Goal: Task Accomplishment & Management: Manage account settings

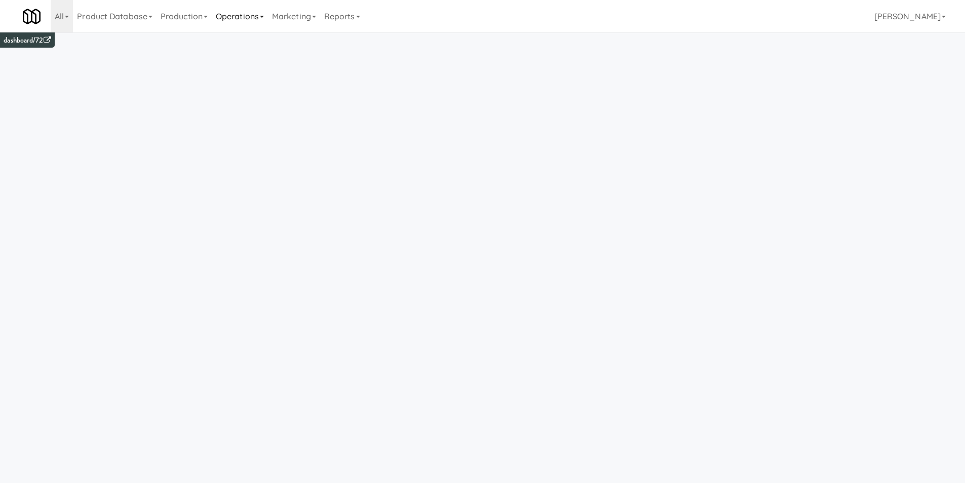
click at [235, 18] on link "Operations" at bounding box center [240, 16] width 56 height 32
click at [264, 143] on link "Cabinets" at bounding box center [252, 145] width 81 height 18
click at [264, 143] on div "Cabinets No cabinets found." at bounding box center [482, 189] width 935 height 306
click at [264, 22] on link "Operations" at bounding box center [240, 16] width 56 height 32
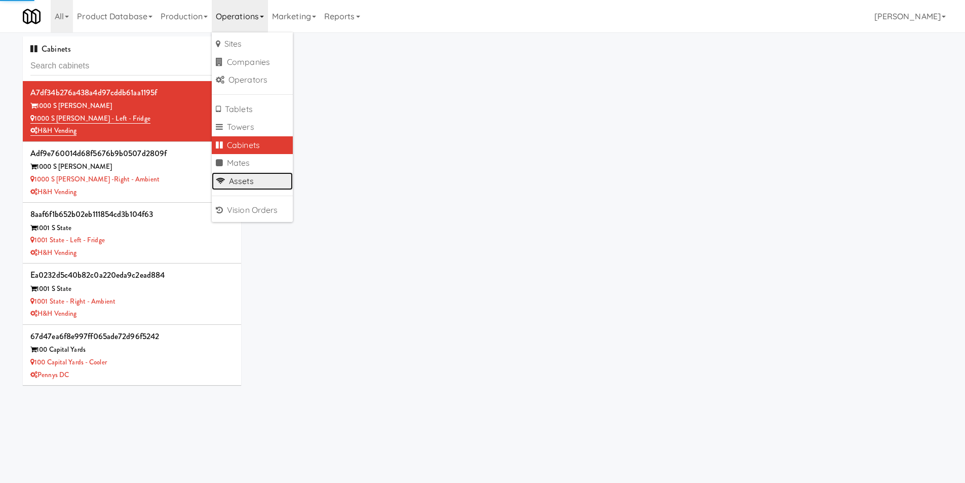
click at [254, 182] on link "Assets" at bounding box center [252, 181] width 81 height 18
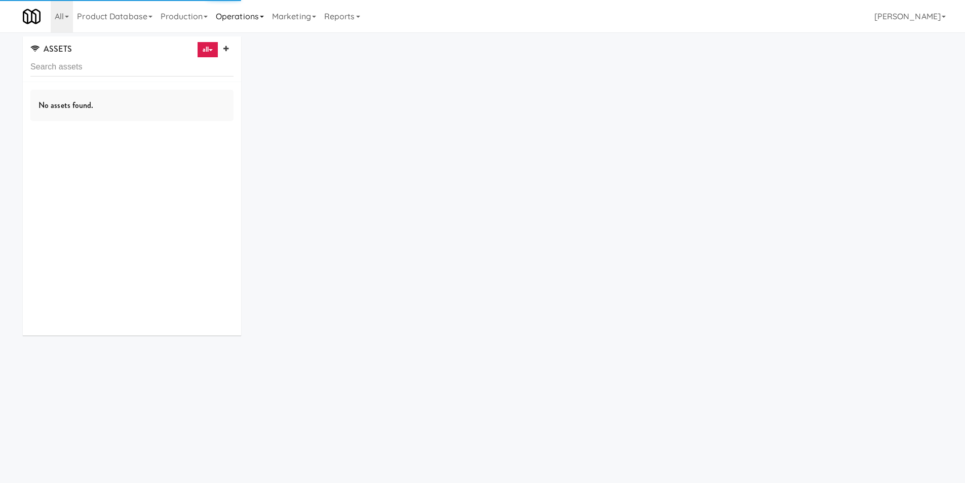
click at [247, 12] on link "Operations" at bounding box center [240, 16] width 56 height 32
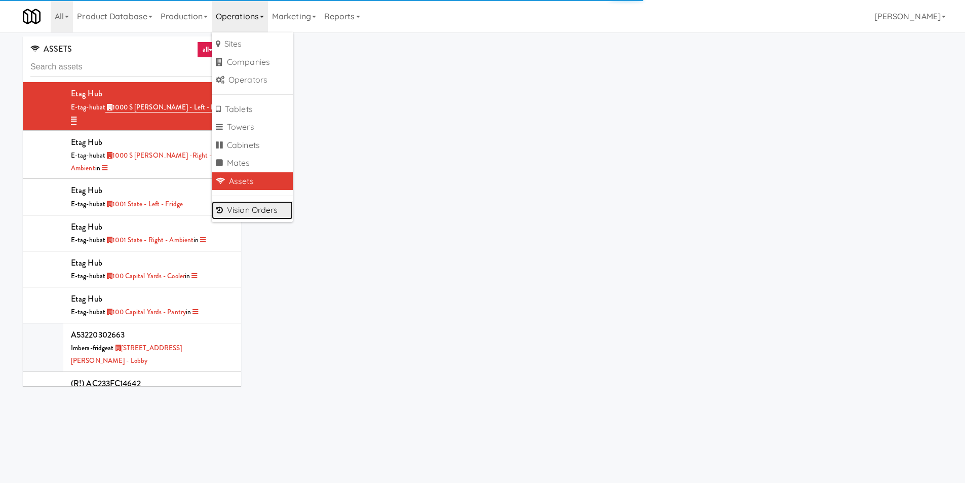
click at [260, 205] on link "Vision Orders" at bounding box center [252, 210] width 81 height 18
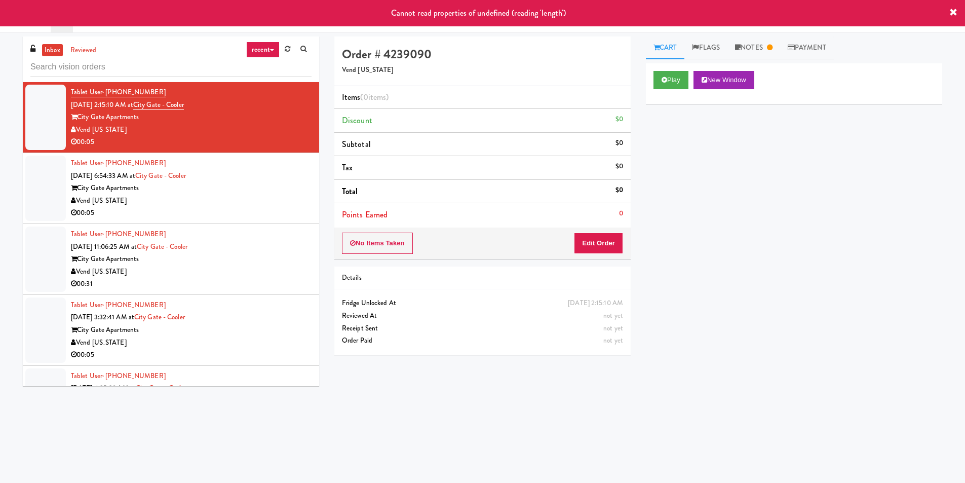
click at [271, 215] on div "00:05" at bounding box center [191, 213] width 241 height 13
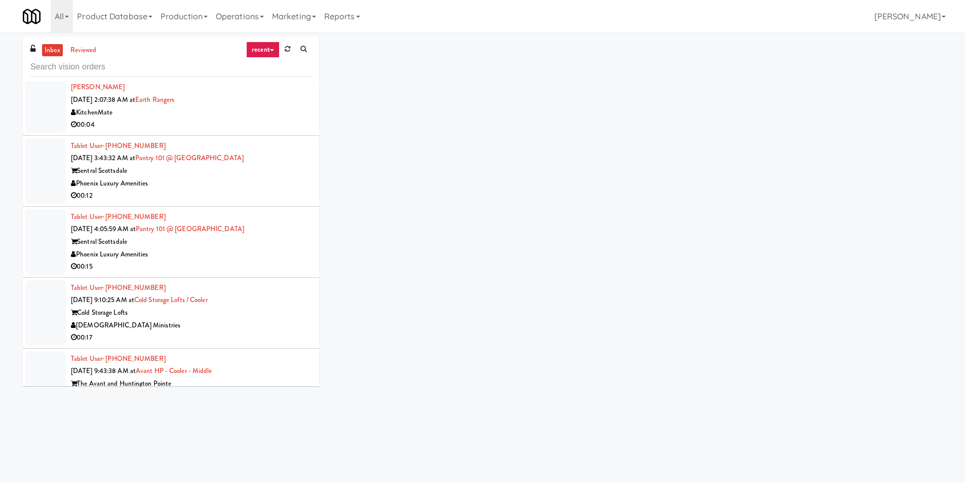
click at [273, 219] on div "Tablet User · (602) 421-0439 [DATE] 4:05:59 AM at Pantry 101 @ [GEOGRAPHIC_DATA…" at bounding box center [191, 242] width 241 height 62
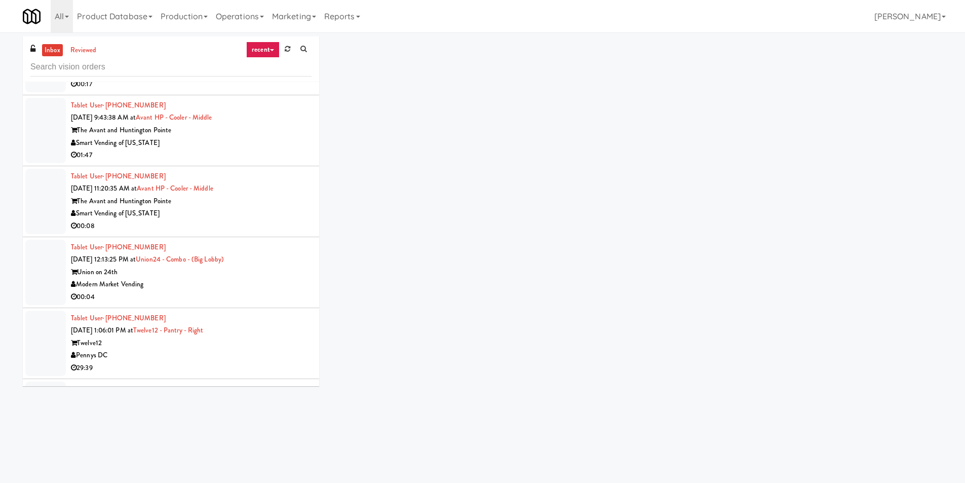
click at [273, 182] on div "Tablet User · (518) 823-5005 [DATE] 11:20:35 AM at Avant HP - Cooler - Middle T…" at bounding box center [191, 201] width 241 height 62
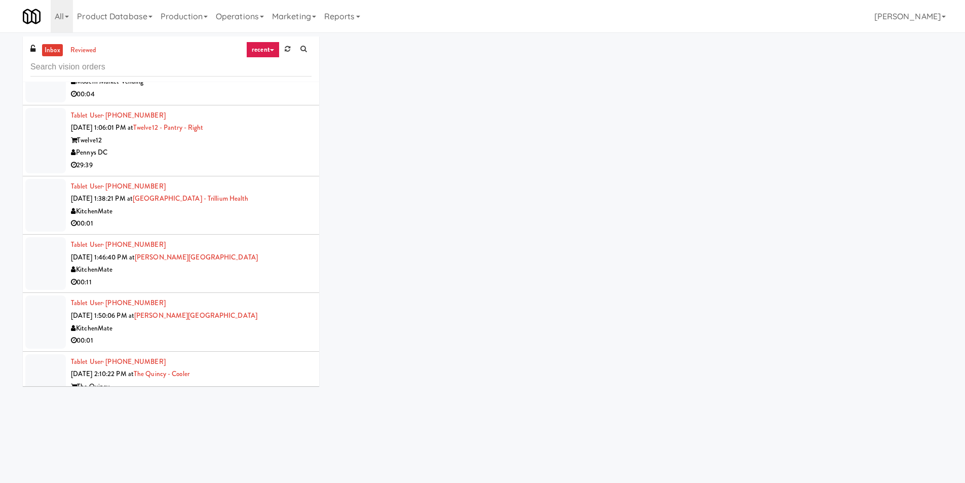
scroll to position [1115, 0]
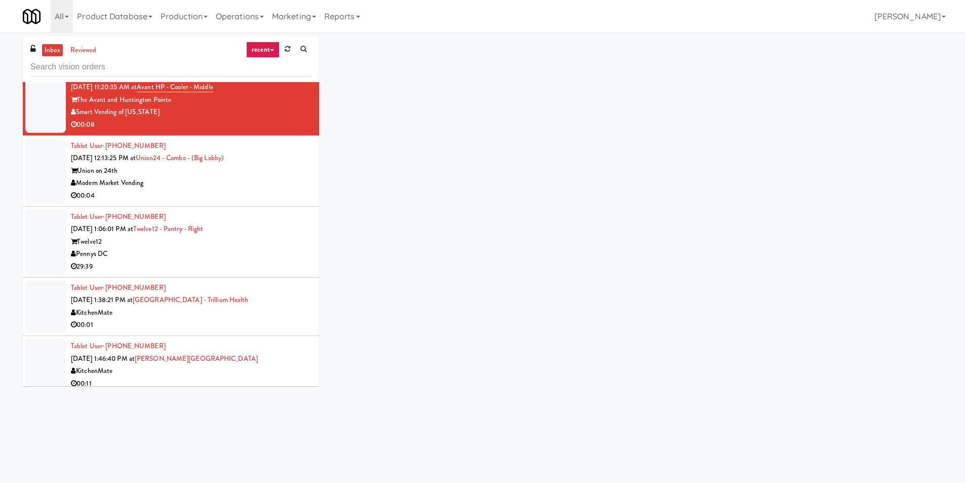
click at [275, 223] on div "Tablet User · (202) 286-0070 [DATE] 1:06:01 PM at Twelve12 - Pantry - Right Twe…" at bounding box center [191, 242] width 241 height 62
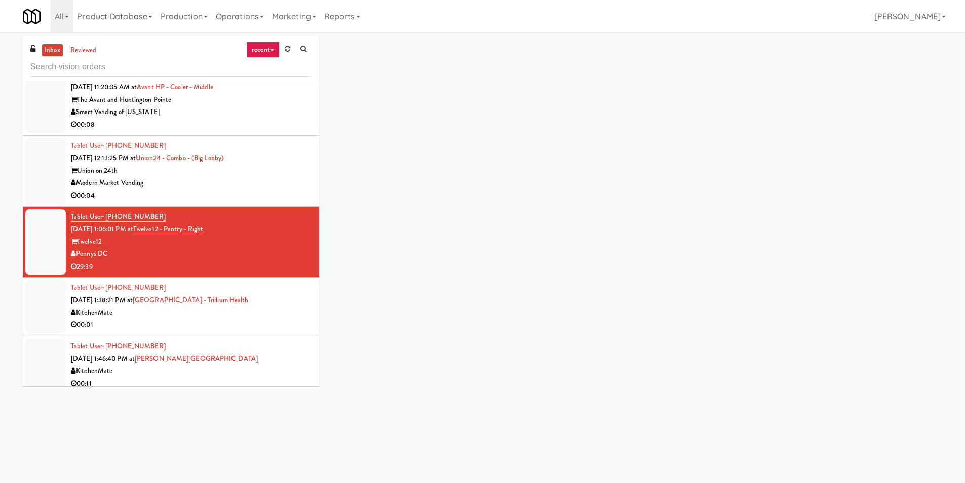
click at [268, 248] on div "Pennys DC" at bounding box center [191, 254] width 241 height 13
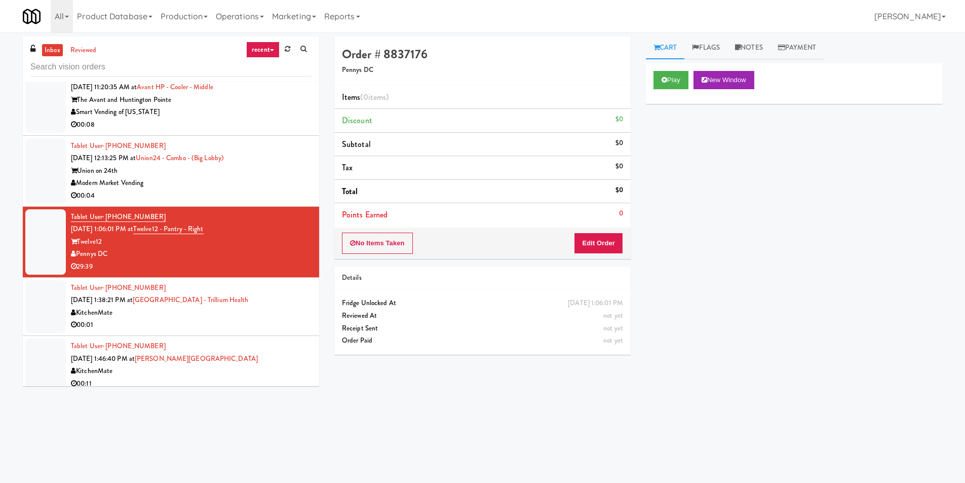
click at [652, 81] on div "Play New Window" at bounding box center [794, 83] width 296 height 41
drag, startPoint x: 653, startPoint y: 81, endPoint x: 651, endPoint y: 97, distance: 16.4
click at [655, 81] on button "Play" at bounding box center [671, 80] width 35 height 18
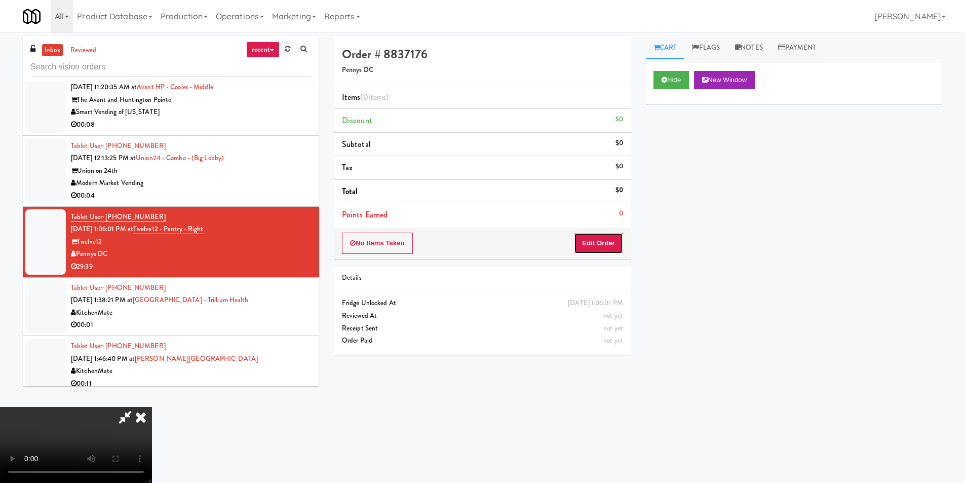
click at [603, 233] on button "Edit Order" at bounding box center [598, 243] width 49 height 21
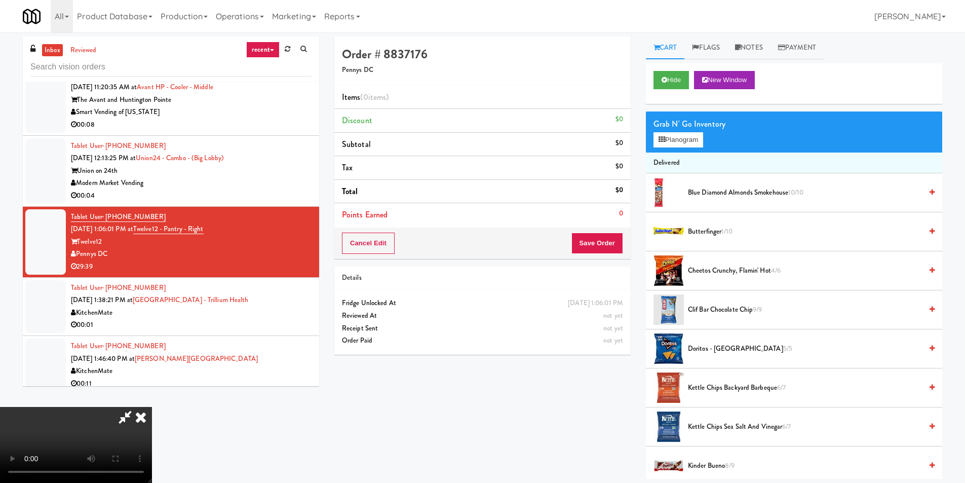
click at [384, 314] on div "Reviewed At" at bounding box center [482, 316] width 281 height 13
drag, startPoint x: 394, startPoint y: 304, endPoint x: 367, endPoint y: 315, distance: 29.3
click at [363, 318] on div "[DATE] 1:06:01 PM Fridge Unlocked At not yet Reviewed At" at bounding box center [482, 309] width 296 height 25
click at [375, 310] on div "Reviewed At" at bounding box center [482, 316] width 281 height 13
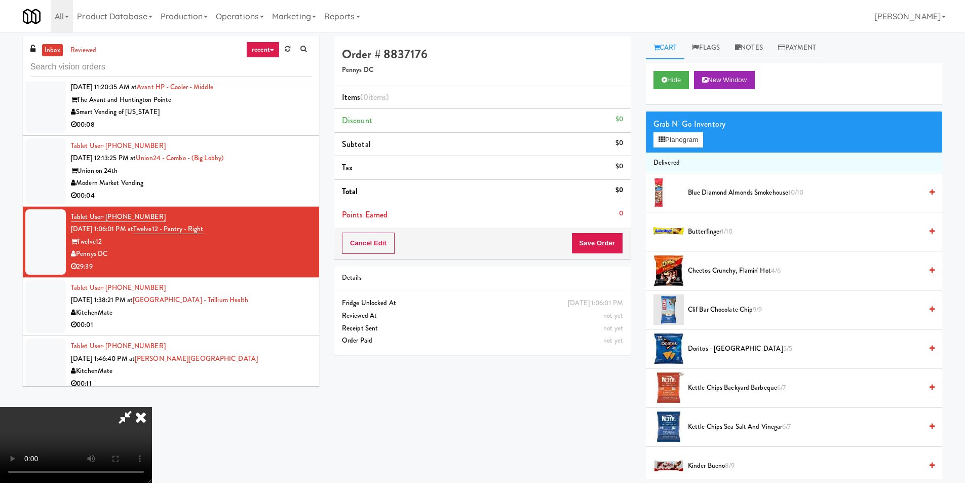
click at [152, 407] on video at bounding box center [76, 445] width 152 height 76
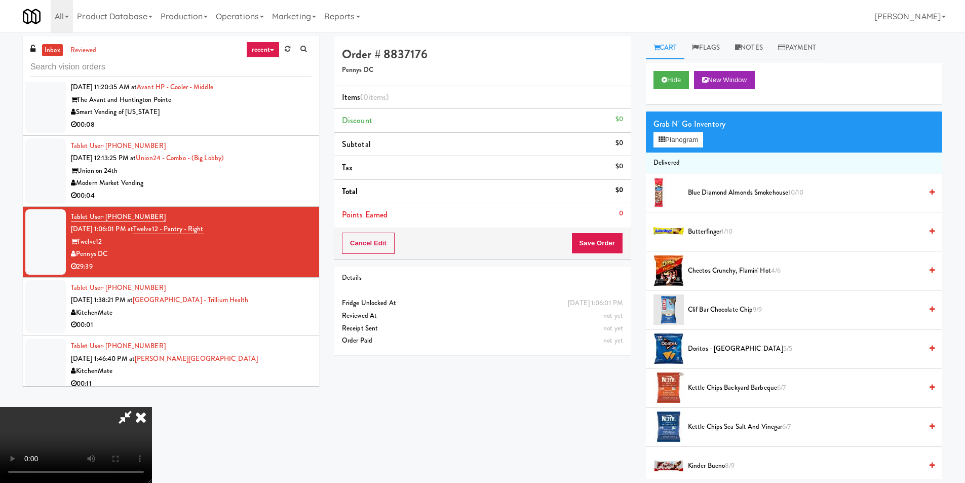
click at [152, 407] on video at bounding box center [76, 445] width 152 height 76
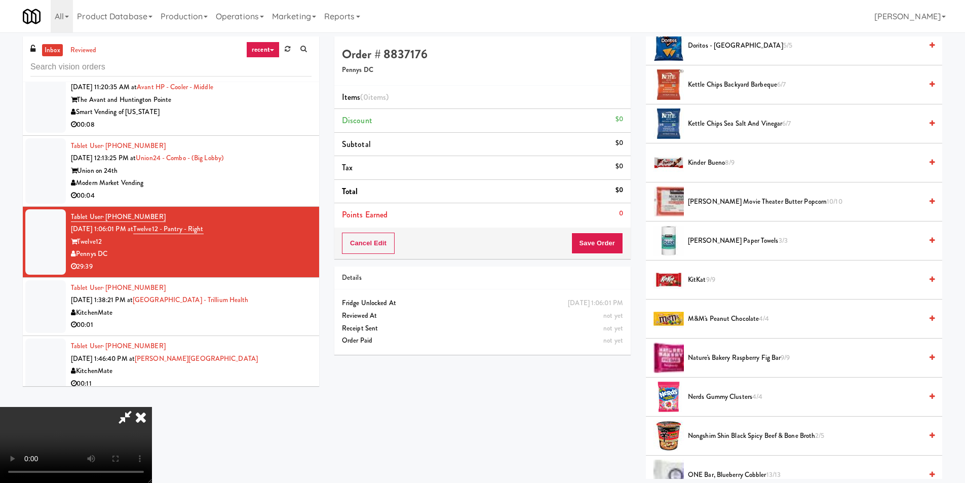
scroll to position [304, 0]
click at [704, 114] on li "Kettle Chips Sea Salt and Vinegar 6/7" at bounding box center [794, 122] width 296 height 39
click at [711, 119] on span "Kettle Chips Sea Salt and Vinegar 6/7" at bounding box center [805, 123] width 234 height 13
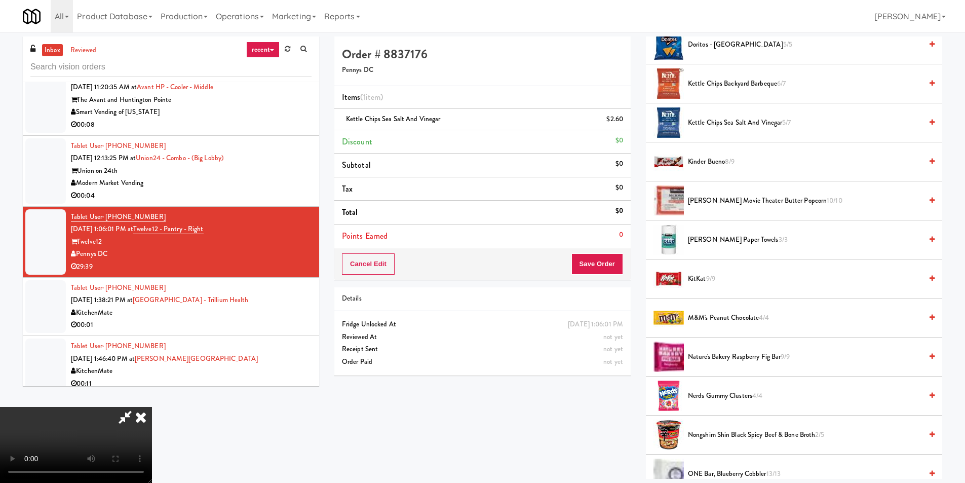
click at [717, 119] on span "Kettle Chips Sea Salt and Vinegar 5/7" at bounding box center [805, 123] width 234 height 13
click at [152, 407] on video at bounding box center [76, 445] width 152 height 76
click at [591, 273] on button "Save Order" at bounding box center [598, 263] width 52 height 21
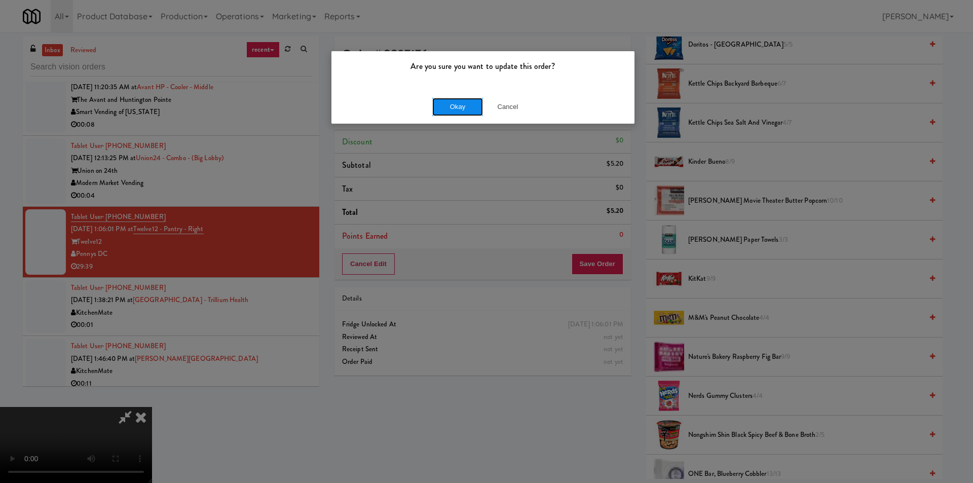
click at [475, 103] on button "Okay" at bounding box center [457, 107] width 51 height 18
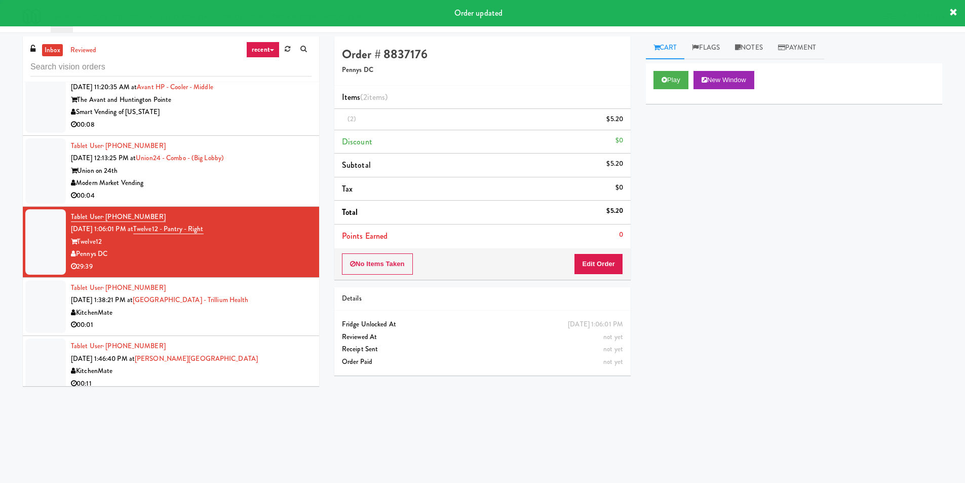
scroll to position [0, 0]
click at [279, 325] on div "00:01" at bounding box center [191, 325] width 241 height 13
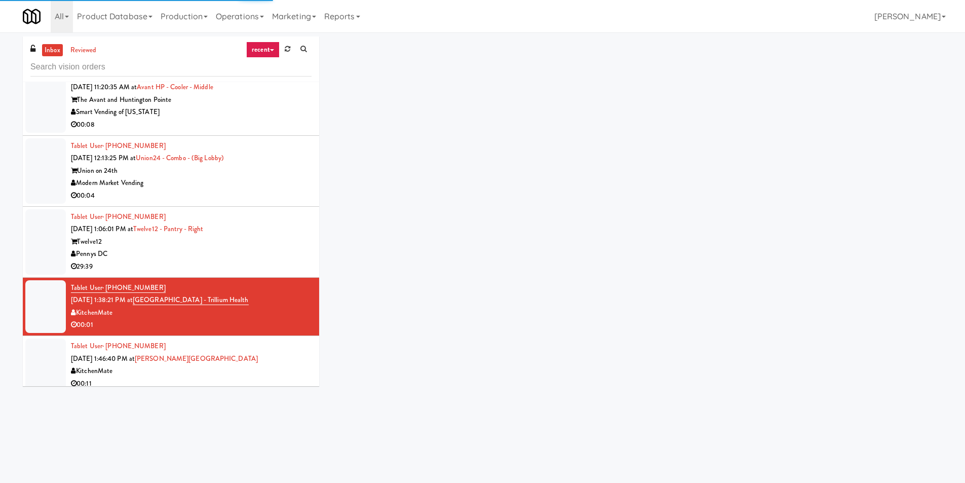
click at [272, 263] on div "29:39" at bounding box center [191, 266] width 241 height 13
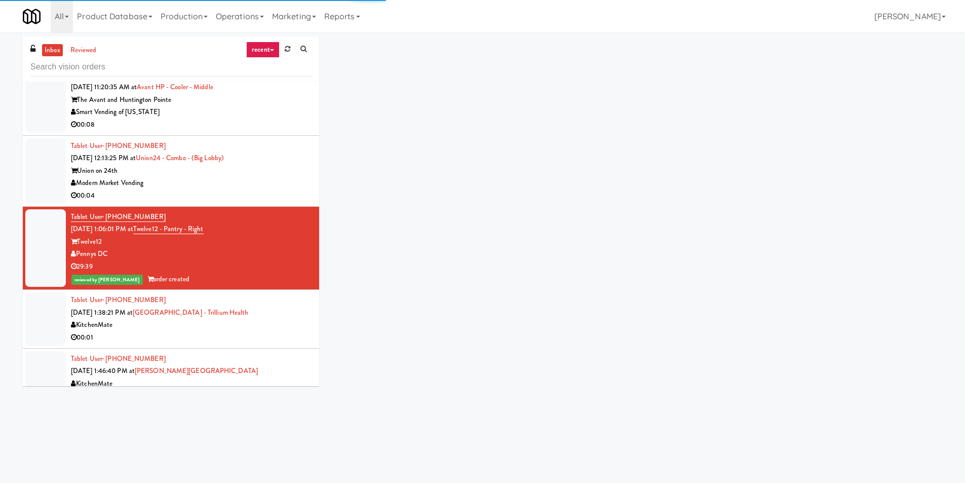
click at [283, 306] on div "Tablet User · (289) 981-8801 [DATE] 1:38:21 PM at [GEOGRAPHIC_DATA] - Trillium …" at bounding box center [191, 319] width 241 height 50
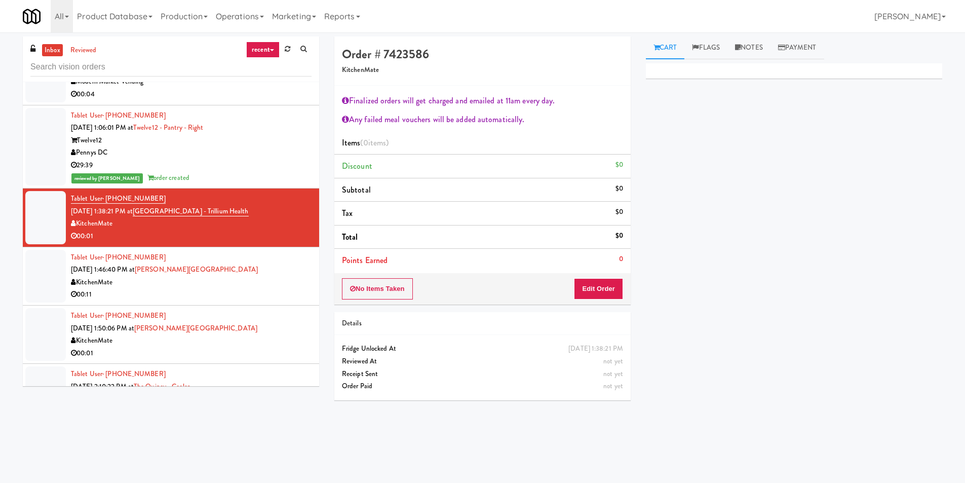
click at [294, 279] on div "KitchenMate" at bounding box center [191, 282] width 241 height 13
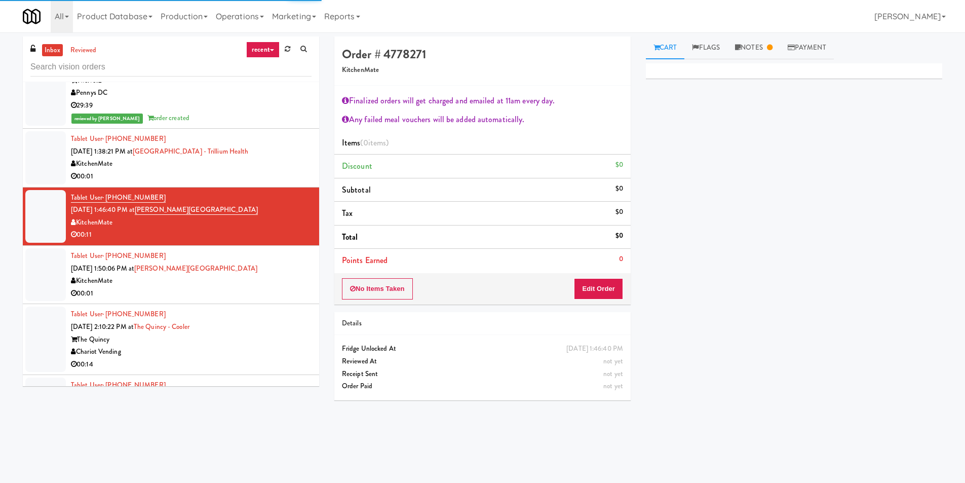
scroll to position [1318, 0]
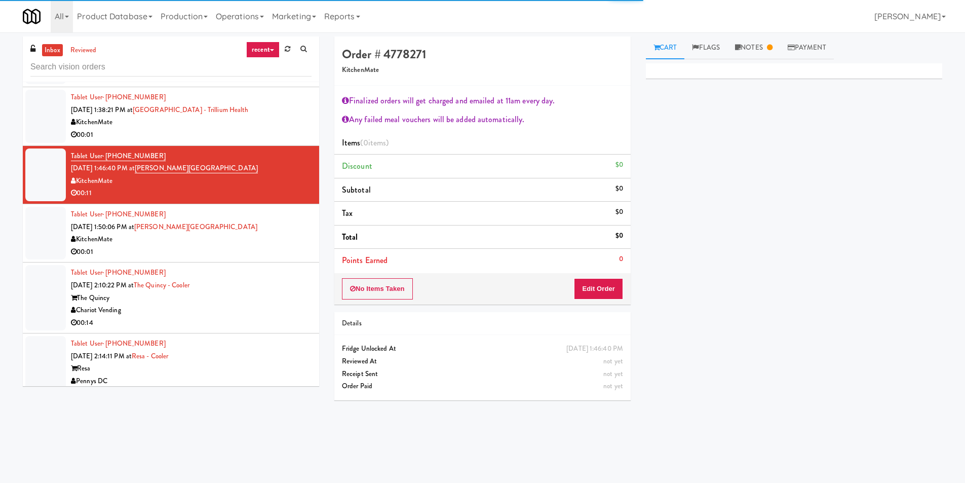
click at [283, 304] on div "The Quincy" at bounding box center [191, 298] width 241 height 13
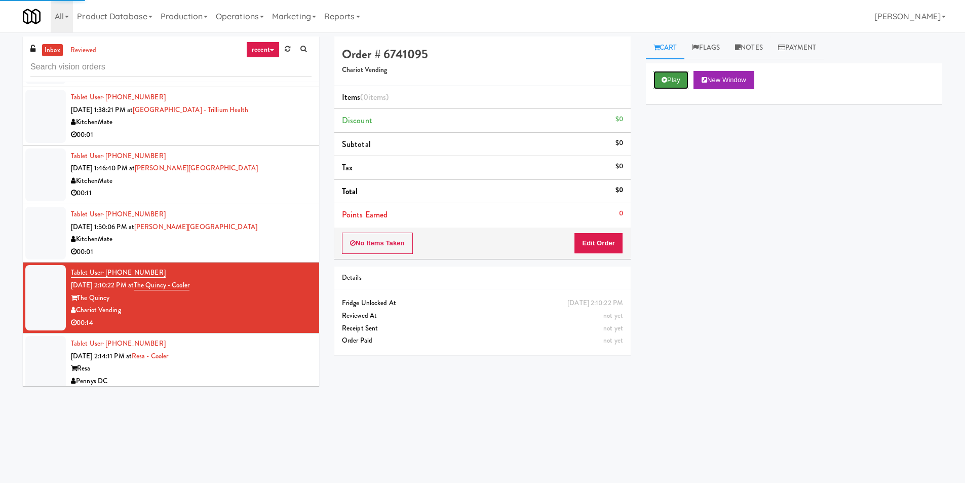
click at [667, 77] on icon at bounding box center [665, 80] width 6 height 7
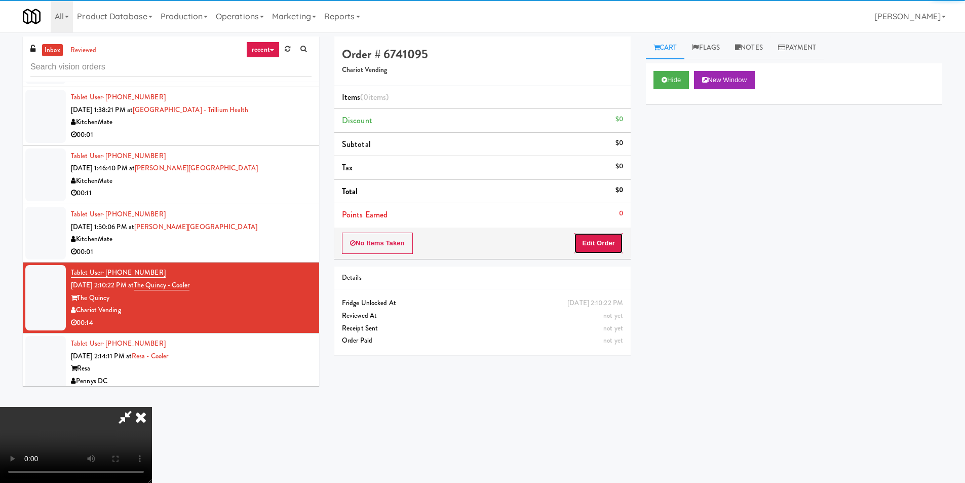
click at [611, 236] on button "Edit Order" at bounding box center [598, 243] width 49 height 21
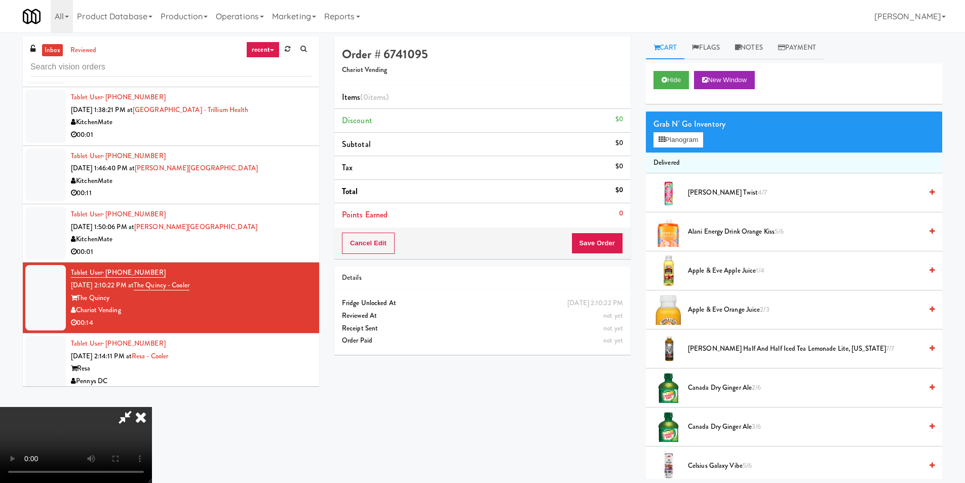
click at [152, 407] on video at bounding box center [76, 445] width 152 height 76
drag, startPoint x: 452, startPoint y: 296, endPoint x: 464, endPoint y: 293, distance: 13.2
click at [152, 407] on video at bounding box center [76, 445] width 152 height 76
click at [732, 274] on span "Apple & Eve Apple Juice 1/4" at bounding box center [805, 271] width 234 height 13
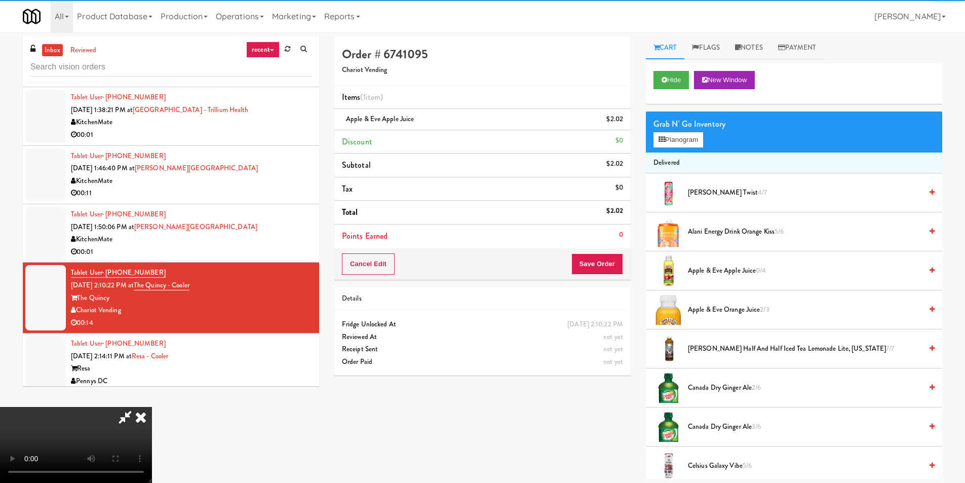
click at [152, 407] on video at bounding box center [76, 445] width 152 height 76
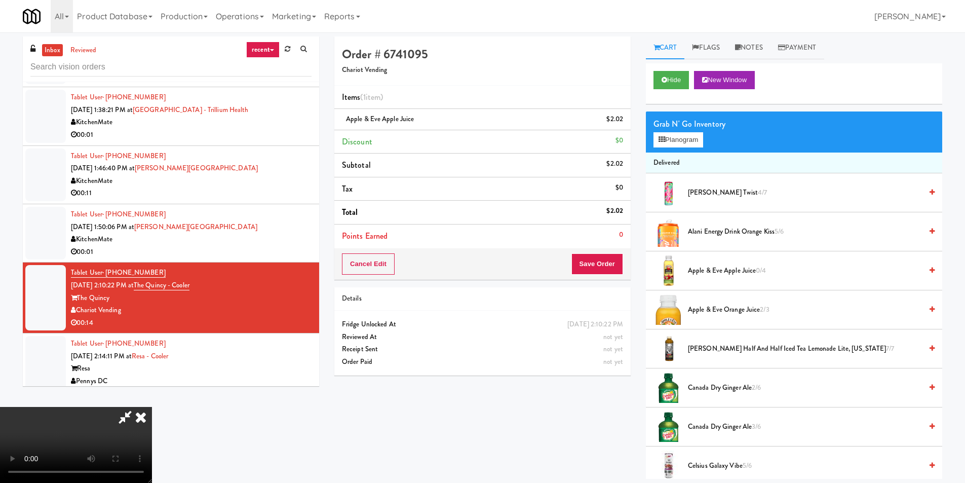
click at [152, 407] on video at bounding box center [76, 445] width 152 height 76
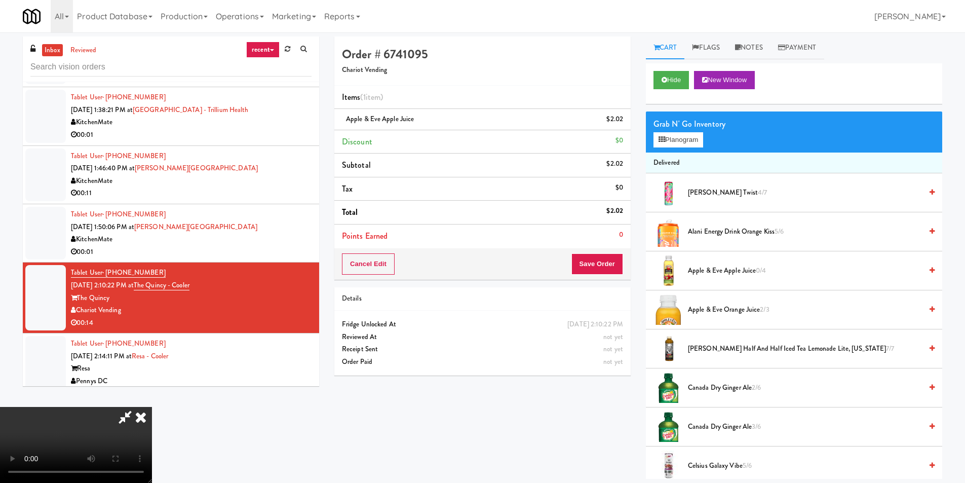
click at [152, 407] on video at bounding box center [76, 445] width 152 height 76
drag, startPoint x: 343, startPoint y: 368, endPoint x: 380, endPoint y: 361, distance: 37.7
click at [152, 407] on video at bounding box center [76, 445] width 152 height 76
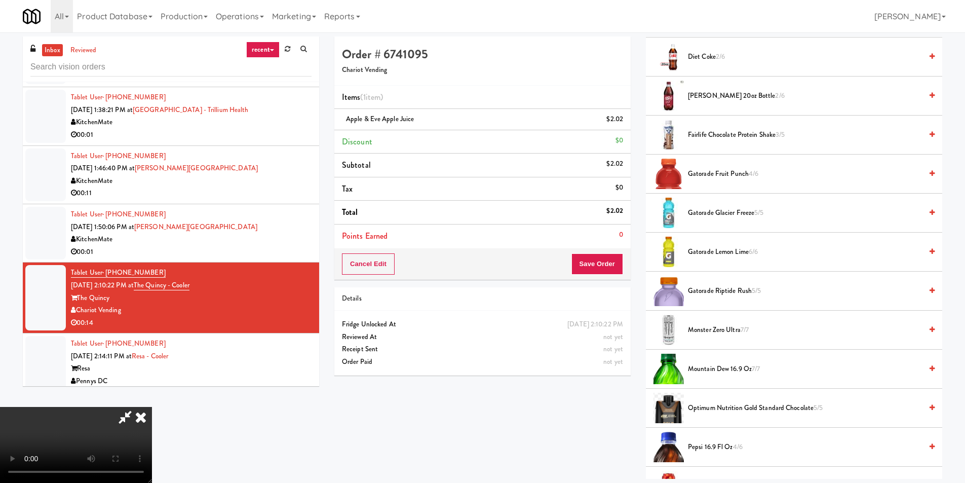
scroll to position [811, 0]
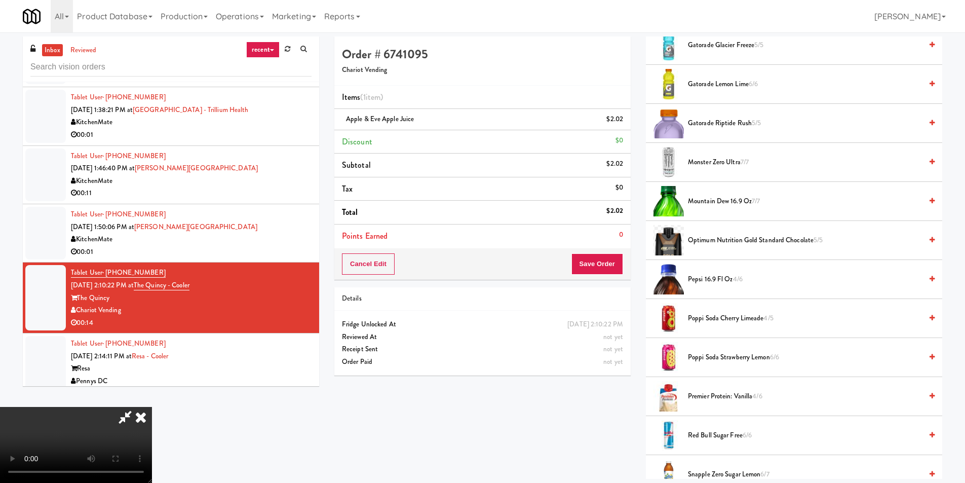
drag, startPoint x: 702, startPoint y: 198, endPoint x: 696, endPoint y: 200, distance: 6.3
click at [701, 198] on span "Mountain Dew 16.9 oz 7/7" at bounding box center [805, 201] width 234 height 13
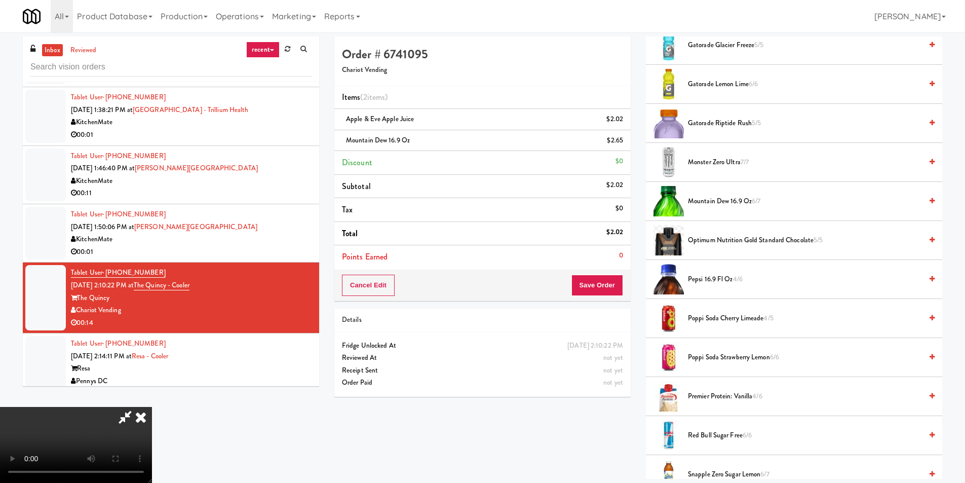
click at [152, 407] on video at bounding box center [76, 445] width 152 height 76
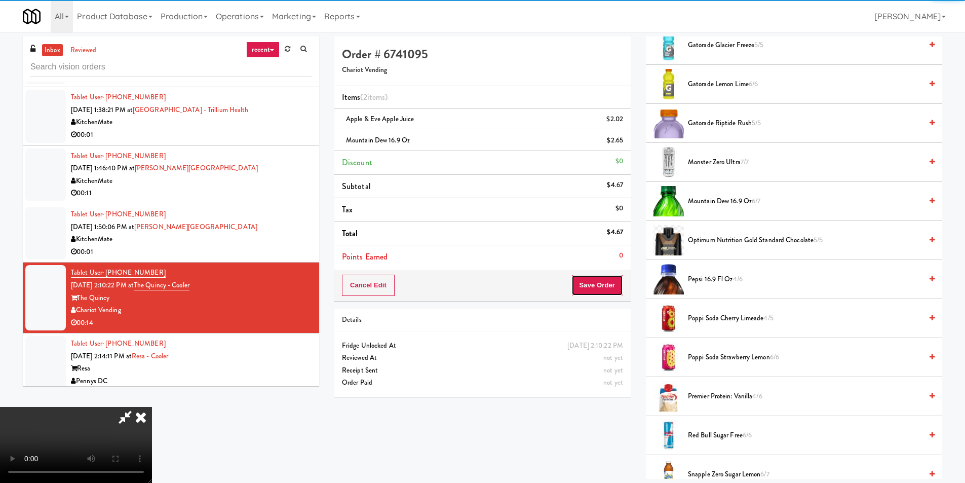
click at [593, 285] on button "Save Order" at bounding box center [598, 285] width 52 height 21
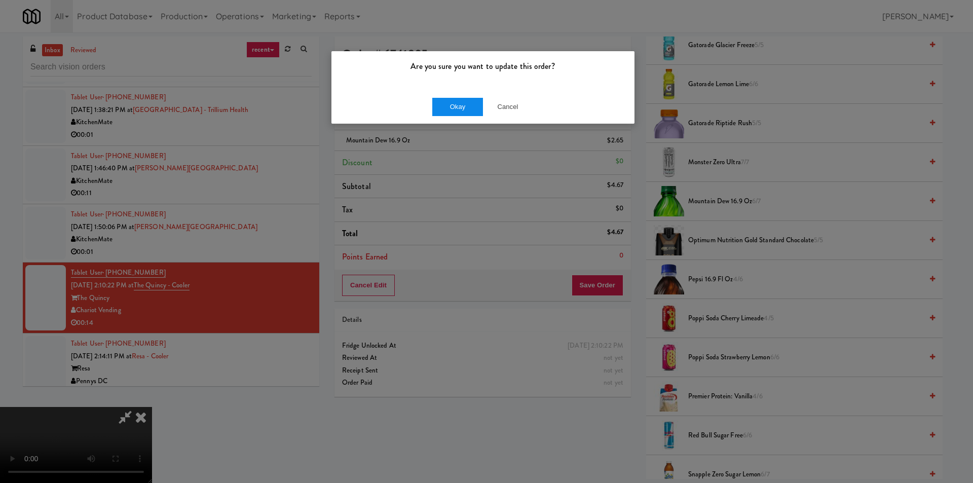
click at [432, 109] on div "Okay Cancel" at bounding box center [482, 107] width 303 height 34
click at [438, 105] on button "Okay" at bounding box center [457, 107] width 51 height 18
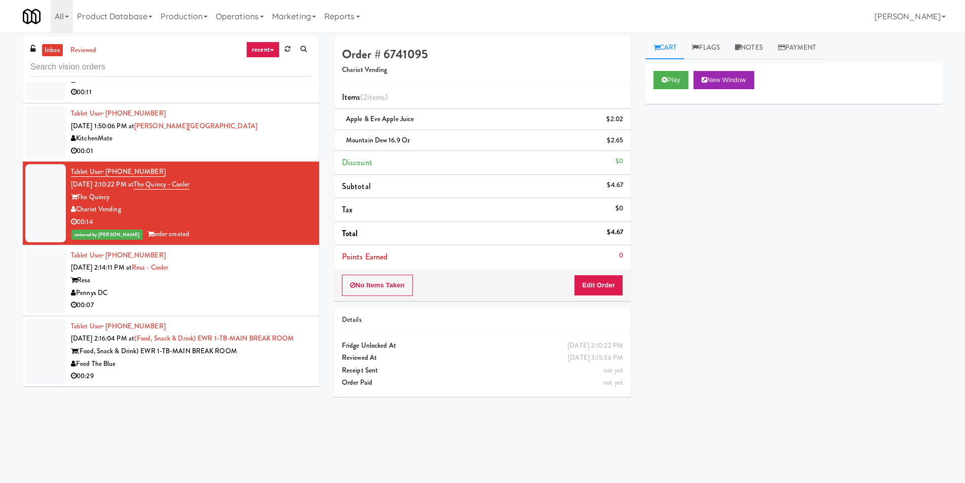
scroll to position [1419, 0]
drag, startPoint x: 279, startPoint y: 281, endPoint x: 460, endPoint y: 255, distance: 182.8
click at [279, 282] on div "Resa" at bounding box center [191, 280] width 241 height 13
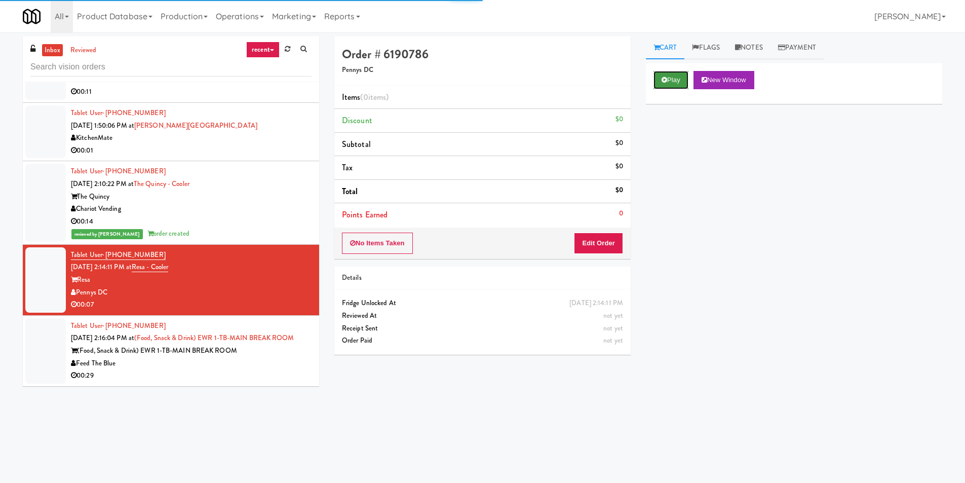
click at [681, 76] on button "Play" at bounding box center [671, 80] width 35 height 18
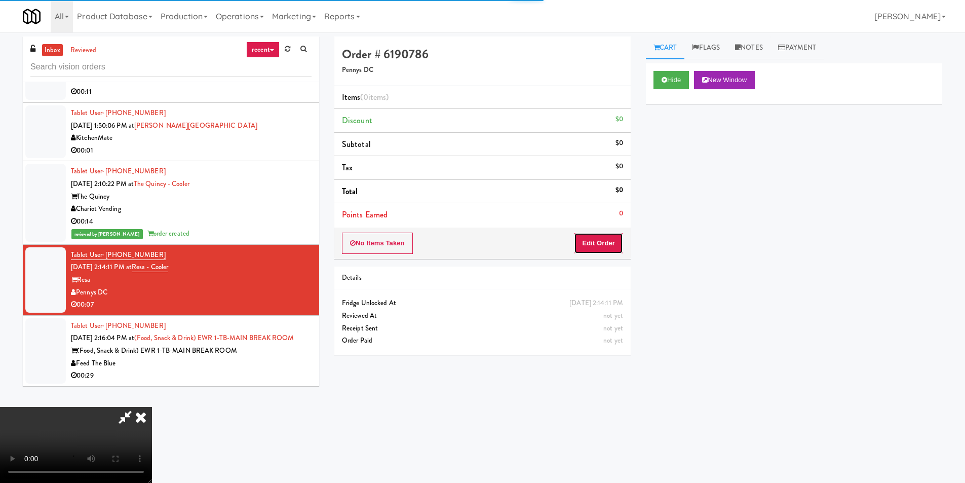
click at [603, 250] on button "Edit Order" at bounding box center [598, 243] width 49 height 21
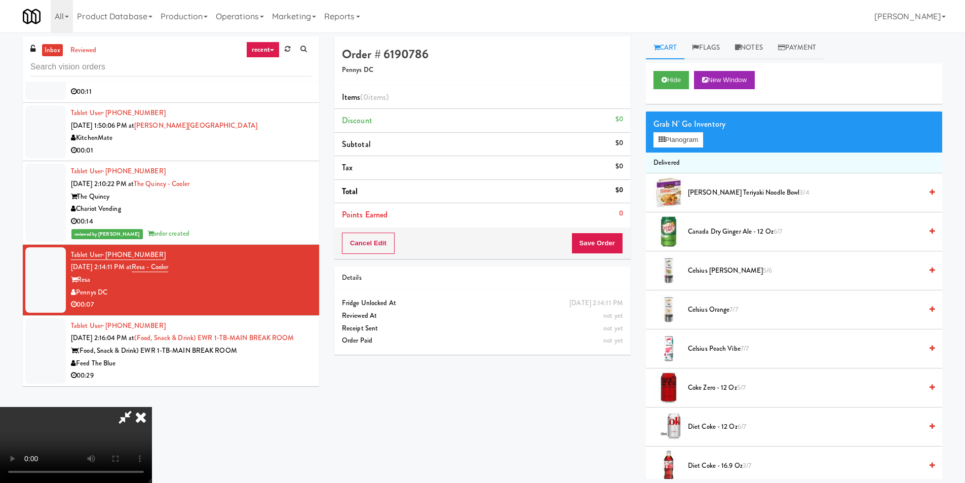
click at [152, 407] on icon at bounding box center [141, 417] width 22 height 20
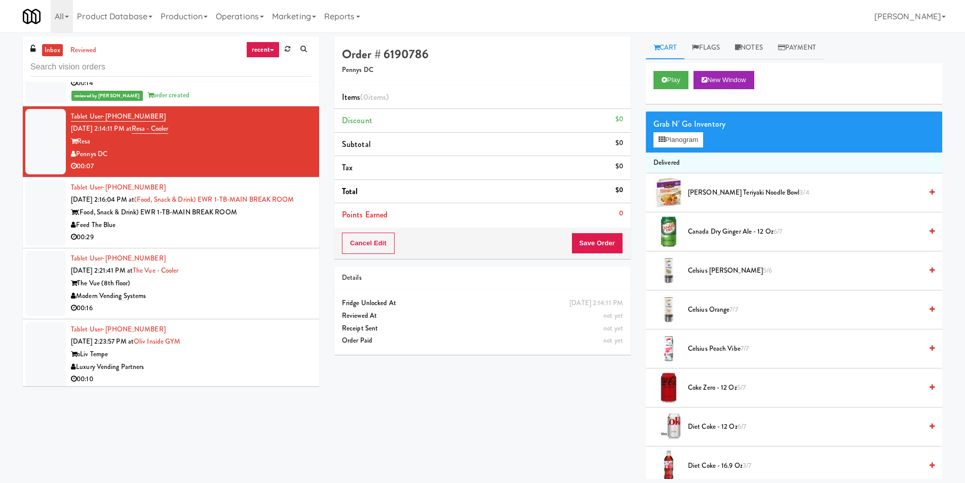
scroll to position [1571, 0]
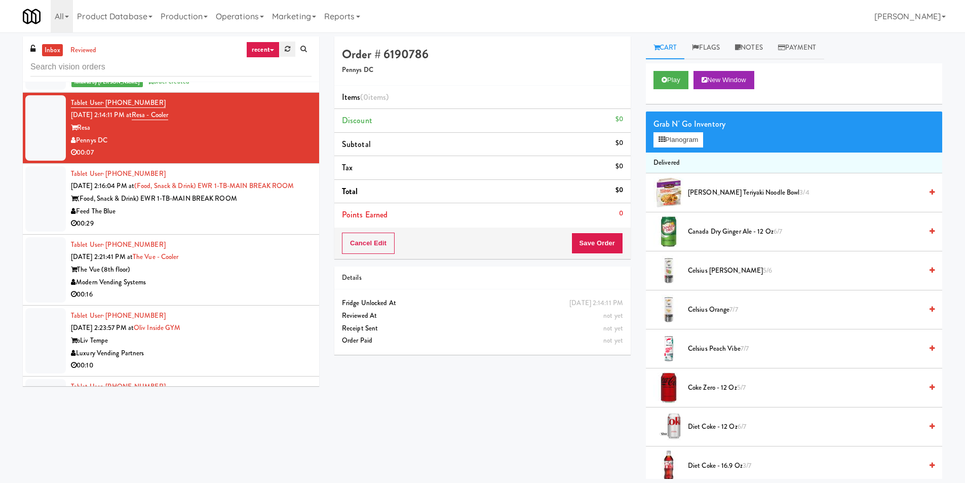
click at [289, 51] on icon at bounding box center [288, 49] width 6 height 7
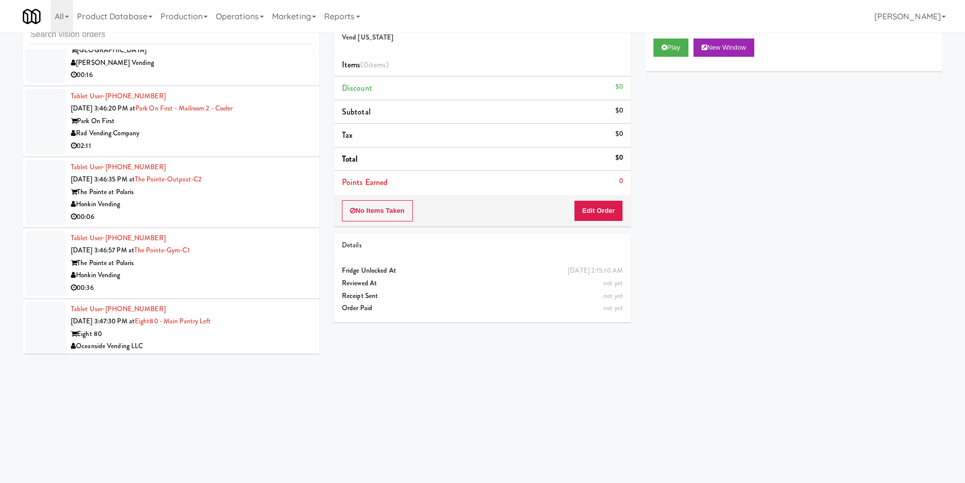
scroll to position [4524, 0]
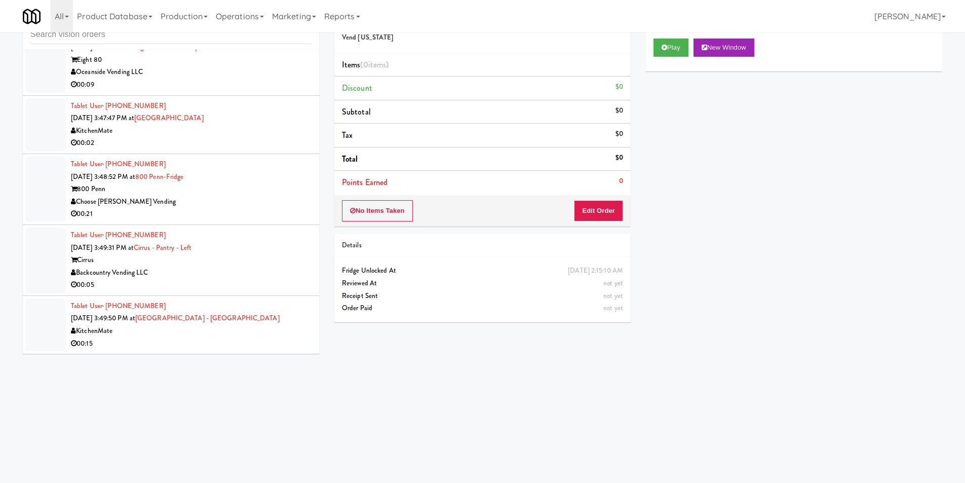
click at [305, 301] on li "Tablet User · (416) 722-8413 [DATE] 3:49:50 PM at [GEOGRAPHIC_DATA] - [GEOGRAPH…" at bounding box center [171, 325] width 296 height 58
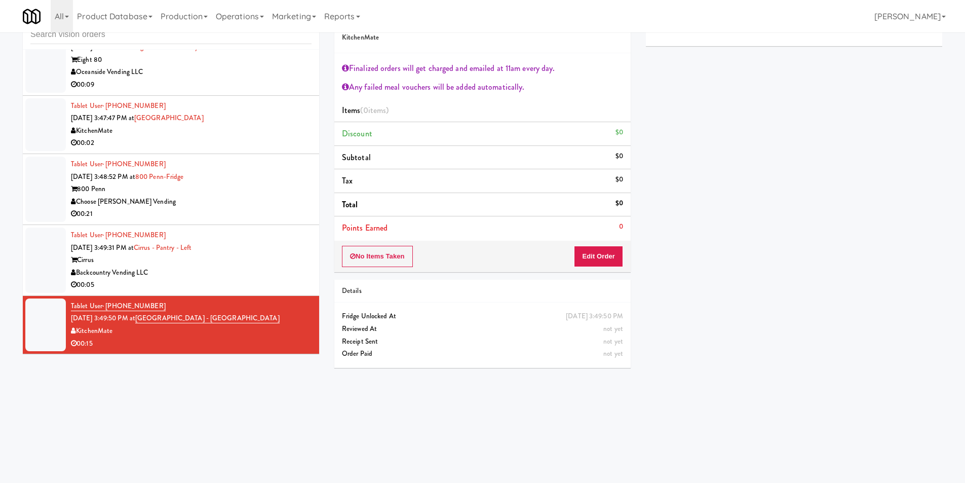
click at [275, 285] on div "00:05" at bounding box center [191, 285] width 241 height 13
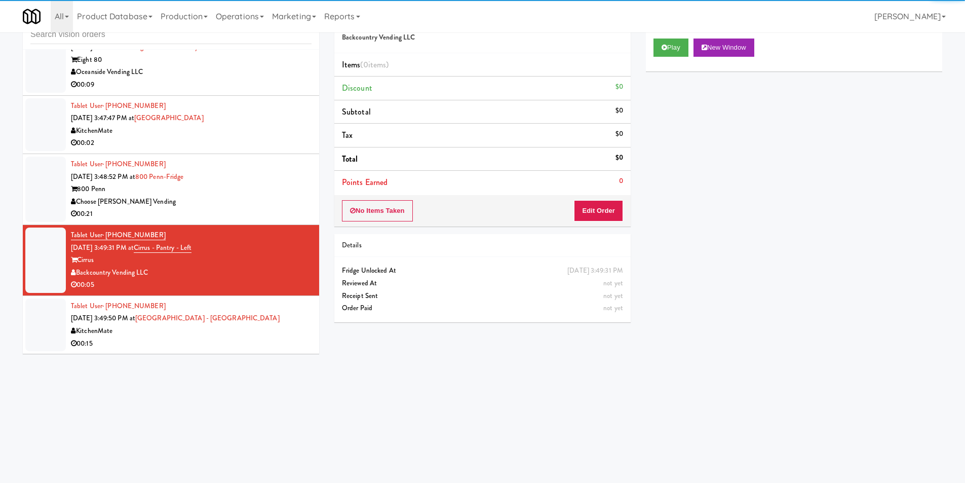
click at [664, 38] on div "Play New Window" at bounding box center [794, 51] width 296 height 41
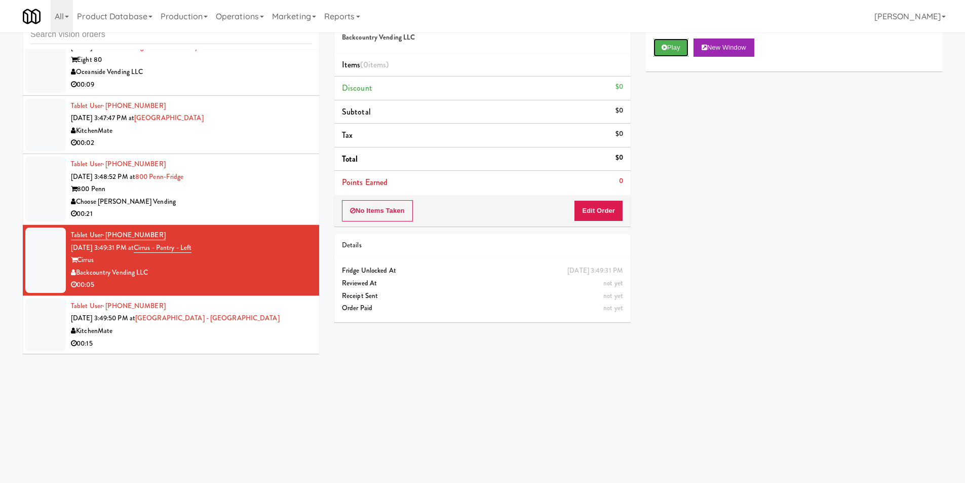
drag, startPoint x: 663, startPoint y: 43, endPoint x: 635, endPoint y: 135, distance: 97.1
click at [663, 43] on button "Play" at bounding box center [671, 48] width 35 height 18
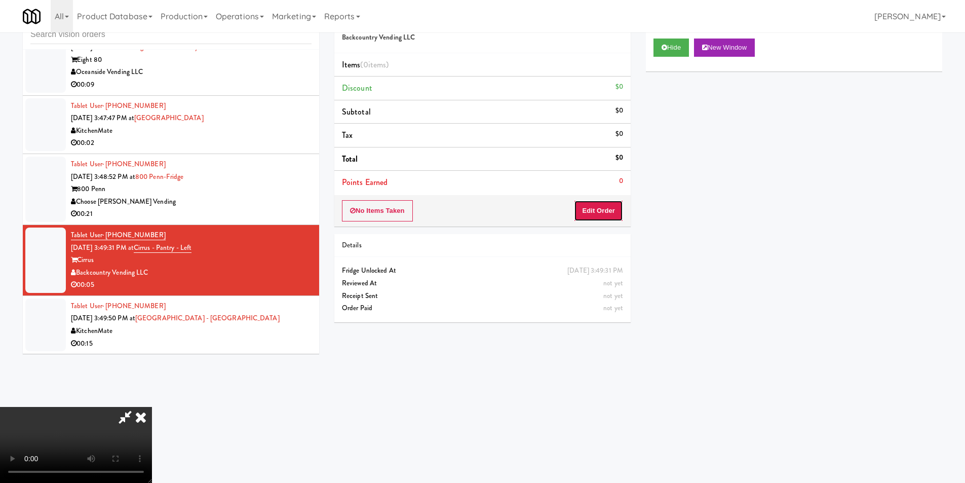
click at [601, 208] on button "Edit Order" at bounding box center [598, 210] width 49 height 21
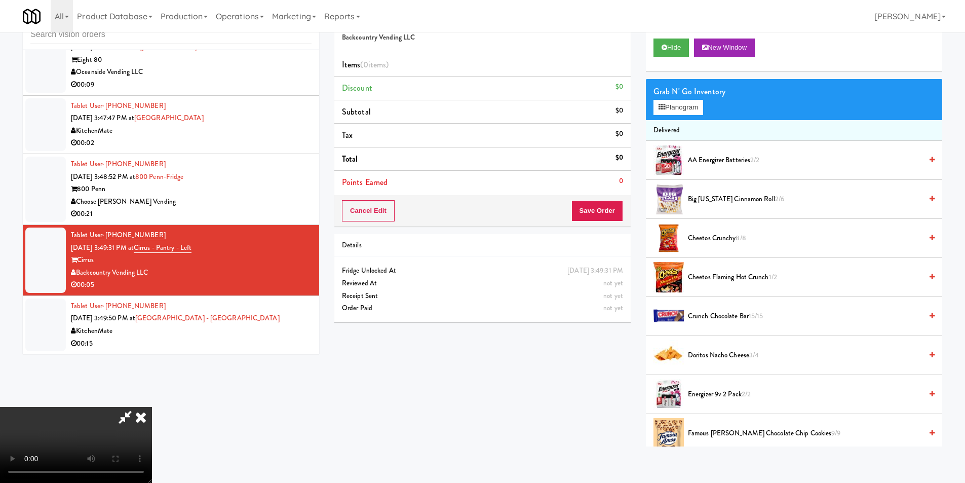
click at [152, 407] on video at bounding box center [76, 445] width 152 height 76
click at [664, 109] on icon at bounding box center [662, 107] width 7 height 7
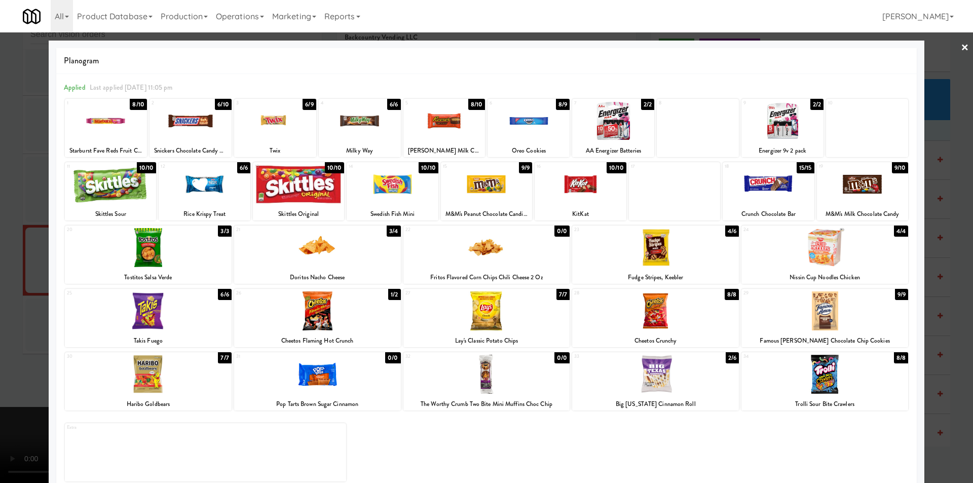
click at [821, 262] on div at bounding box center [824, 247] width 167 height 39
click at [923, 220] on div at bounding box center [486, 241] width 973 height 483
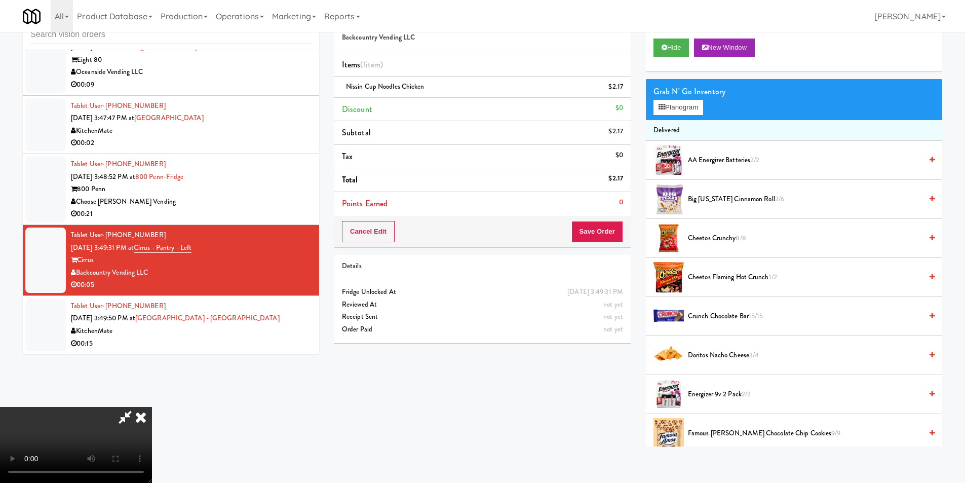
click at [152, 407] on video at bounding box center [76, 445] width 152 height 76
click at [593, 231] on button "Save Order" at bounding box center [598, 231] width 52 height 21
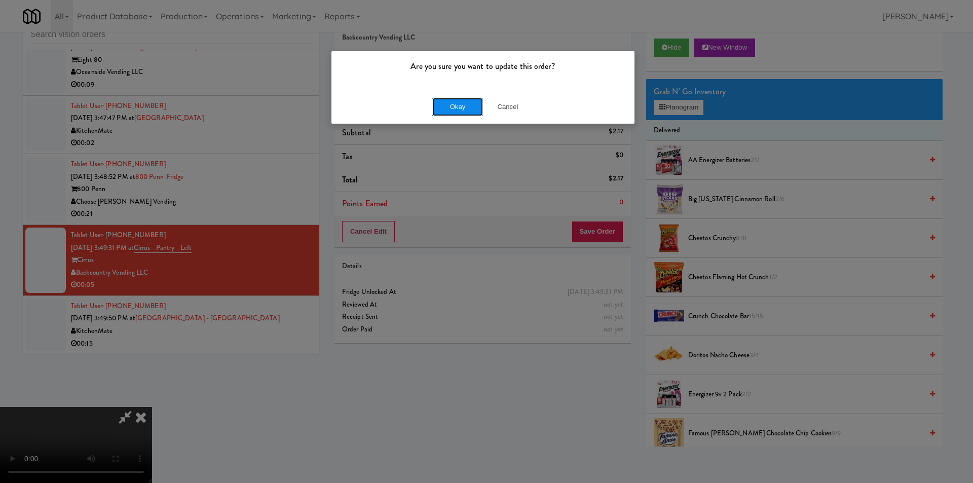
click at [463, 107] on button "Okay" at bounding box center [457, 107] width 51 height 18
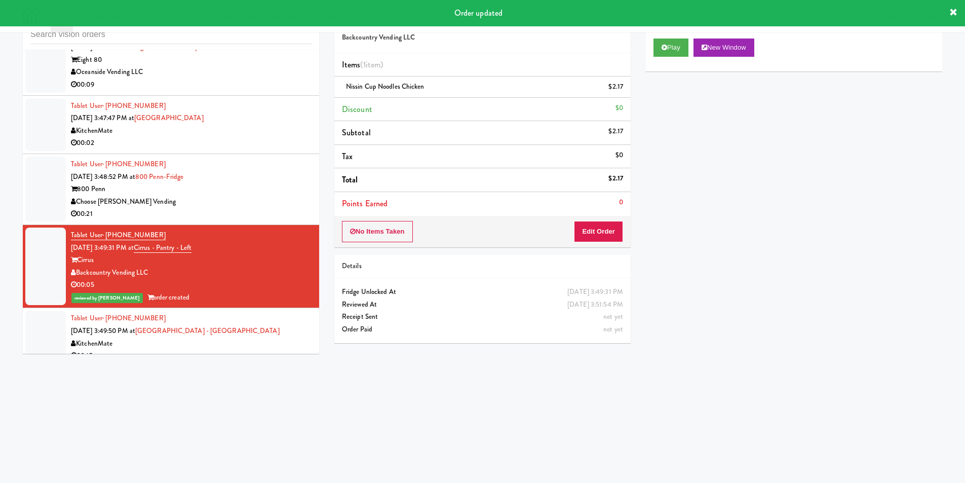
drag, startPoint x: 263, startPoint y: 229, endPoint x: 263, endPoint y: 214, distance: 14.2
click at [263, 213] on div "00:21" at bounding box center [191, 214] width 241 height 13
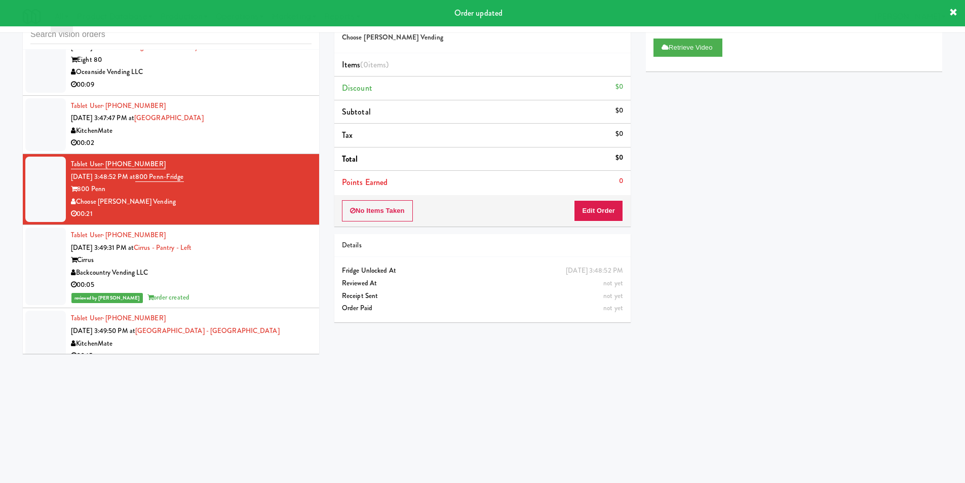
click at [282, 123] on div "Tablet User · (437) 344-1232 [DATE] 3:47:47 PM at [GEOGRAPHIC_DATA] KitchenMate…" at bounding box center [191, 125] width 241 height 50
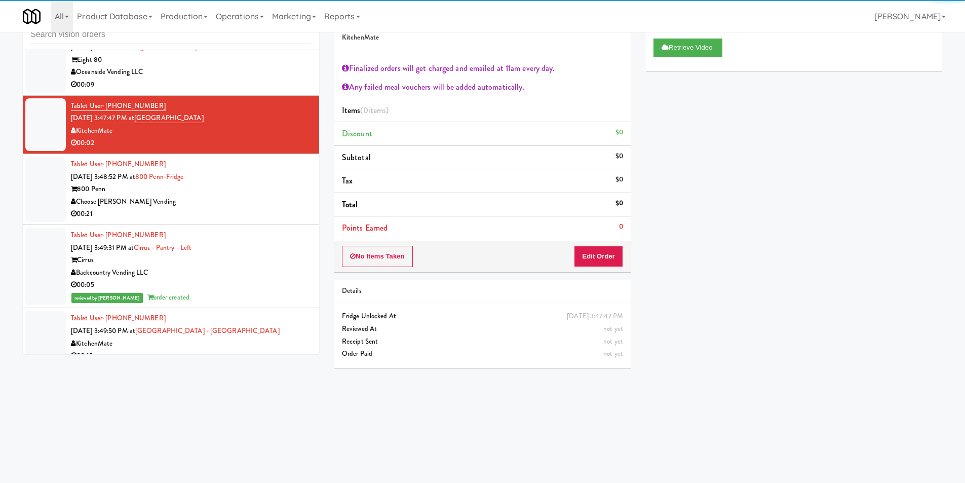
click at [270, 75] on div "Oceanside Vending LLC" at bounding box center [191, 72] width 241 height 13
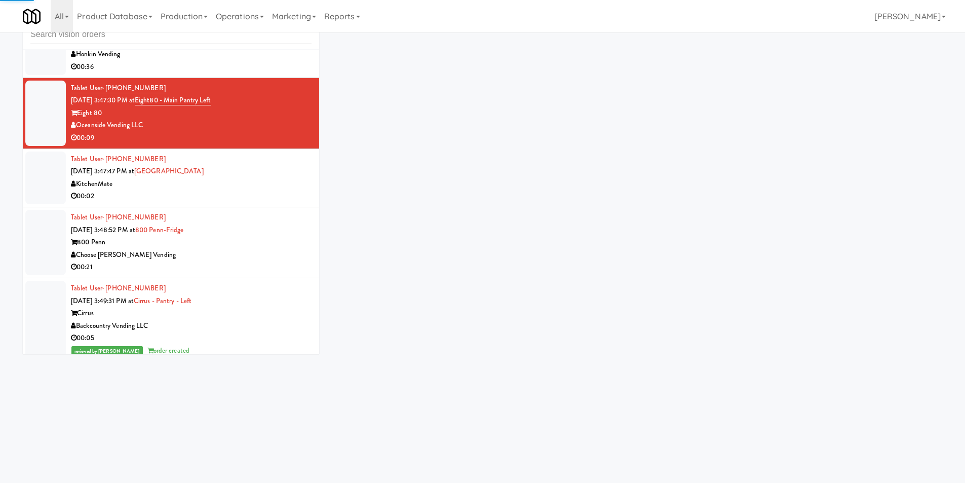
scroll to position [4422, 0]
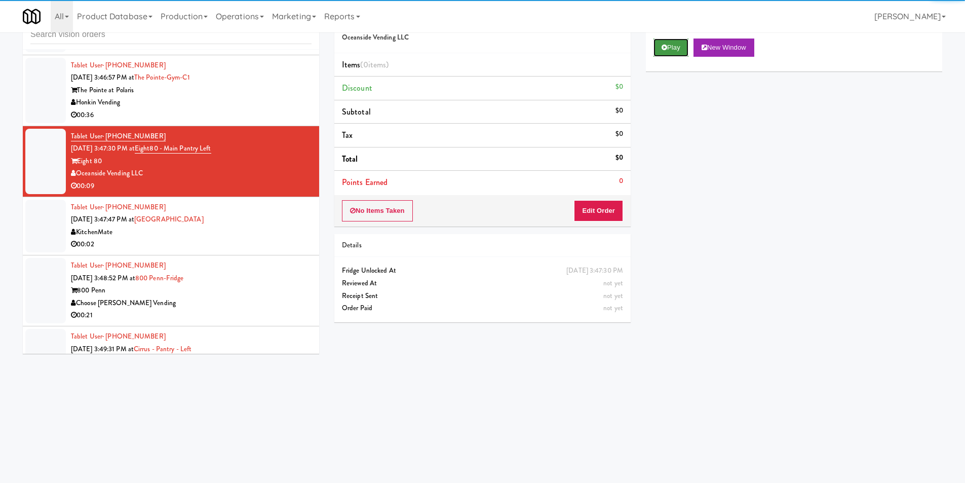
click at [663, 47] on icon at bounding box center [665, 47] width 6 height 7
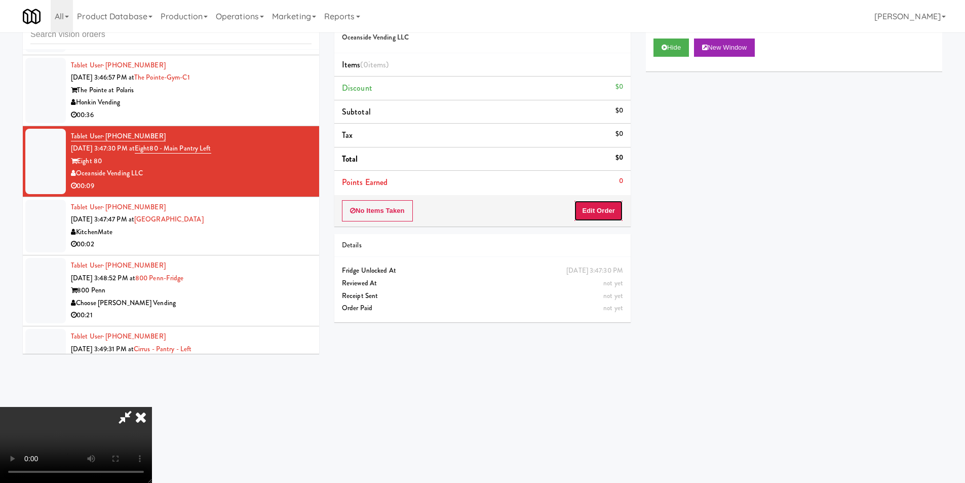
click at [605, 200] on button "Edit Order" at bounding box center [598, 210] width 49 height 21
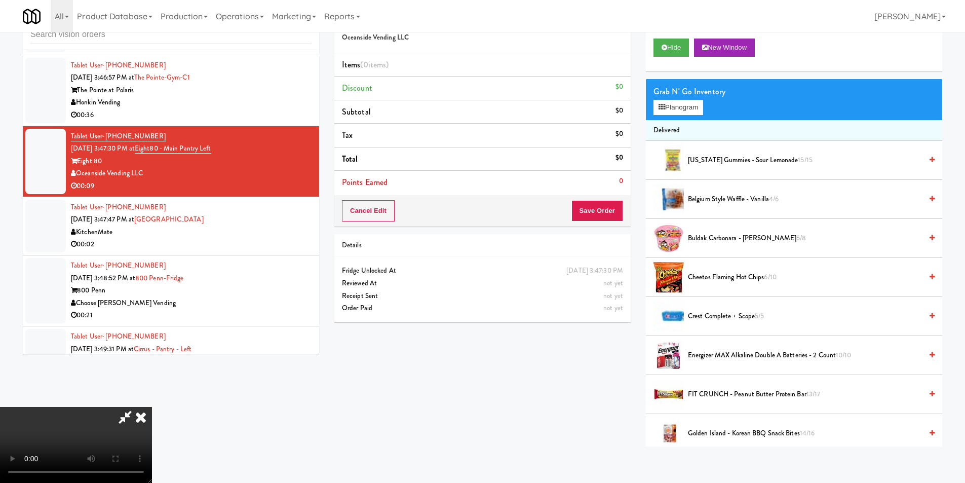
scroll to position [153, 0]
click at [152, 407] on video at bounding box center [76, 445] width 152 height 76
click at [704, 236] on span "Buldak Carbonara - Spicey Ramen 5/8" at bounding box center [805, 238] width 234 height 13
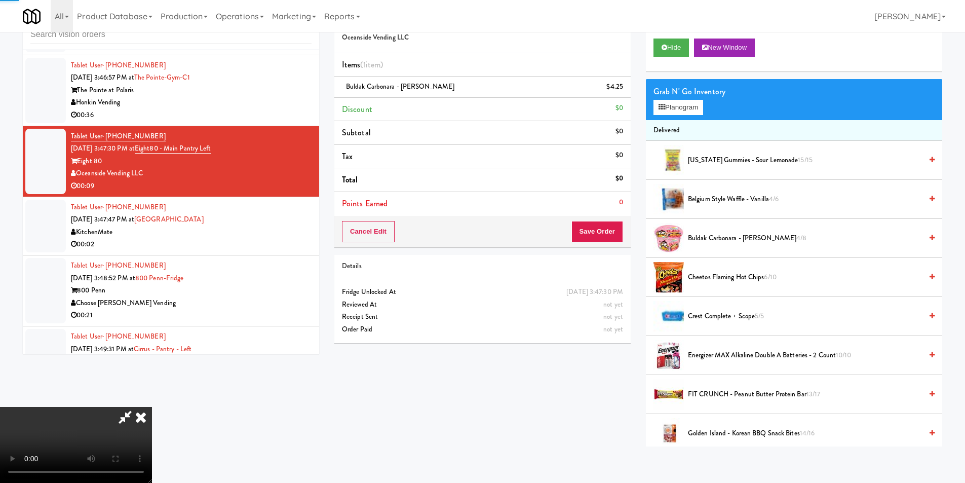
click at [152, 407] on video at bounding box center [76, 445] width 152 height 76
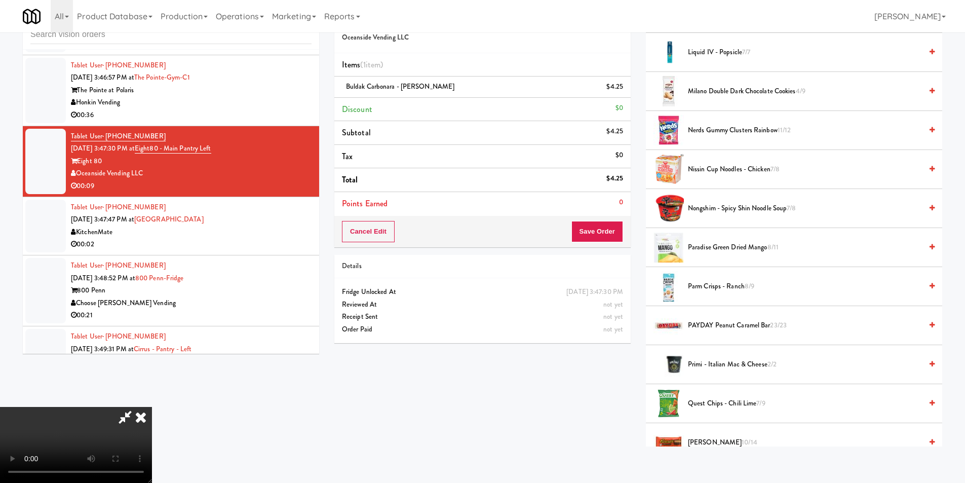
scroll to position [557, 0]
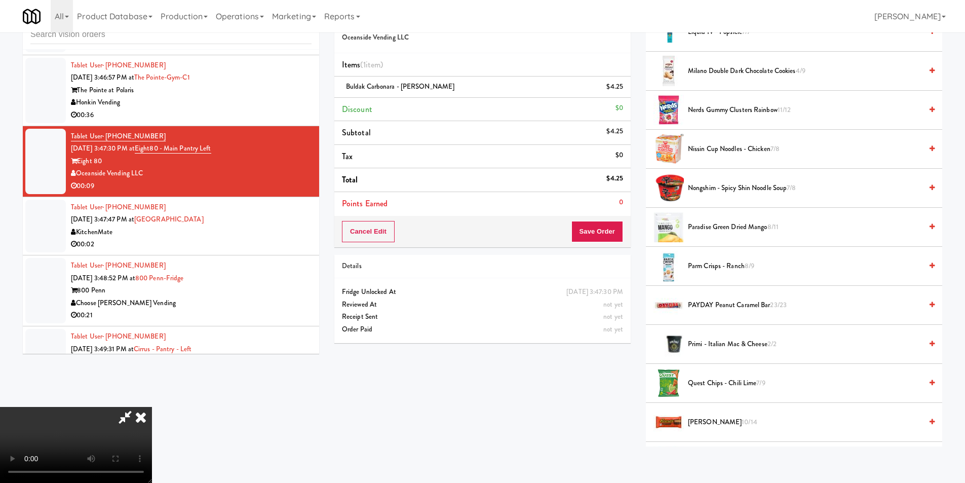
click at [715, 227] on span "Paradise Green Dried Mango 8/11" at bounding box center [805, 227] width 234 height 13
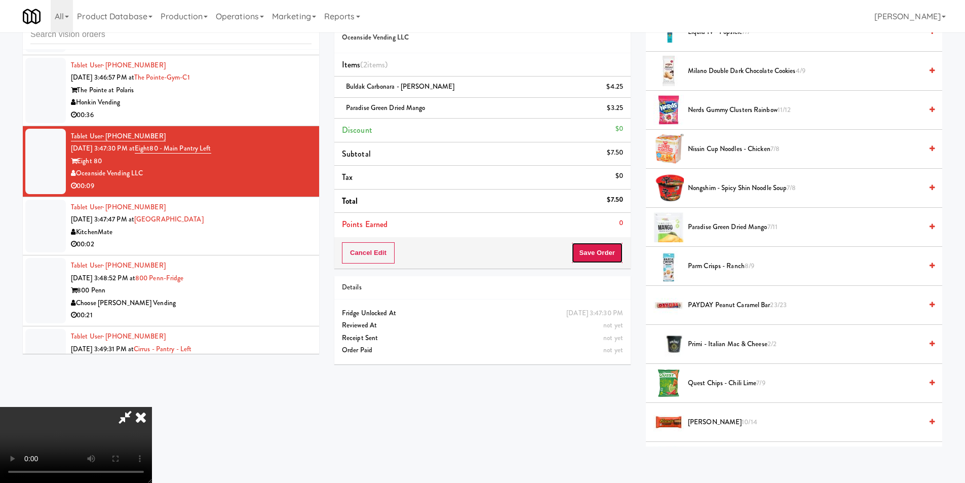
click at [619, 251] on button "Save Order" at bounding box center [598, 252] width 52 height 21
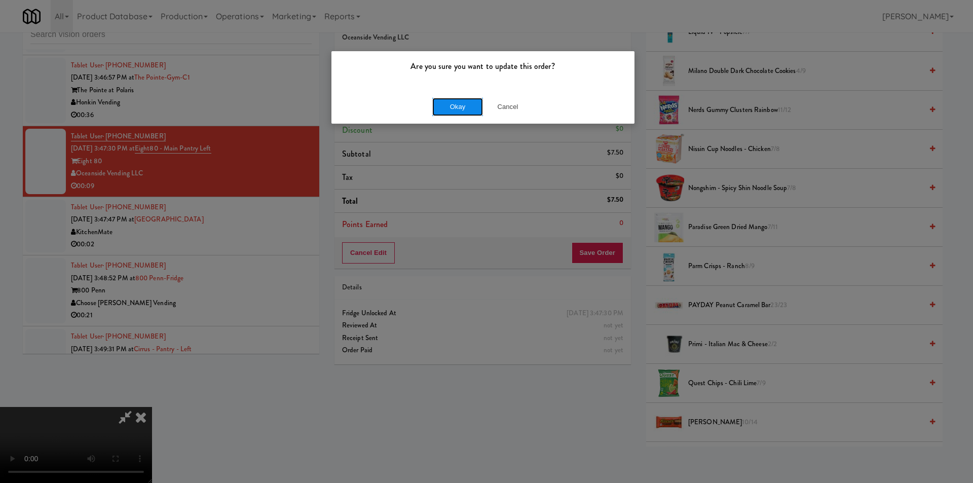
click at [463, 105] on button "Okay" at bounding box center [457, 107] width 51 height 18
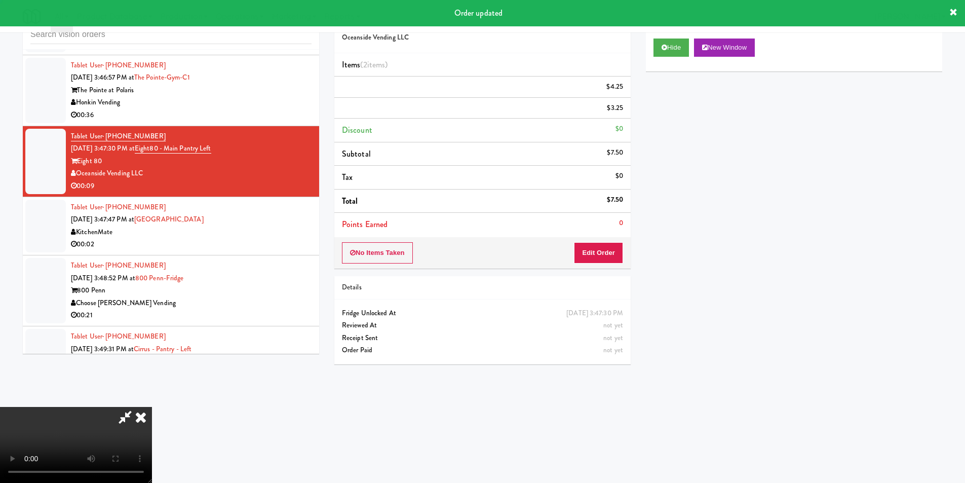
scroll to position [0, 0]
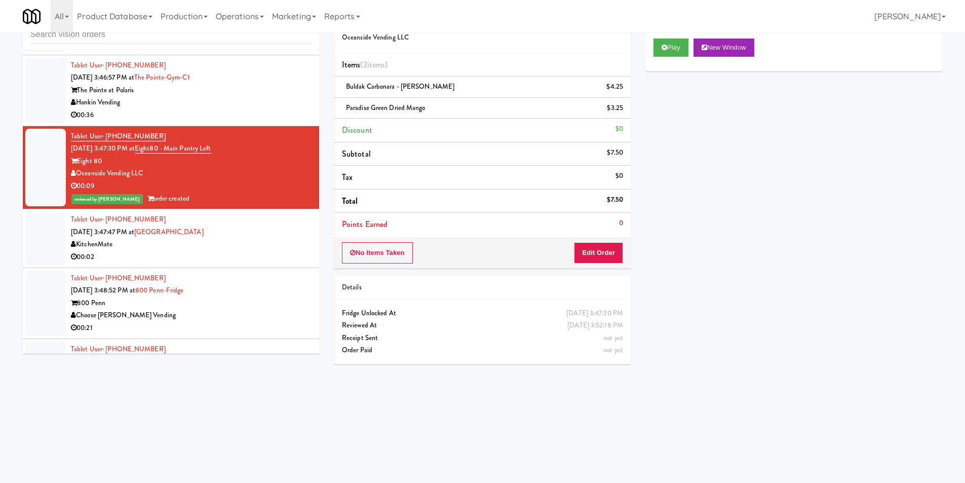
click at [277, 101] on div "Honkin Vending" at bounding box center [191, 102] width 241 height 13
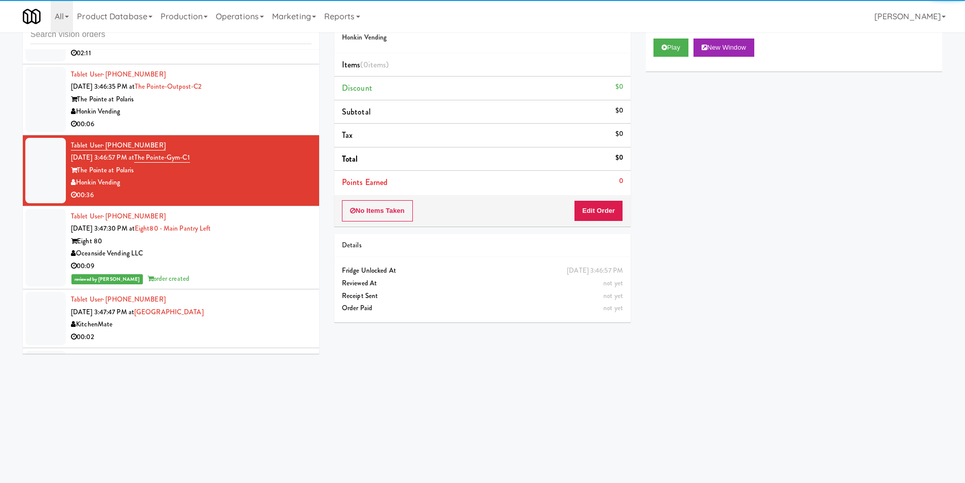
scroll to position [4321, 0]
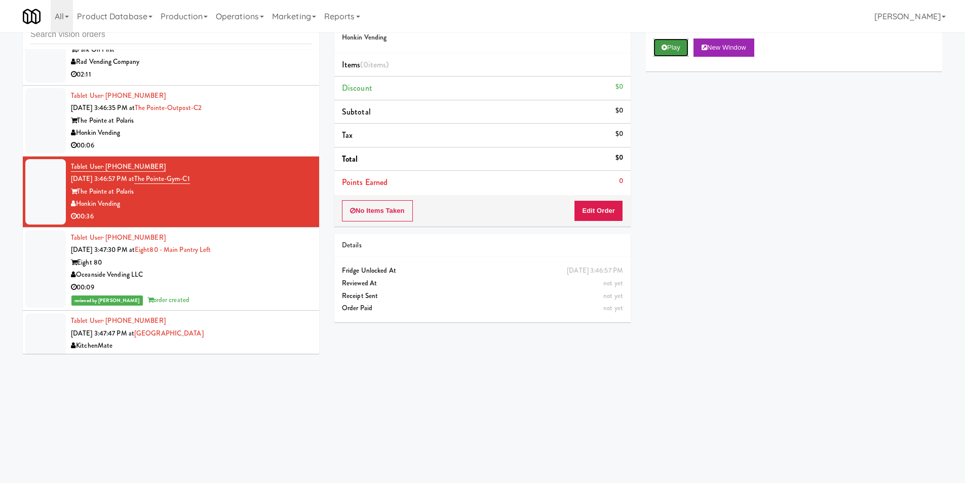
click at [660, 55] on button "Play" at bounding box center [671, 48] width 35 height 18
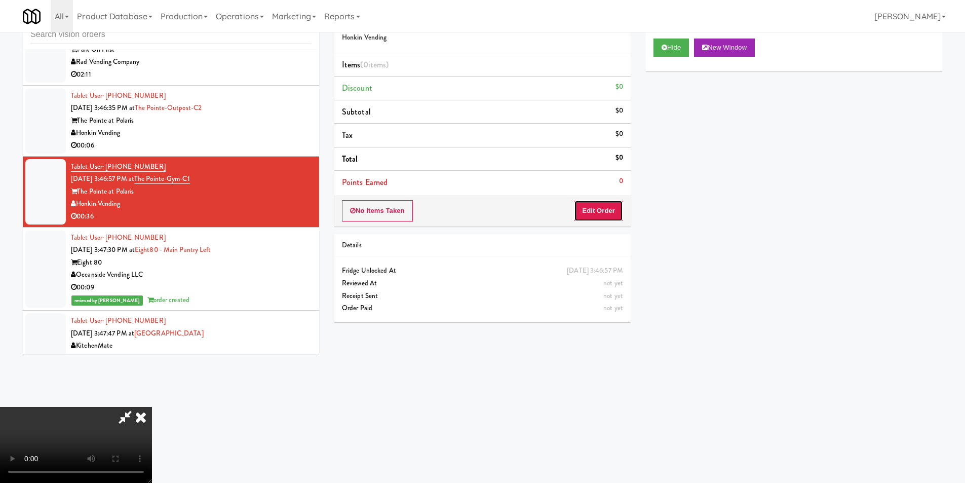
click at [604, 203] on button "Edit Order" at bounding box center [598, 210] width 49 height 21
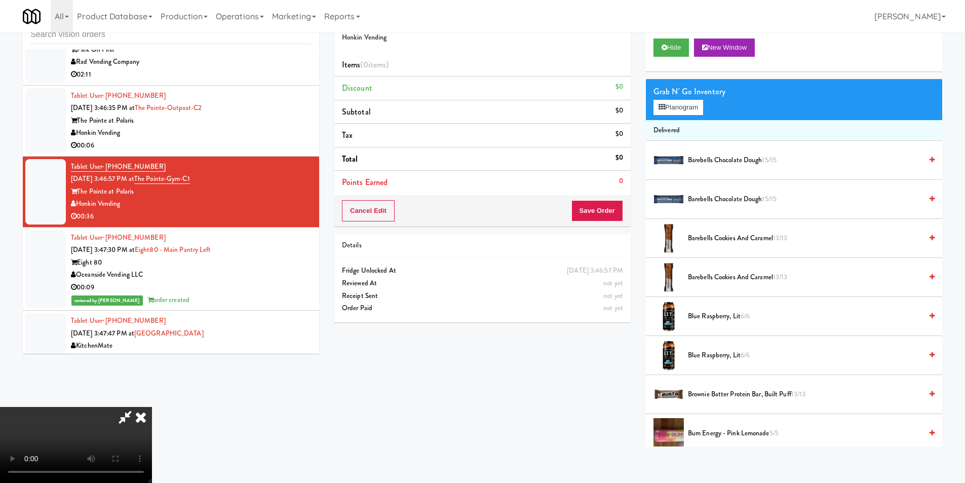
scroll to position [153, 0]
click at [152, 407] on video at bounding box center [76, 445] width 152 height 76
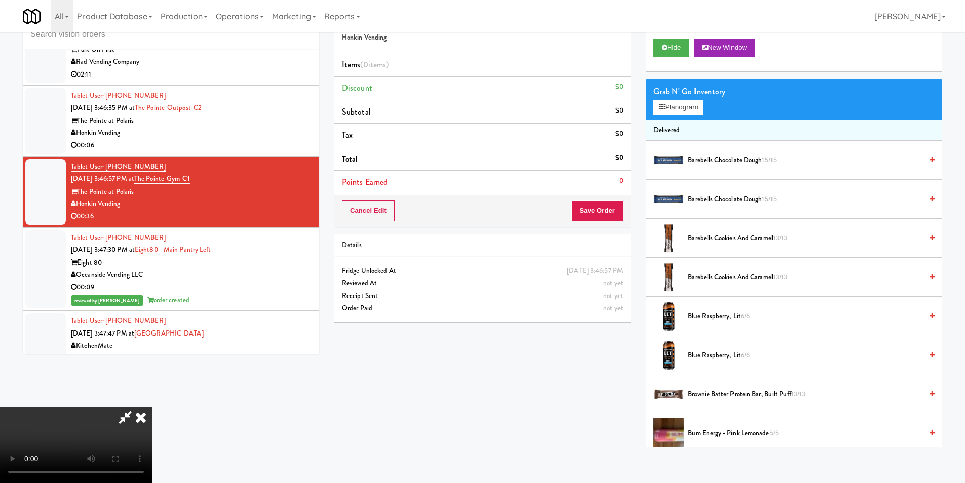
click at [152, 407] on video at bounding box center [76, 445] width 152 height 76
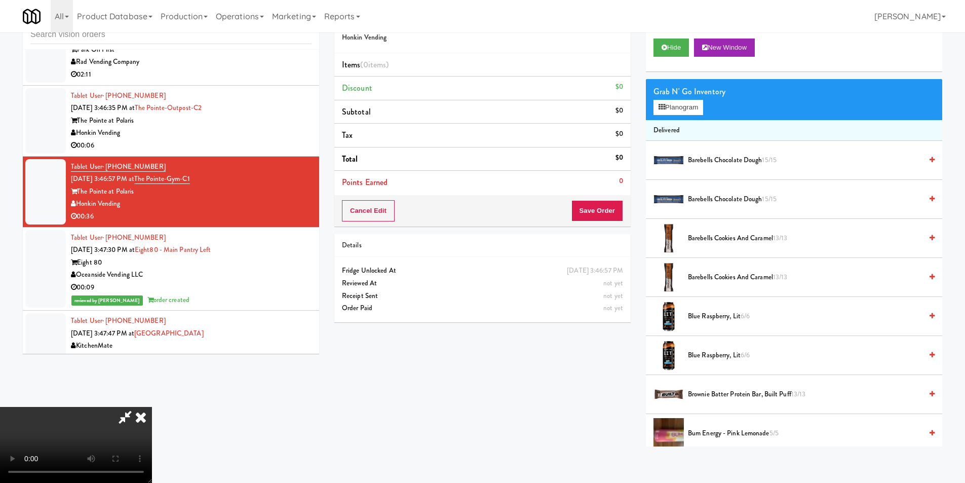
scroll to position [0, 0]
click at [152, 407] on video at bounding box center [76, 445] width 152 height 76
click at [671, 117] on div "Grab N' Go Inventory Planogram" at bounding box center [794, 99] width 296 height 41
click at [671, 111] on button "Planogram" at bounding box center [679, 107] width 50 height 15
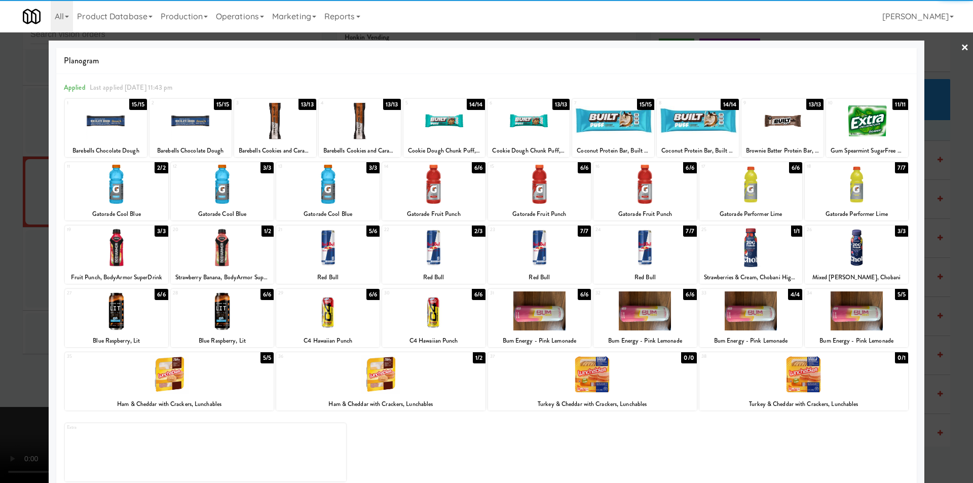
click at [222, 260] on div at bounding box center [222, 247] width 103 height 39
click at [29, 238] on div at bounding box center [486, 241] width 973 height 483
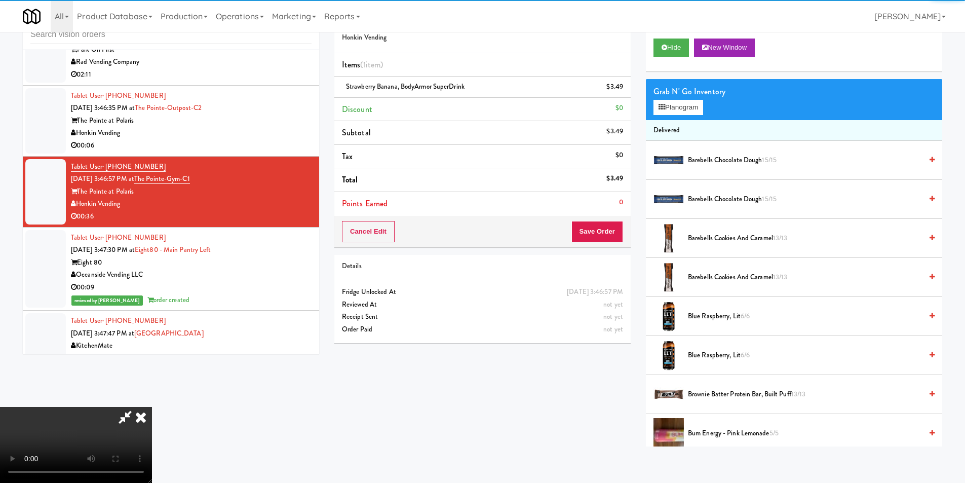
click at [152, 407] on video at bounding box center [76, 445] width 152 height 76
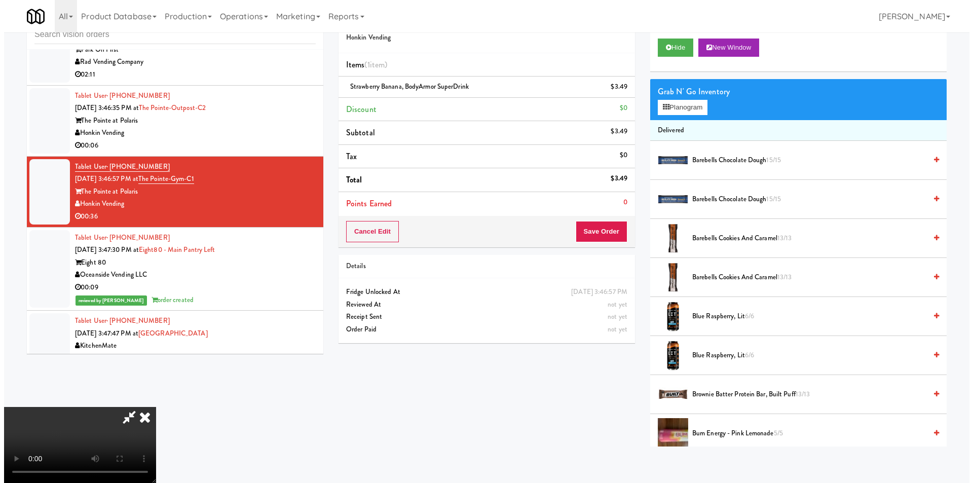
scroll to position [52, 0]
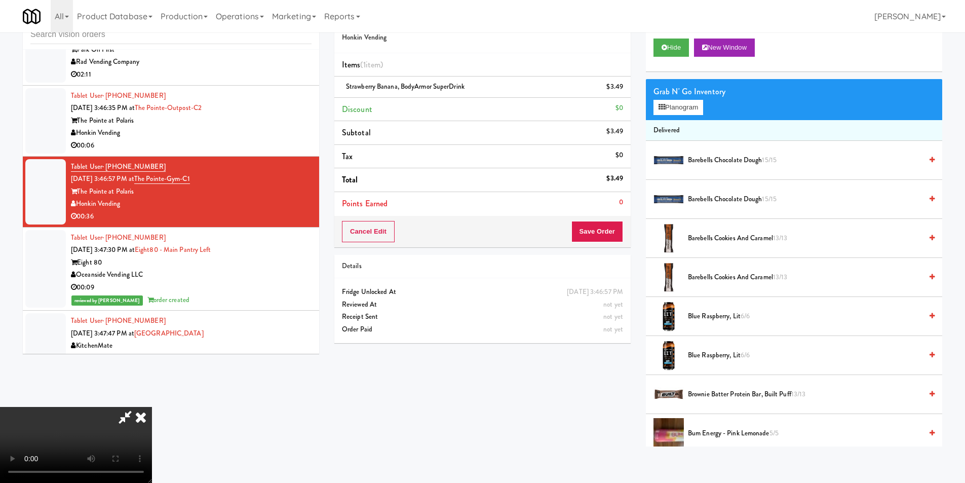
click at [152, 407] on video at bounding box center [76, 445] width 152 height 76
click at [664, 110] on icon at bounding box center [662, 107] width 7 height 7
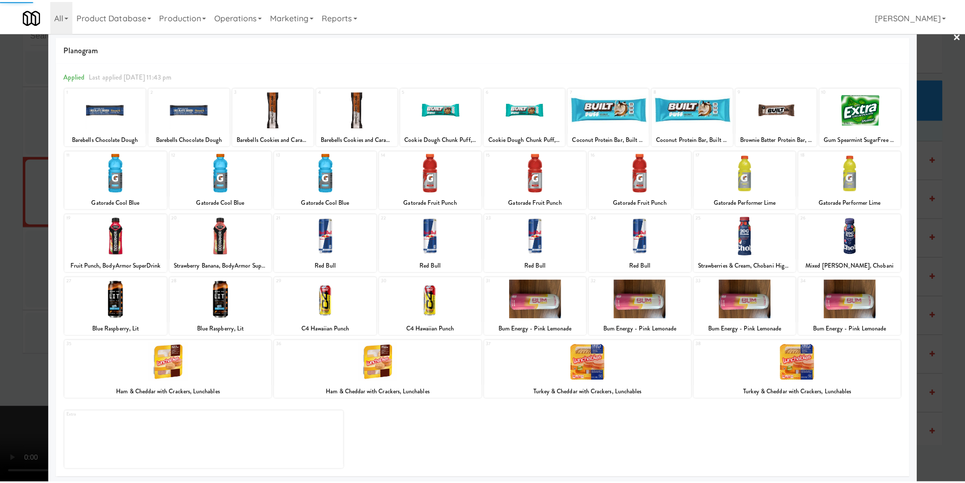
scroll to position [15, 0]
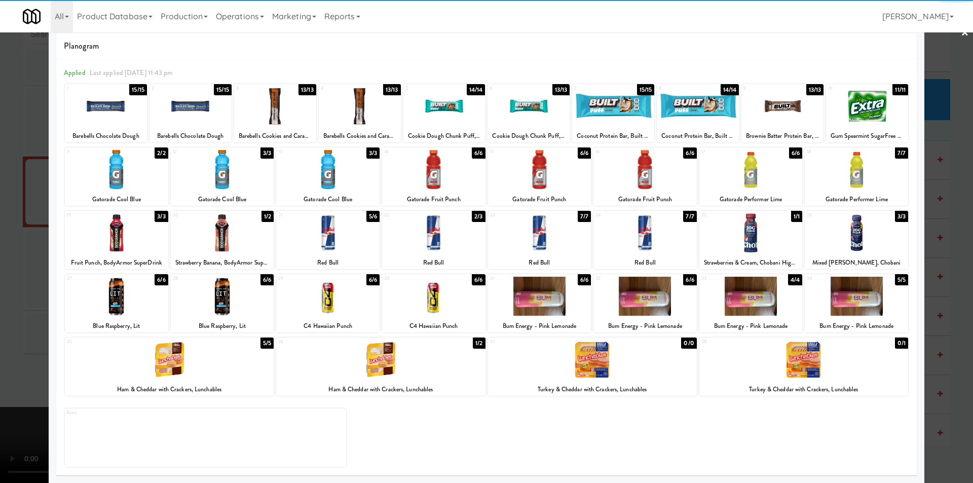
click at [411, 291] on div at bounding box center [433, 296] width 103 height 39
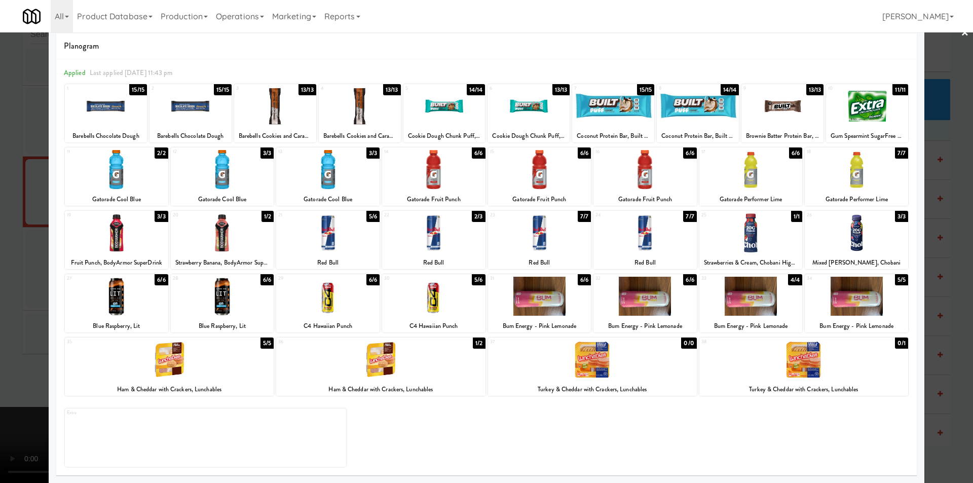
click at [1, 289] on div at bounding box center [486, 241] width 973 height 483
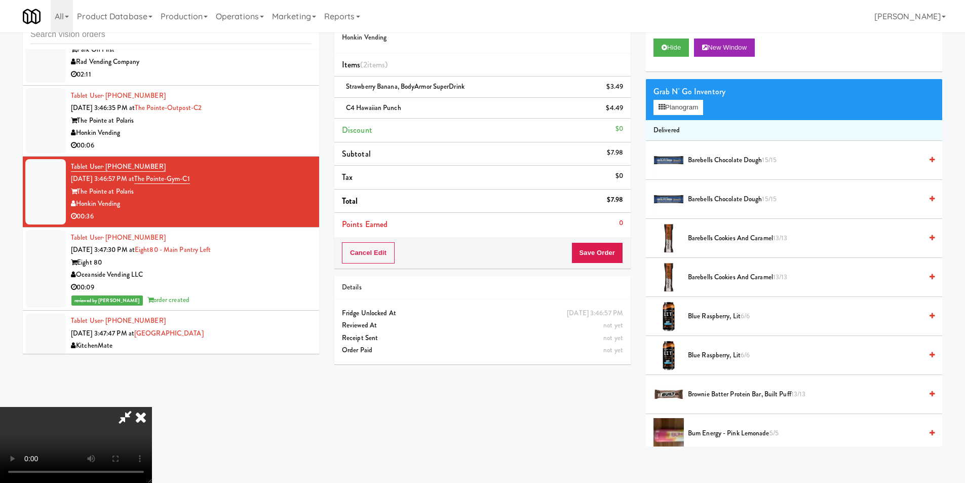
click at [152, 407] on video at bounding box center [76, 445] width 152 height 76
click at [595, 253] on button "Save Order" at bounding box center [598, 252] width 52 height 21
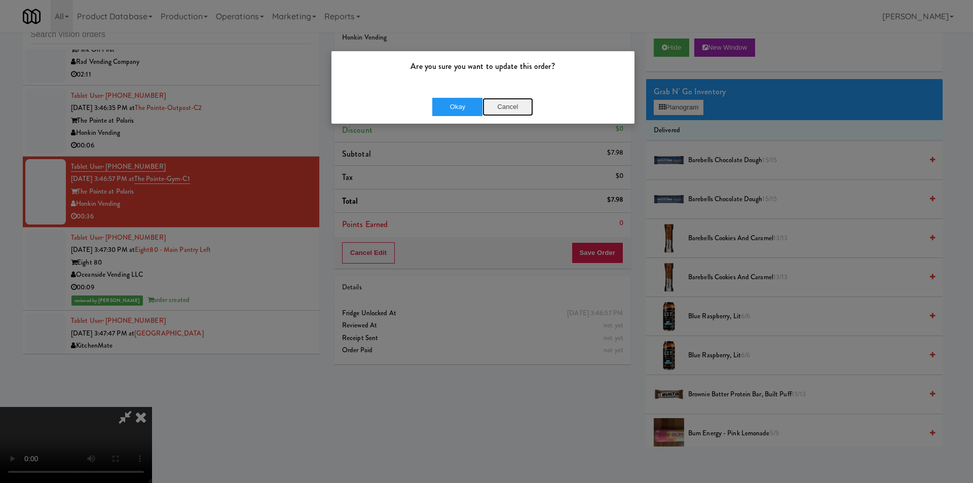
drag, startPoint x: 511, startPoint y: 109, endPoint x: 501, endPoint y: 110, distance: 10.2
click at [511, 110] on button "Cancel" at bounding box center [507, 107] width 51 height 18
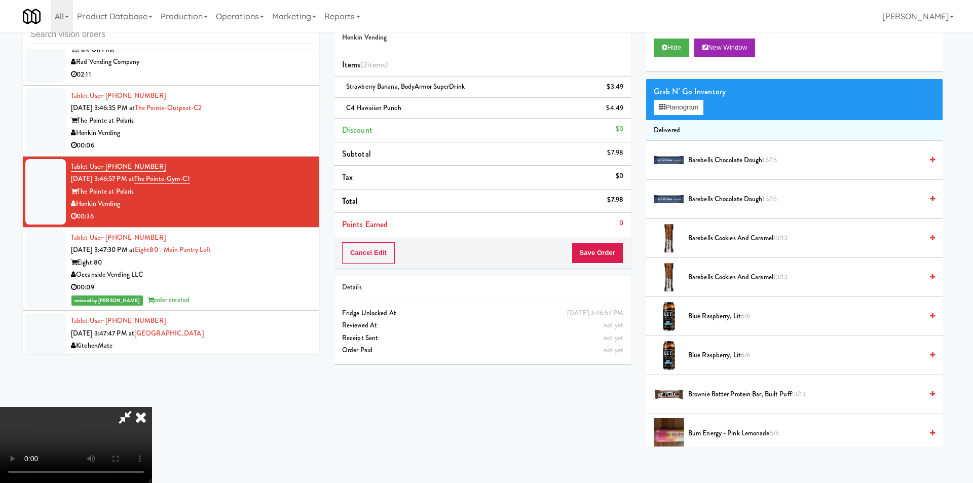
click at [152, 407] on video at bounding box center [76, 445] width 152 height 76
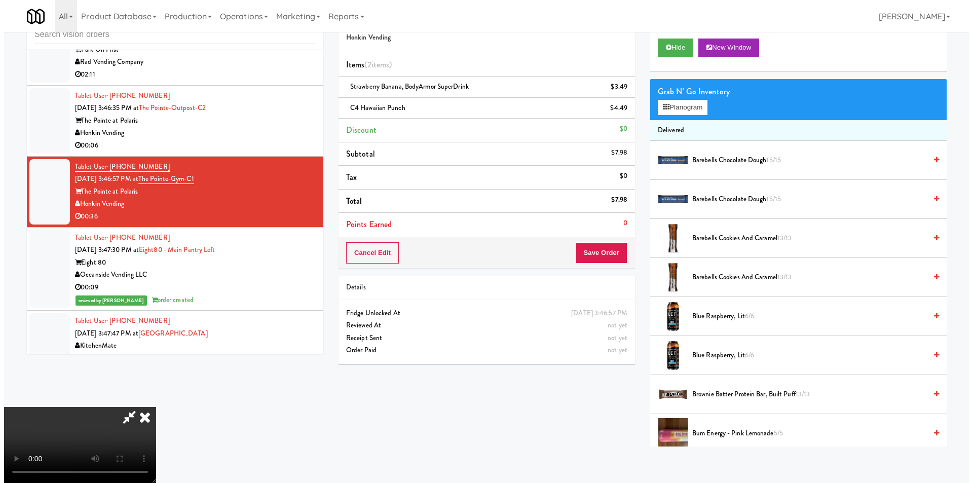
scroll to position [153, 0]
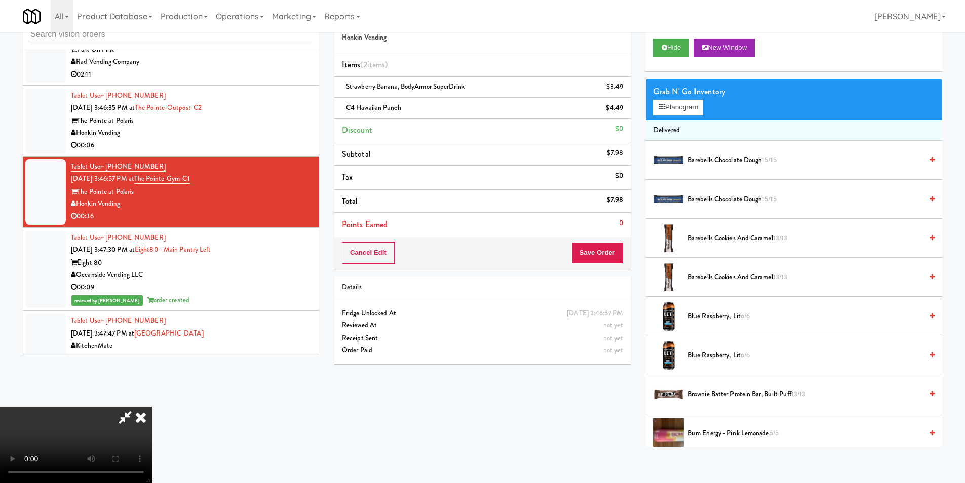
click at [152, 407] on video at bounding box center [76, 445] width 152 height 76
click at [677, 96] on div "Grab N' Go Inventory" at bounding box center [794, 91] width 281 height 15
click at [679, 104] on button "Planogram" at bounding box center [679, 107] width 50 height 15
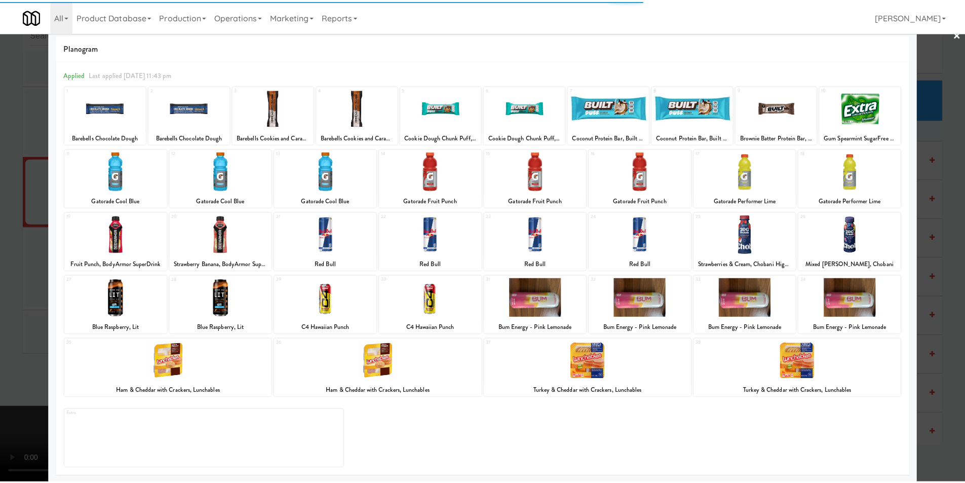
scroll to position [15, 0]
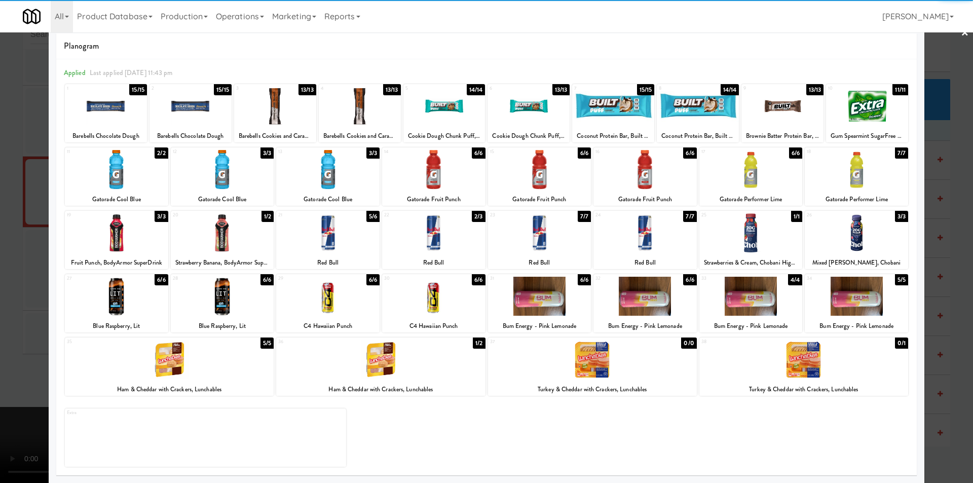
drag, startPoint x: 457, startPoint y: 232, endPoint x: 86, endPoint y: 235, distance: 371.0
click at [456, 232] on div at bounding box center [433, 232] width 103 height 39
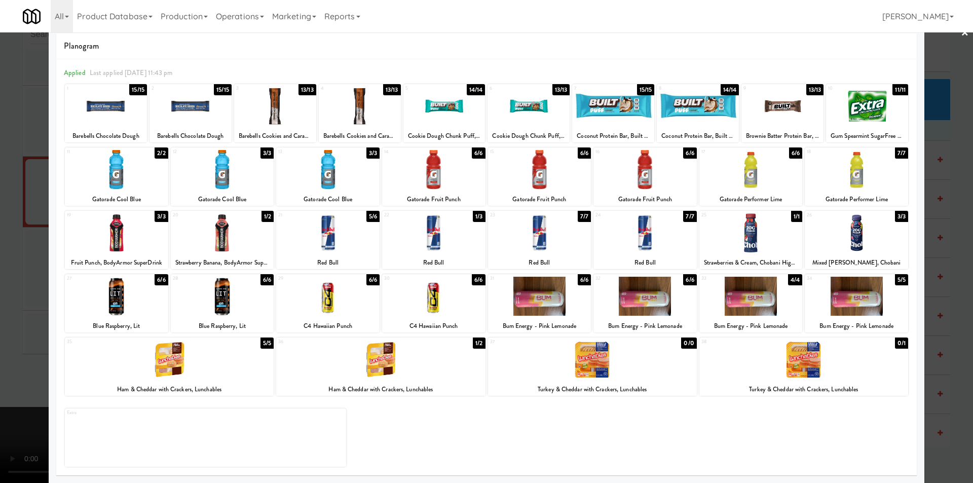
click at [14, 228] on div at bounding box center [486, 241] width 973 height 483
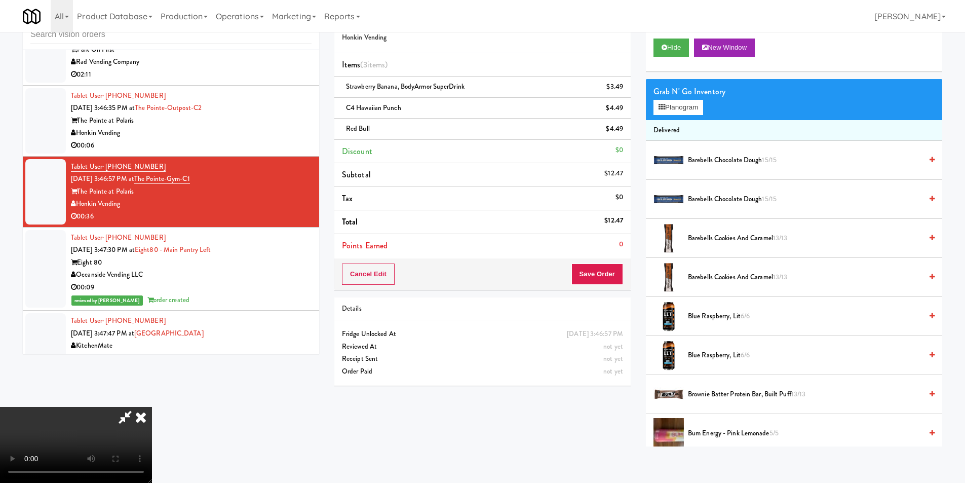
click at [152, 407] on video at bounding box center [76, 445] width 152 height 76
click at [617, 268] on button "Save Order" at bounding box center [598, 274] width 52 height 21
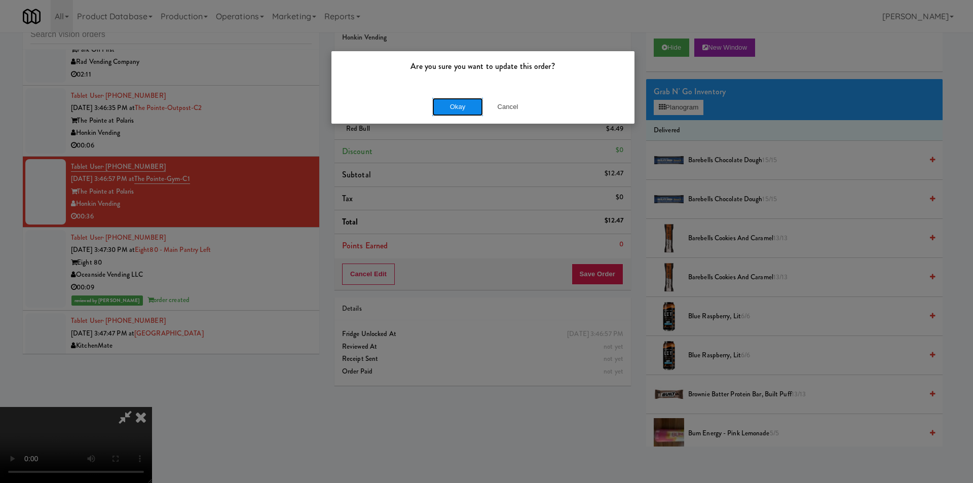
drag, startPoint x: 463, startPoint y: 106, endPoint x: 468, endPoint y: 91, distance: 16.0
click at [466, 101] on button "Okay" at bounding box center [457, 107] width 51 height 18
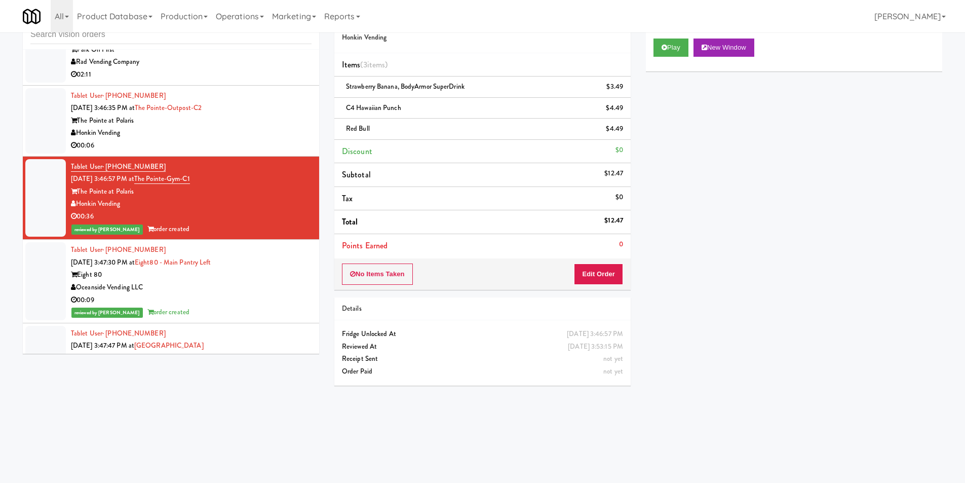
click at [147, 137] on div "Honkin Vending" at bounding box center [191, 133] width 241 height 13
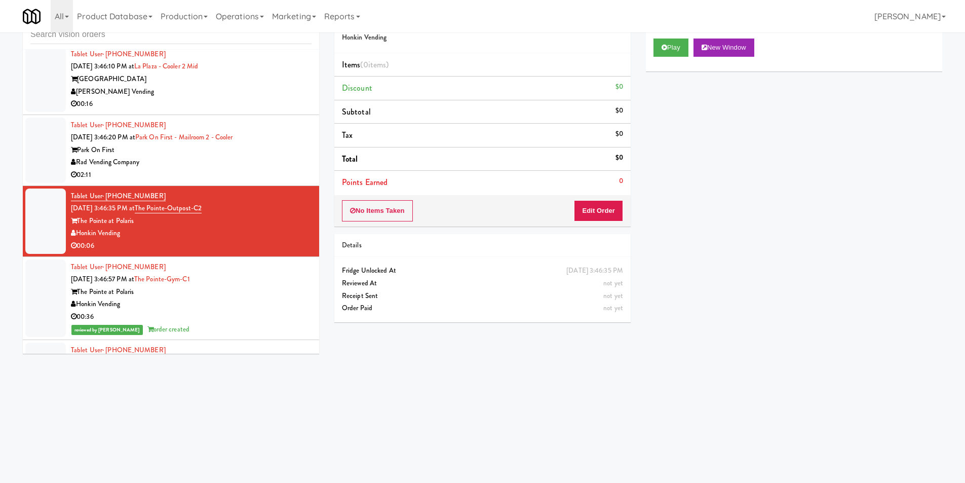
scroll to position [4220, 0]
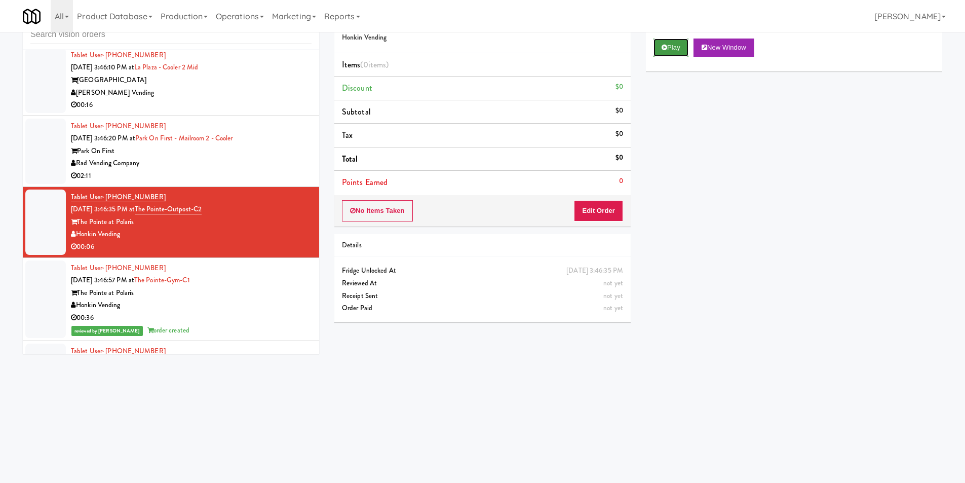
click at [661, 53] on button "Play" at bounding box center [671, 48] width 35 height 18
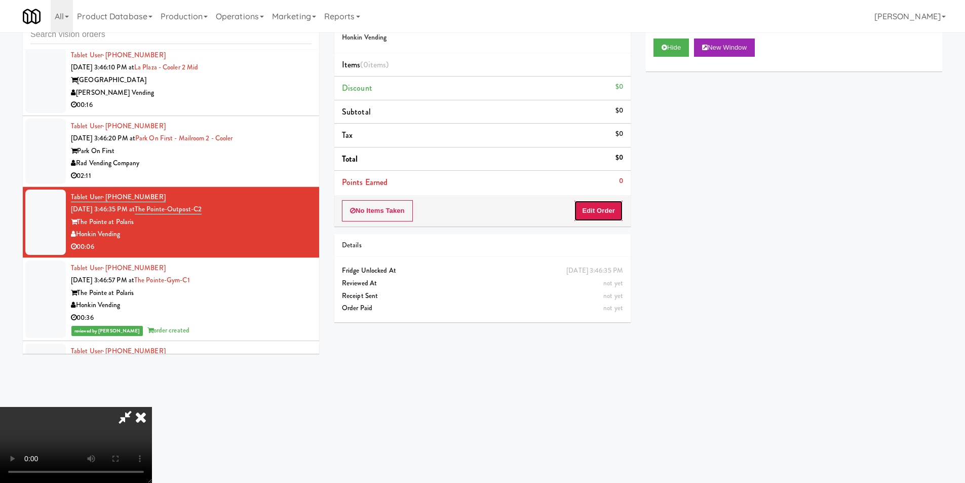
click at [604, 206] on button "Edit Order" at bounding box center [598, 210] width 49 height 21
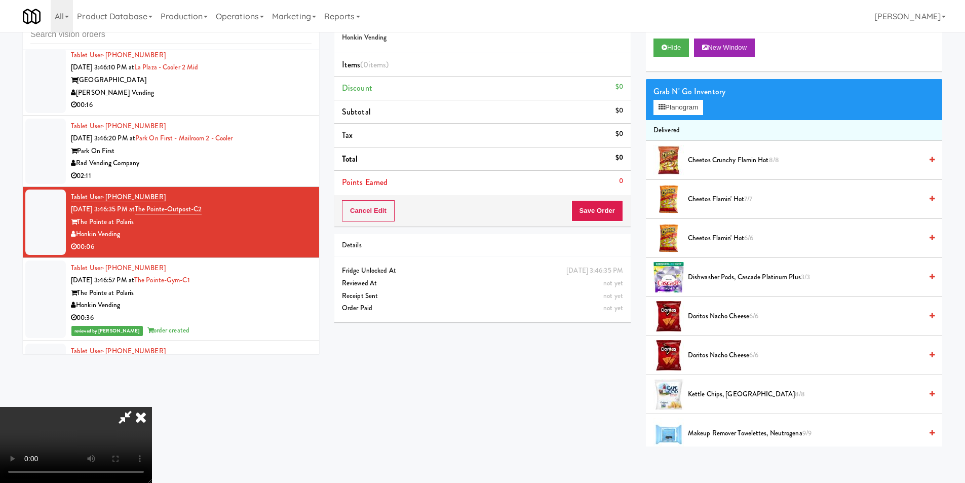
scroll to position [153, 0]
click at [152, 407] on video at bounding box center [76, 445] width 152 height 76
click at [679, 112] on button "Planogram" at bounding box center [679, 107] width 50 height 15
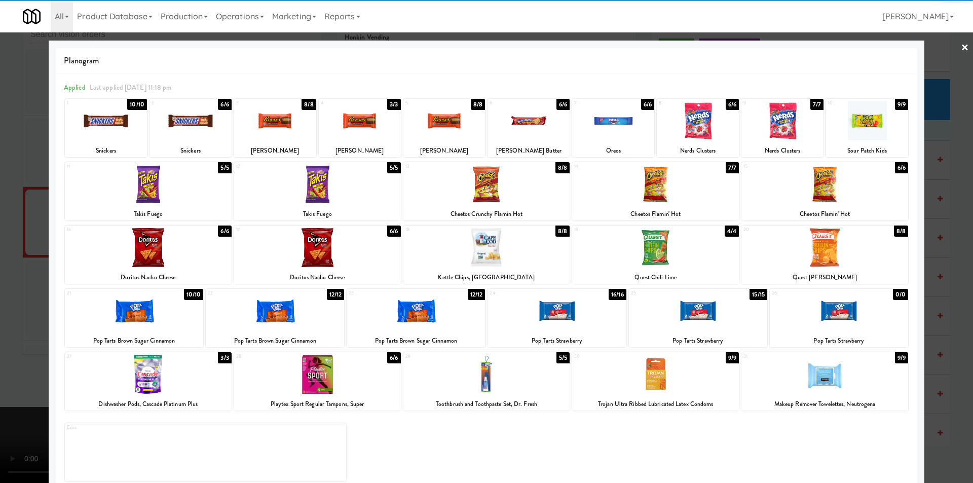
click at [691, 203] on div at bounding box center [655, 184] width 167 height 39
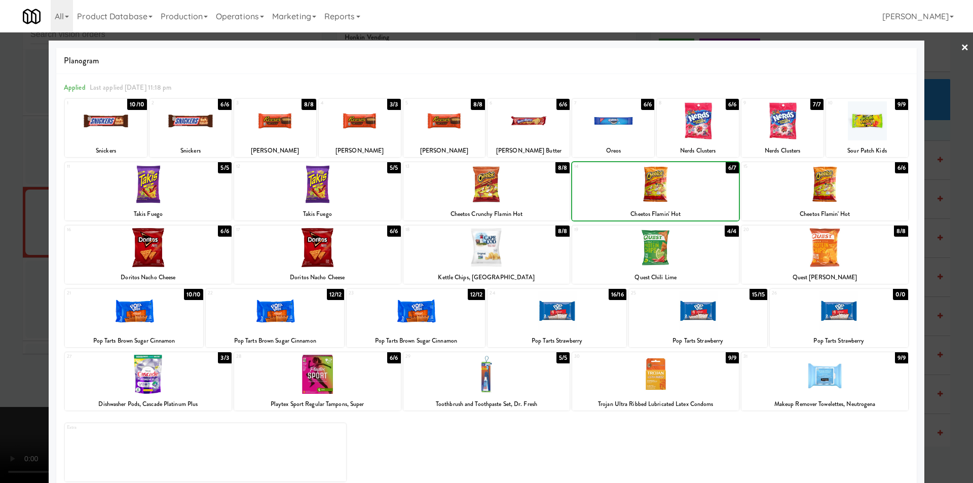
click at [691, 201] on div at bounding box center [655, 184] width 167 height 39
click at [932, 171] on div at bounding box center [486, 241] width 973 height 483
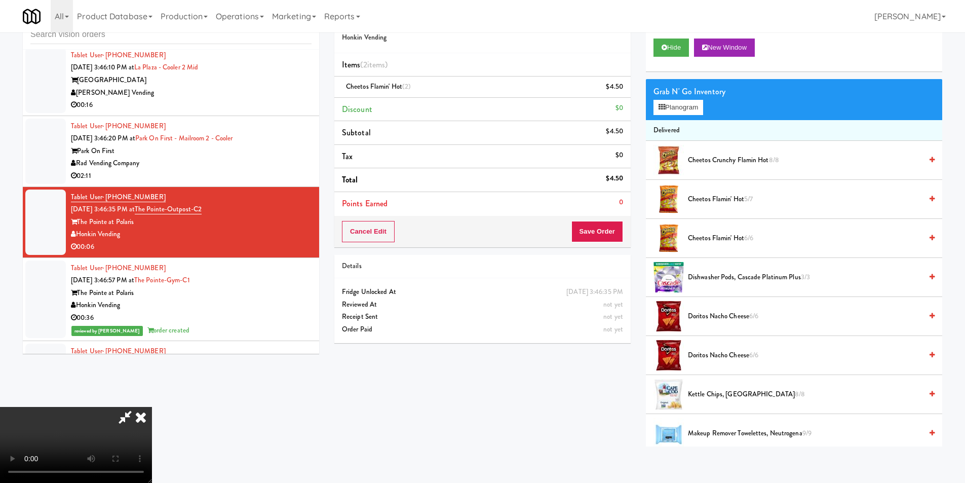
click at [152, 407] on video at bounding box center [76, 445] width 152 height 76
click at [600, 234] on button "Save Order" at bounding box center [598, 231] width 52 height 21
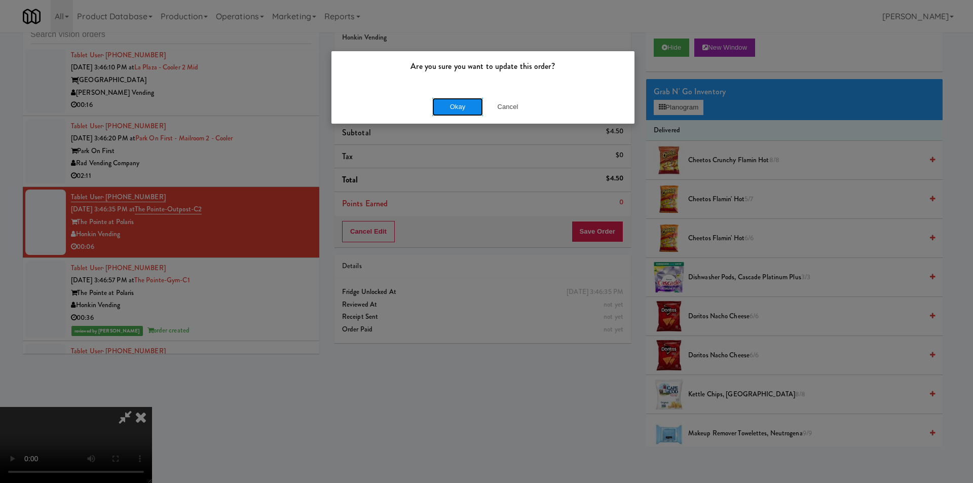
click at [464, 108] on button "Okay" at bounding box center [457, 107] width 51 height 18
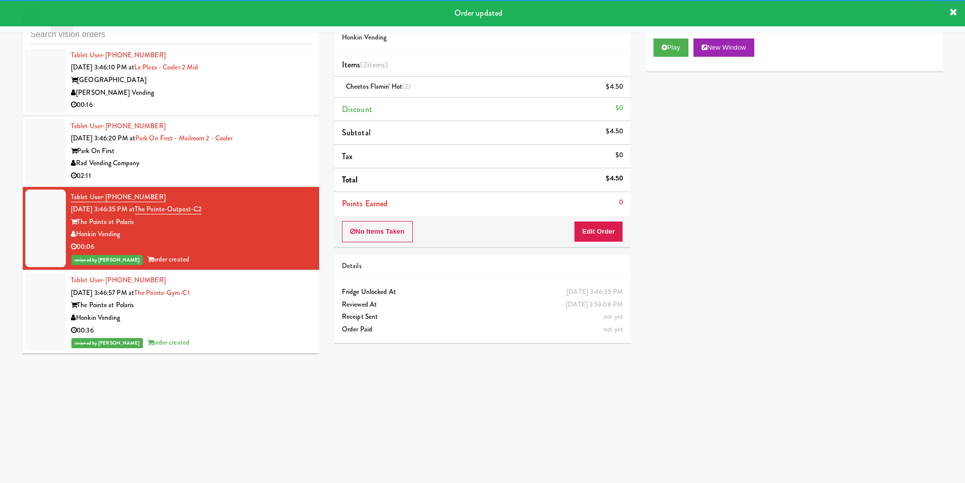
click at [278, 167] on div "Rad Vending Company" at bounding box center [191, 163] width 241 height 13
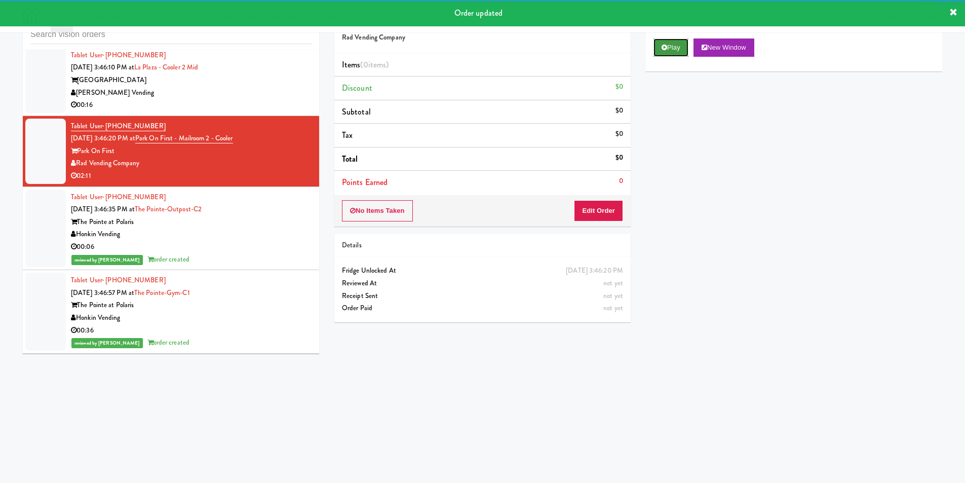
drag, startPoint x: 664, startPoint y: 44, endPoint x: 624, endPoint y: 168, distance: 130.0
click at [664, 45] on icon at bounding box center [665, 47] width 6 height 7
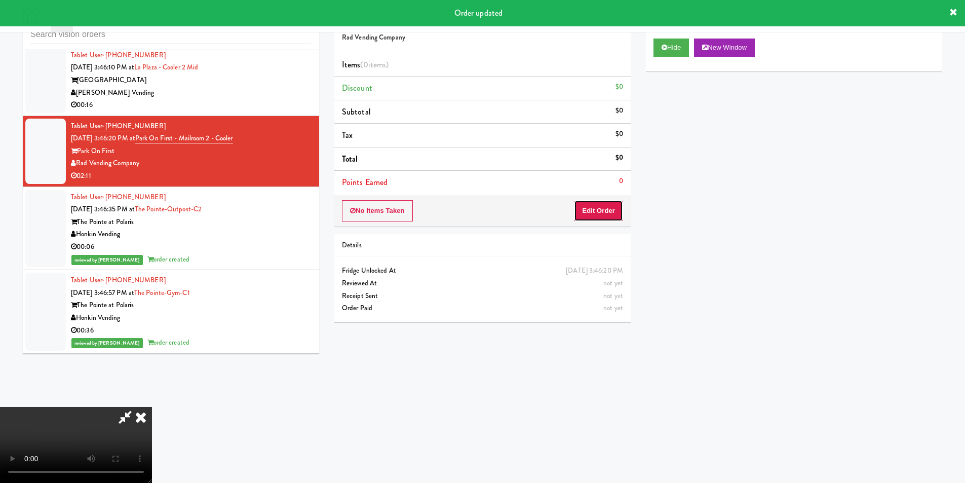
click at [600, 202] on button "Edit Order" at bounding box center [598, 210] width 49 height 21
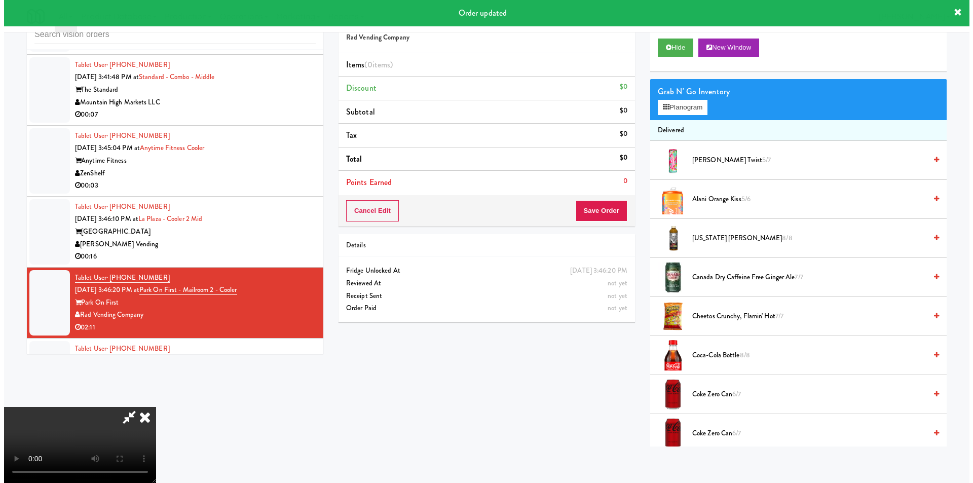
scroll to position [4068, 0]
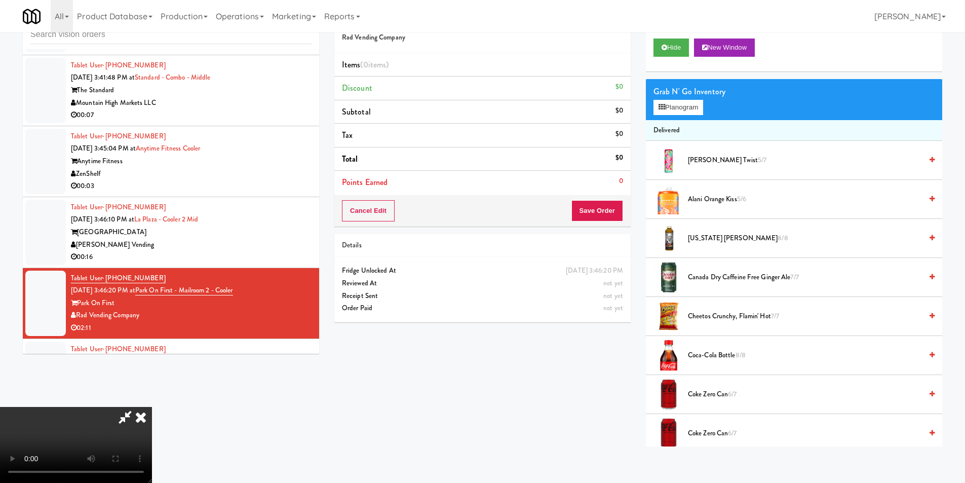
click at [152, 407] on video at bounding box center [76, 445] width 152 height 76
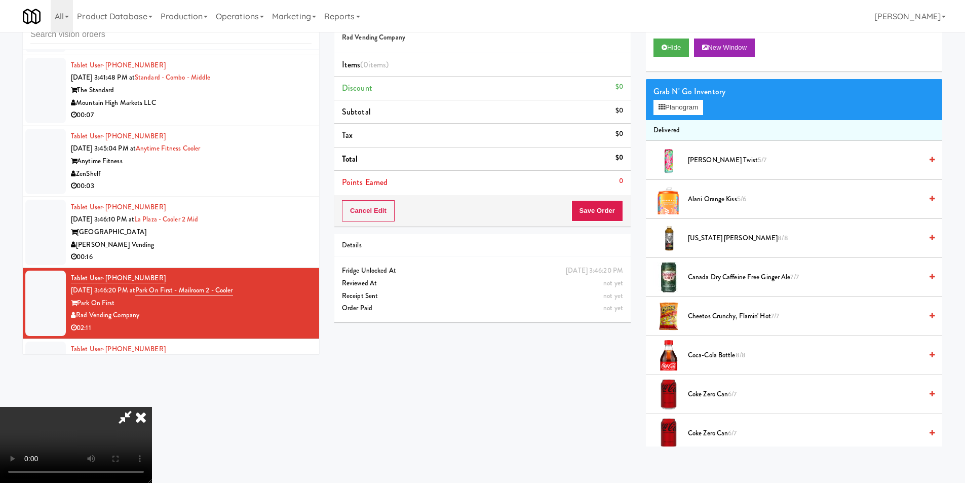
click at [152, 407] on video at bounding box center [76, 445] width 152 height 76
drag, startPoint x: 697, startPoint y: 107, endPoint x: 697, endPoint y: 113, distance: 6.1
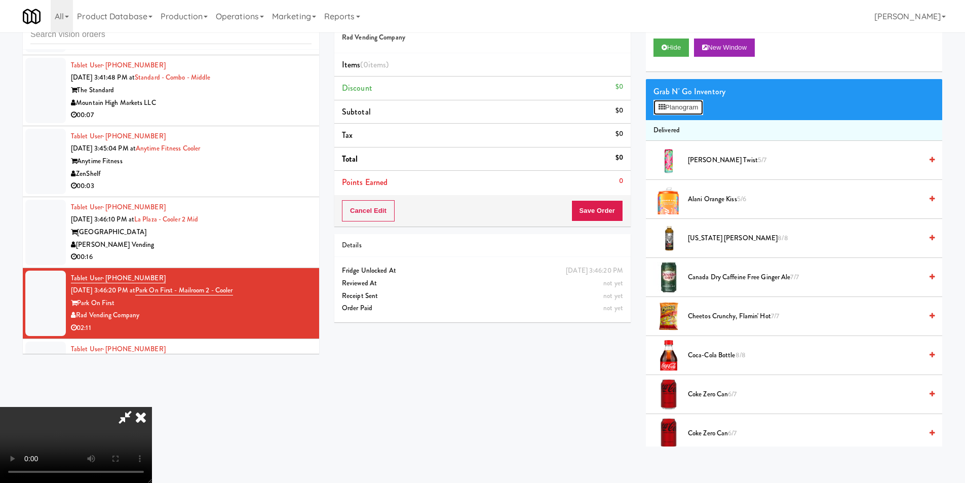
click at [697, 108] on button "Planogram" at bounding box center [679, 107] width 50 height 15
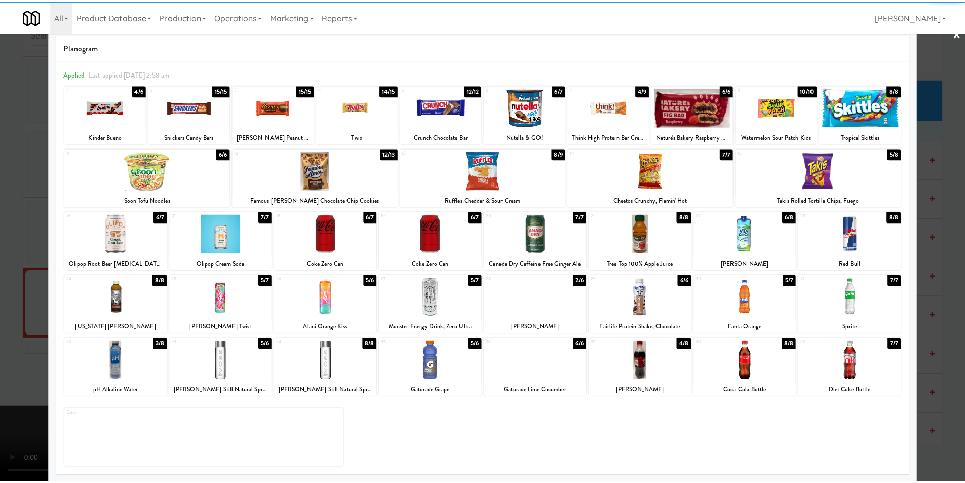
scroll to position [15, 0]
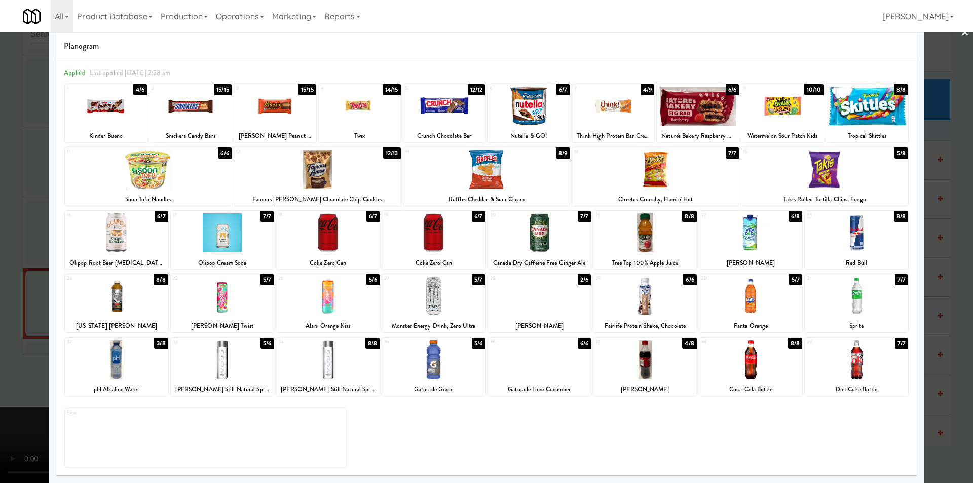
click at [564, 308] on div at bounding box center [539, 296] width 103 height 39
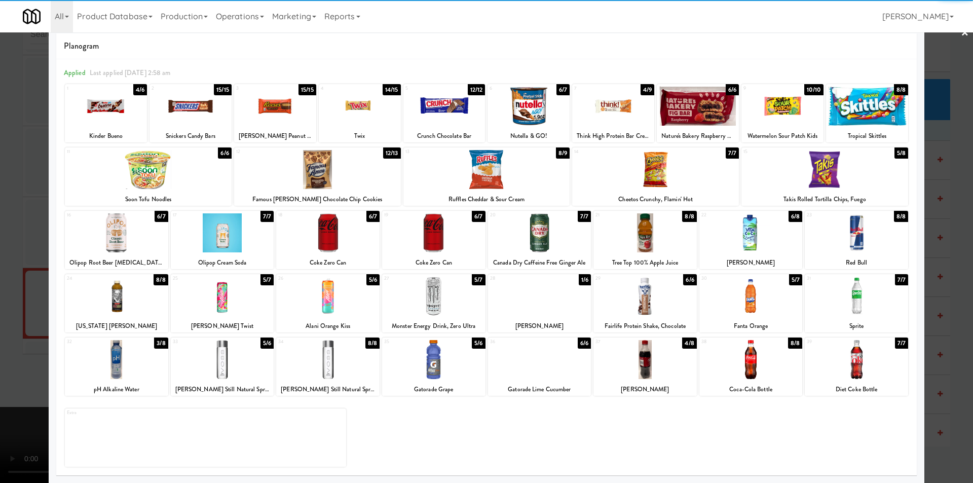
click at [931, 232] on div at bounding box center [486, 241] width 973 height 483
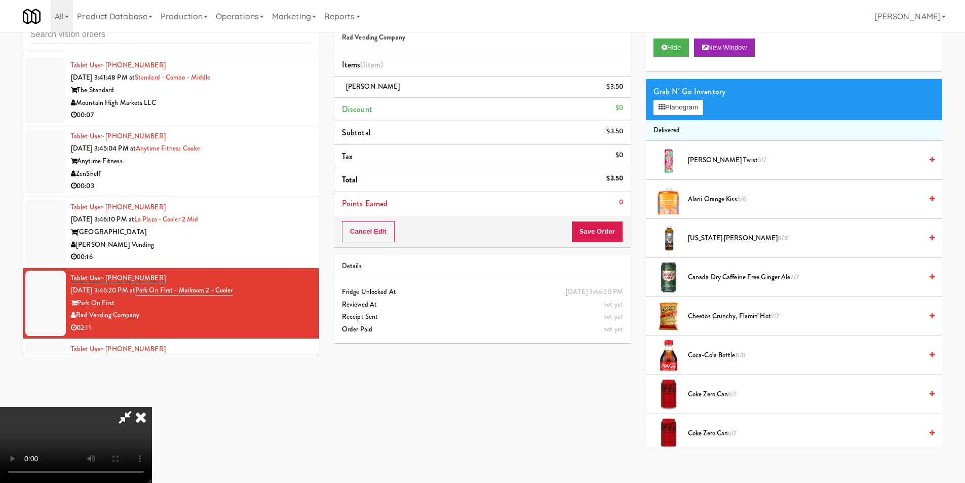
click at [152, 407] on video at bounding box center [76, 445] width 152 height 76
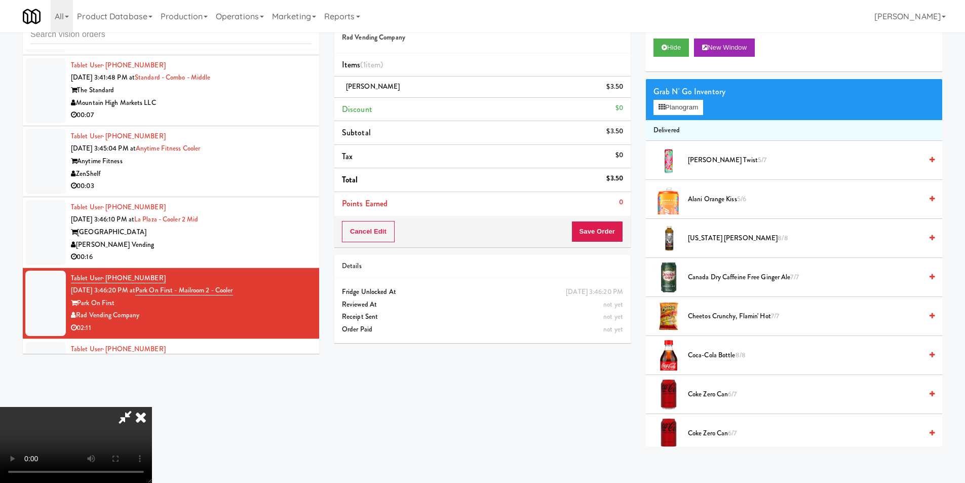
click at [152, 407] on video at bounding box center [76, 445] width 152 height 76
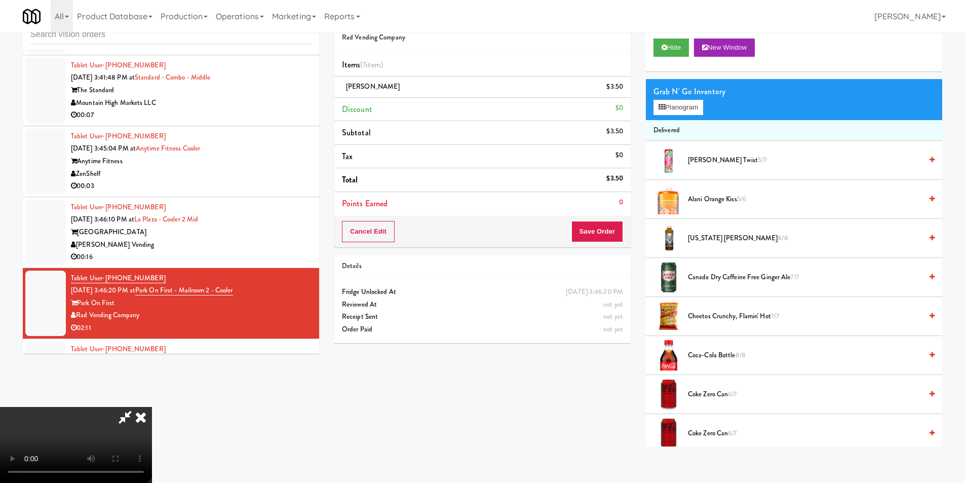
click at [152, 407] on video at bounding box center [76, 445] width 152 height 76
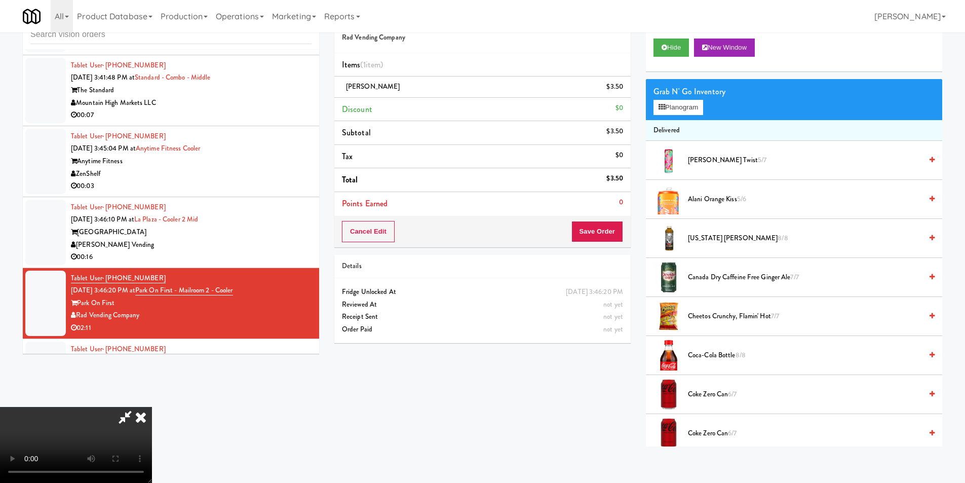
click at [152, 407] on video at bounding box center [76, 445] width 152 height 76
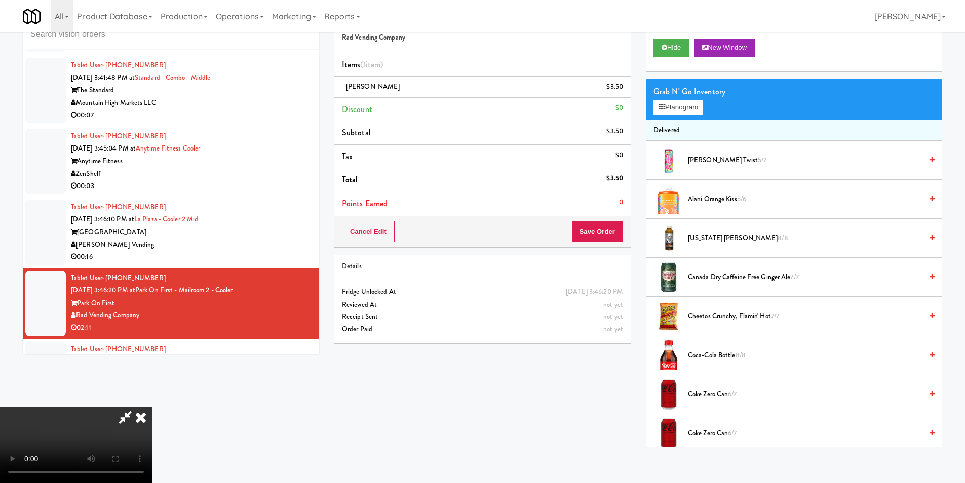
click at [152, 407] on video at bounding box center [76, 445] width 152 height 76
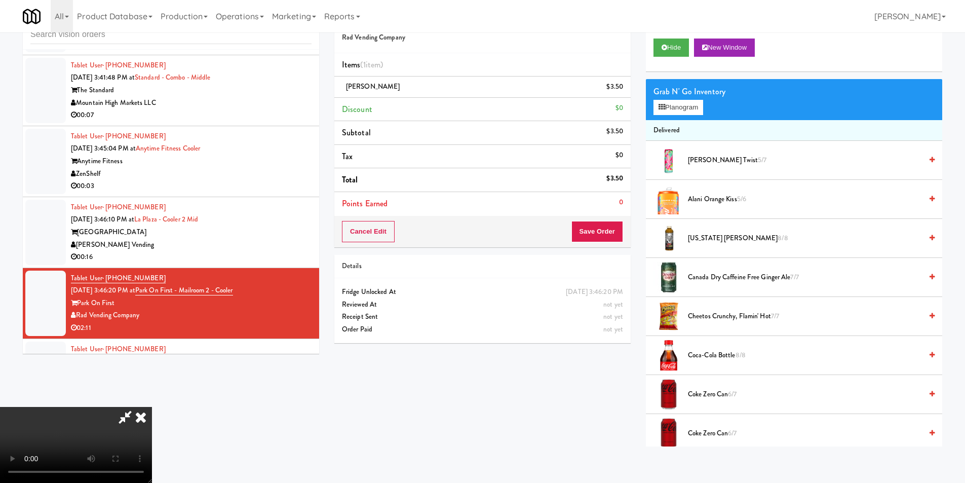
click at [152, 407] on video at bounding box center [76, 445] width 152 height 76
click at [696, 241] on span "[US_STATE] [PERSON_NAME] 8/8" at bounding box center [805, 238] width 234 height 13
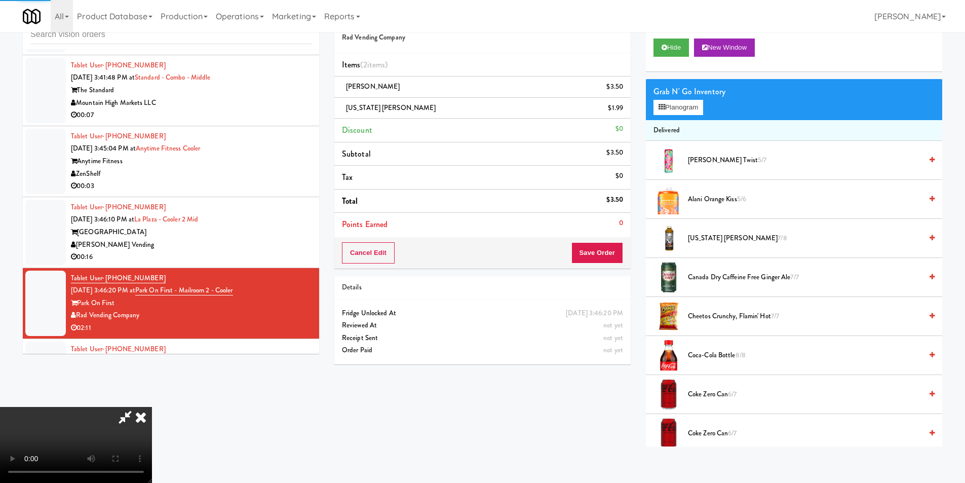
click at [152, 407] on video at bounding box center [76, 445] width 152 height 76
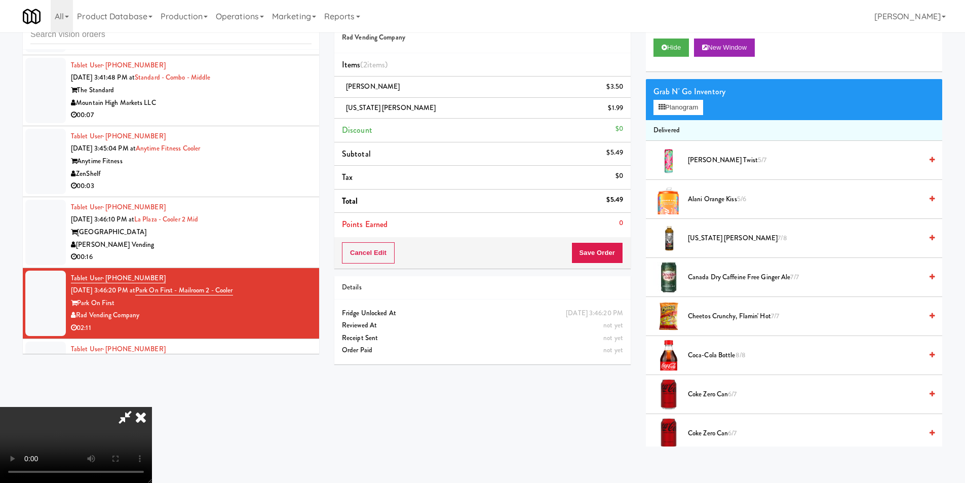
click at [152, 407] on video at bounding box center [76, 445] width 152 height 76
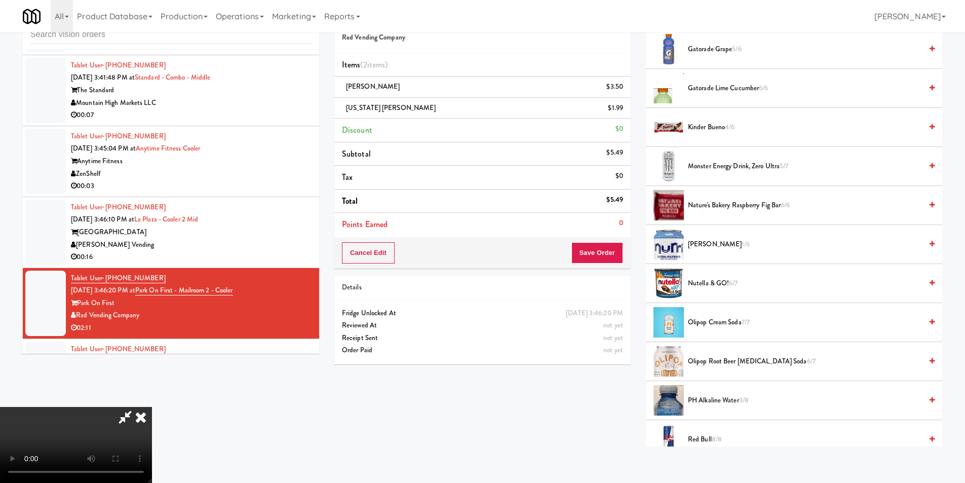
scroll to position [659, 0]
click at [744, 210] on span "Nature's Bakery Raspberry Fig Bar 6/6" at bounding box center [805, 204] width 234 height 13
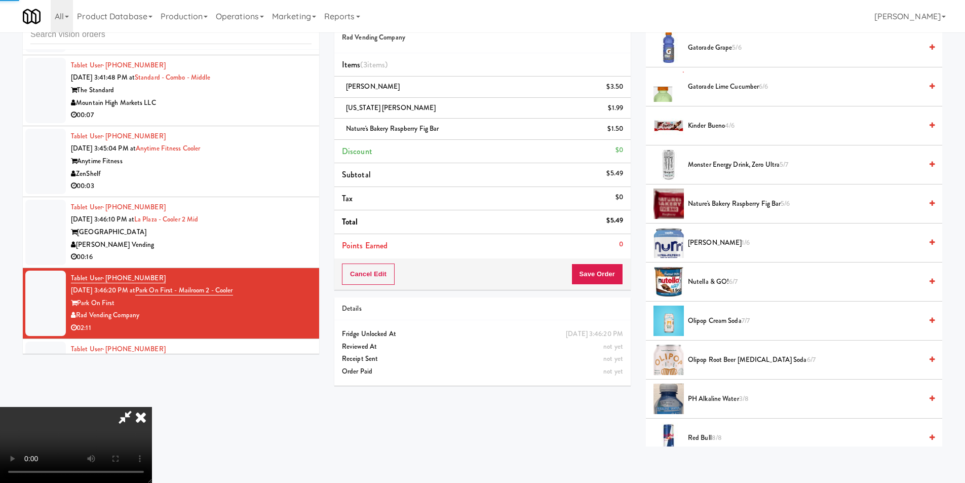
click at [745, 205] on span "Nature's Bakery Raspberry Fig Bar 5/6" at bounding box center [805, 204] width 234 height 13
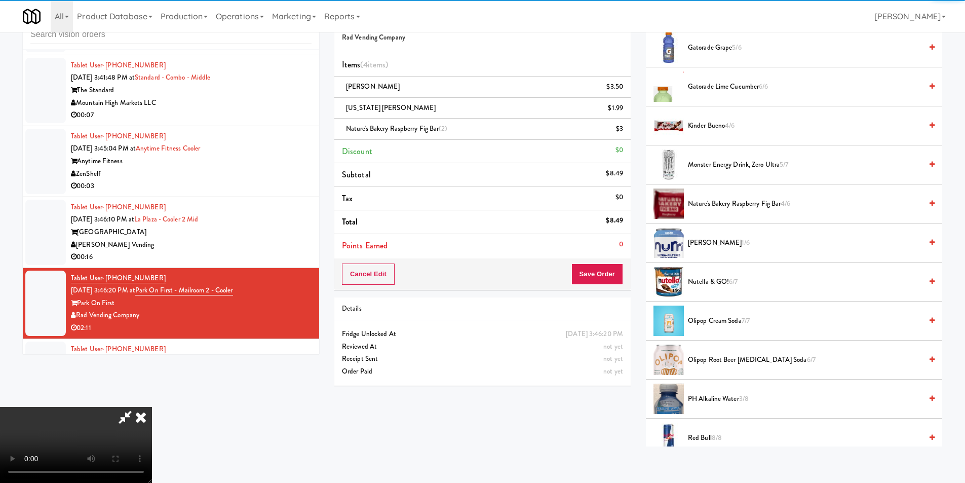
click at [152, 407] on video at bounding box center [76, 445] width 152 height 76
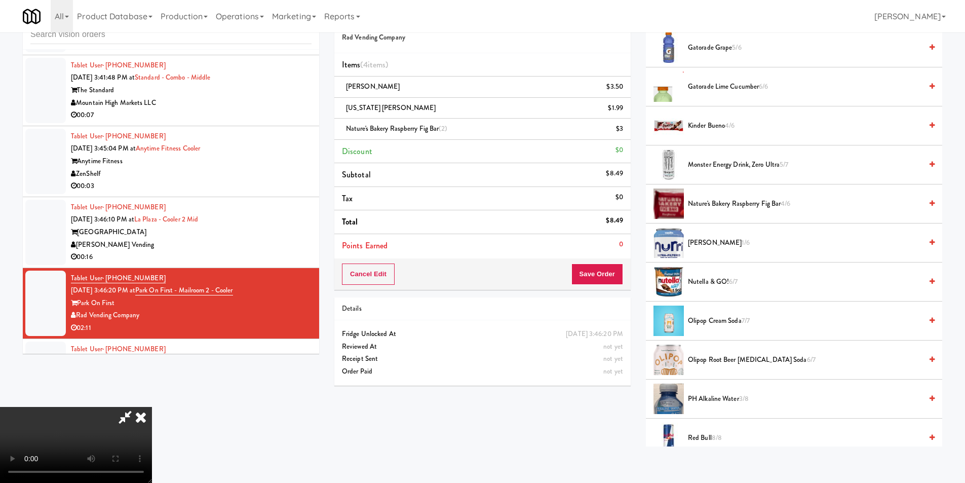
click at [152, 407] on video at bounding box center [76, 445] width 152 height 76
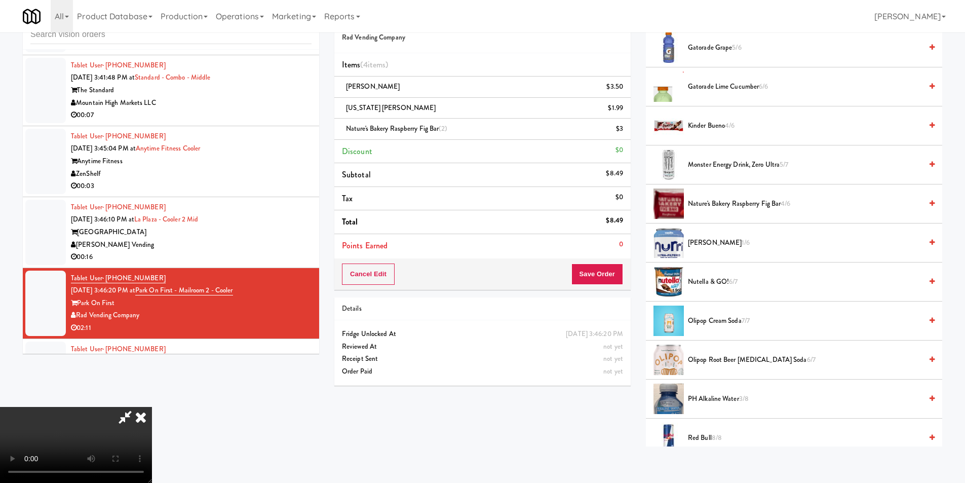
click at [152, 407] on video at bounding box center [76, 445] width 152 height 76
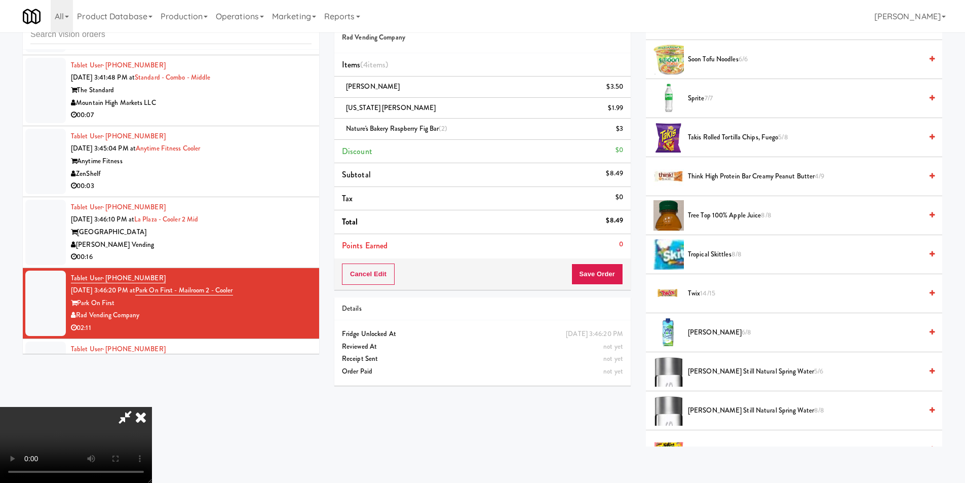
scroll to position [1182, 0]
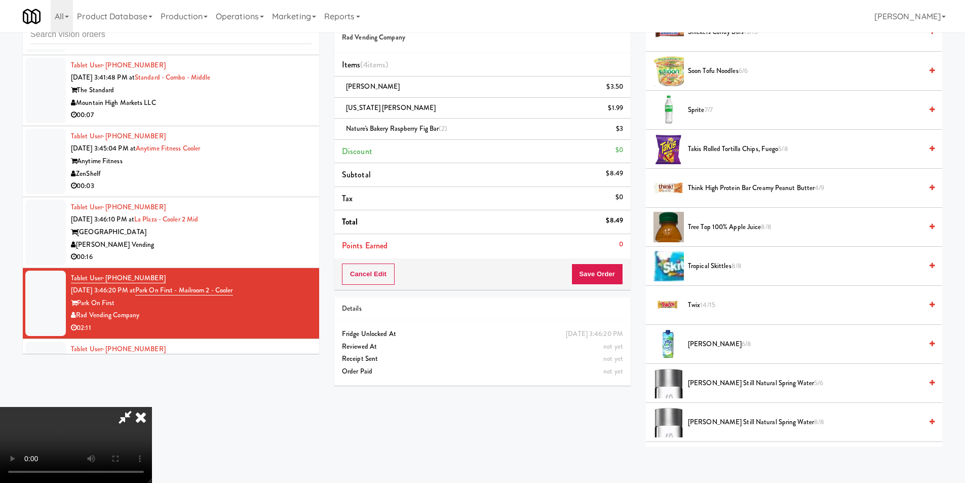
click at [709, 150] on span "Takis Rolled Tortilla Chips, Fuego 5/8" at bounding box center [805, 149] width 234 height 13
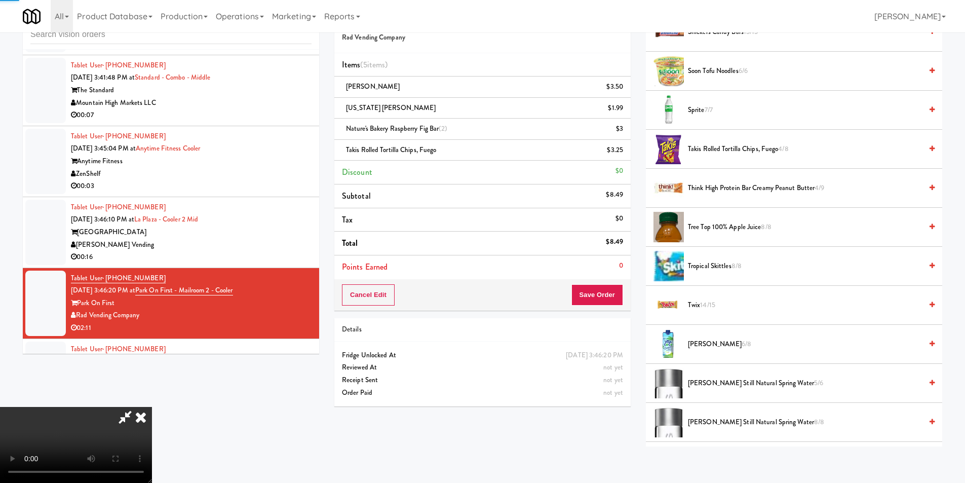
click at [152, 407] on video at bounding box center [76, 445] width 152 height 76
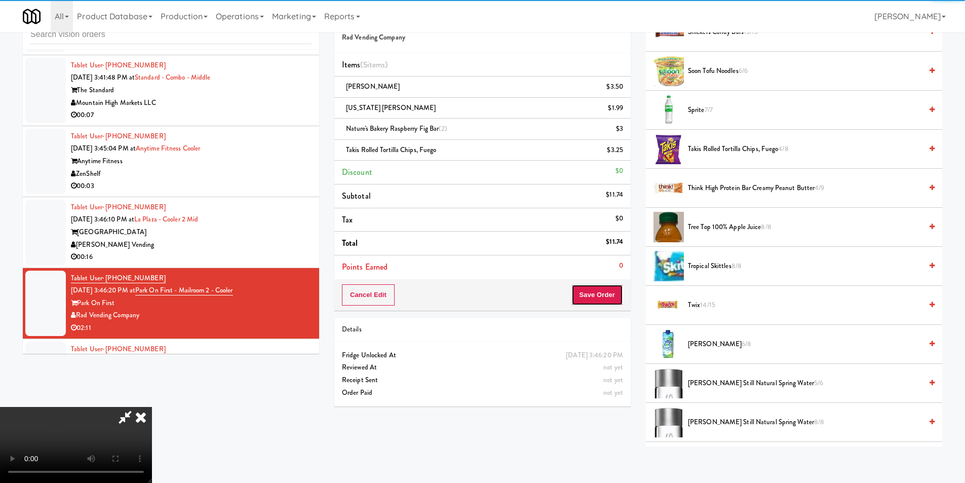
click at [599, 294] on button "Save Order" at bounding box center [598, 294] width 52 height 21
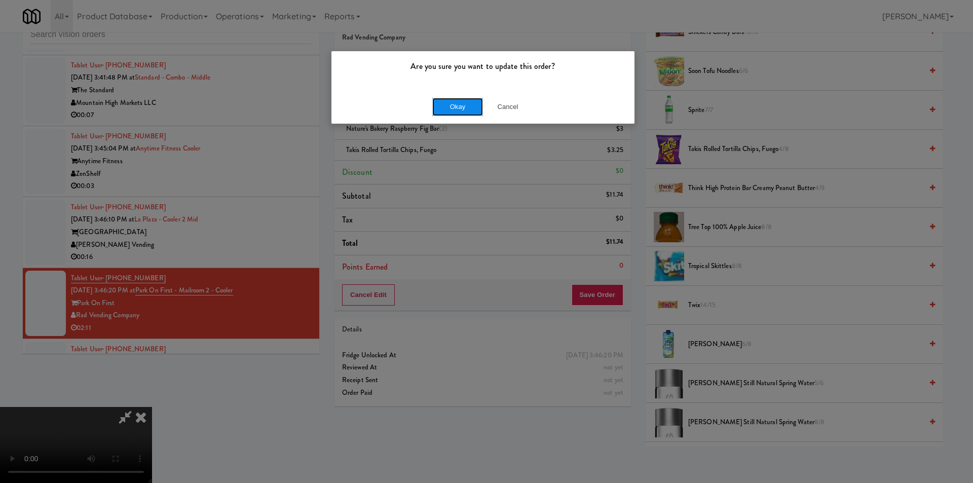
click at [473, 106] on button "Okay" at bounding box center [457, 107] width 51 height 18
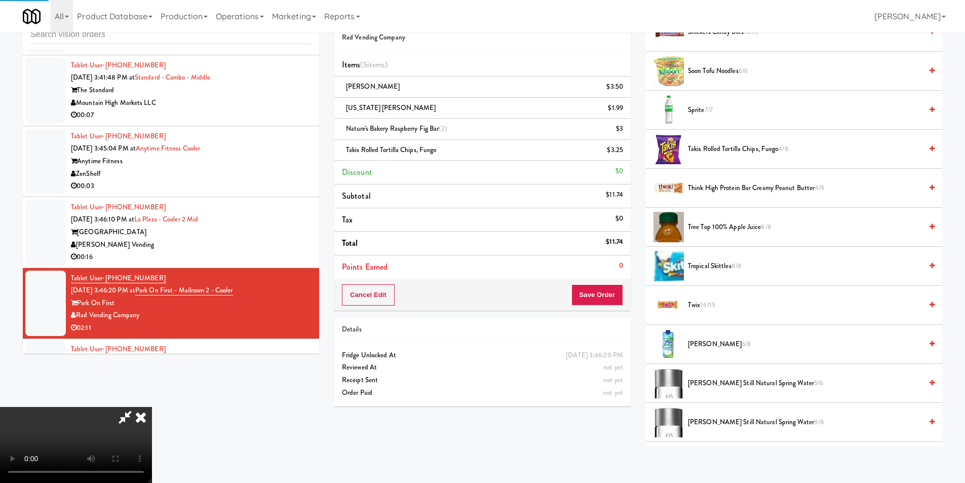
scroll to position [0, 0]
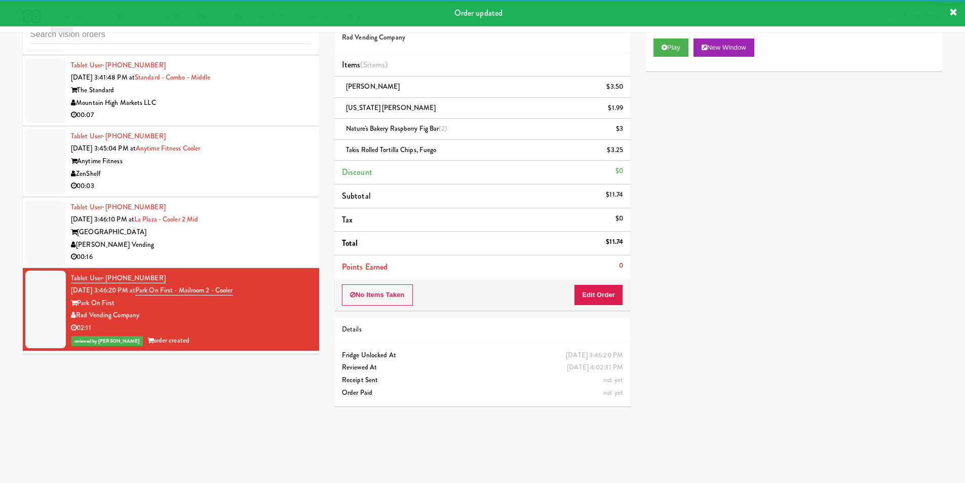
click at [288, 250] on div "[PERSON_NAME] Vending" at bounding box center [191, 245] width 241 height 13
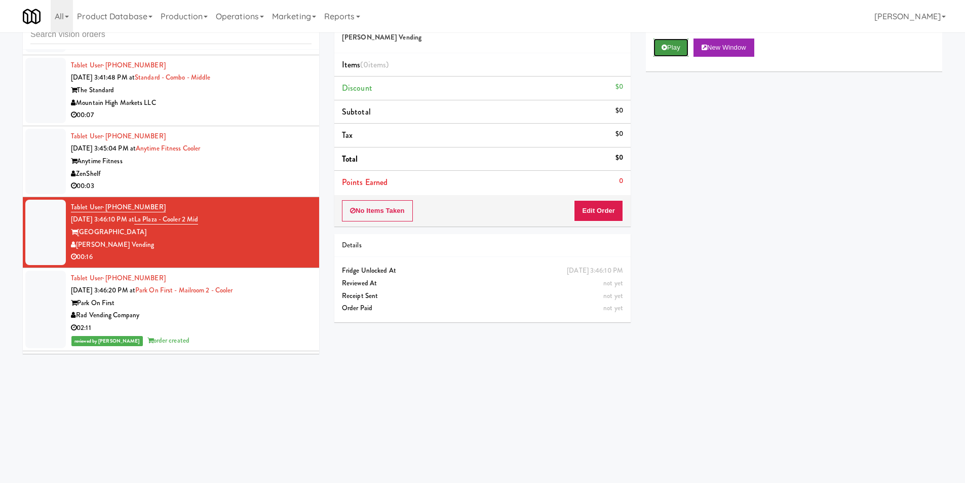
click at [663, 45] on icon at bounding box center [665, 47] width 6 height 7
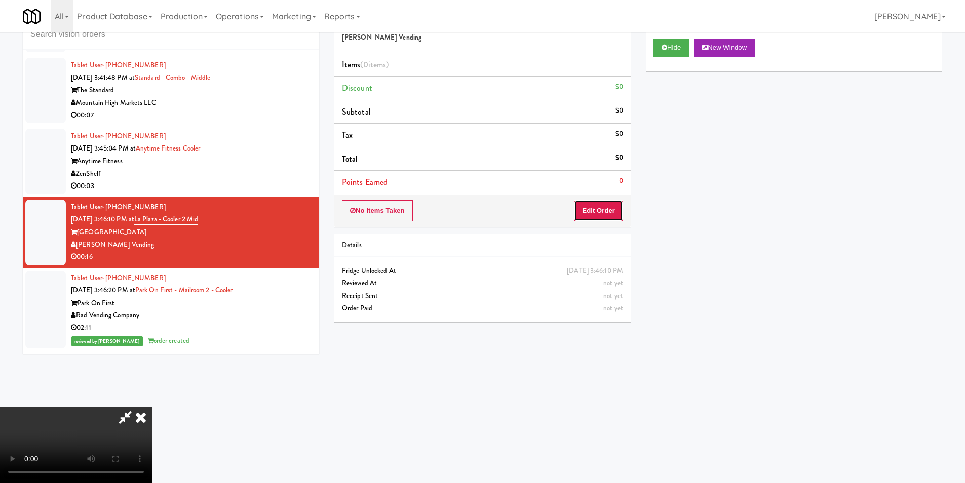
drag, startPoint x: 609, startPoint y: 203, endPoint x: 496, endPoint y: 251, distance: 123.3
click at [609, 204] on button "Edit Order" at bounding box center [598, 210] width 49 height 21
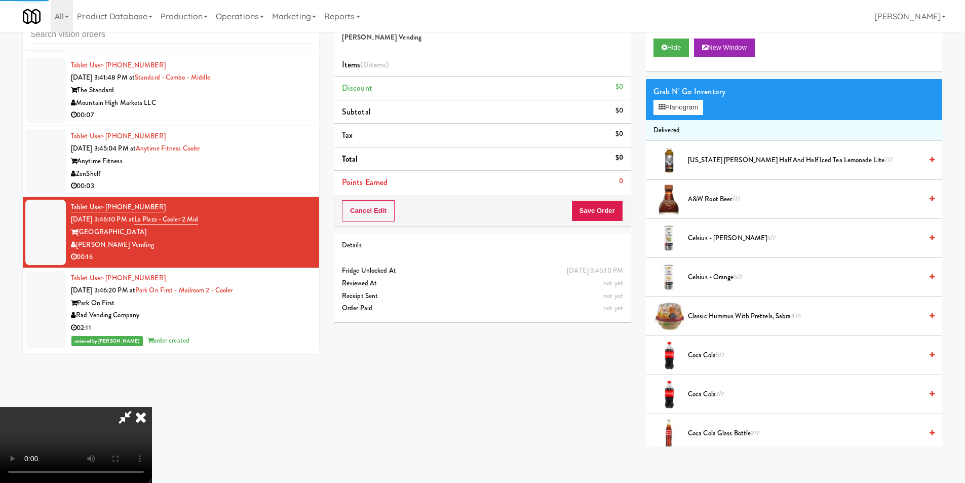
scroll to position [153, 0]
click at [152, 407] on video at bounding box center [76, 445] width 152 height 76
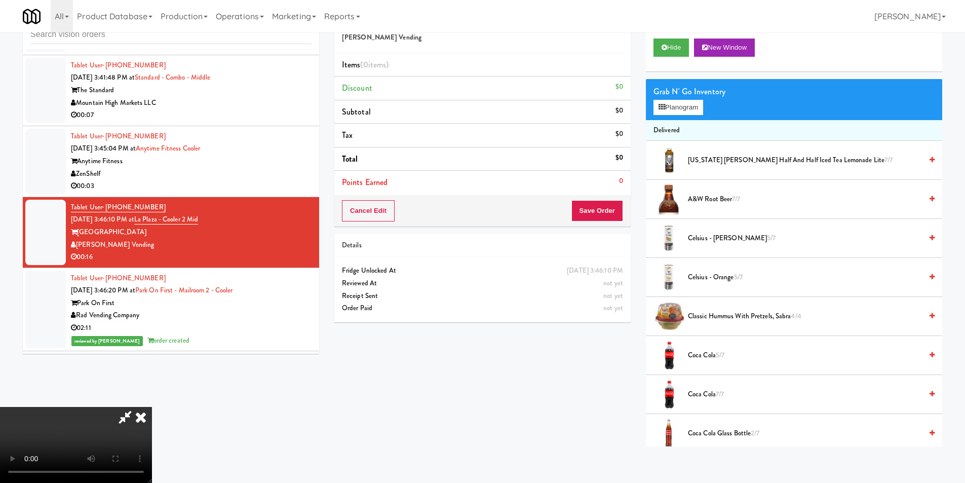
click at [152, 407] on video at bounding box center [76, 445] width 152 height 76
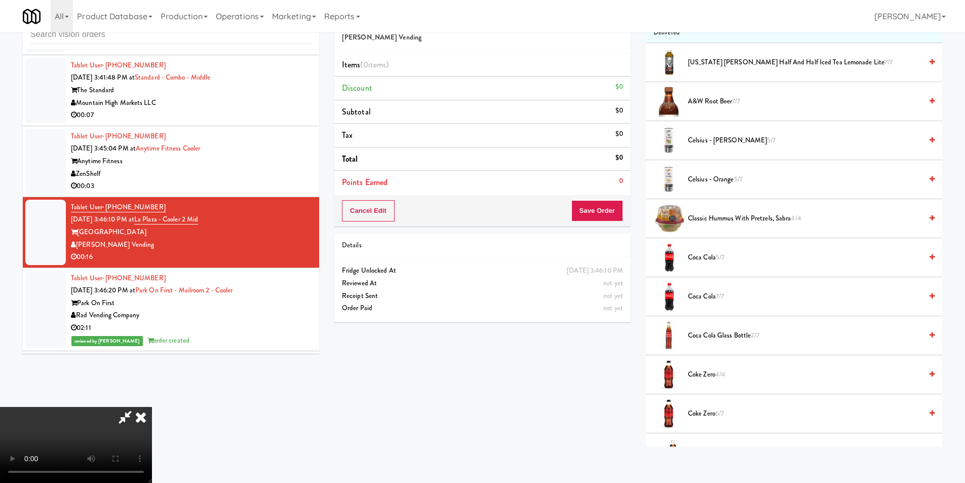
scroll to position [101, 0]
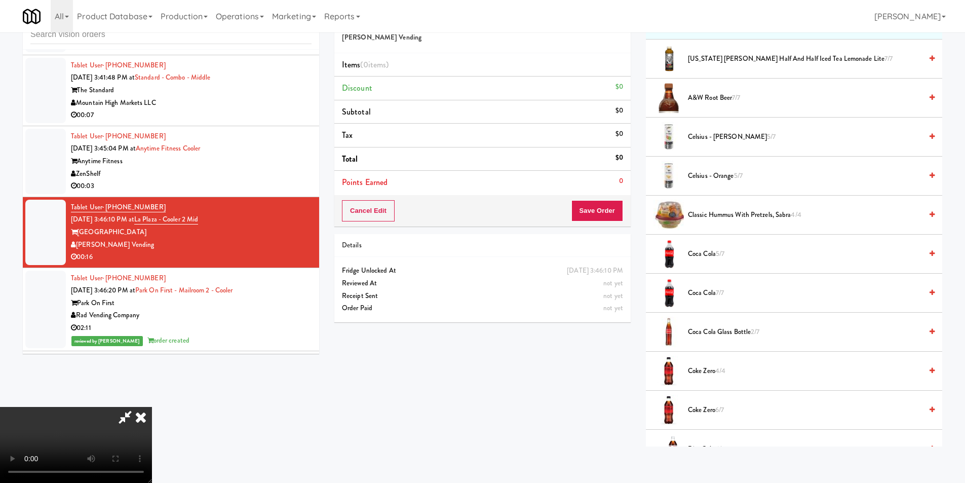
click at [726, 330] on span "Coca Cola Glass Bottle 2/7" at bounding box center [805, 332] width 234 height 13
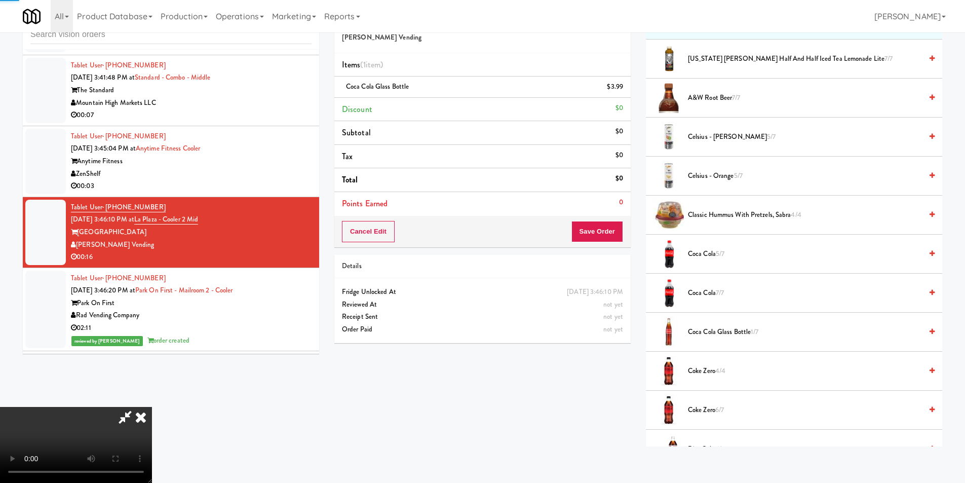
click at [152, 407] on video at bounding box center [76, 445] width 152 height 76
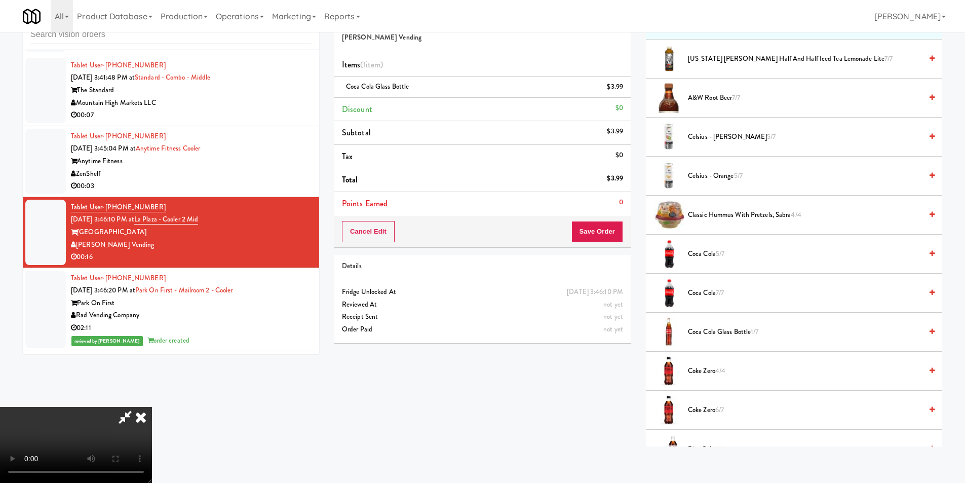
click at [152, 407] on video at bounding box center [76, 445] width 152 height 76
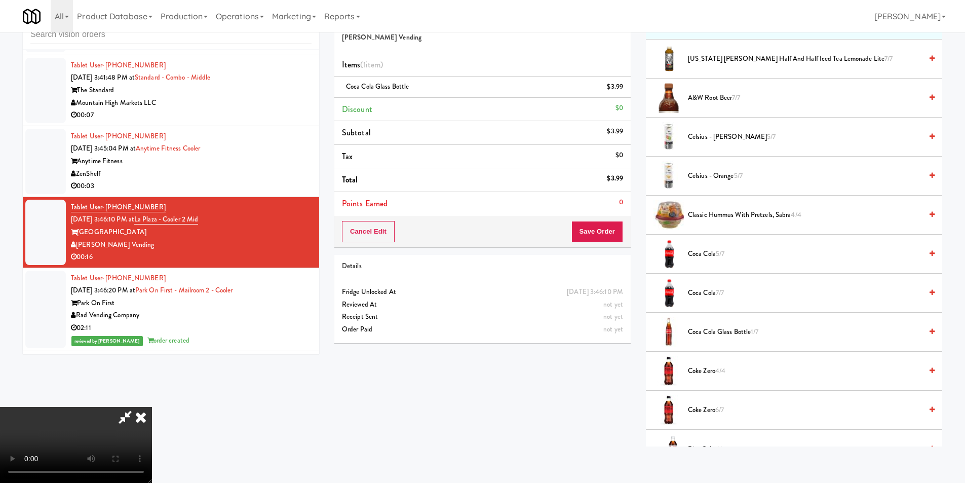
drag, startPoint x: 707, startPoint y: 329, endPoint x: 677, endPoint y: 322, distance: 30.6
click at [706, 329] on span "Coca Cola Glass Bottle 1/7" at bounding box center [805, 332] width 234 height 13
click at [152, 407] on video at bounding box center [76, 445] width 152 height 76
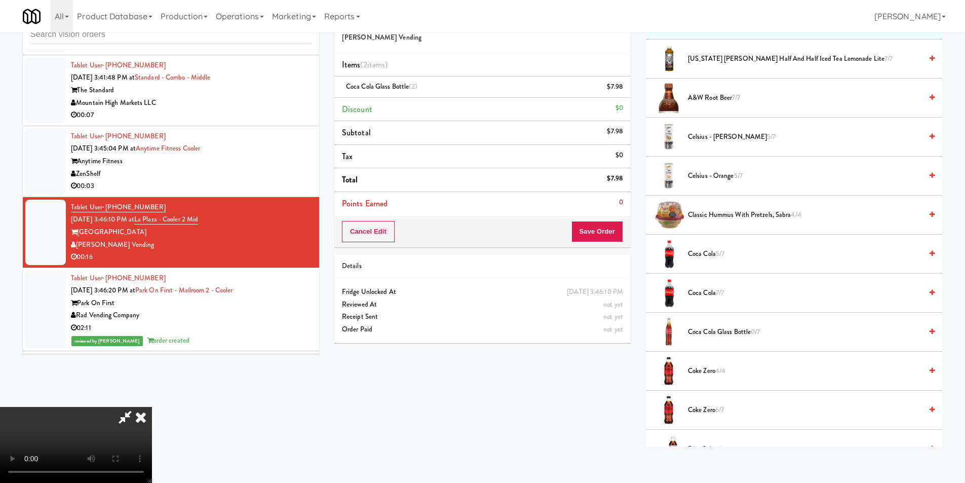
click at [152, 407] on video at bounding box center [76, 445] width 152 height 76
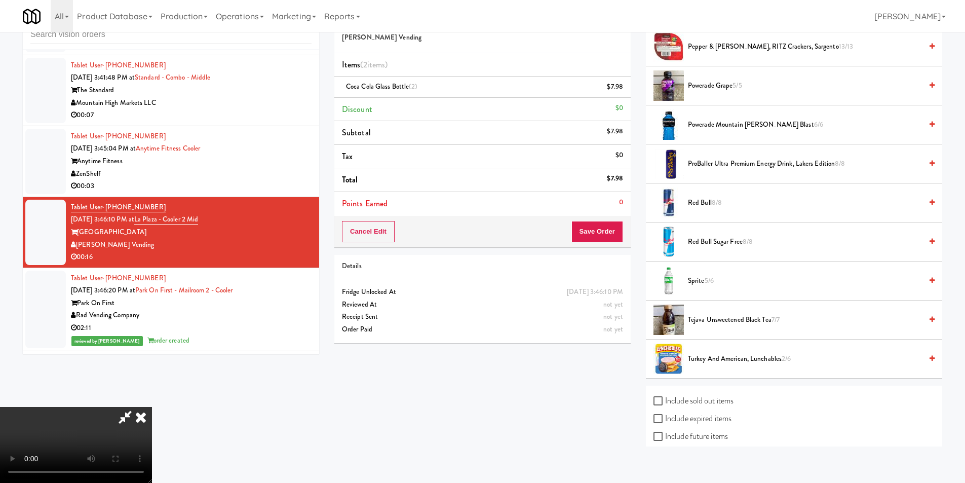
scroll to position [1216, 0]
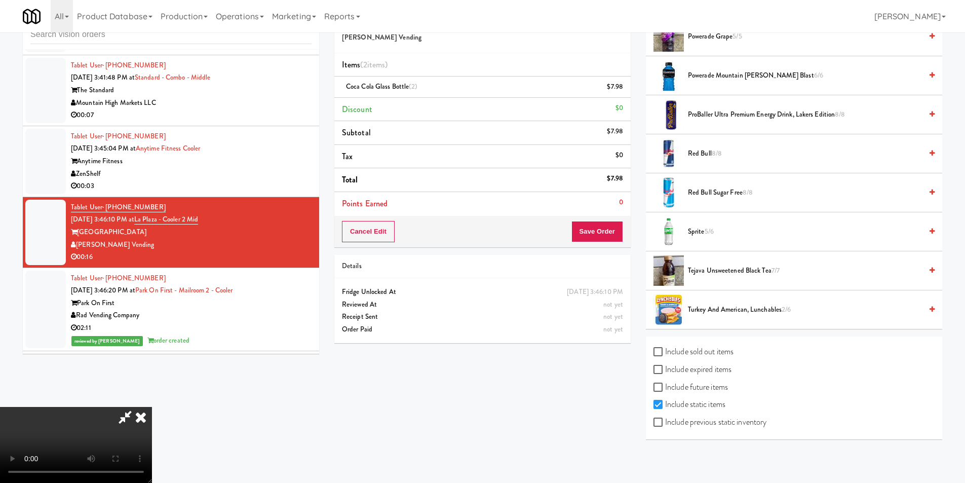
click at [701, 228] on span "Sprite 5/6" at bounding box center [805, 232] width 234 height 13
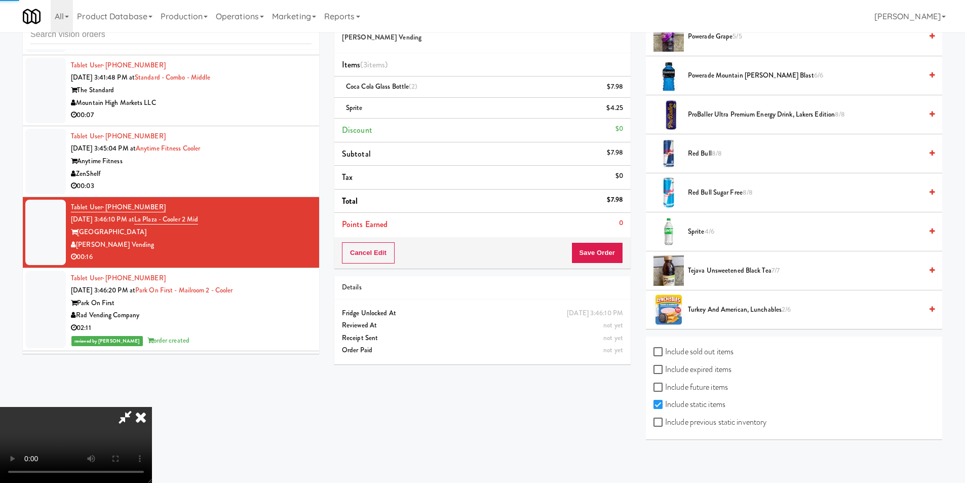
click at [152, 407] on video at bounding box center [76, 445] width 152 height 76
click at [598, 254] on button "Save Order" at bounding box center [598, 252] width 52 height 21
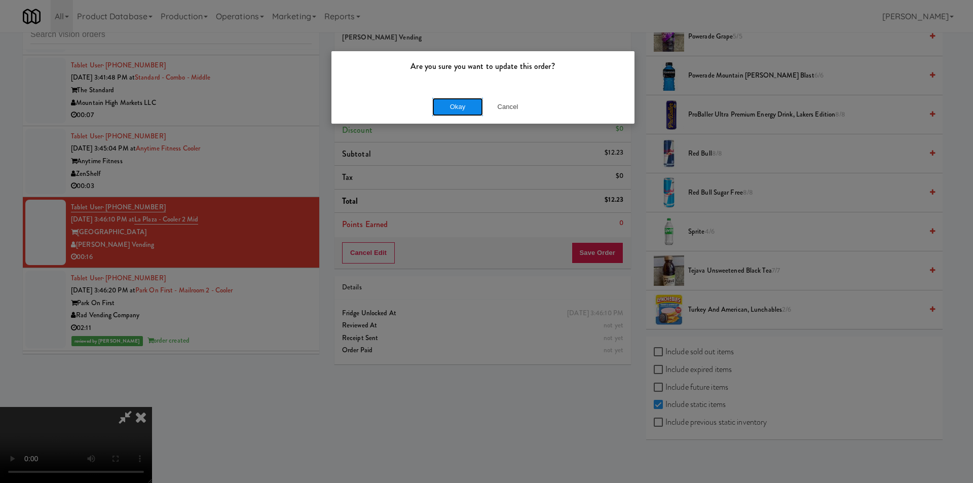
click at [464, 106] on button "Okay" at bounding box center [457, 107] width 51 height 18
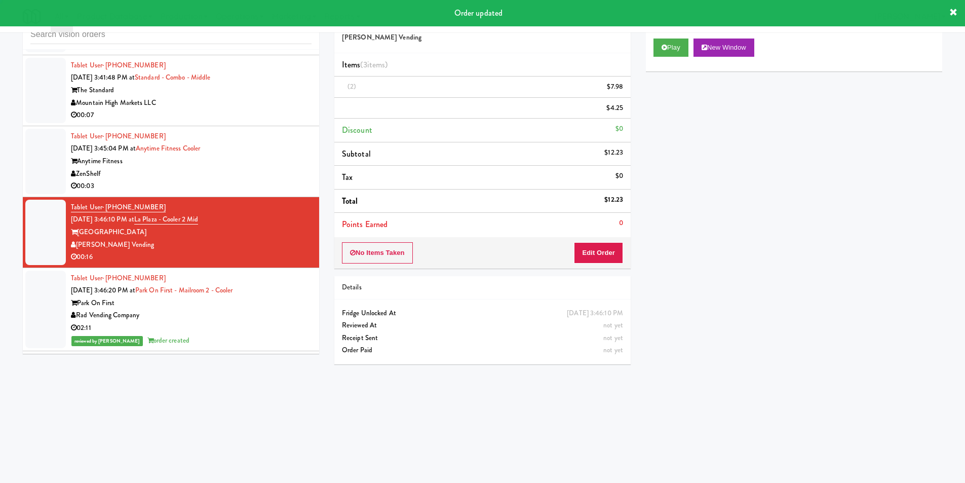
scroll to position [0, 0]
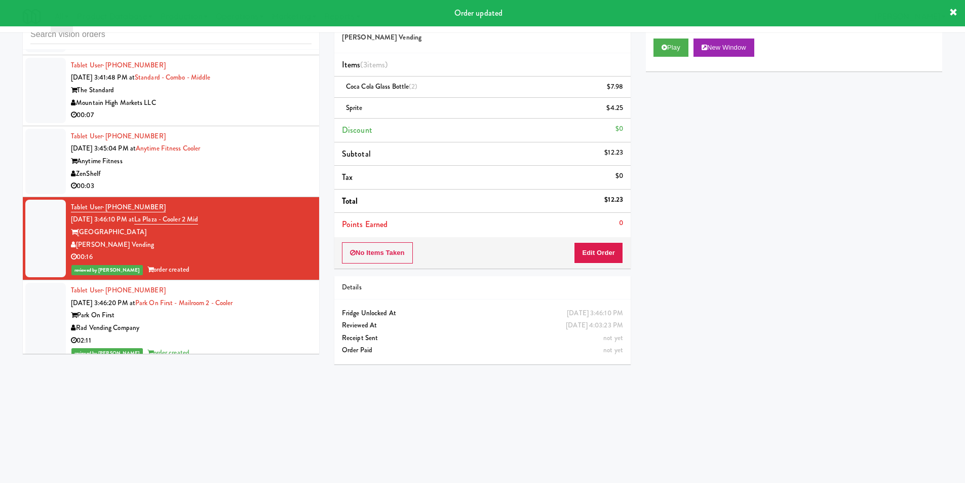
click at [261, 174] on div "ZenShelf" at bounding box center [191, 174] width 241 height 13
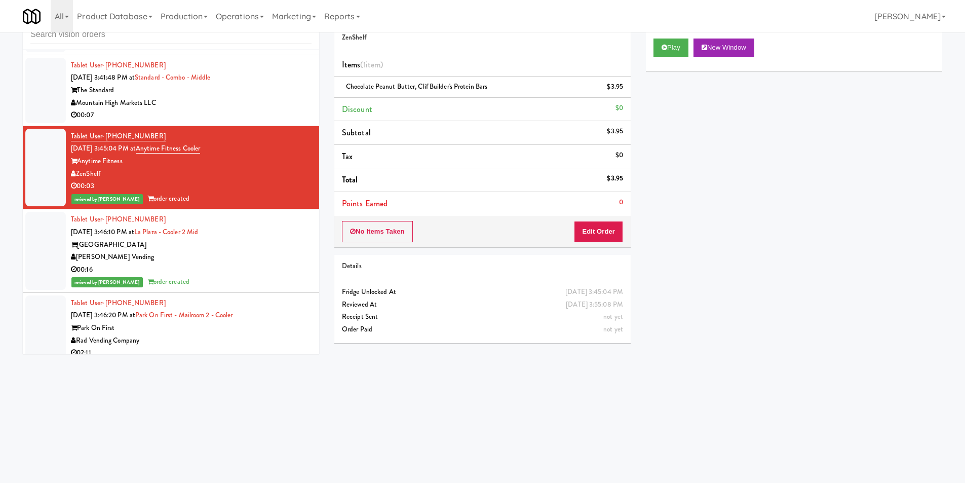
click at [234, 100] on div "Mountain High Markets LLC" at bounding box center [191, 103] width 241 height 13
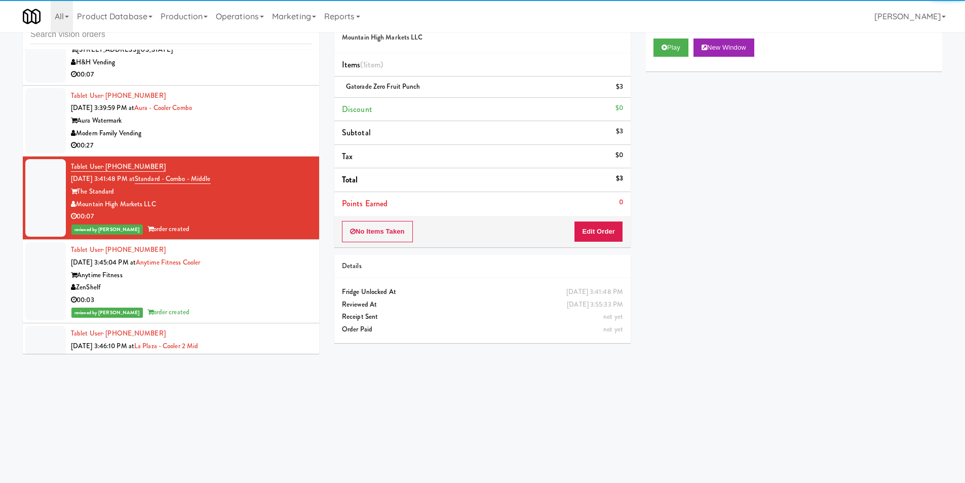
click at [292, 128] on div "Modern Family Vending" at bounding box center [191, 133] width 241 height 13
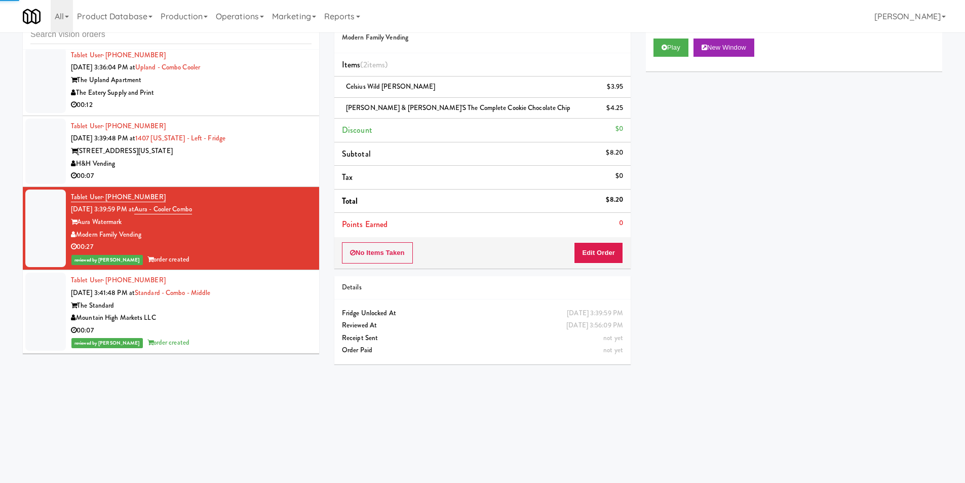
click at [295, 165] on div "H&H Vending" at bounding box center [191, 164] width 241 height 13
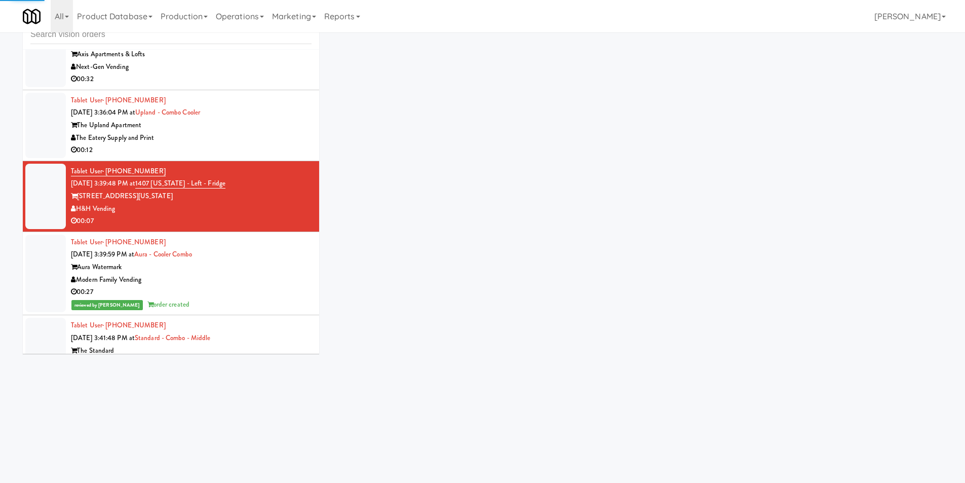
scroll to position [3764, 0]
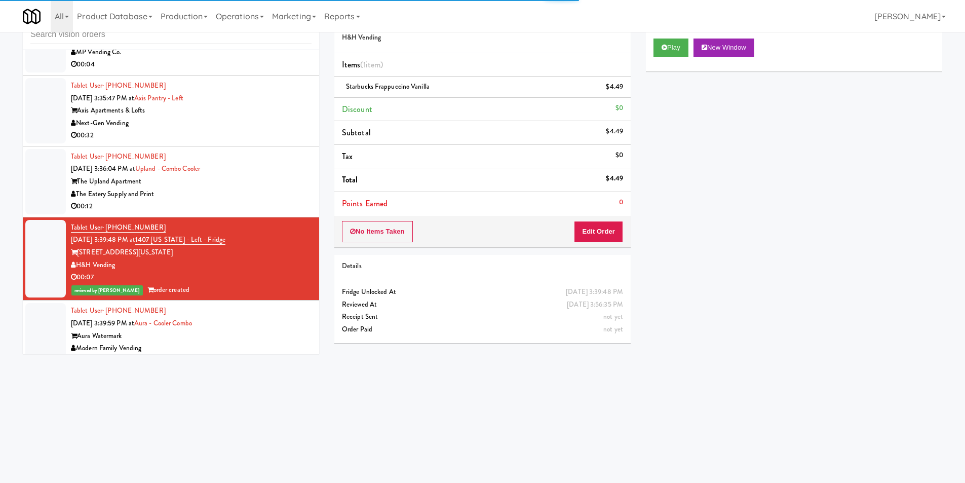
click at [303, 181] on div "The Upland Apartment" at bounding box center [191, 181] width 241 height 13
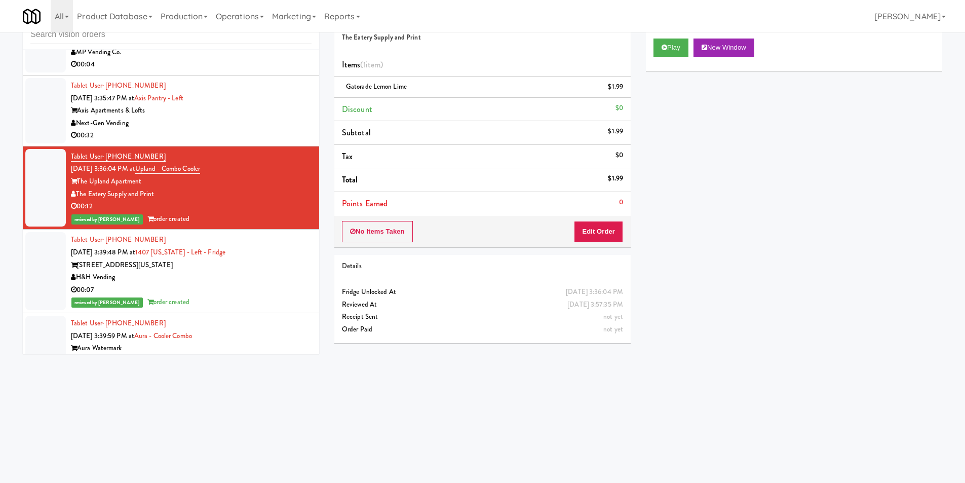
click at [239, 120] on div "Next-Gen Vending" at bounding box center [191, 123] width 241 height 13
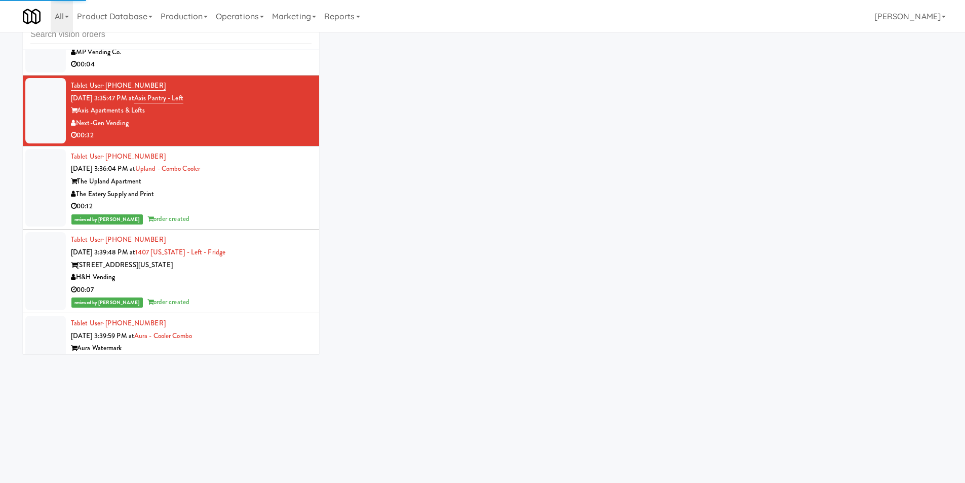
scroll to position [3662, 0]
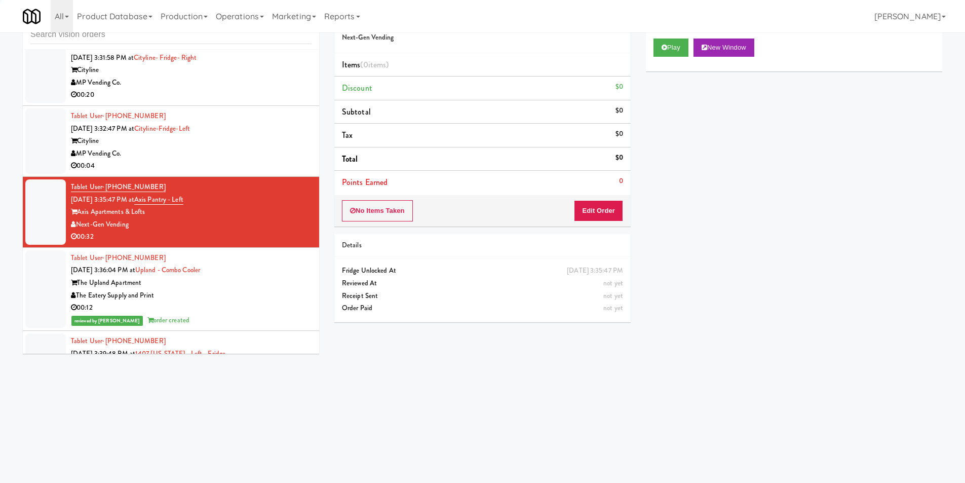
click at [271, 145] on div "Cityline" at bounding box center [191, 141] width 241 height 13
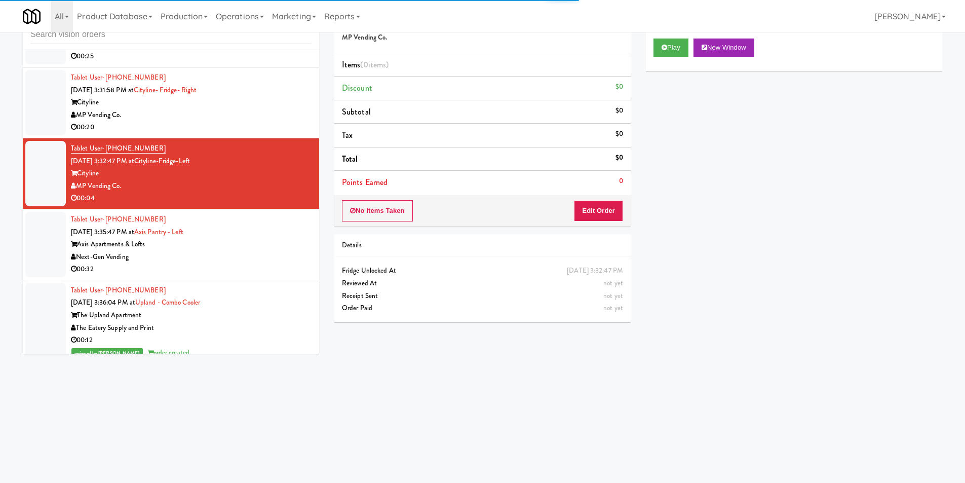
scroll to position [3611, 0]
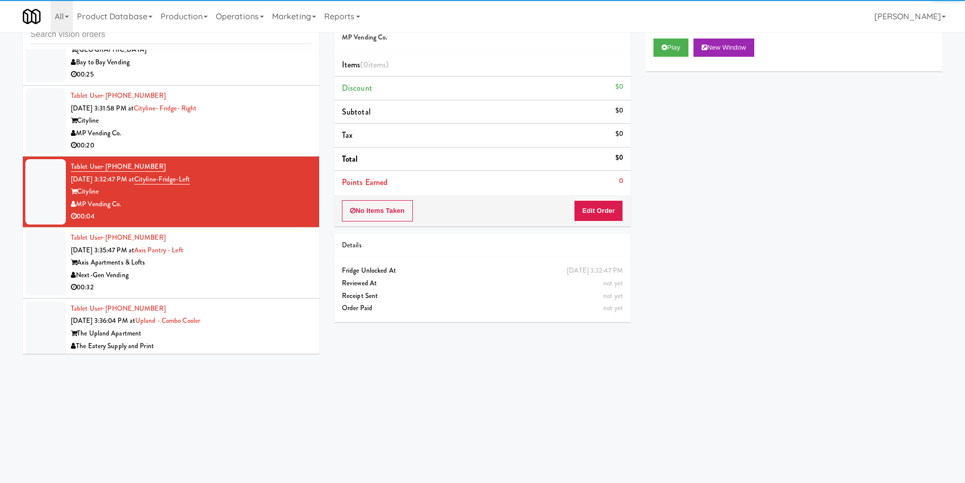
click at [277, 154] on li "Tablet User · (310) 912-8175 [DATE] 3:31:58 PM at Cityline- Fridge- Right Cityl…" at bounding box center [171, 121] width 296 height 71
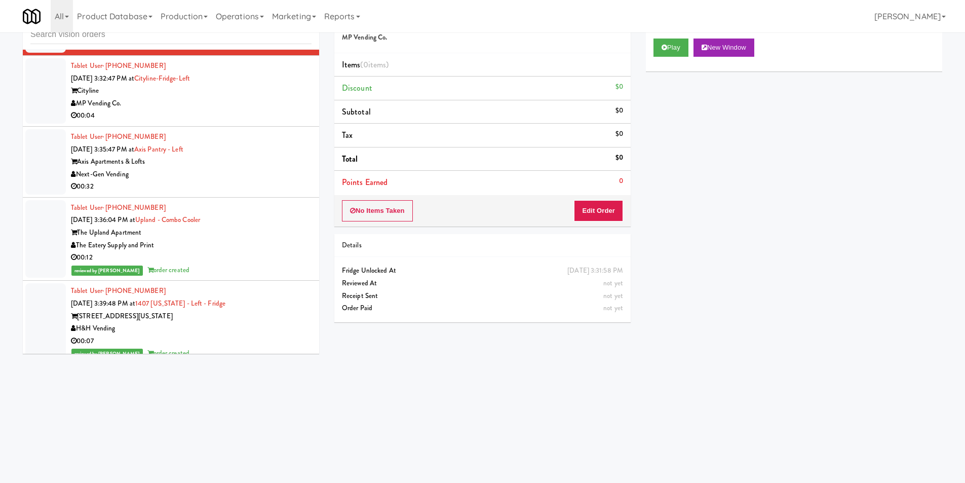
scroll to position [3713, 0]
click at [271, 144] on div "Tablet User · (312) 533-0265 [DATE] 3:35:47 PM at Axis Pantry - Left Axis Apart…" at bounding box center [191, 161] width 241 height 62
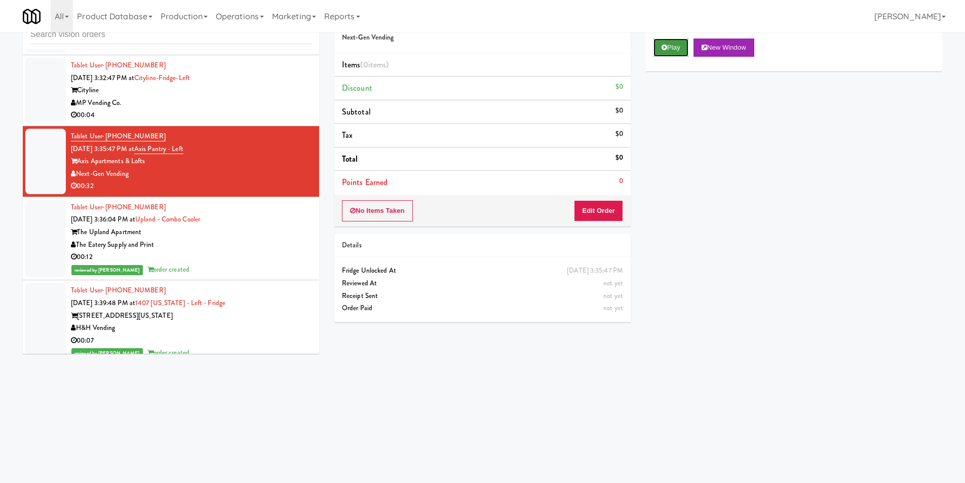
click at [655, 42] on button "Play" at bounding box center [671, 48] width 35 height 18
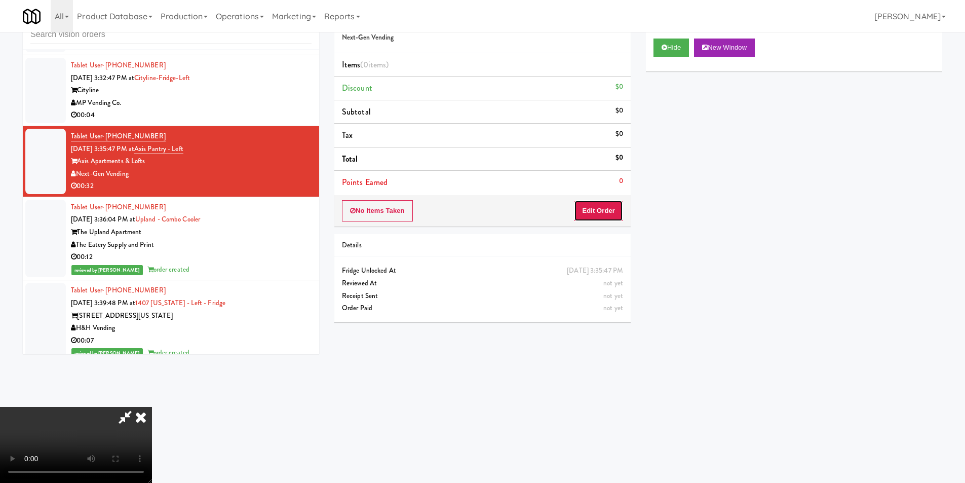
click at [602, 206] on button "Edit Order" at bounding box center [598, 210] width 49 height 21
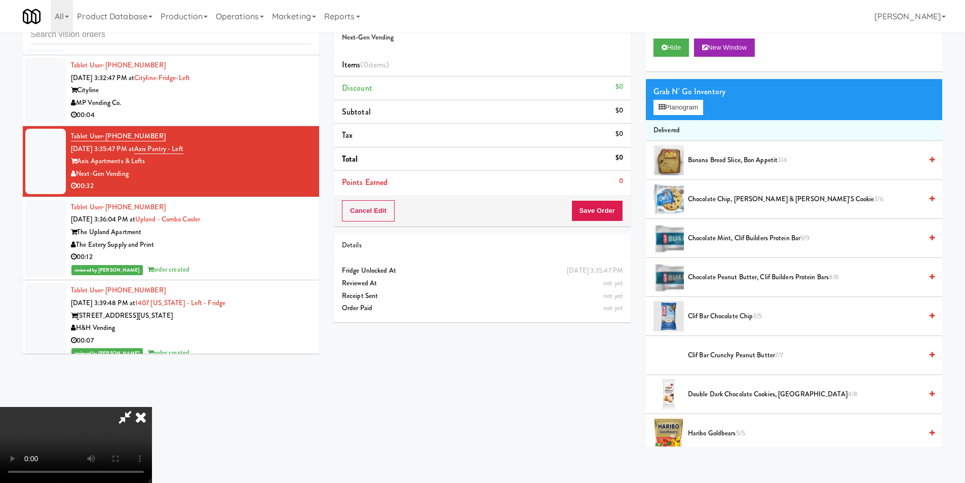
scroll to position [153, 0]
click at [152, 407] on video at bounding box center [76, 445] width 152 height 76
click at [663, 104] on icon at bounding box center [662, 107] width 7 height 7
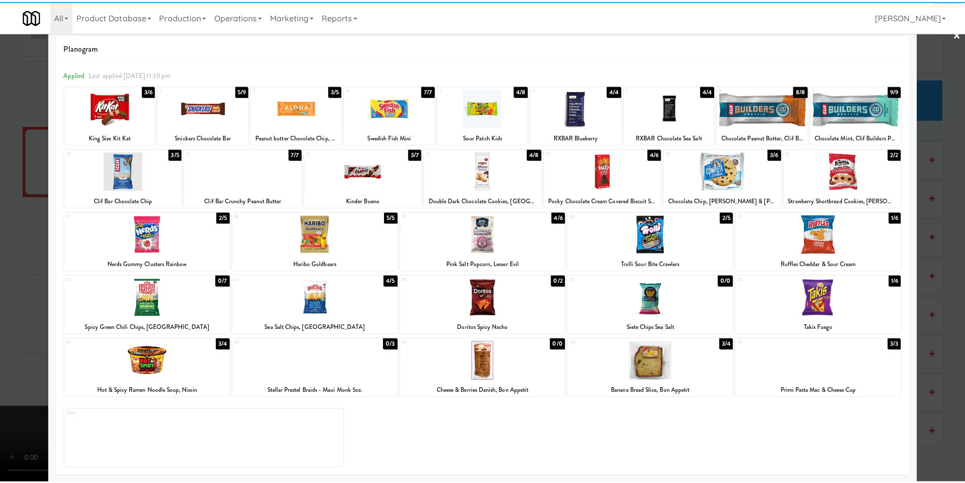
scroll to position [15, 0]
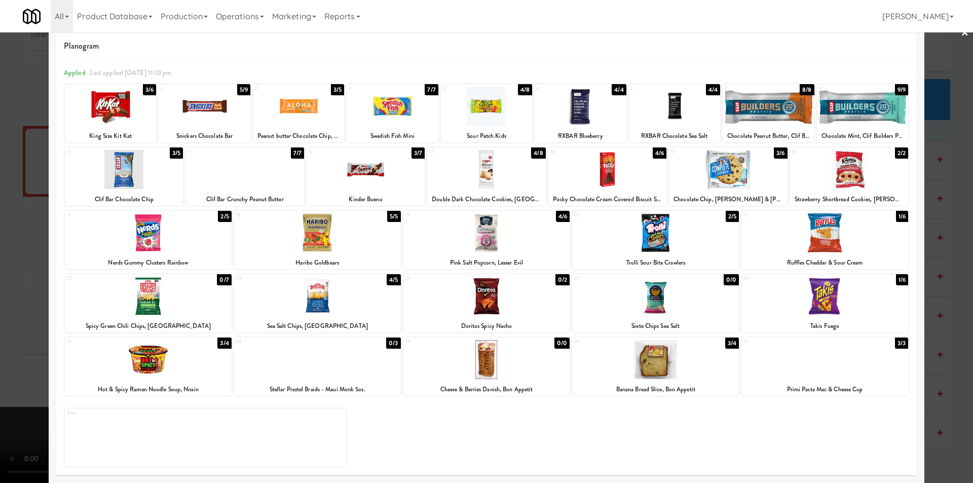
click at [696, 350] on div at bounding box center [655, 359] width 167 height 39
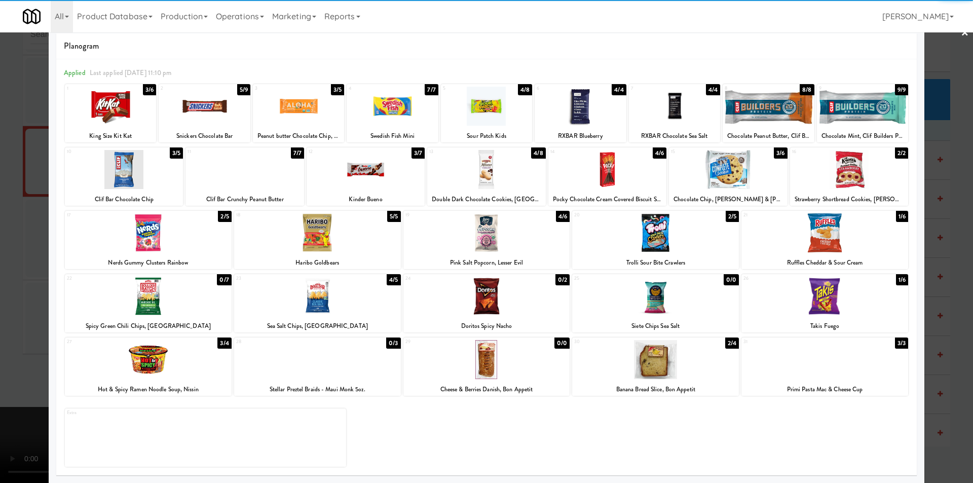
click at [933, 219] on div at bounding box center [486, 241] width 973 height 483
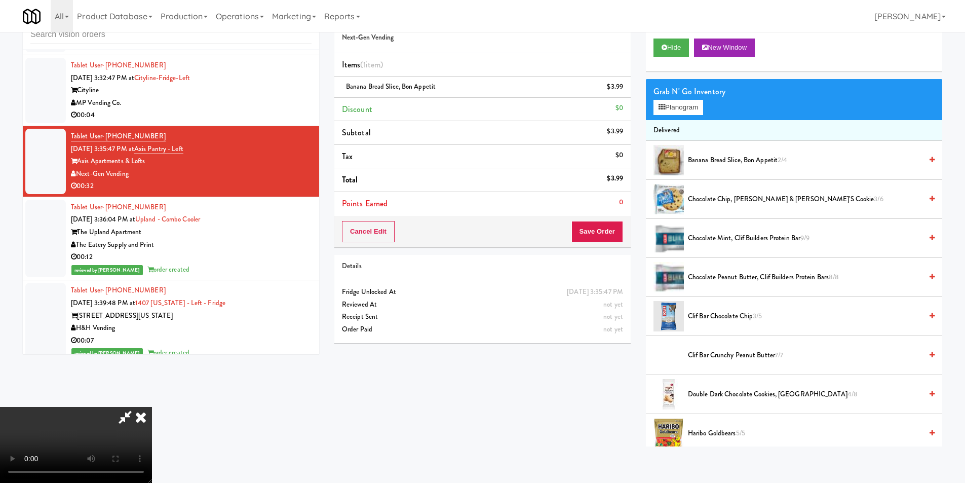
click at [152, 407] on video at bounding box center [76, 445] width 152 height 76
drag, startPoint x: 325, startPoint y: 263, endPoint x: 339, endPoint y: 262, distance: 13.7
click at [152, 407] on video at bounding box center [76, 445] width 152 height 76
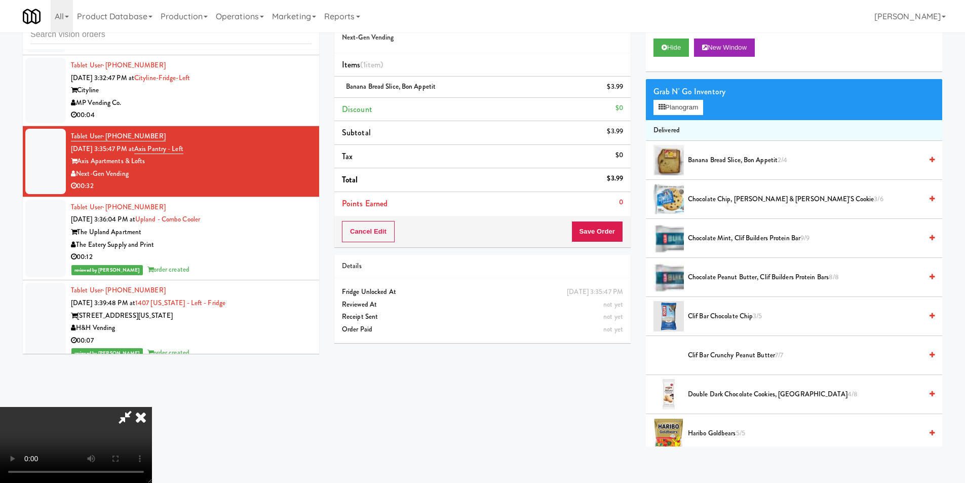
click at [152, 407] on video at bounding box center [76, 445] width 152 height 76
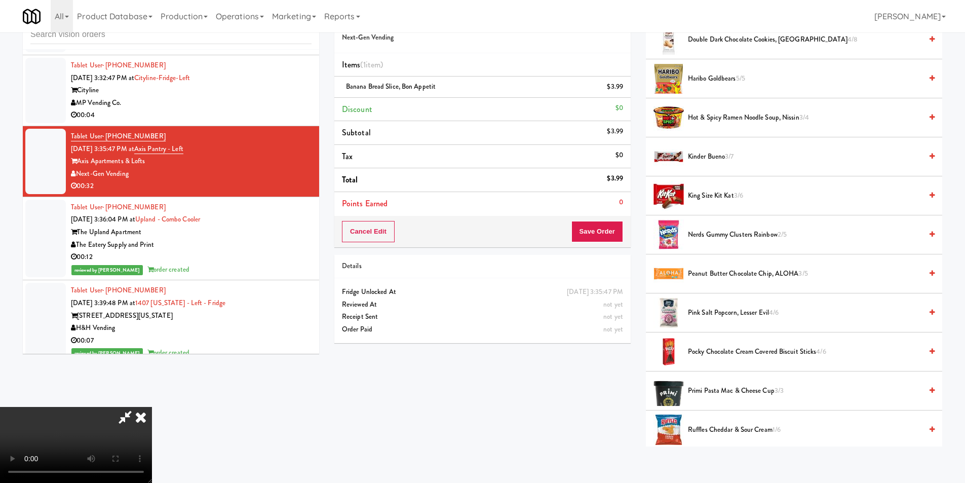
click at [710, 195] on span "King Size Kit Kat 3/6" at bounding box center [805, 196] width 234 height 13
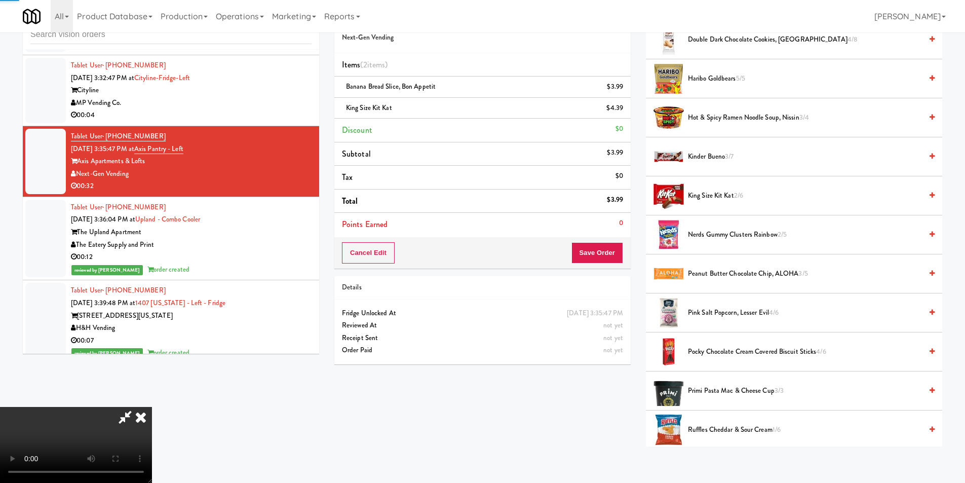
click at [152, 407] on video at bounding box center [76, 445] width 152 height 76
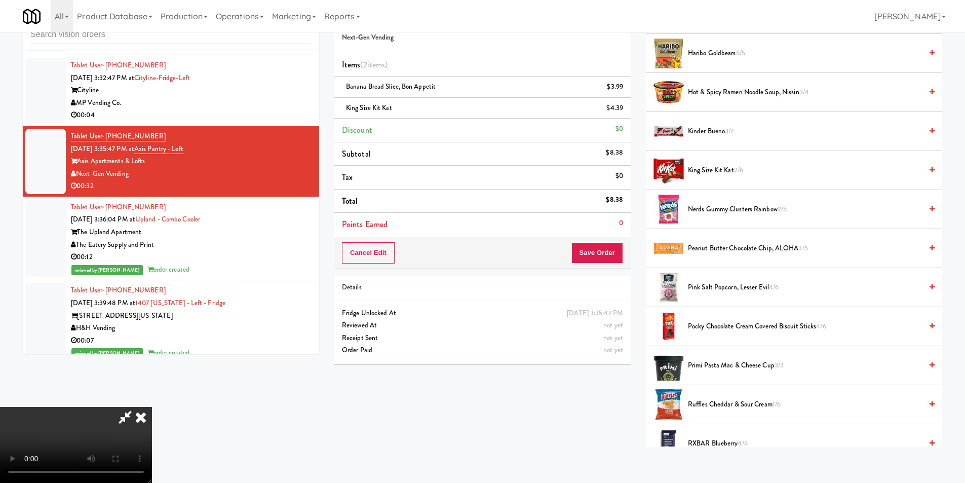
scroll to position [405, 0]
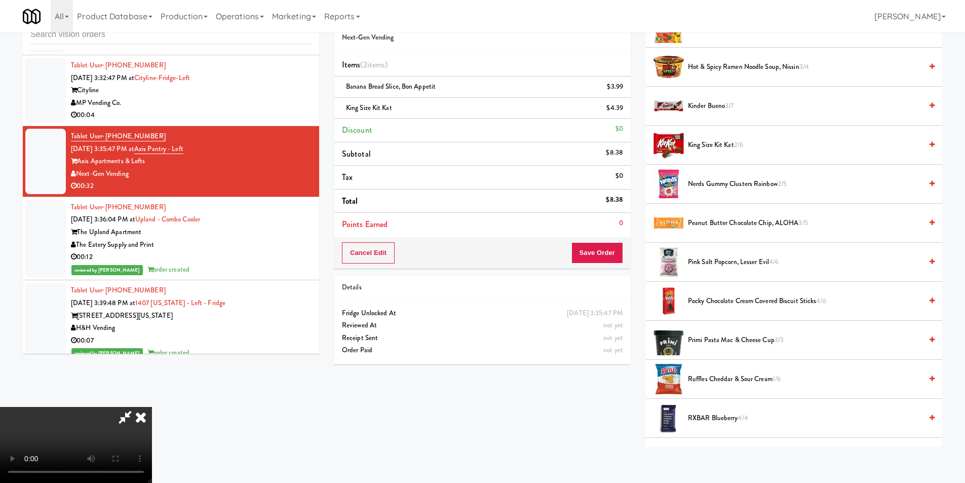
click at [152, 407] on video at bounding box center [76, 445] width 152 height 76
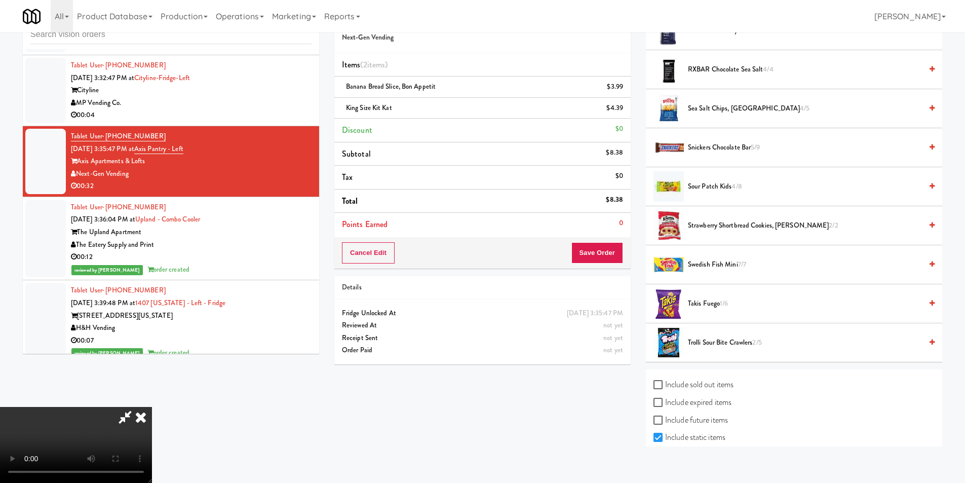
scroll to position [811, 0]
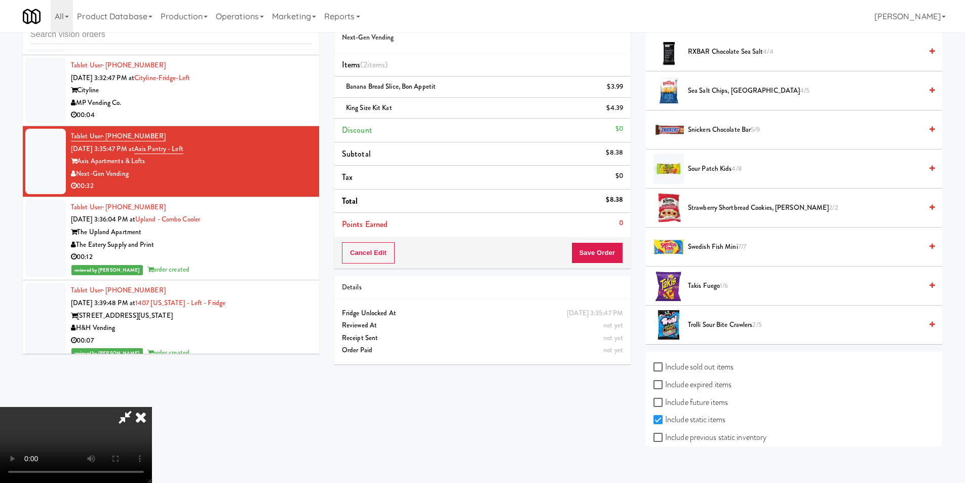
click at [721, 246] on span "Swedish Fish Mini 7/7" at bounding box center [805, 247] width 234 height 13
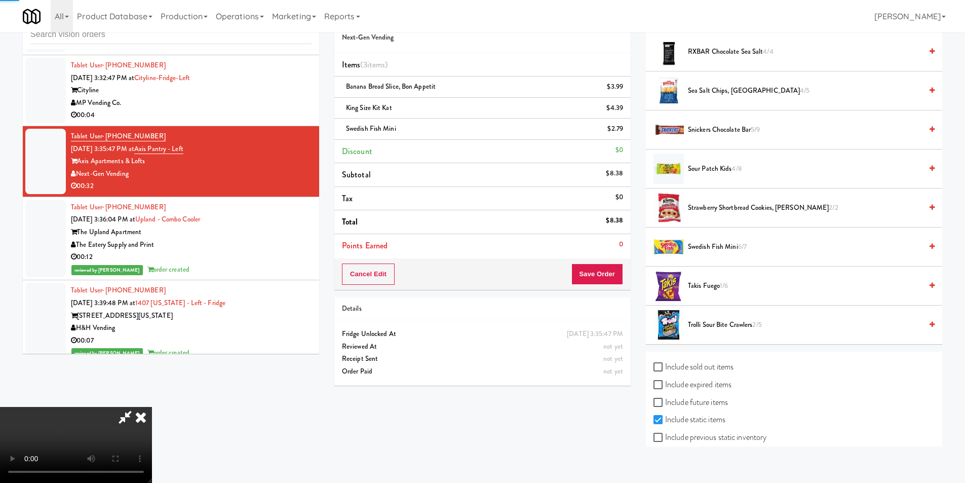
click at [152, 407] on video at bounding box center [76, 445] width 152 height 76
drag, startPoint x: 341, startPoint y: 249, endPoint x: 289, endPoint y: 250, distance: 51.2
click at [152, 407] on video at bounding box center [76, 445] width 152 height 76
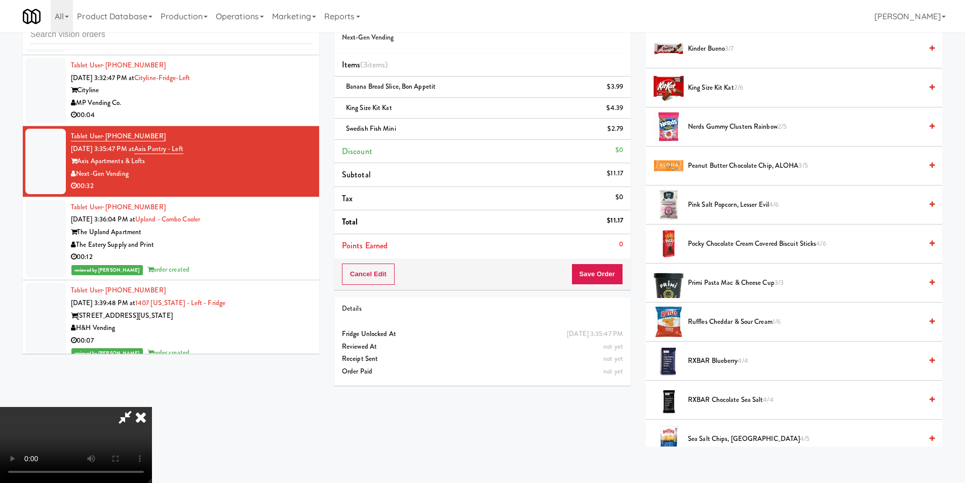
scroll to position [405, 0]
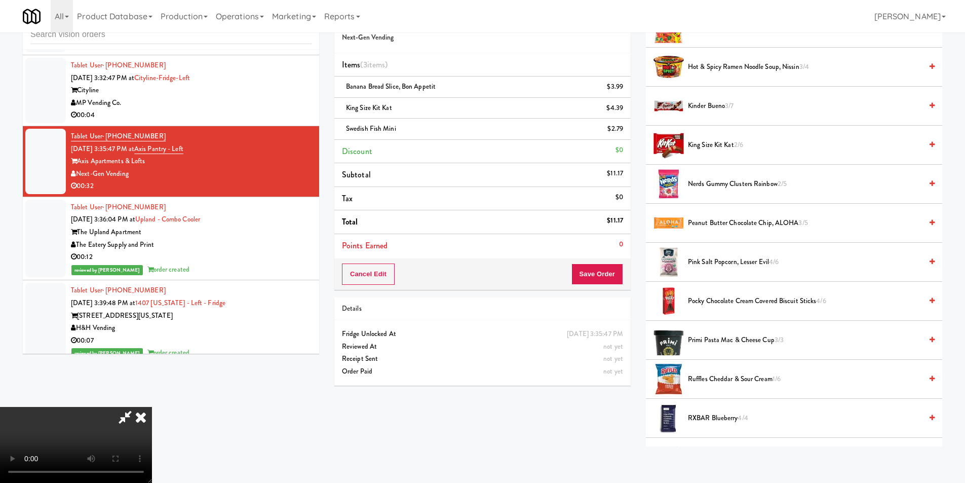
click at [715, 146] on span "King Size Kit Kat 2/6" at bounding box center [805, 145] width 234 height 13
click at [585, 268] on button "Save Order" at bounding box center [598, 274] width 52 height 21
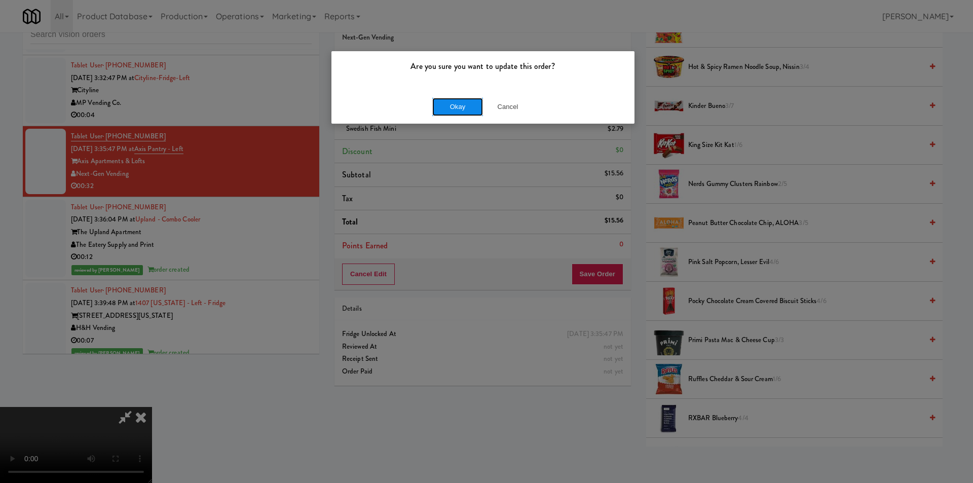
click at [467, 105] on button "Okay" at bounding box center [457, 107] width 51 height 18
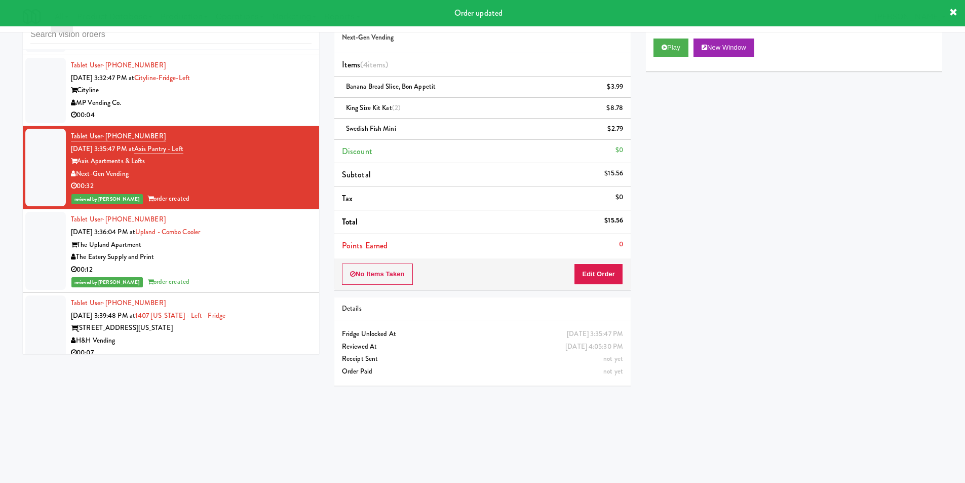
scroll to position [3662, 0]
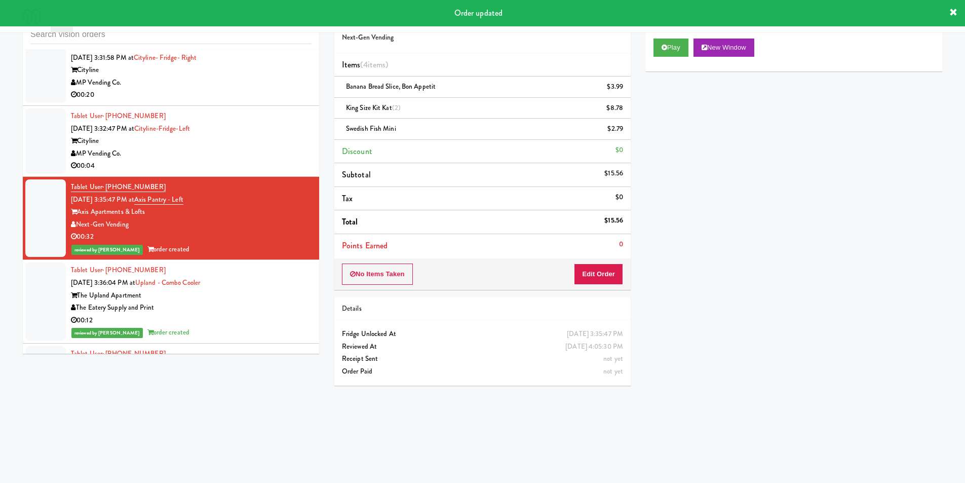
click at [277, 153] on div "MP Vending Co." at bounding box center [191, 153] width 241 height 13
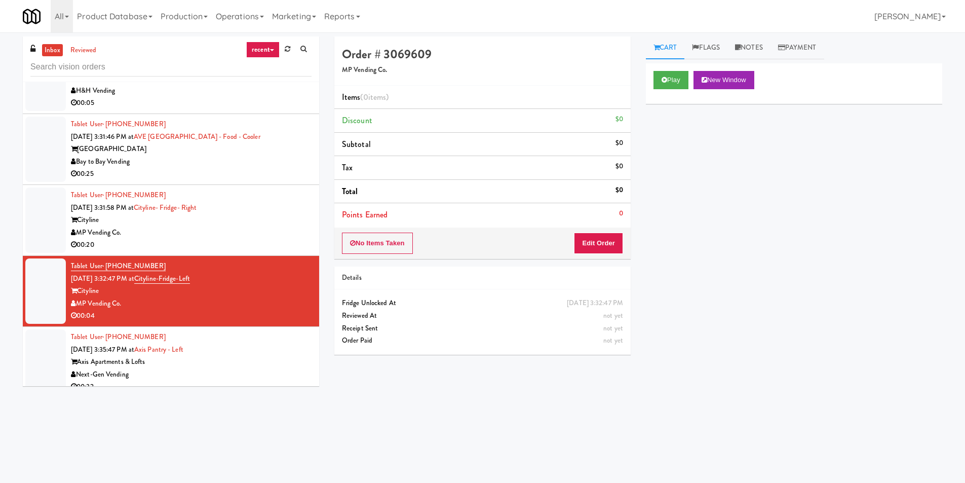
scroll to position [3561, 0]
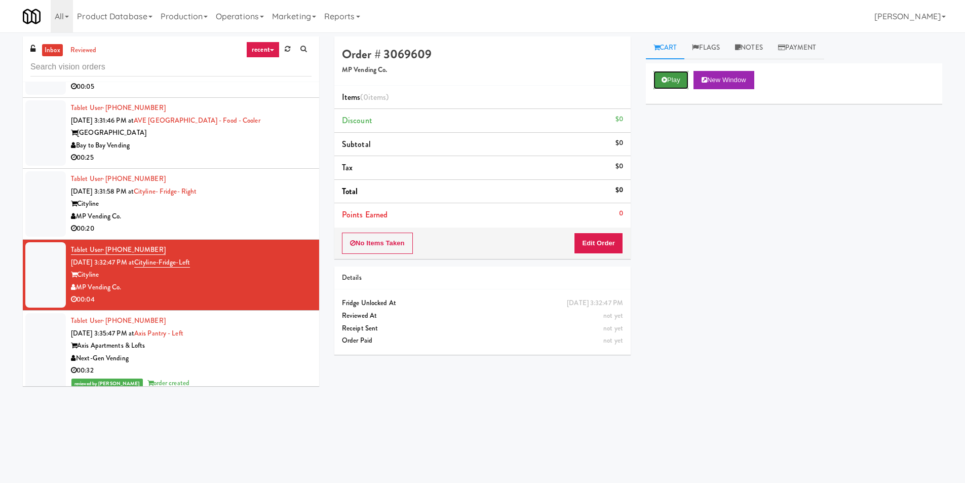
click at [674, 72] on button "Play" at bounding box center [671, 80] width 35 height 18
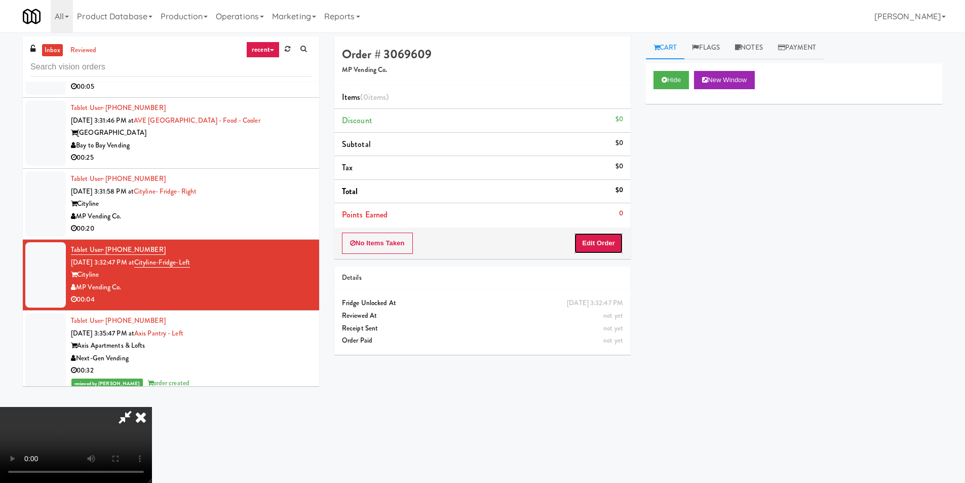
click at [588, 247] on button "Edit Order" at bounding box center [598, 243] width 49 height 21
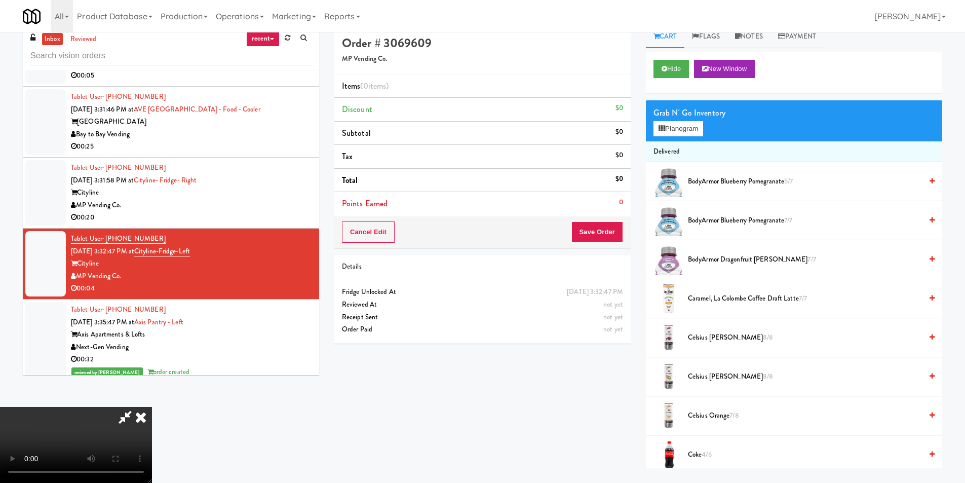
scroll to position [0, 0]
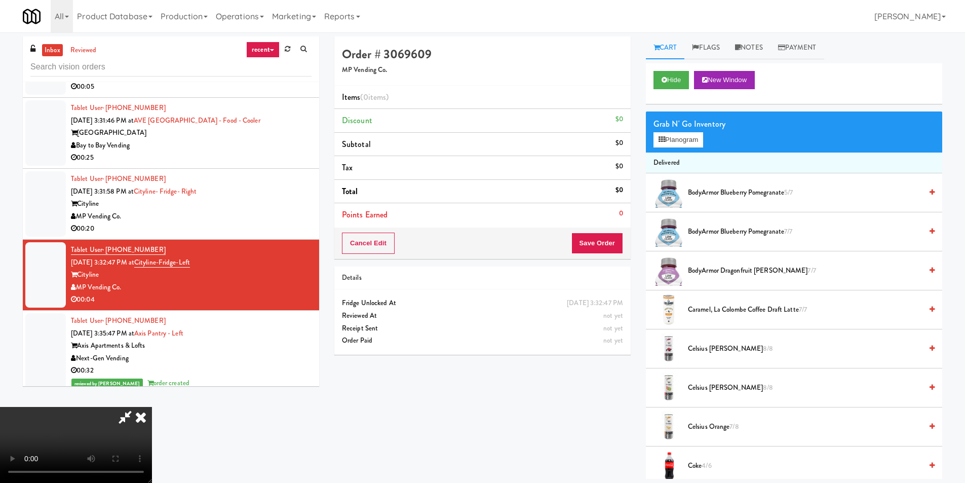
click at [152, 417] on video at bounding box center [76, 445] width 152 height 76
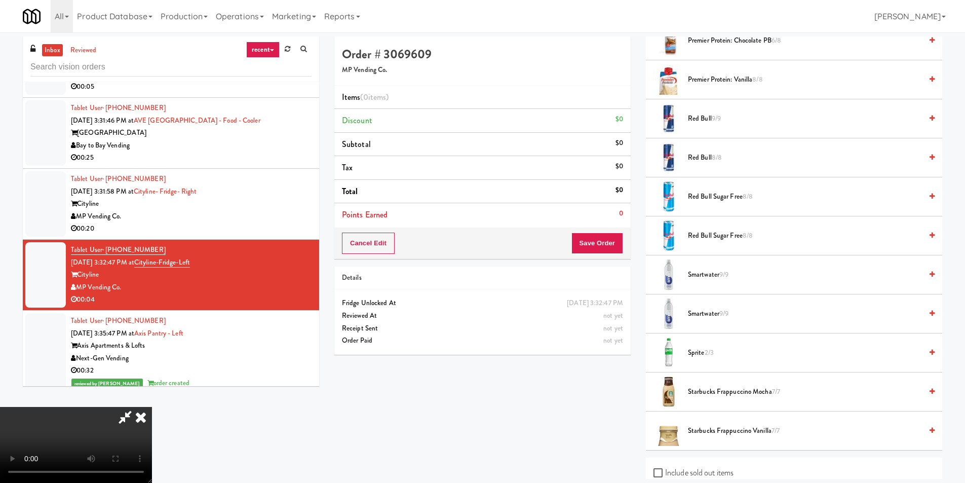
scroll to position [1318, 0]
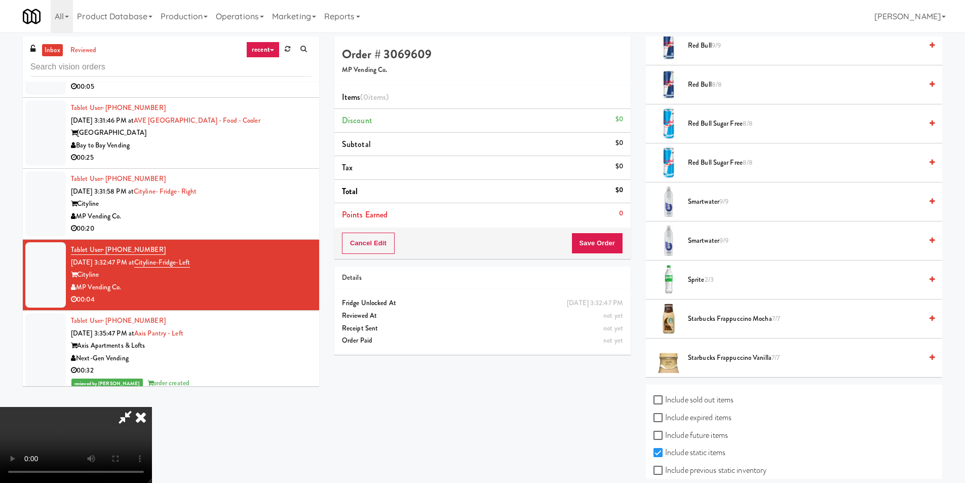
click at [707, 282] on span "2/3" at bounding box center [709, 280] width 9 height 10
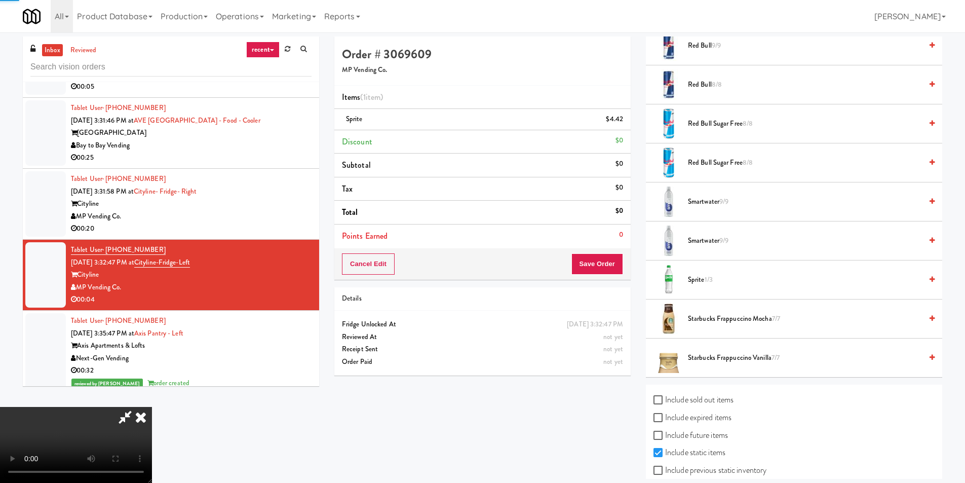
click at [152, 407] on video at bounding box center [76, 445] width 152 height 76
click at [593, 265] on button "Save Order" at bounding box center [598, 263] width 52 height 21
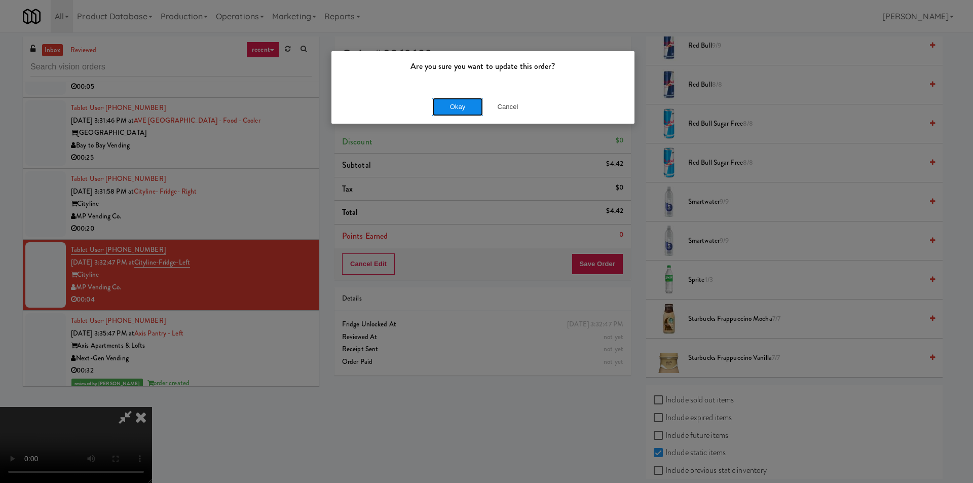
click at [459, 114] on button "Okay" at bounding box center [457, 107] width 51 height 18
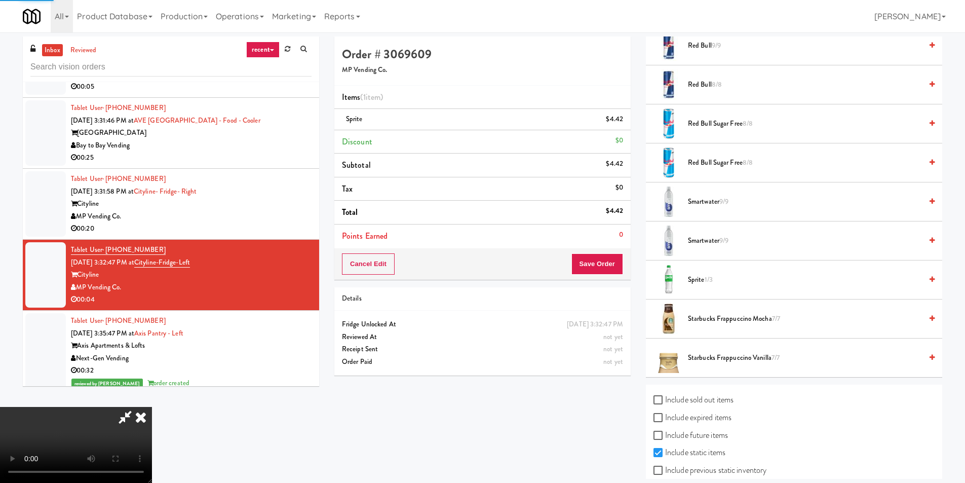
scroll to position [0, 0]
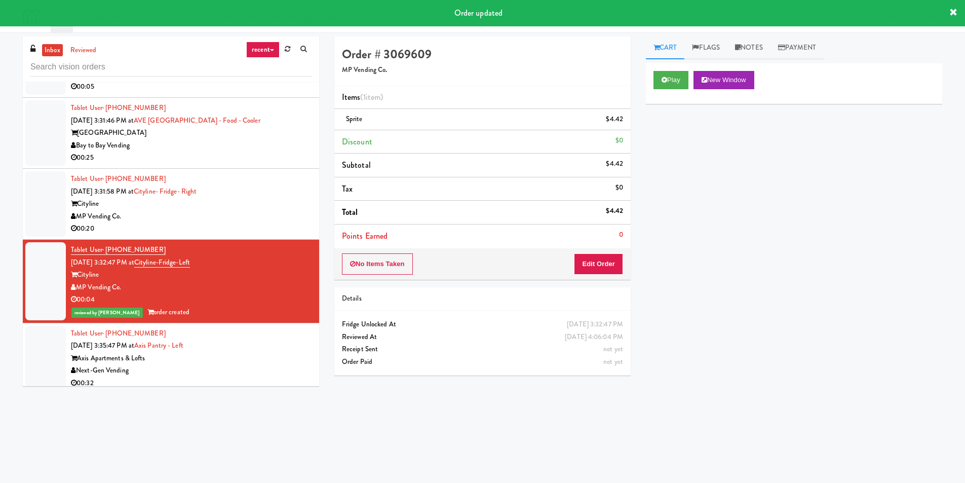
click at [243, 222] on div "MP Vending Co." at bounding box center [191, 216] width 241 height 13
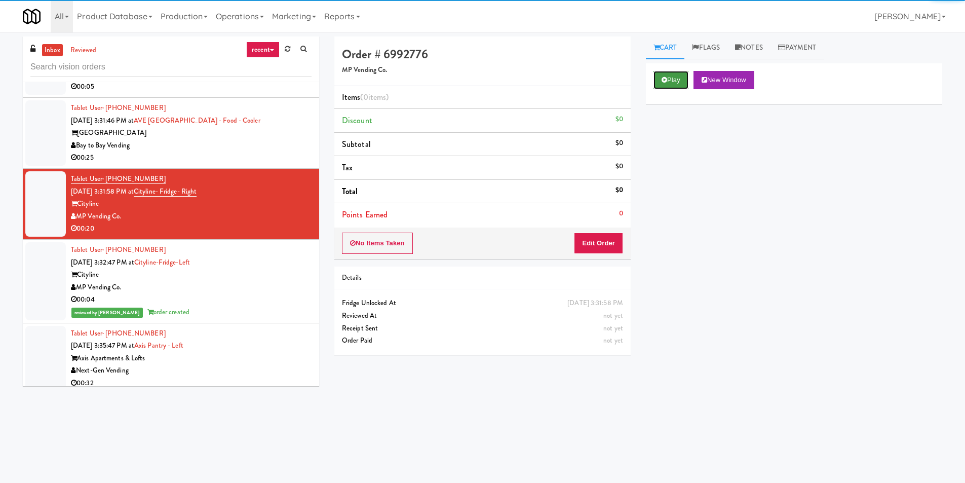
click at [660, 75] on button "Play" at bounding box center [671, 80] width 35 height 18
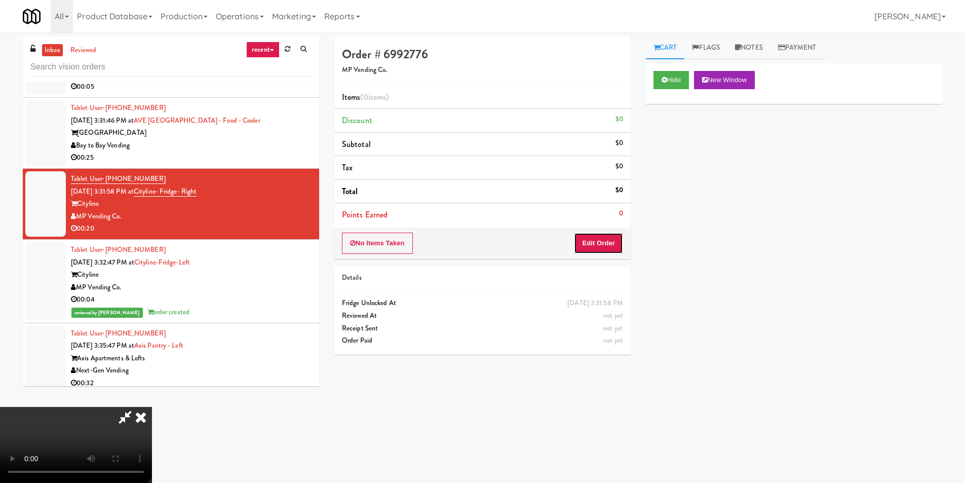
click at [602, 242] on button "Edit Order" at bounding box center [598, 243] width 49 height 21
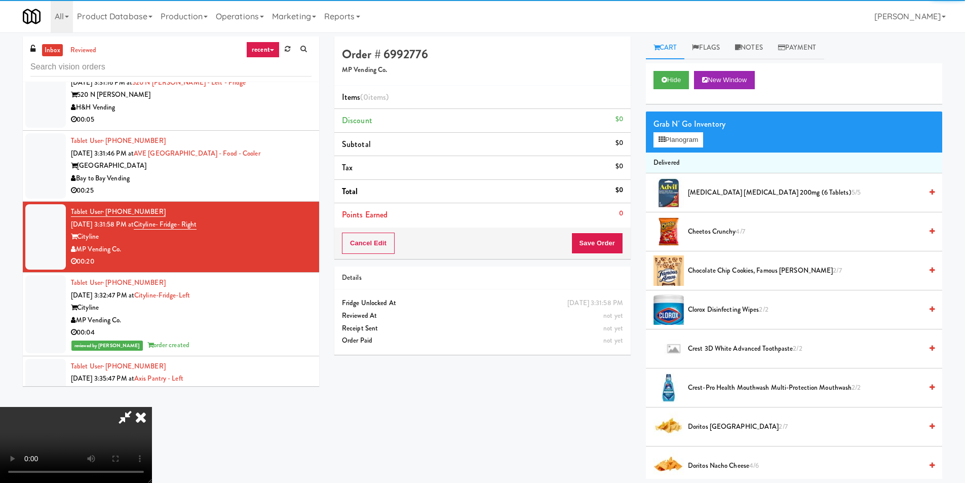
scroll to position [3510, 0]
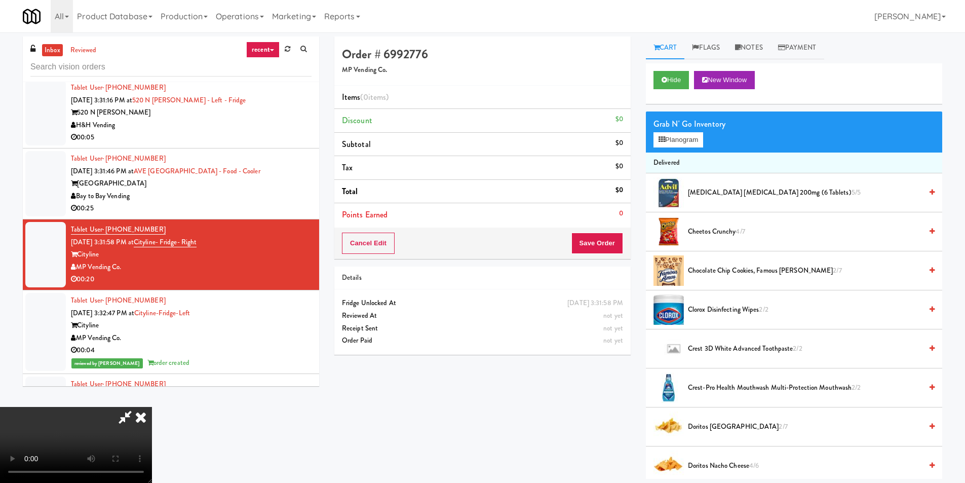
click at [152, 407] on video at bounding box center [76, 445] width 152 height 76
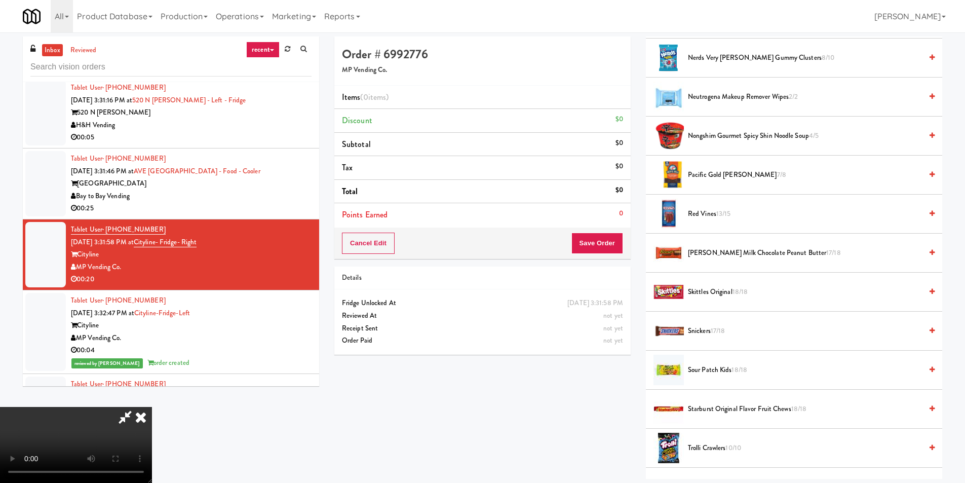
scroll to position [760, 0]
drag, startPoint x: 713, startPoint y: 251, endPoint x: 472, endPoint y: 283, distance: 243.4
click at [713, 252] on span "[PERSON_NAME] Milk Chocolate Peanut Butter 17/18" at bounding box center [805, 252] width 234 height 13
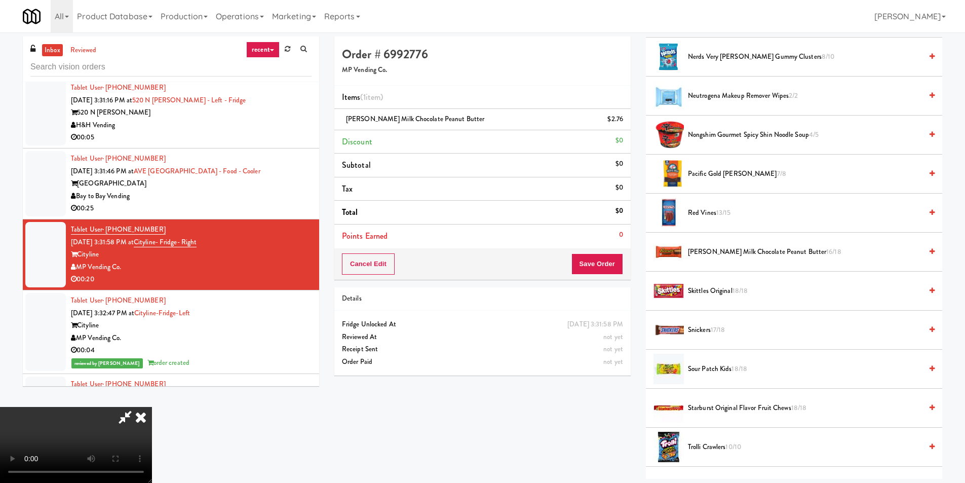
click at [152, 407] on video at bounding box center [76, 445] width 152 height 76
click at [152, 411] on video at bounding box center [76, 445] width 152 height 76
click at [152, 407] on video at bounding box center [76, 445] width 152 height 76
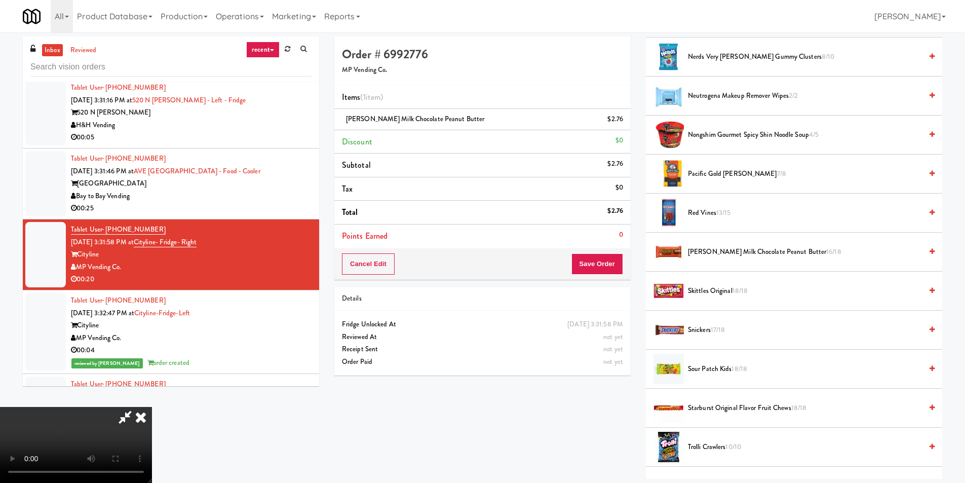
click at [152, 407] on video at bounding box center [76, 445] width 152 height 76
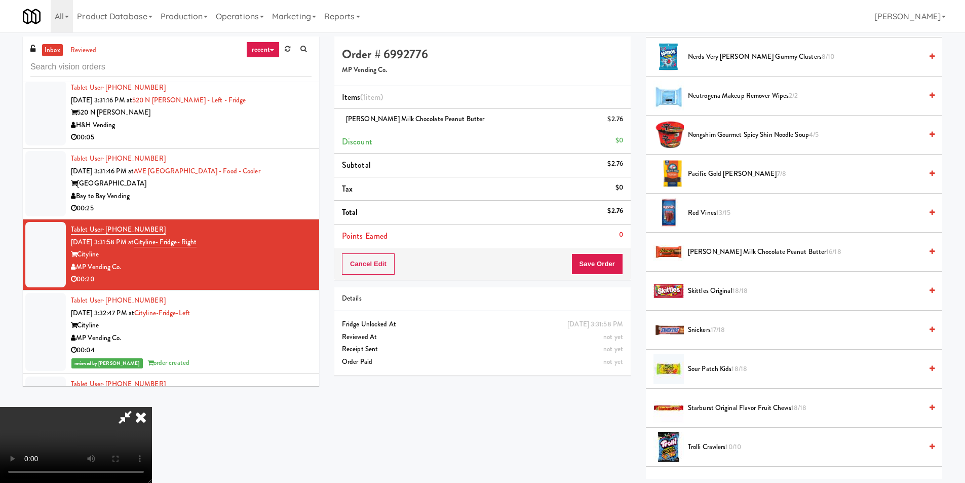
click at [152, 407] on video at bounding box center [76, 445] width 152 height 76
drag, startPoint x: 446, startPoint y: 420, endPoint x: 434, endPoint y: 412, distance: 14.3
click at [152, 419] on video at bounding box center [76, 445] width 152 height 76
click at [152, 407] on video at bounding box center [76, 445] width 152 height 76
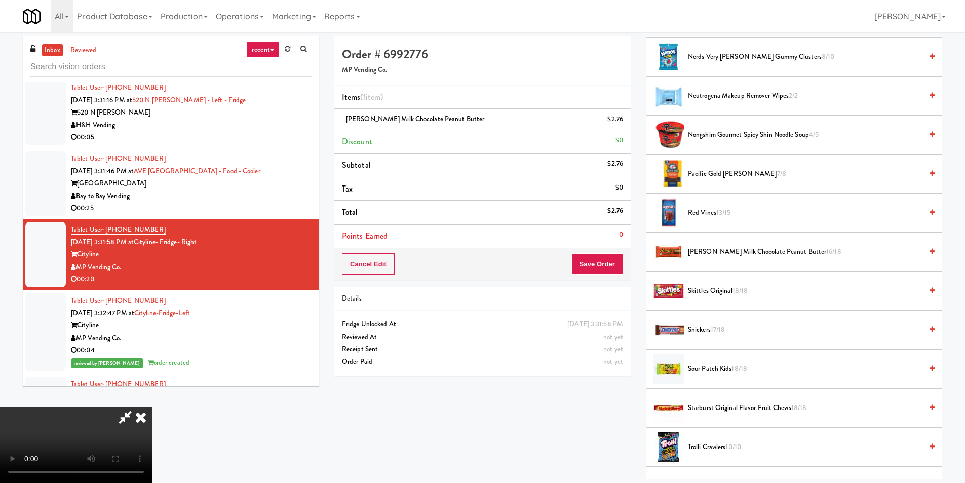
click at [152, 407] on video at bounding box center [76, 445] width 152 height 76
drag, startPoint x: 428, startPoint y: 388, endPoint x: 428, endPoint y: 380, distance: 8.1
click at [152, 407] on video at bounding box center [76, 445] width 152 height 76
drag, startPoint x: 429, startPoint y: 379, endPoint x: 429, endPoint y: 358, distance: 20.8
click at [152, 407] on video at bounding box center [76, 445] width 152 height 76
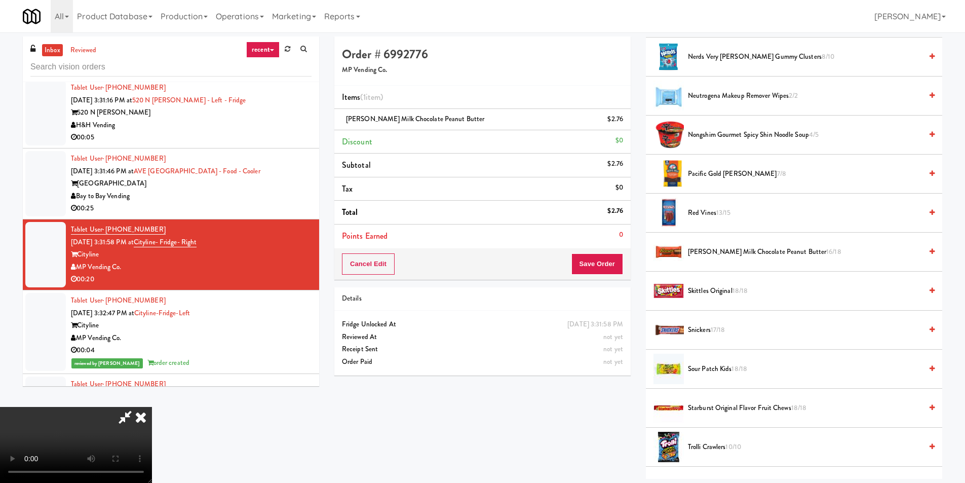
click at [152, 407] on video at bounding box center [76, 445] width 152 height 76
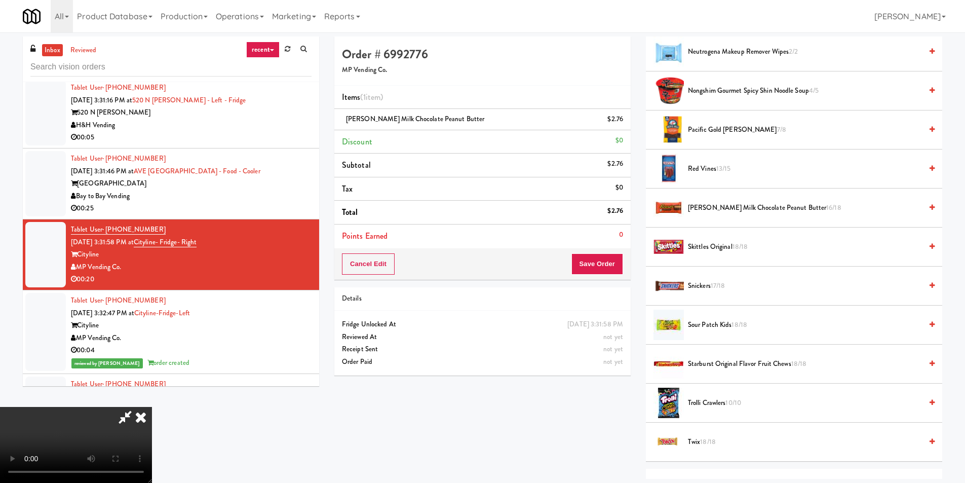
scroll to position [905, 0]
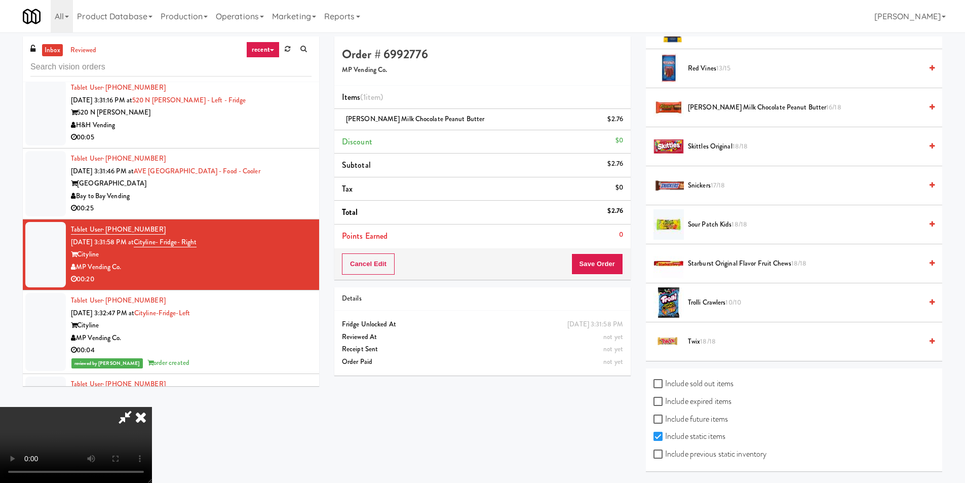
click at [724, 185] on span "17/18" at bounding box center [718, 185] width 15 height 10
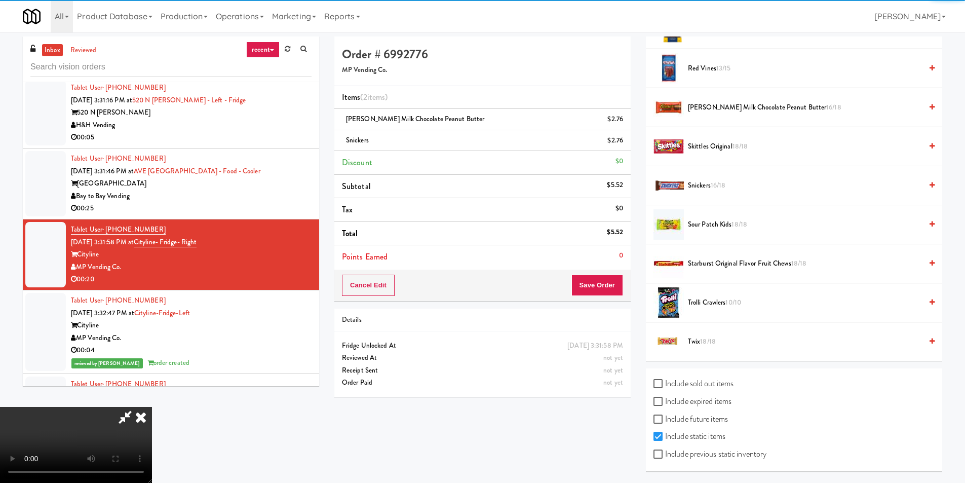
drag, startPoint x: 490, startPoint y: 250, endPoint x: 487, endPoint y: 258, distance: 8.0
click at [152, 407] on video at bounding box center [76, 445] width 152 height 76
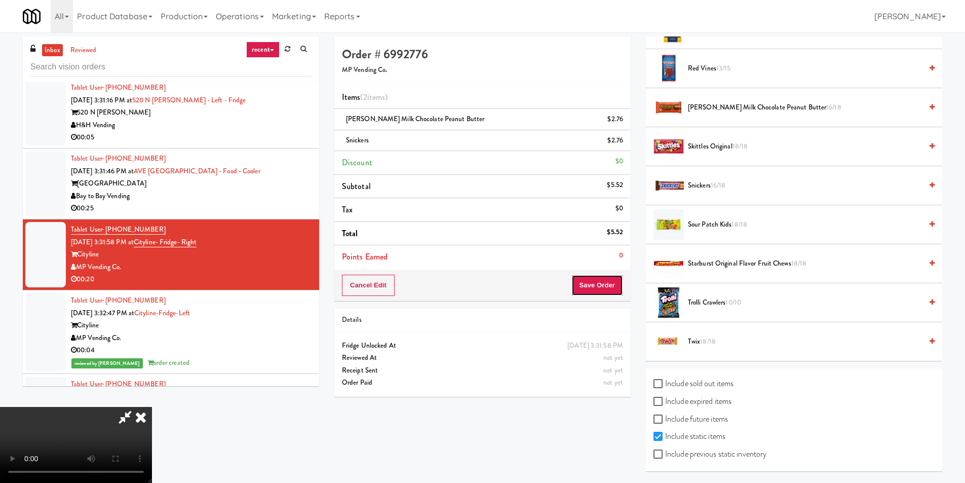
click at [589, 289] on button "Save Order" at bounding box center [598, 285] width 52 height 21
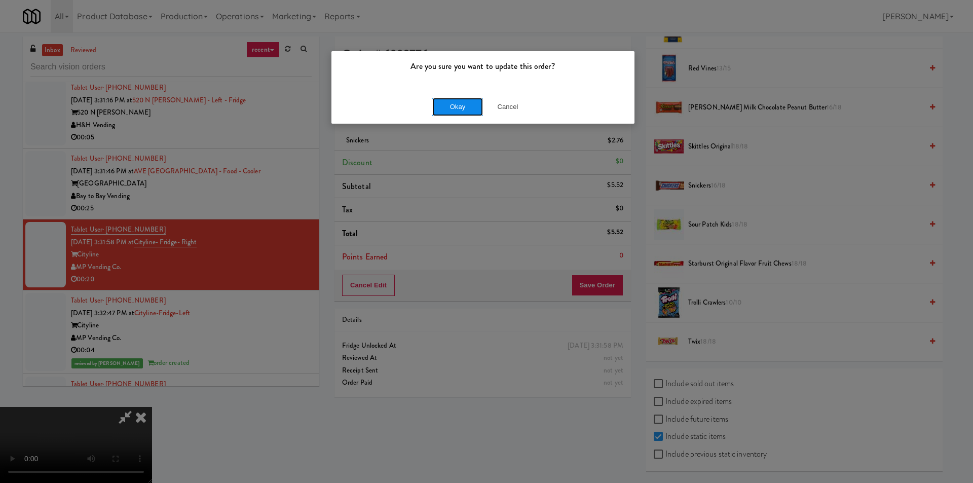
click at [445, 108] on button "Okay" at bounding box center [457, 107] width 51 height 18
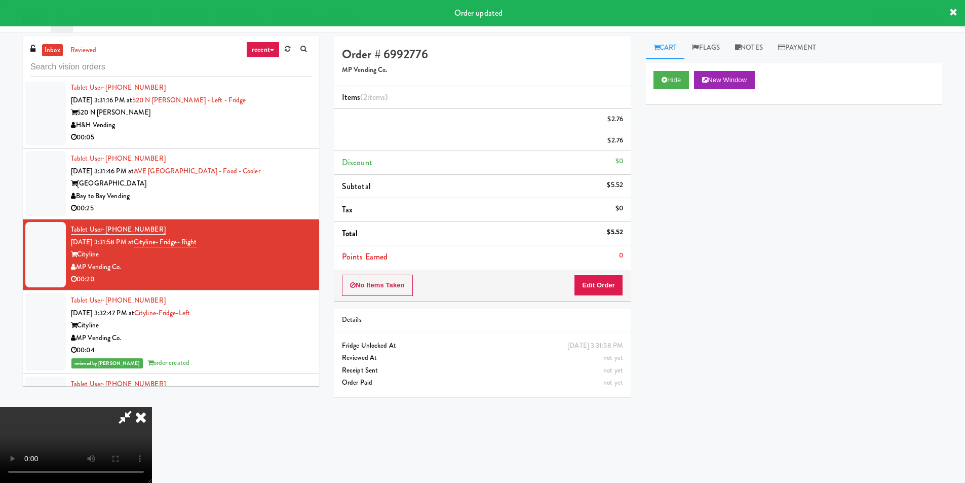
scroll to position [0, 0]
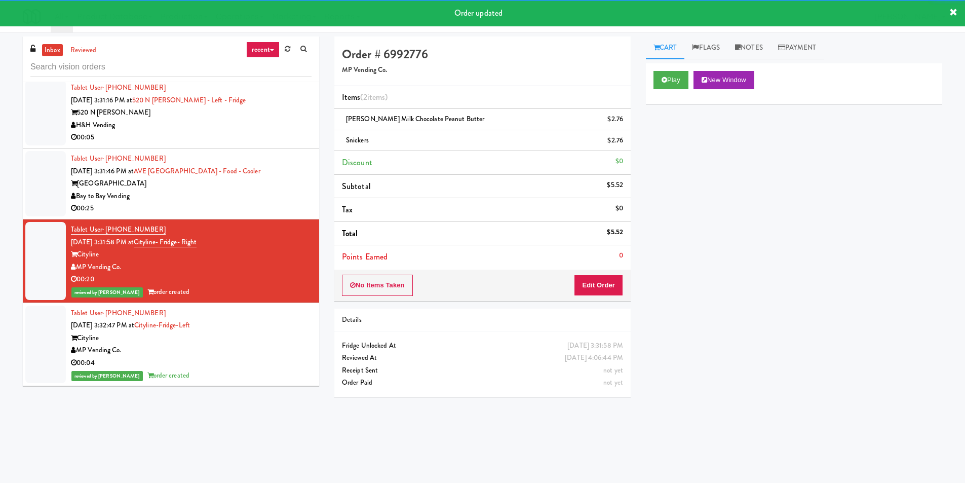
click at [289, 211] on div "00:25" at bounding box center [191, 208] width 241 height 13
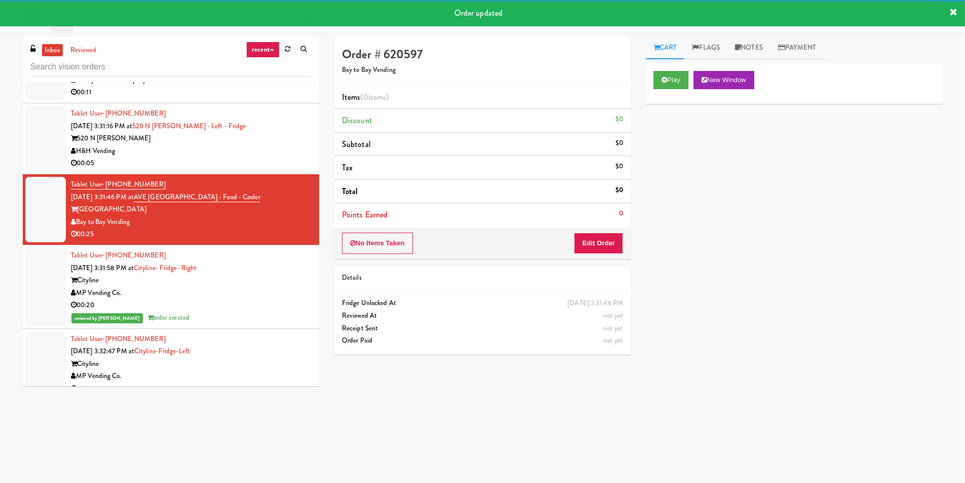
scroll to position [3459, 0]
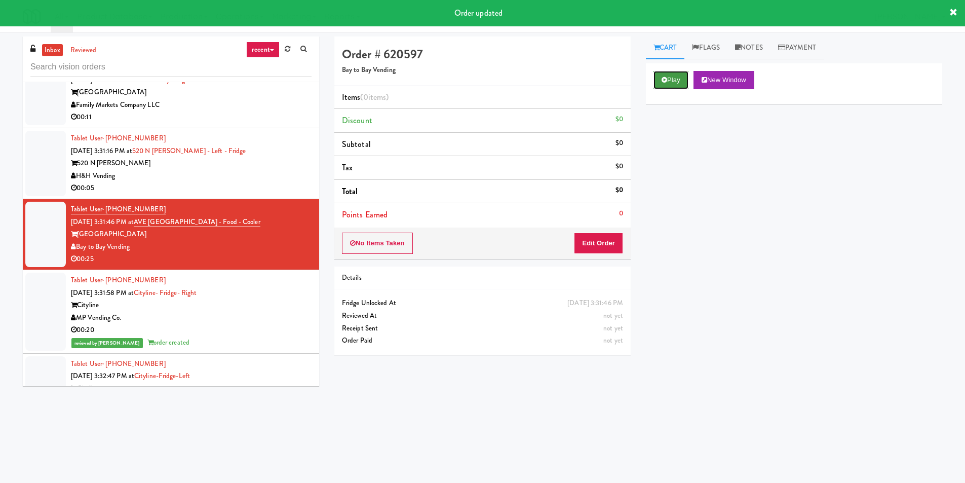
click at [669, 82] on button "Play" at bounding box center [671, 80] width 35 height 18
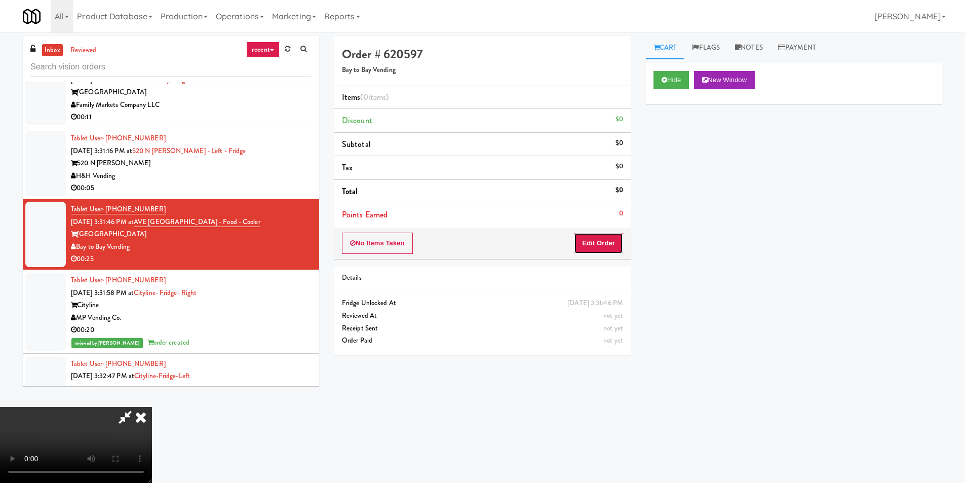
click at [602, 236] on button "Edit Order" at bounding box center [598, 243] width 49 height 21
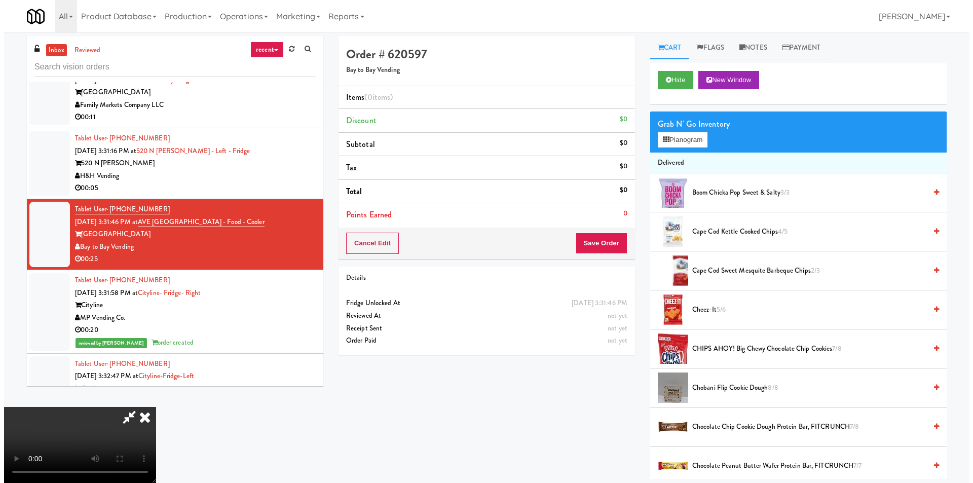
scroll to position [52, 0]
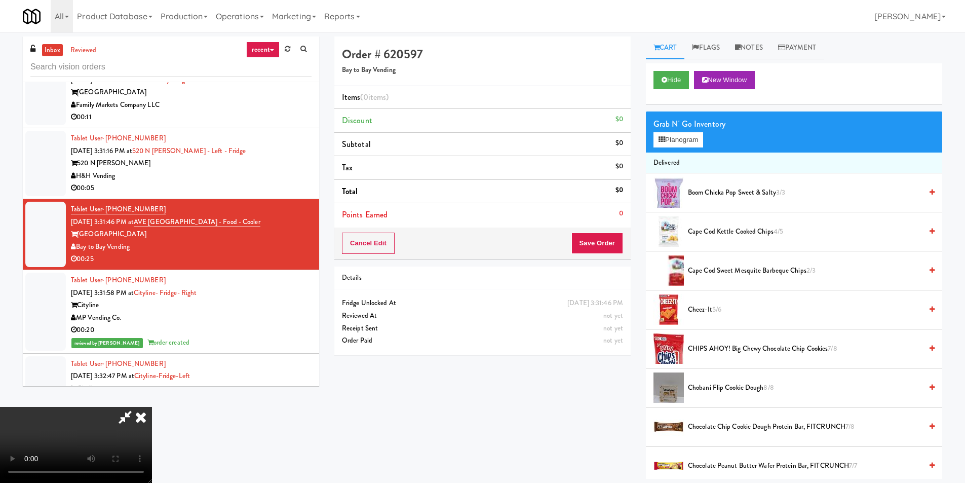
click at [152, 407] on video at bounding box center [76, 445] width 152 height 76
drag, startPoint x: 387, startPoint y: 248, endPoint x: 394, endPoint y: 253, distance: 8.0
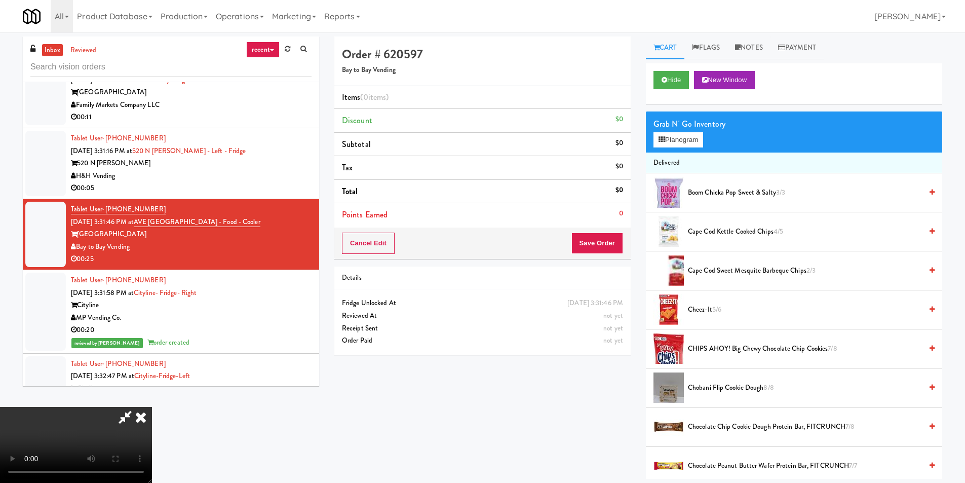
click at [152, 407] on video at bounding box center [76, 445] width 152 height 76
click at [671, 144] on button "Planogram" at bounding box center [679, 139] width 50 height 15
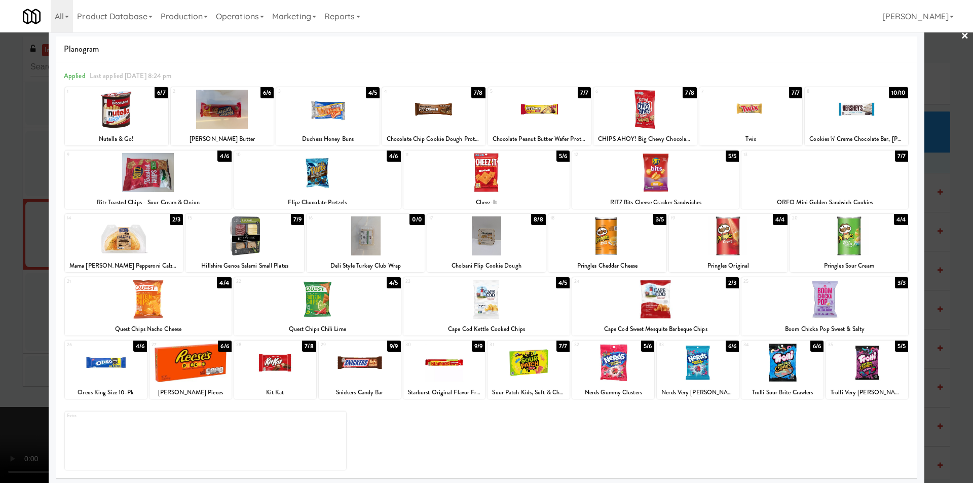
scroll to position [15, 0]
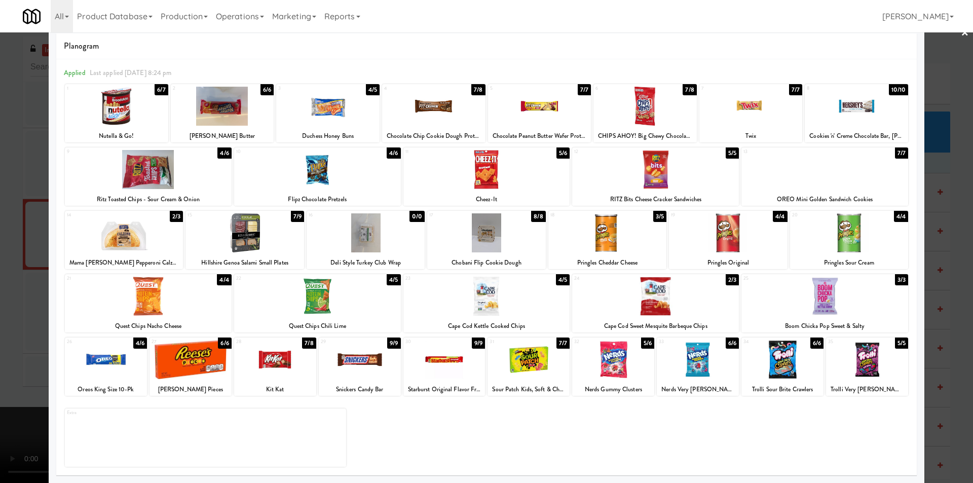
click at [474, 250] on div at bounding box center [486, 232] width 118 height 39
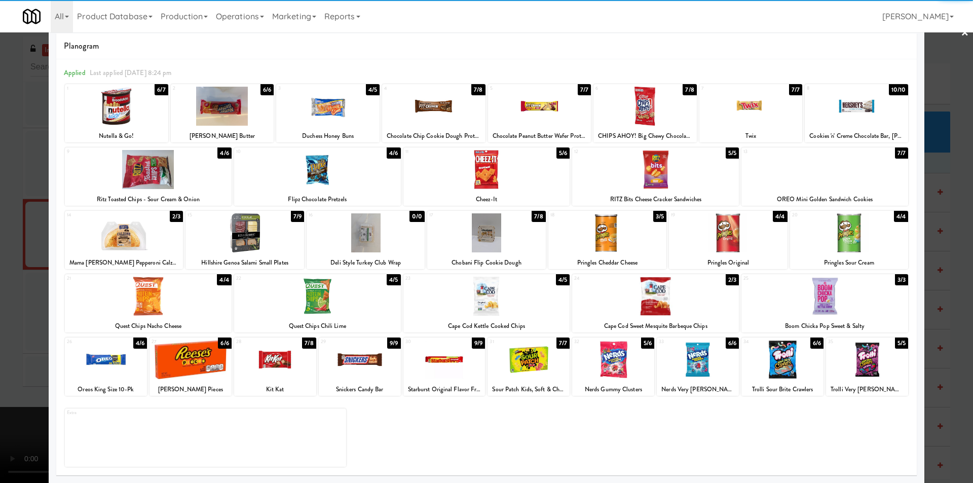
click at [929, 178] on div at bounding box center [486, 241] width 973 height 483
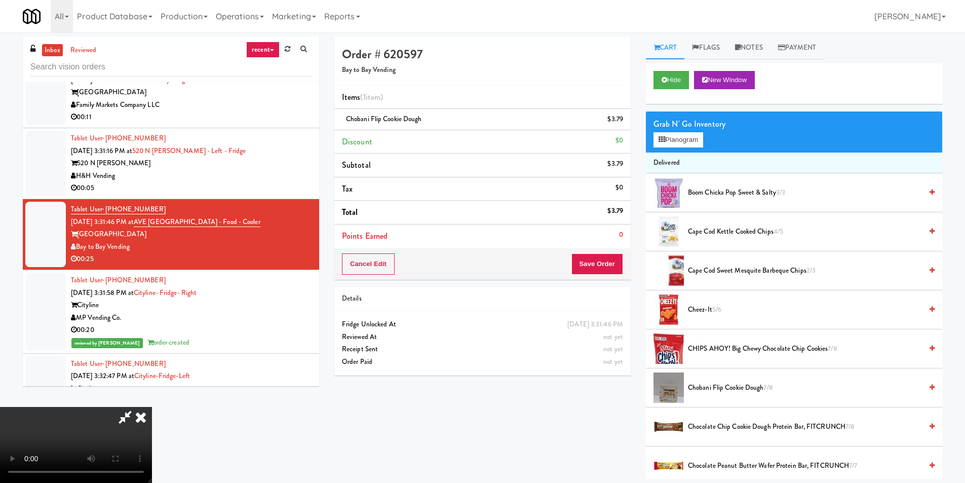
click at [152, 407] on video at bounding box center [76, 445] width 152 height 76
click at [679, 130] on div "Grab N' Go Inventory" at bounding box center [794, 124] width 281 height 15
click at [152, 407] on video at bounding box center [76, 445] width 152 height 76
click at [623, 118] on link at bounding box center [622, 123] width 9 height 13
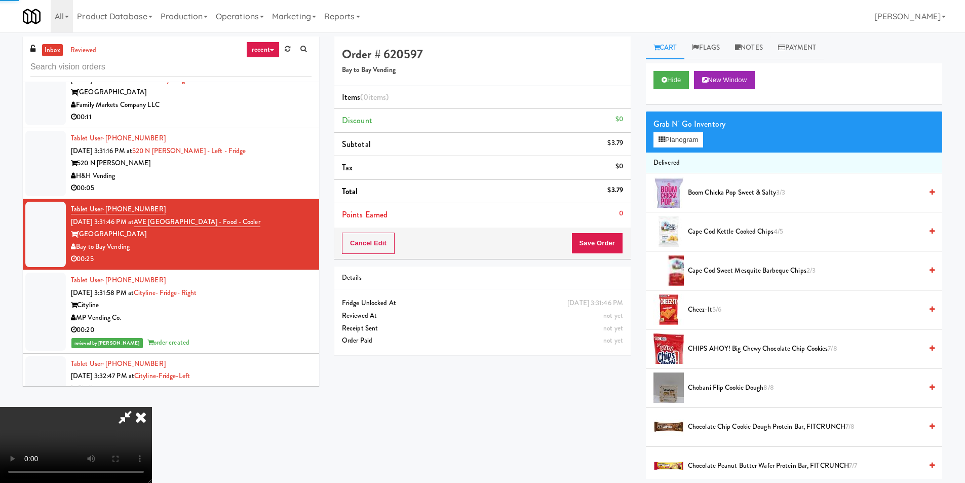
click at [152, 407] on video at bounding box center [76, 445] width 152 height 76
drag, startPoint x: 475, startPoint y: 233, endPoint x: 453, endPoint y: 241, distance: 24.0
click at [152, 407] on video at bounding box center [76, 445] width 152 height 76
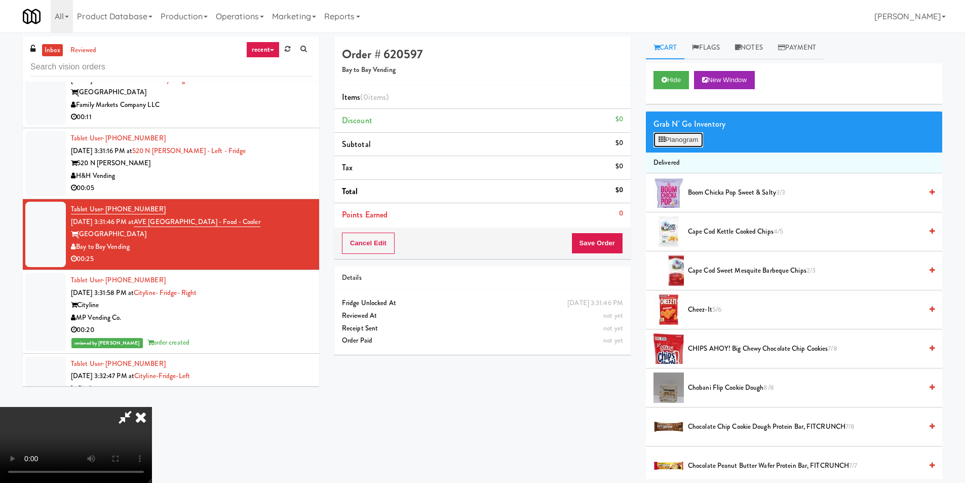
click at [662, 141] on icon at bounding box center [662, 139] width 7 height 7
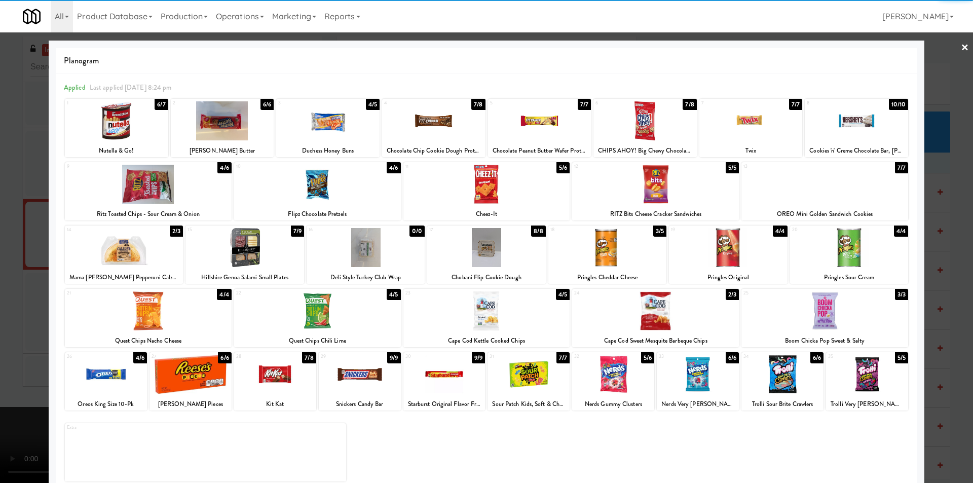
click at [153, 266] on div at bounding box center [124, 247] width 118 height 39
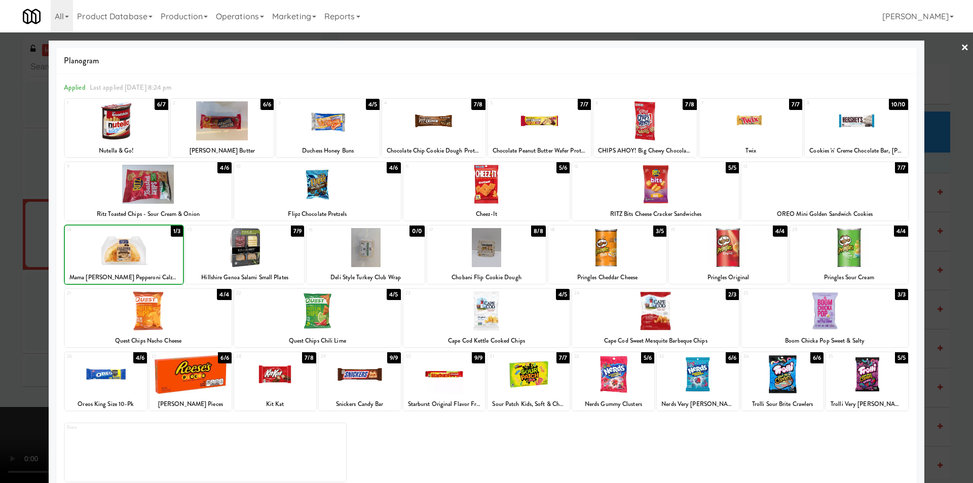
click at [0, 267] on div at bounding box center [486, 241] width 973 height 483
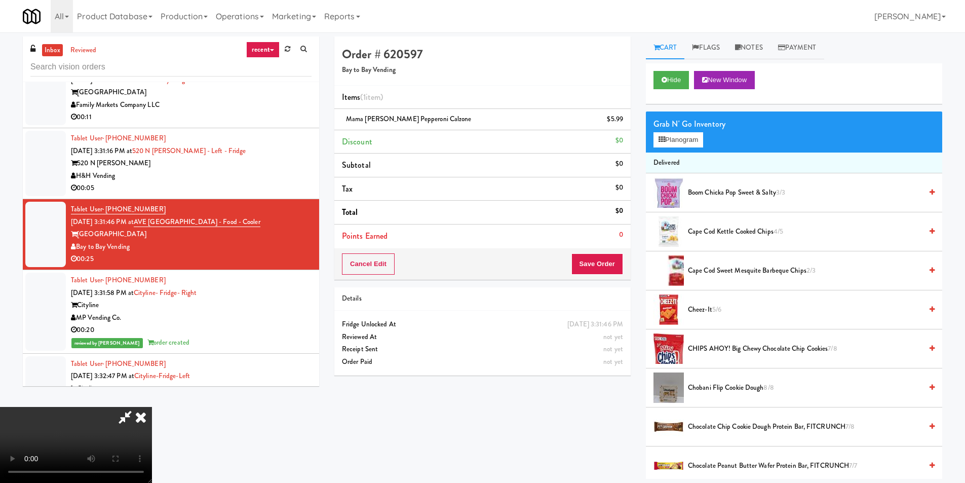
click at [152, 407] on video at bounding box center [76, 445] width 152 height 76
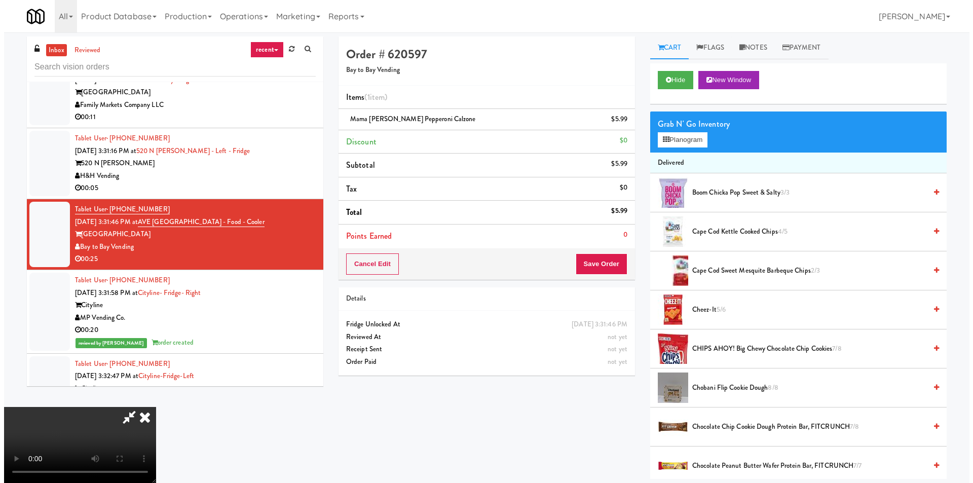
scroll to position [153, 0]
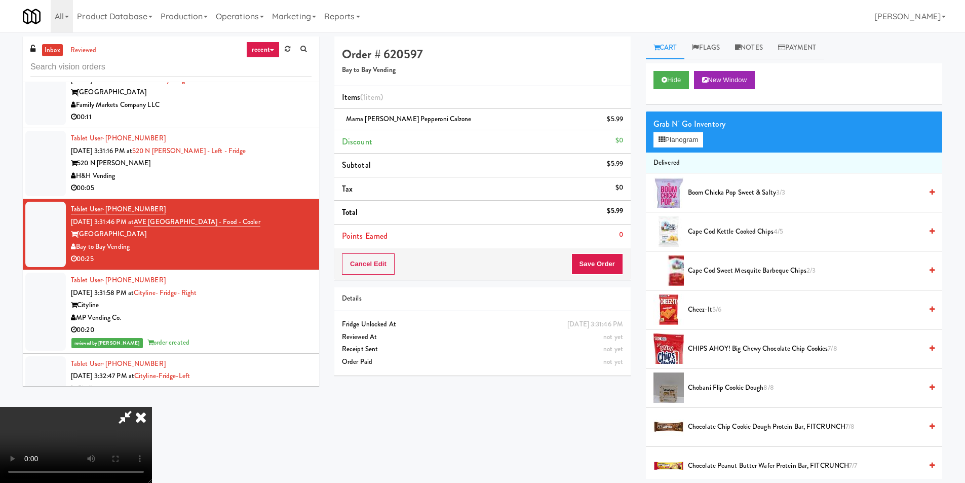
click at [152, 407] on video at bounding box center [76, 445] width 152 height 76
drag, startPoint x: 455, startPoint y: 268, endPoint x: 452, endPoint y: 255, distance: 13.2
click at [152, 407] on video at bounding box center [76, 445] width 152 height 76
click at [685, 135] on button "Planogram" at bounding box center [679, 139] width 50 height 15
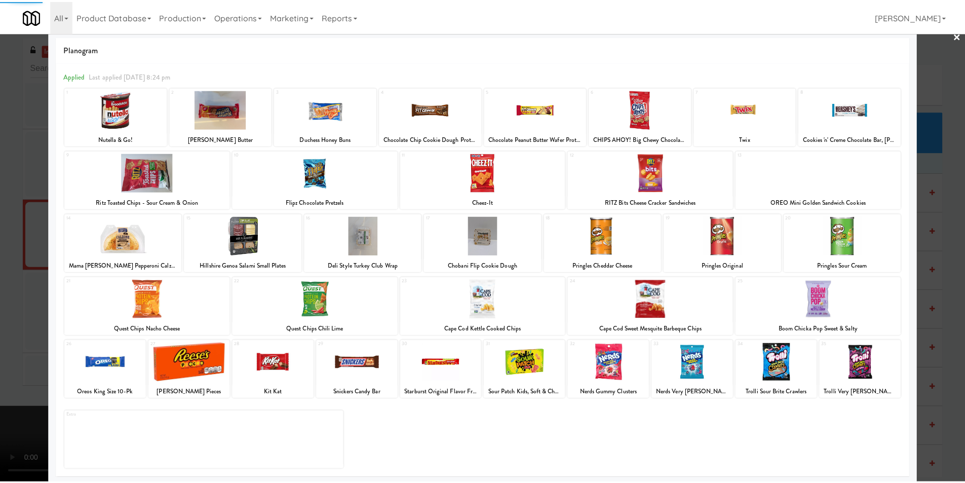
scroll to position [15, 0]
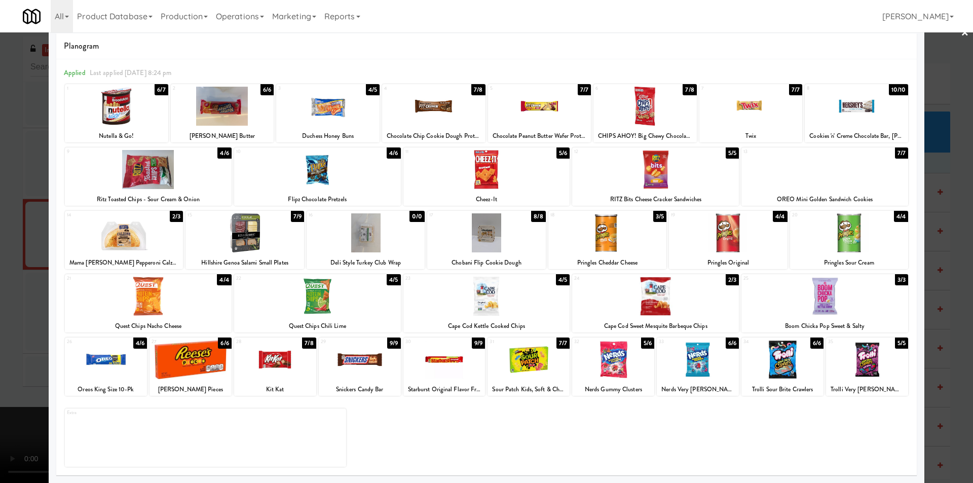
drag, startPoint x: 638, startPoint y: 286, endPoint x: 725, endPoint y: 267, distance: 88.8
click at [639, 286] on div at bounding box center [655, 296] width 167 height 39
click at [933, 208] on div at bounding box center [486, 241] width 973 height 483
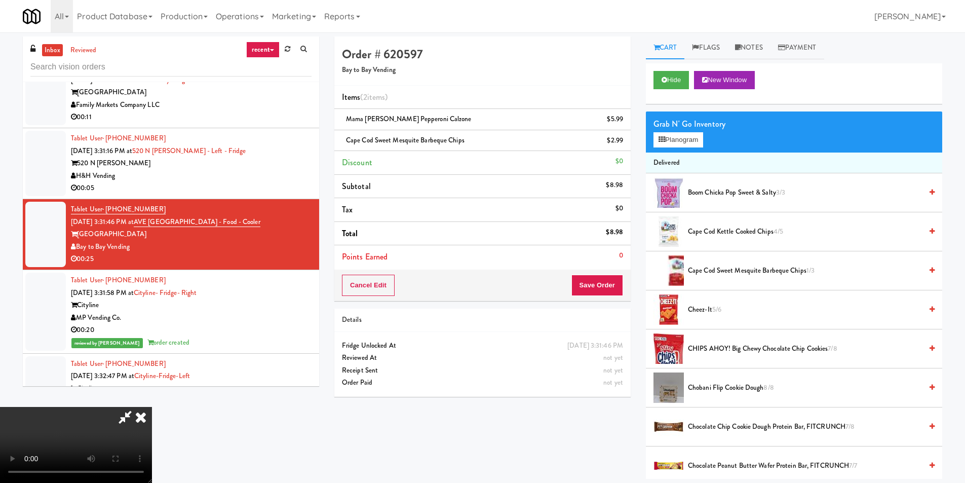
click at [152, 407] on video at bounding box center [76, 445] width 152 height 76
click at [590, 285] on button "Save Order" at bounding box center [598, 285] width 52 height 21
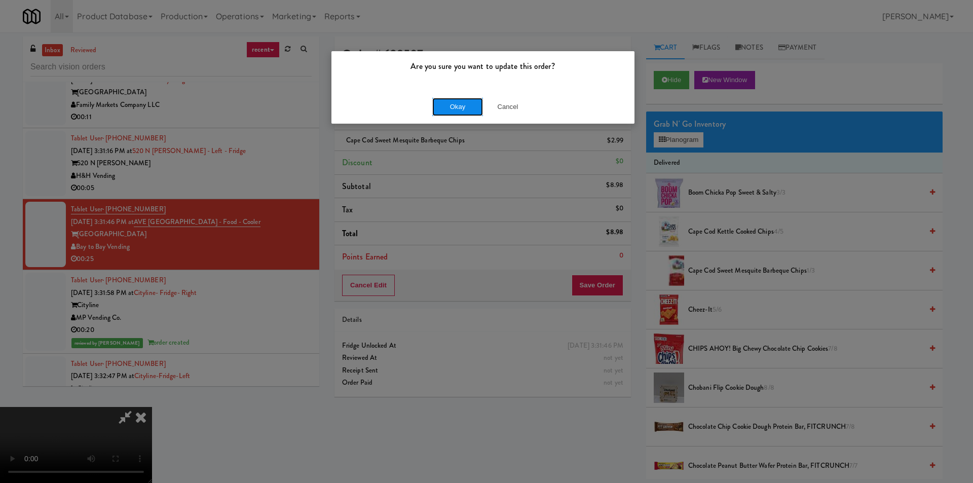
click at [464, 108] on button "Okay" at bounding box center [457, 107] width 51 height 18
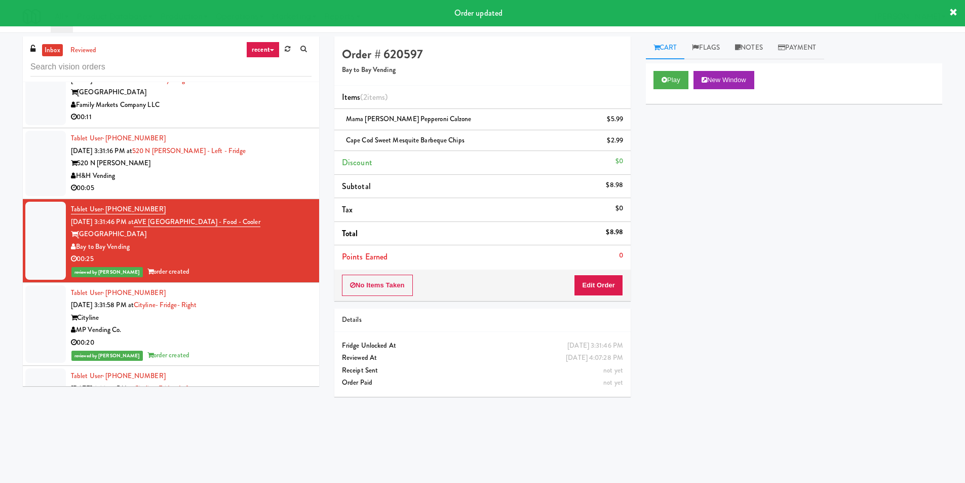
click at [278, 184] on div "00:05" at bounding box center [191, 188] width 241 height 13
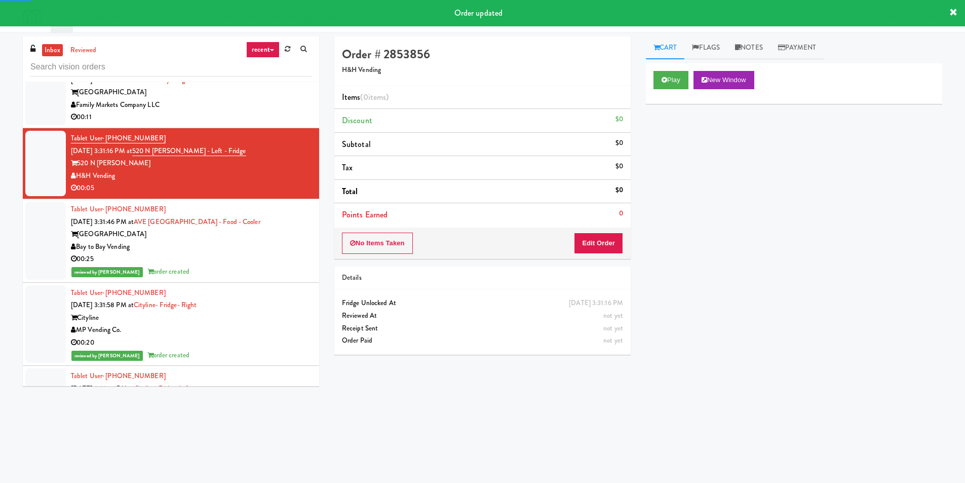
click at [673, 90] on div "Play New Window" at bounding box center [794, 83] width 296 height 41
click at [674, 86] on button "Play" at bounding box center [671, 80] width 35 height 18
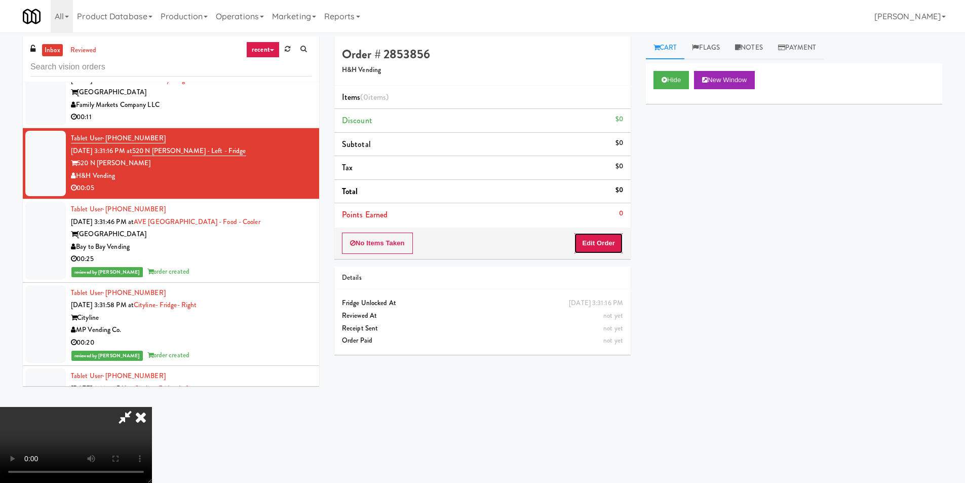
click at [616, 249] on button "Edit Order" at bounding box center [598, 243] width 49 height 21
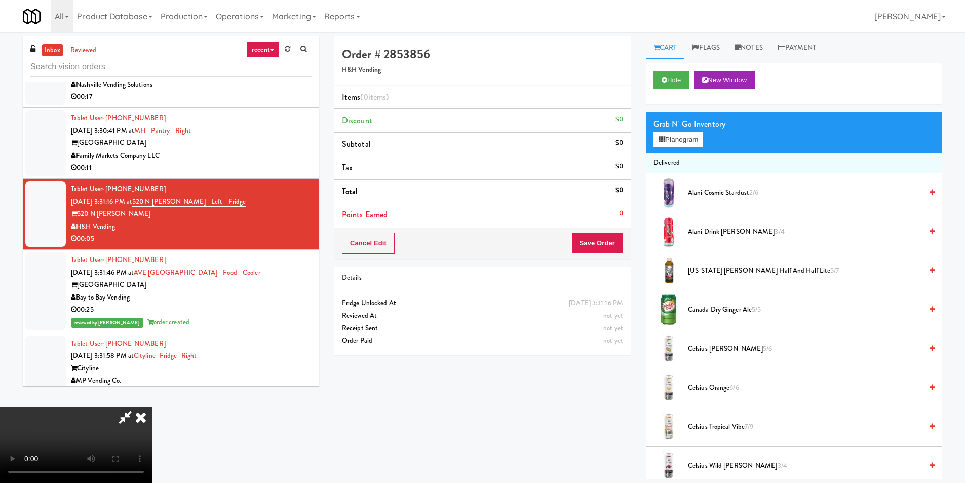
scroll to position [153, 0]
drag, startPoint x: 444, startPoint y: 253, endPoint x: 448, endPoint y: 258, distance: 6.6
click at [152, 407] on video at bounding box center [76, 445] width 152 height 76
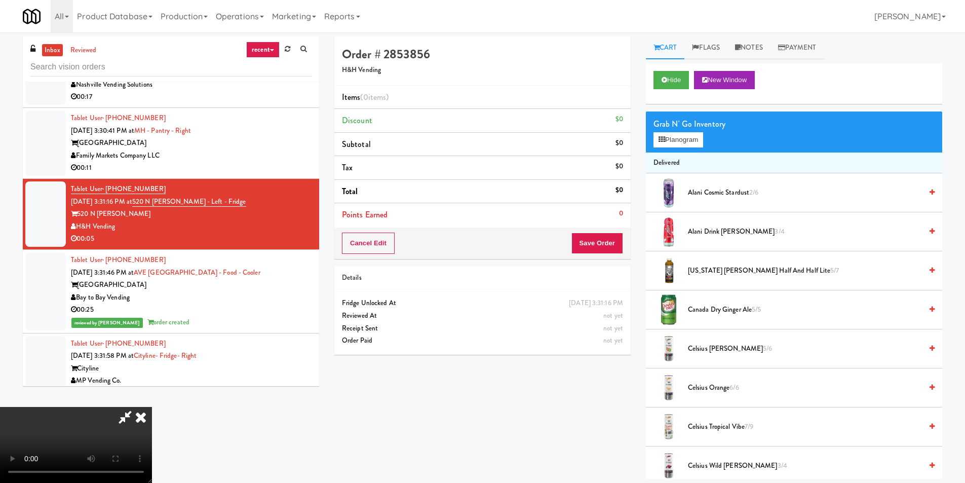
click at [152, 407] on video at bounding box center [76, 445] width 152 height 76
drag, startPoint x: 708, startPoint y: 268, endPoint x: 702, endPoint y: 268, distance: 5.6
click at [707, 268] on span "[US_STATE] [PERSON_NAME] Half and Half Lite 5/7" at bounding box center [805, 271] width 234 height 13
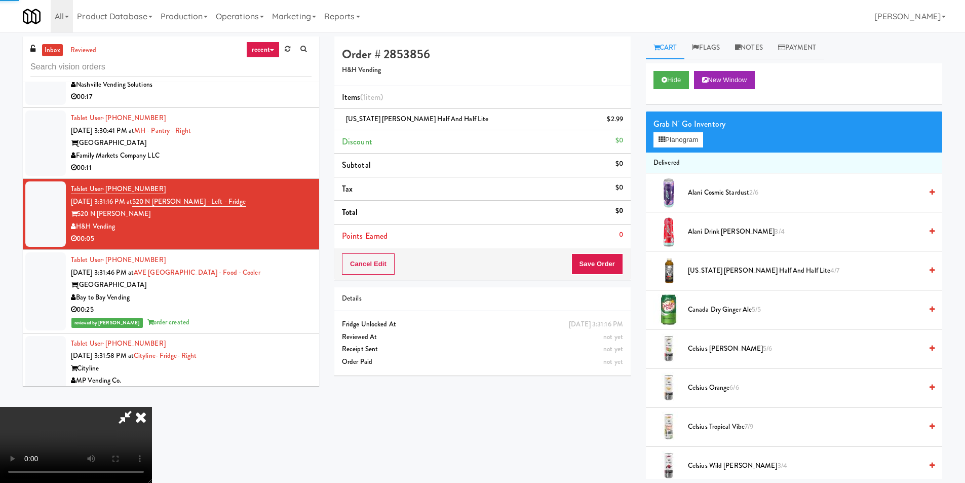
drag, startPoint x: 441, startPoint y: 269, endPoint x: 464, endPoint y: 264, distance: 22.9
click at [152, 407] on video at bounding box center [76, 445] width 152 height 76
click at [584, 267] on button "Save Order" at bounding box center [598, 263] width 52 height 21
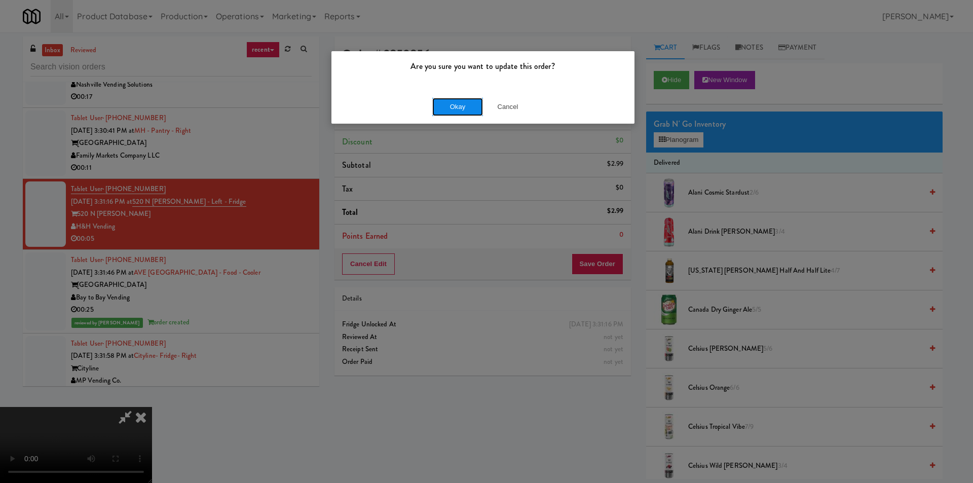
click at [443, 108] on button "Okay" at bounding box center [457, 107] width 51 height 18
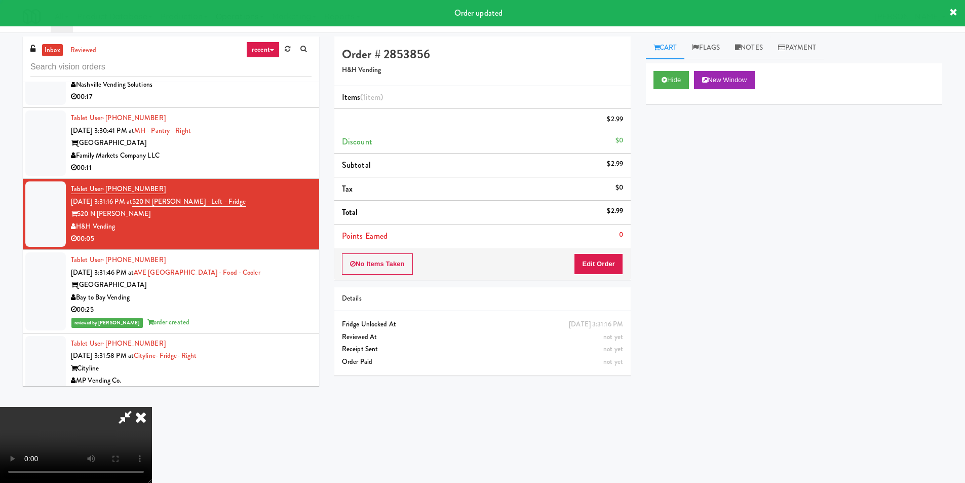
scroll to position [0, 0]
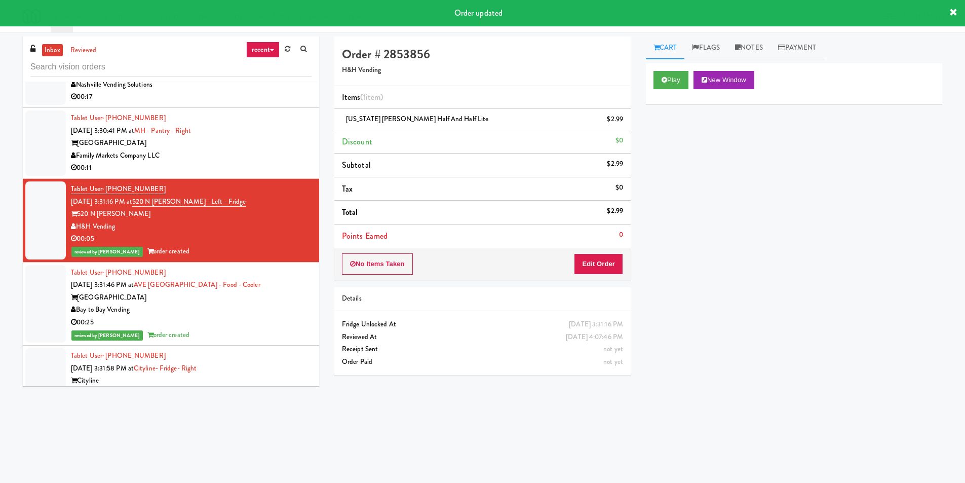
click at [248, 141] on div "[GEOGRAPHIC_DATA]" at bounding box center [191, 143] width 241 height 13
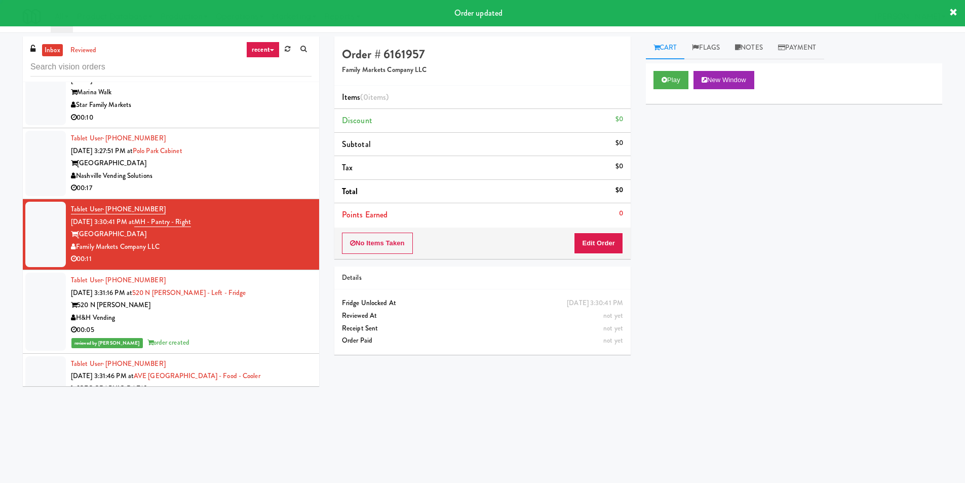
scroll to position [3307, 0]
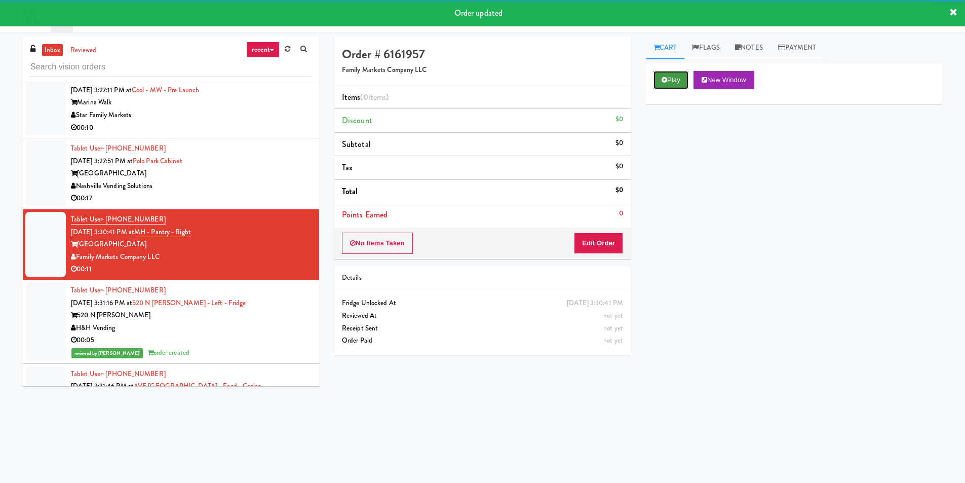
click at [680, 77] on button "Play" at bounding box center [671, 80] width 35 height 18
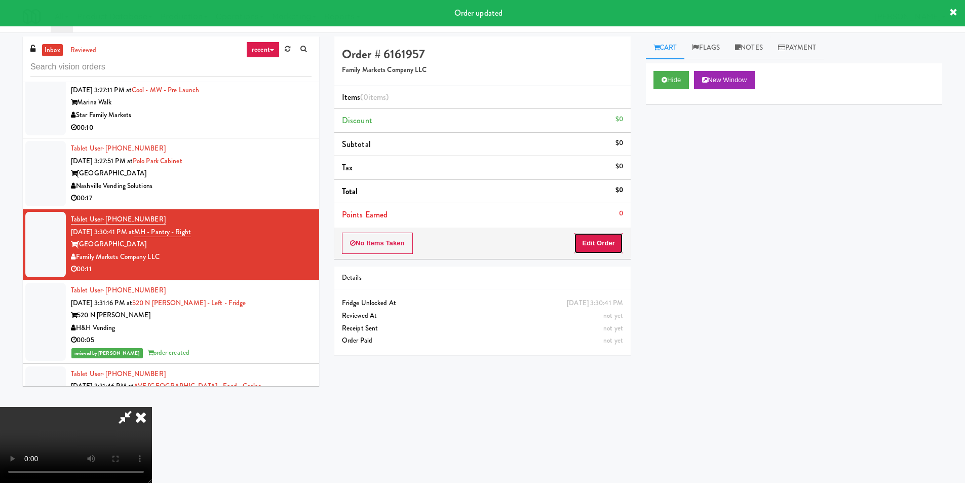
click at [584, 239] on button "Edit Order" at bounding box center [598, 243] width 49 height 21
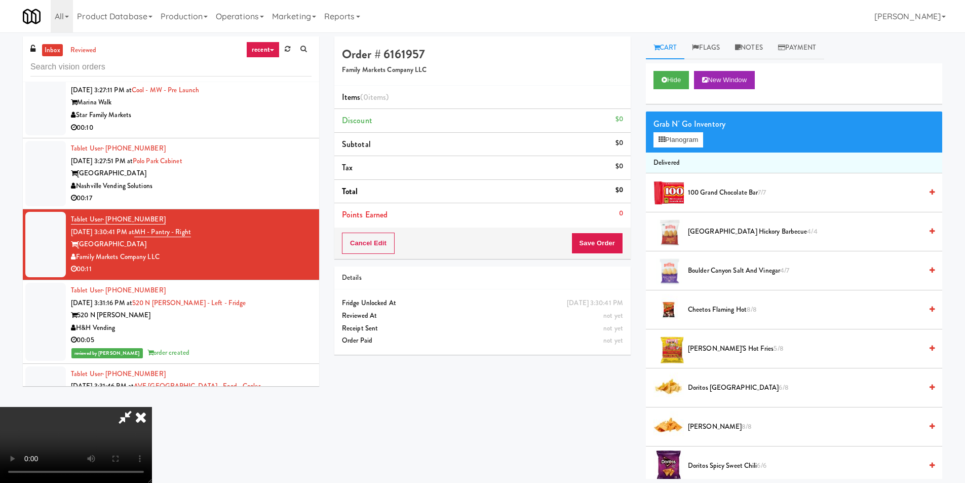
click at [152, 407] on video at bounding box center [76, 445] width 152 height 76
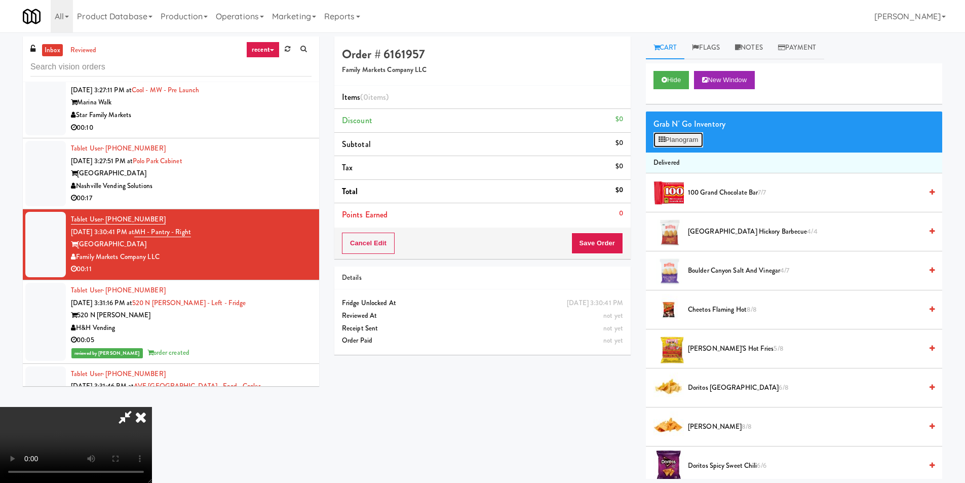
click at [676, 142] on button "Planogram" at bounding box center [679, 139] width 50 height 15
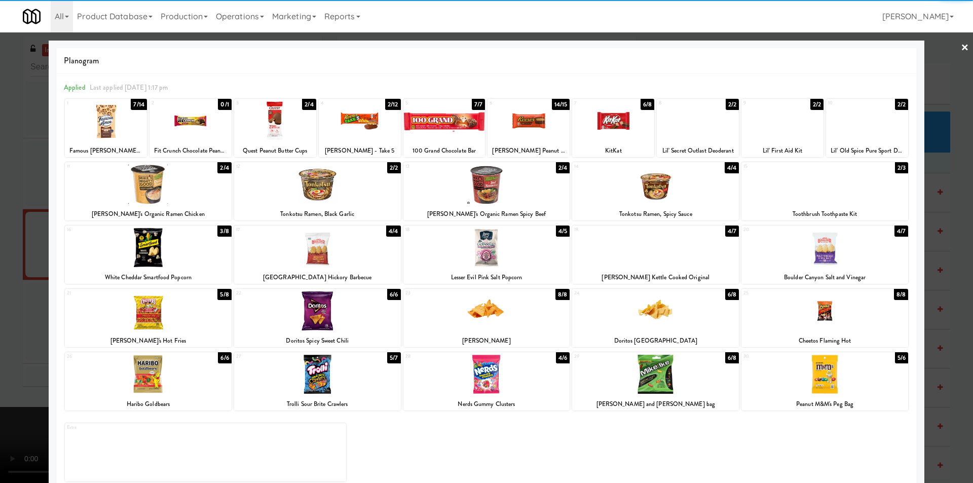
click at [308, 263] on div at bounding box center [317, 247] width 167 height 39
drag, startPoint x: 15, startPoint y: 279, endPoint x: 177, endPoint y: 287, distance: 162.4
click at [15, 280] on div at bounding box center [486, 241] width 973 height 483
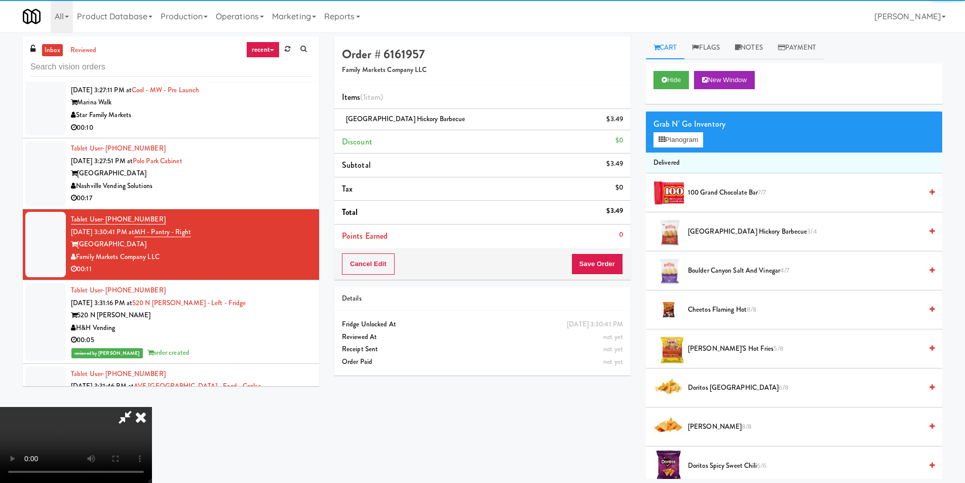
click at [152, 407] on video at bounding box center [76, 445] width 152 height 76
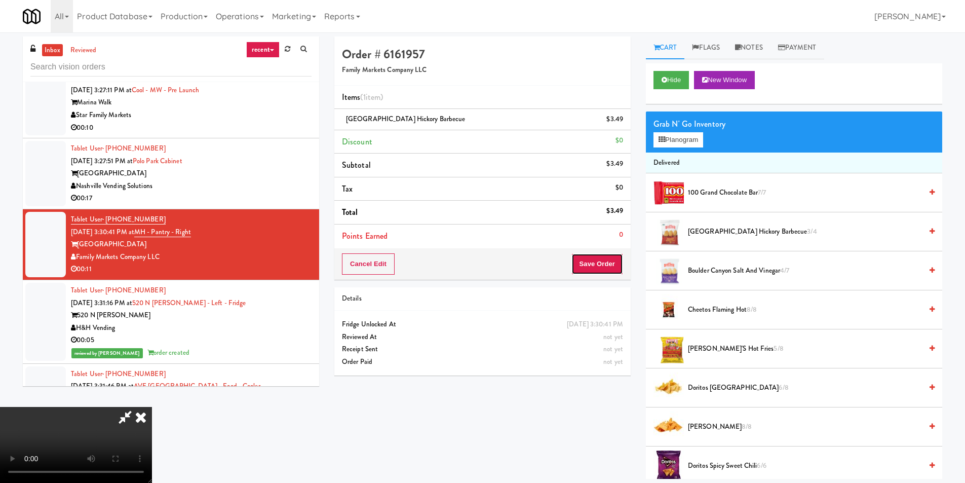
click at [594, 265] on button "Save Order" at bounding box center [598, 263] width 52 height 21
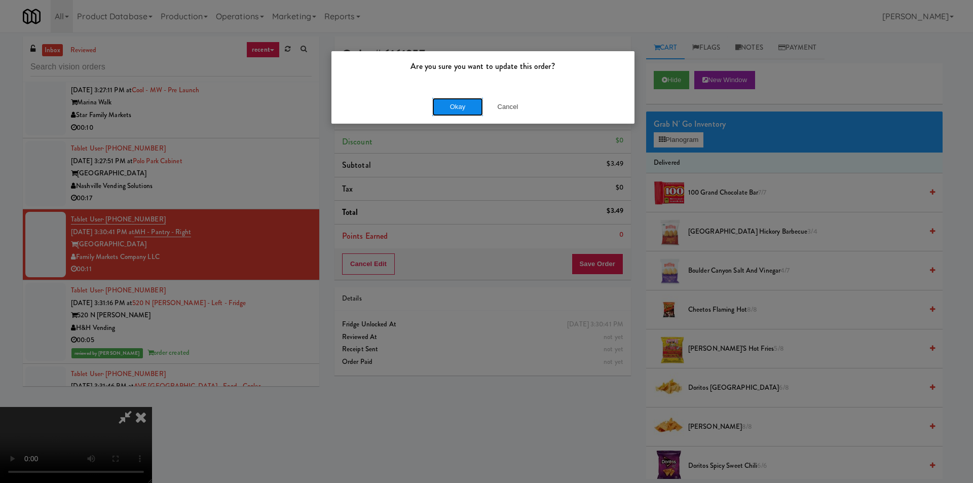
click at [463, 106] on button "Okay" at bounding box center [457, 107] width 51 height 18
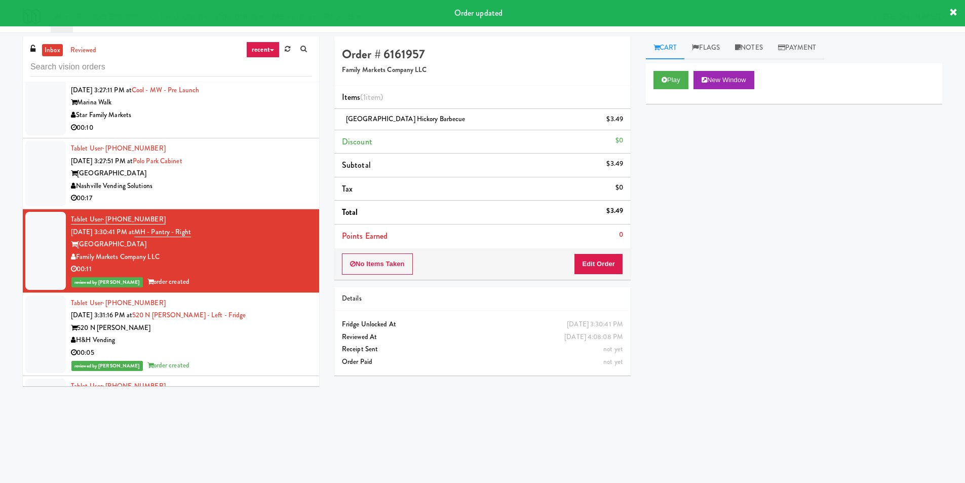
click at [282, 181] on div "Nashville Vending Solutions" at bounding box center [191, 186] width 241 height 13
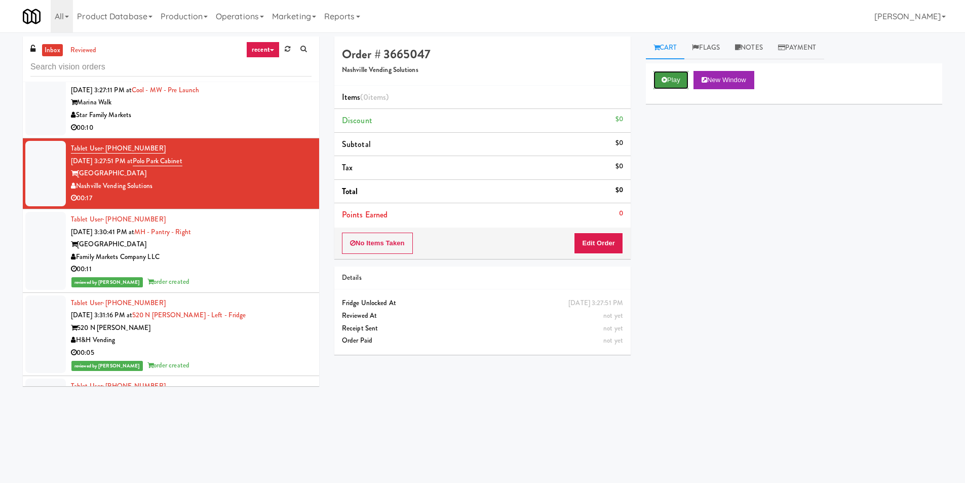
click at [659, 85] on button "Play" at bounding box center [671, 80] width 35 height 18
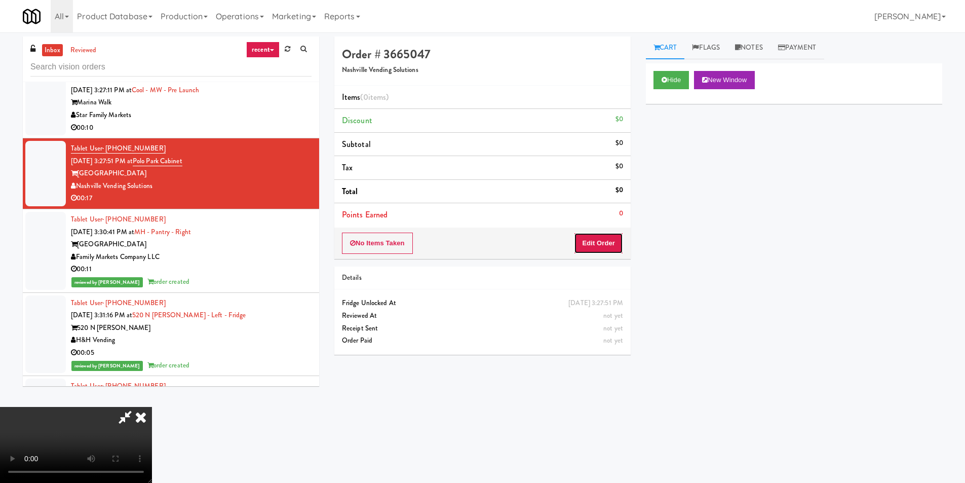
click at [600, 237] on button "Edit Order" at bounding box center [598, 243] width 49 height 21
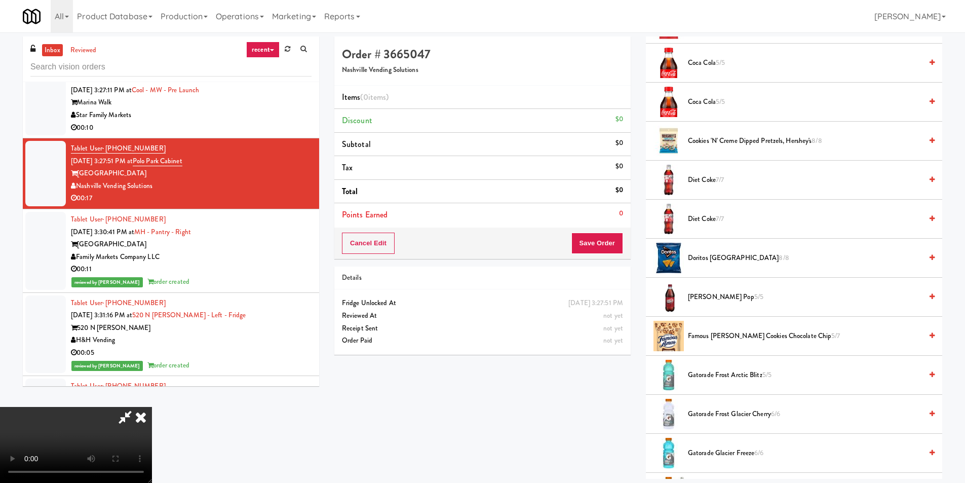
scroll to position [557, 0]
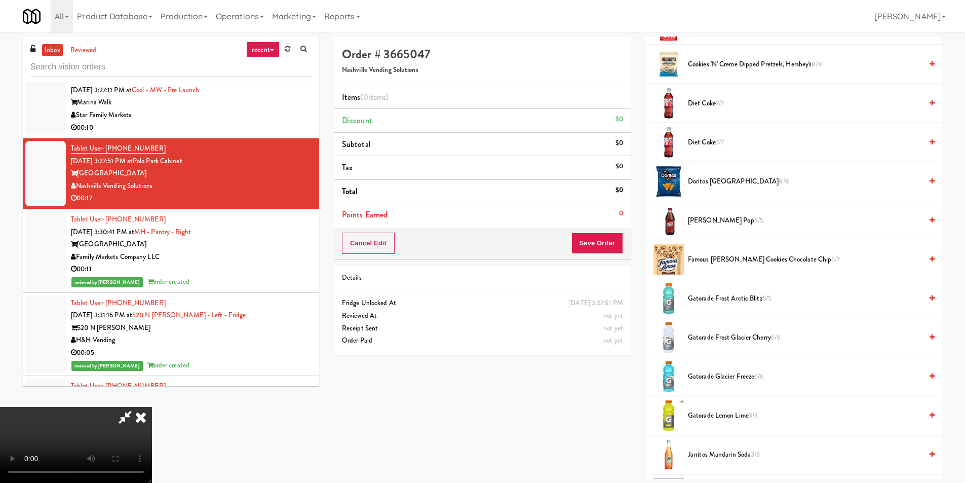
click at [730, 260] on span "Famous [PERSON_NAME] Cookies Chocolate Chip 5/7" at bounding box center [805, 259] width 234 height 13
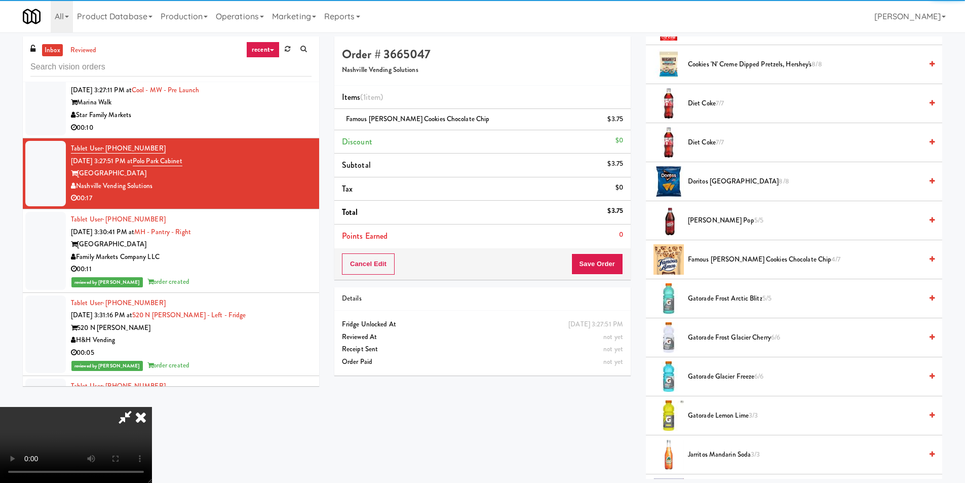
click at [152, 407] on video at bounding box center [76, 445] width 152 height 76
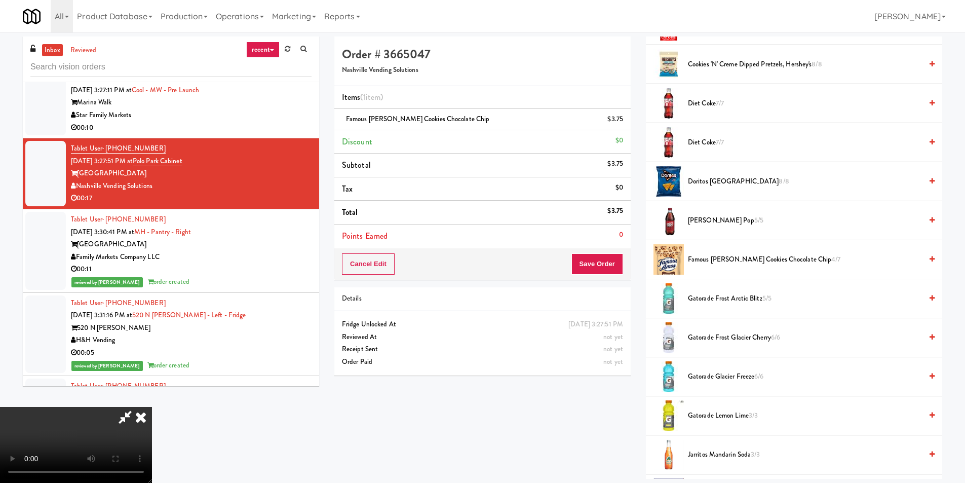
drag, startPoint x: 203, startPoint y: 114, endPoint x: 247, endPoint y: 163, distance: 66.4
click at [152, 407] on video at bounding box center [76, 445] width 152 height 76
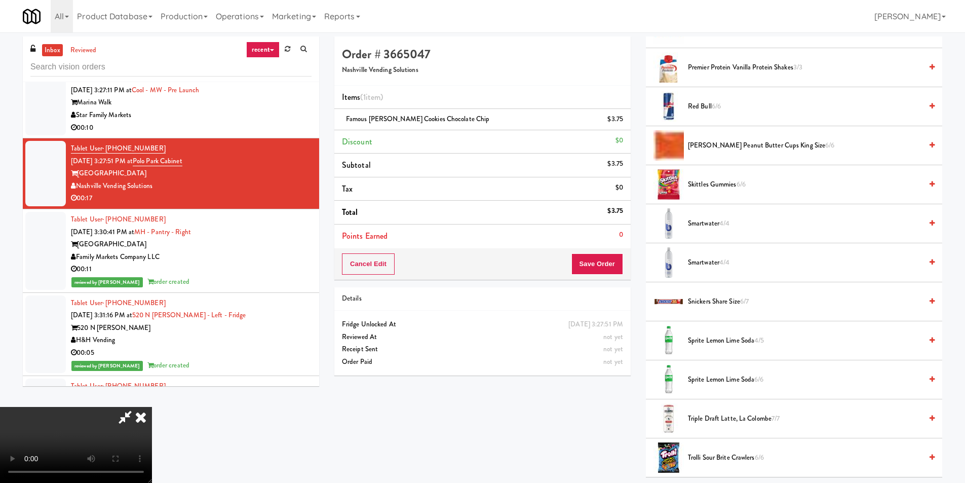
scroll to position [1178, 0]
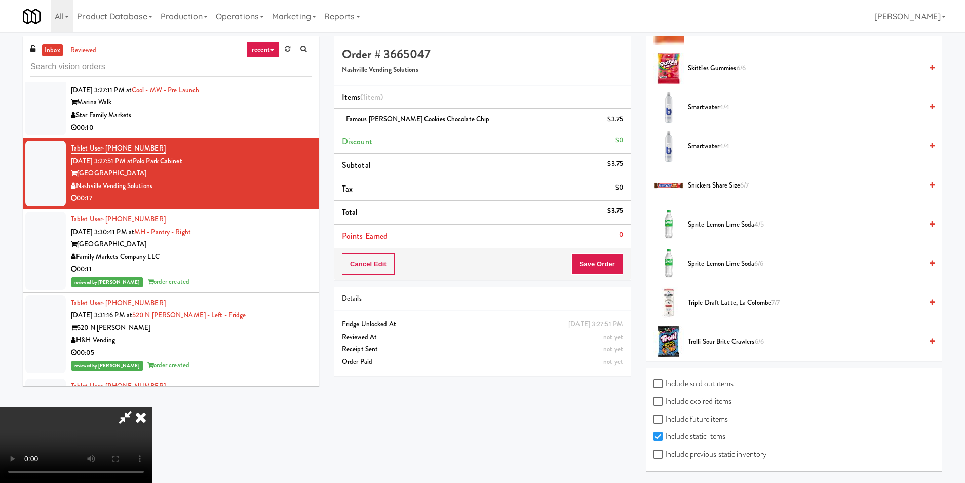
click at [721, 264] on span "Sprite Lemon Lime Soda 6/6" at bounding box center [805, 263] width 234 height 13
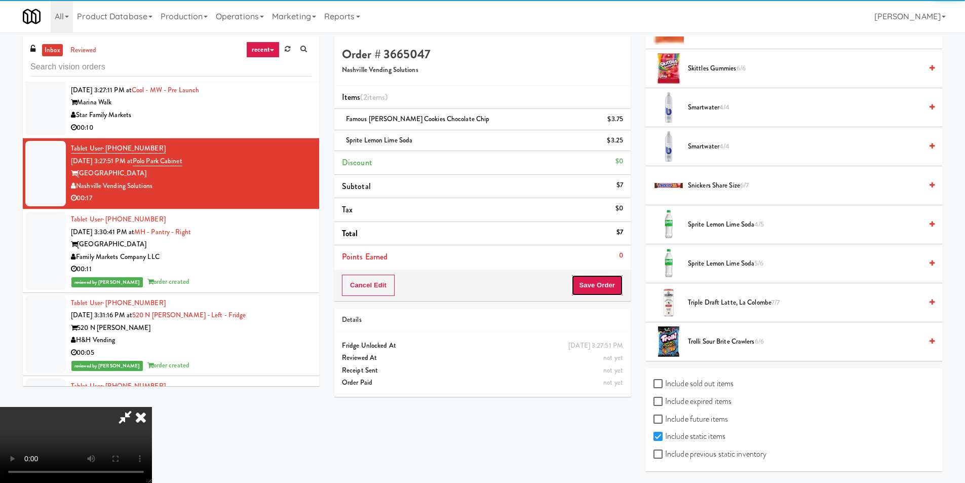
click at [620, 288] on button "Save Order" at bounding box center [598, 285] width 52 height 21
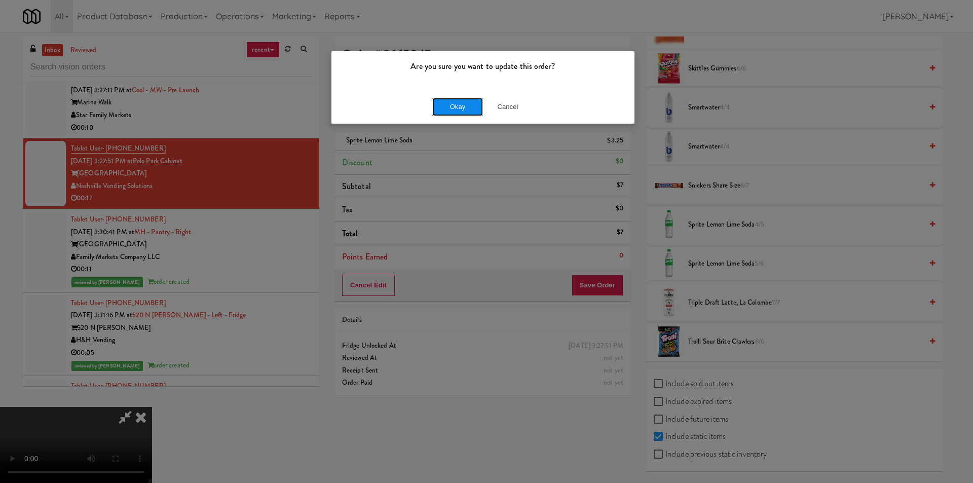
click at [454, 104] on button "Okay" at bounding box center [457, 107] width 51 height 18
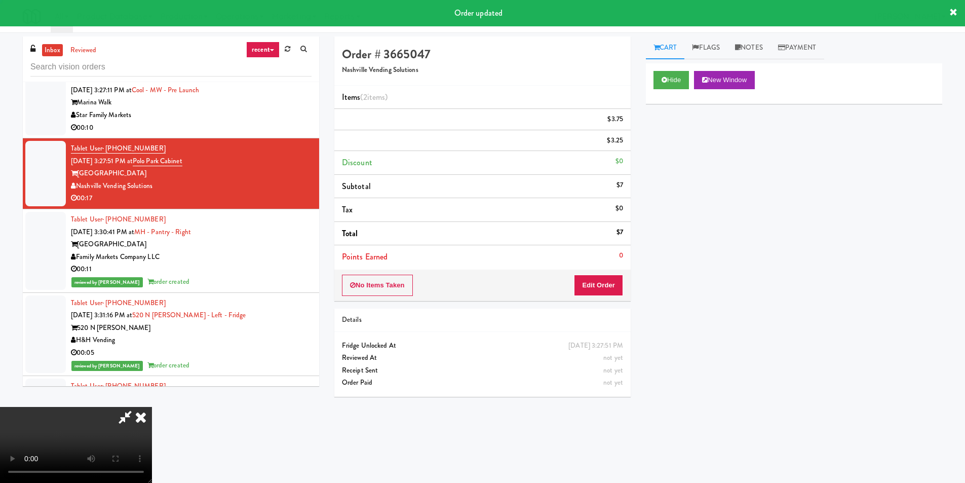
scroll to position [0, 0]
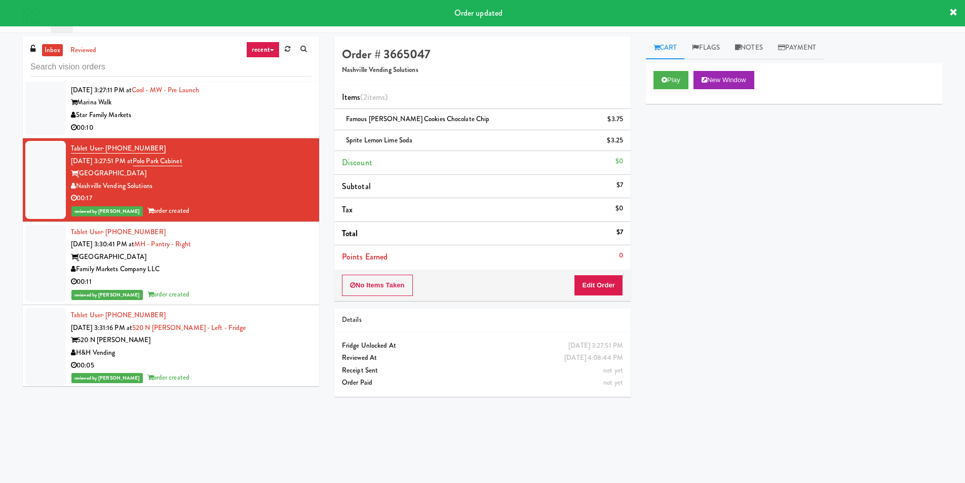
click at [299, 114] on div "Star Family Markets" at bounding box center [191, 115] width 241 height 13
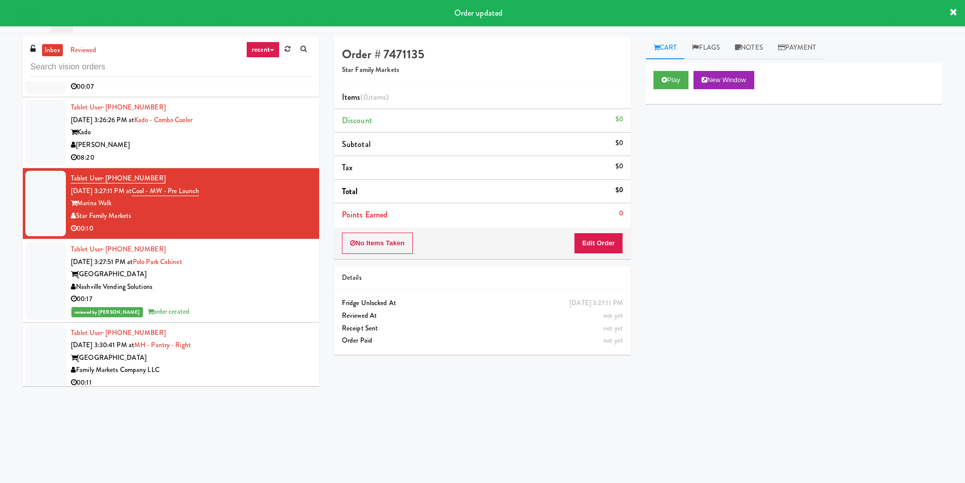
scroll to position [3206, 0]
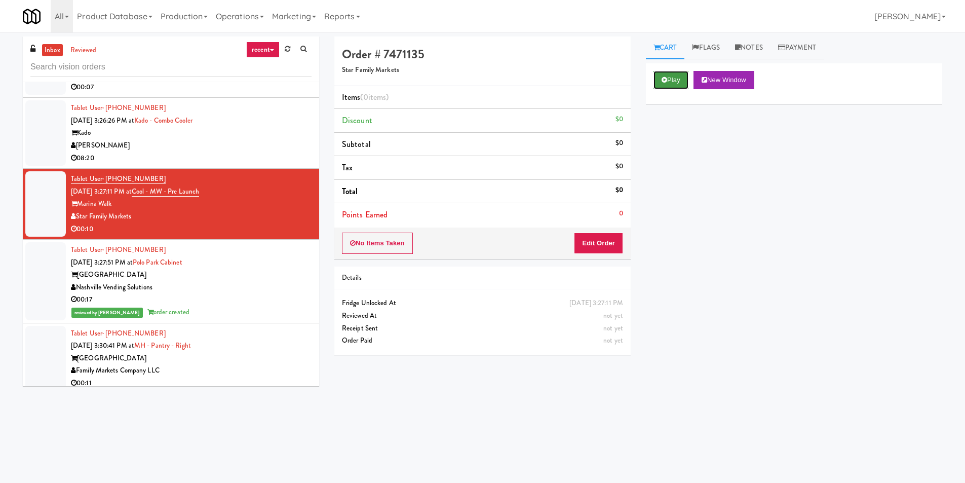
click at [669, 80] on button "Play" at bounding box center [671, 80] width 35 height 18
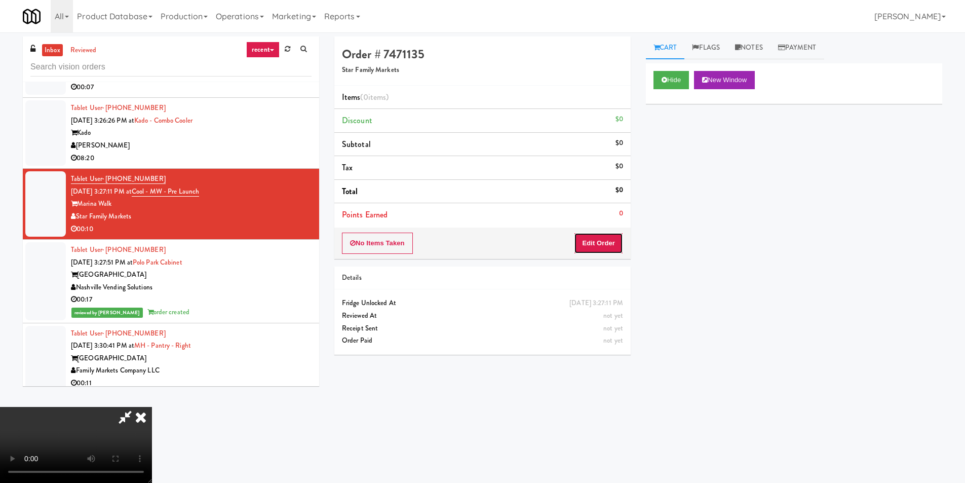
click at [612, 240] on button "Edit Order" at bounding box center [598, 243] width 49 height 21
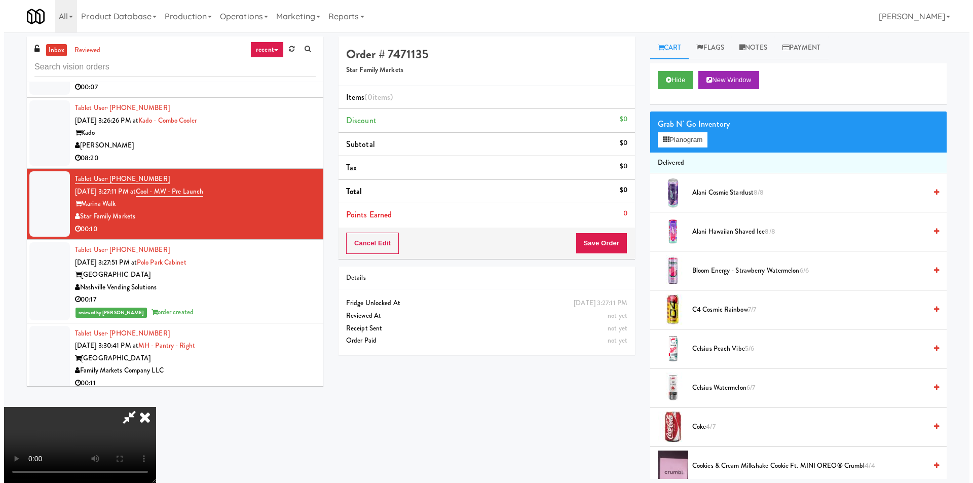
scroll to position [153, 0]
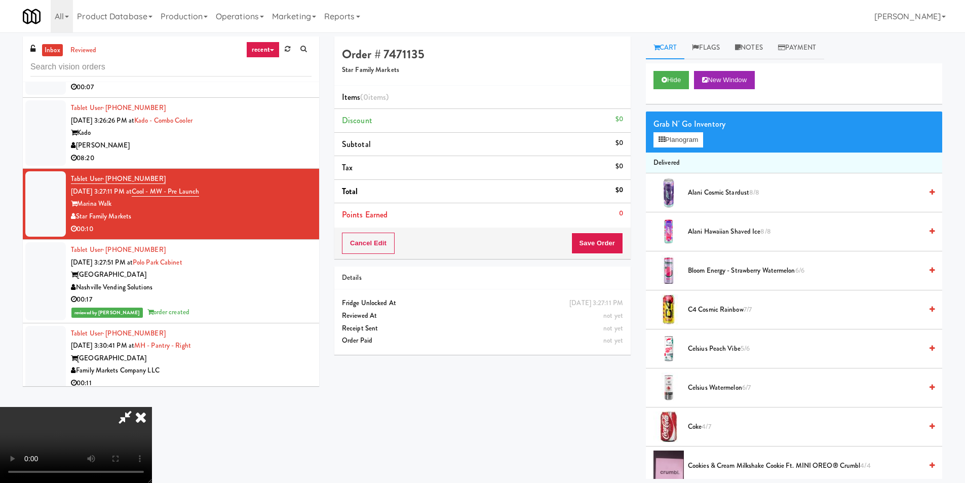
drag, startPoint x: 404, startPoint y: 296, endPoint x: 396, endPoint y: 294, distance: 8.5
click at [152, 407] on video at bounding box center [76, 445] width 152 height 76
drag, startPoint x: 395, startPoint y: 293, endPoint x: 406, endPoint y: 288, distance: 12.5
click at [152, 407] on video at bounding box center [76, 445] width 152 height 76
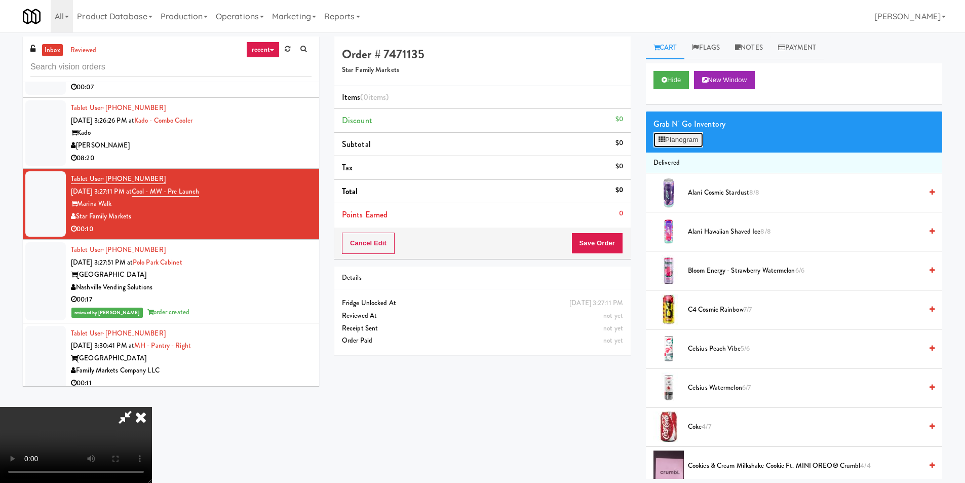
click at [684, 140] on button "Planogram" at bounding box center [679, 139] width 50 height 15
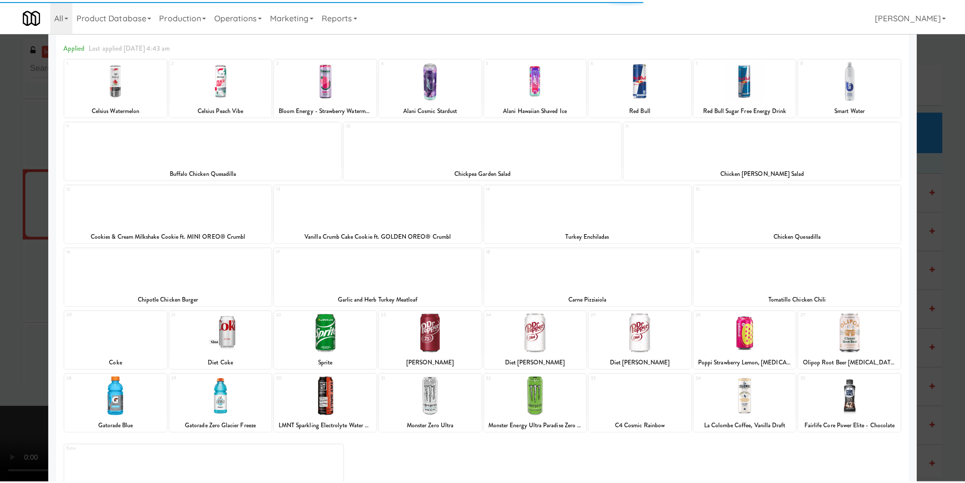
scroll to position [78, 0]
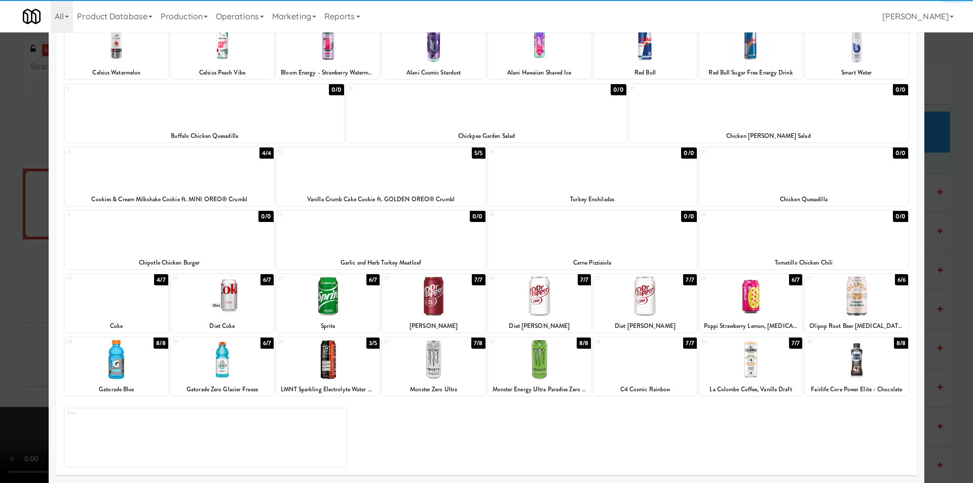
drag, startPoint x: 125, startPoint y: 357, endPoint x: 166, endPoint y: 356, distance: 41.6
click at [128, 357] on div at bounding box center [116, 359] width 103 height 39
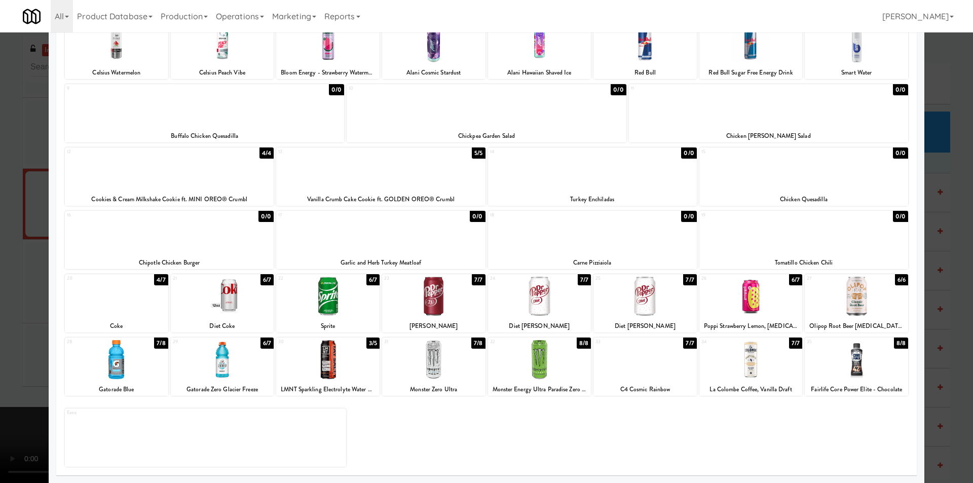
click at [215, 365] on div at bounding box center [222, 359] width 103 height 39
click at [218, 363] on div at bounding box center [222, 359] width 103 height 39
click at [26, 366] on div at bounding box center [486, 241] width 973 height 483
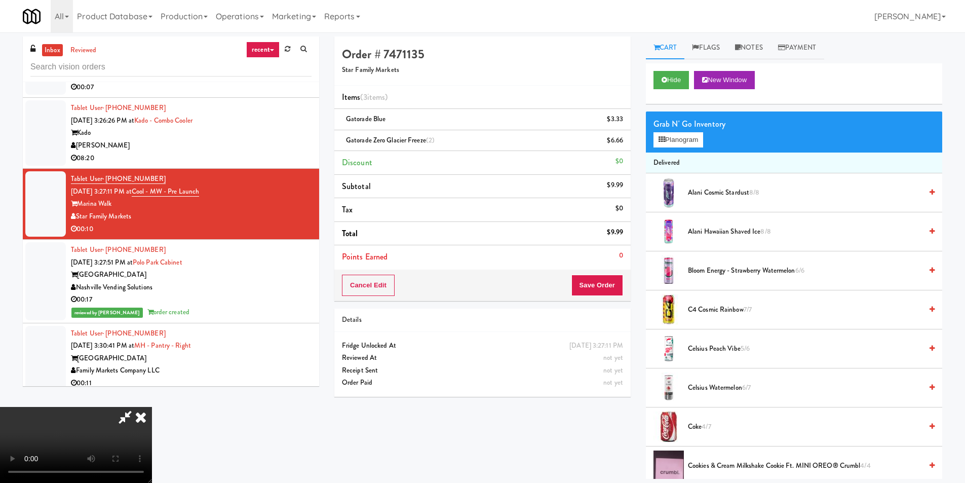
click at [152, 407] on video at bounding box center [76, 445] width 152 height 76
click at [600, 283] on button "Save Order" at bounding box center [598, 285] width 52 height 21
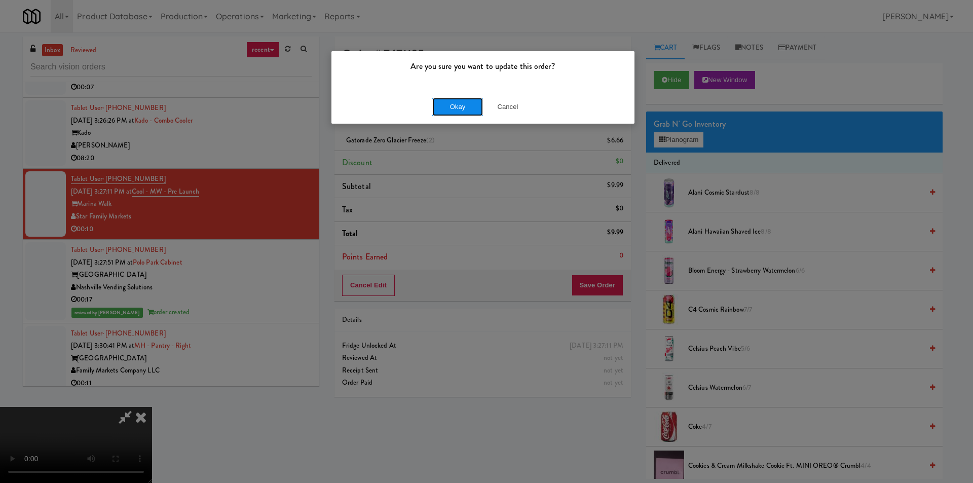
click at [452, 107] on button "Okay" at bounding box center [457, 107] width 51 height 18
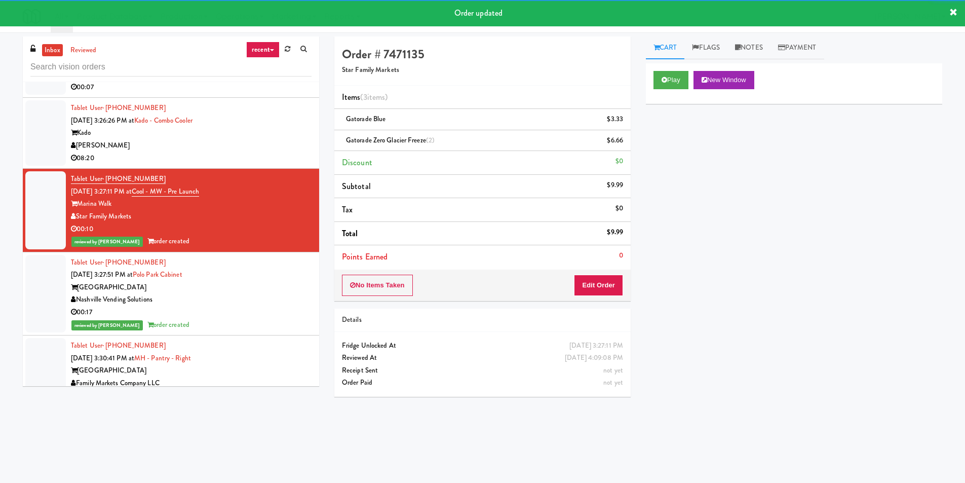
click at [229, 148] on div "[PERSON_NAME]" at bounding box center [191, 145] width 241 height 13
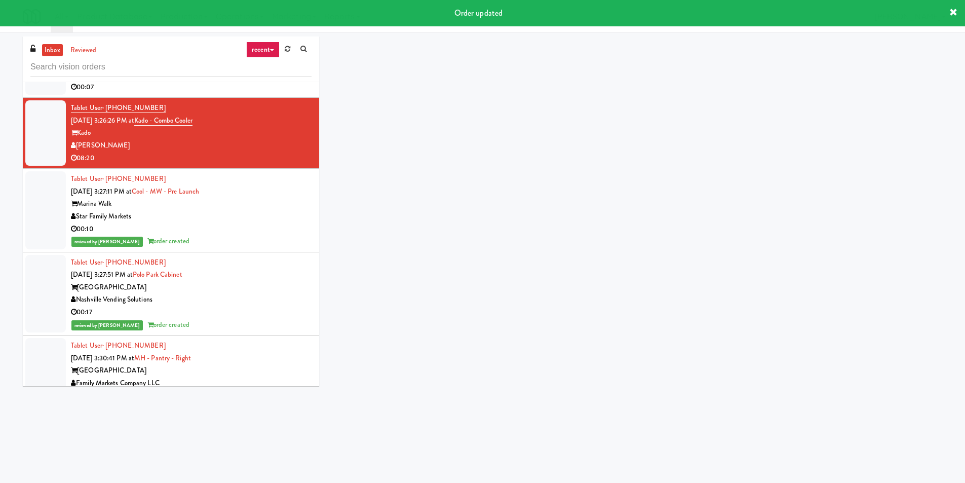
scroll to position [3155, 0]
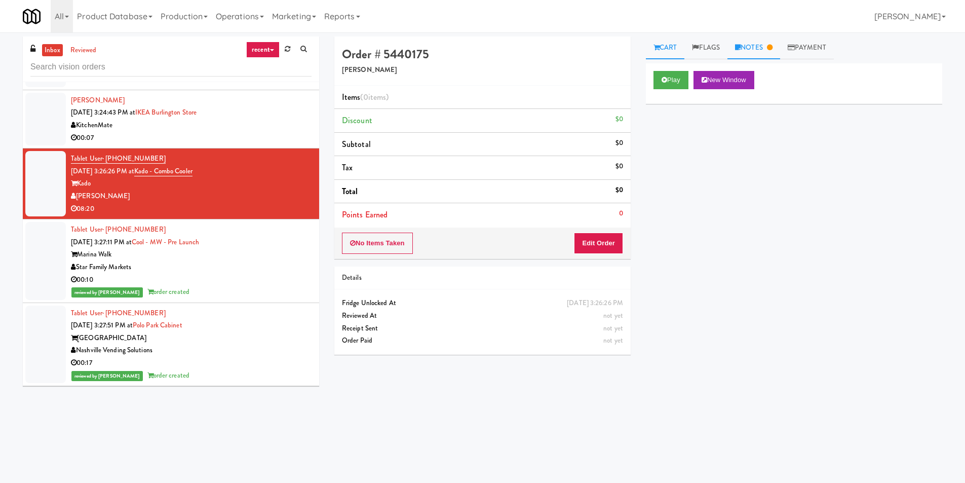
drag, startPoint x: 750, startPoint y: 44, endPoint x: 746, endPoint y: 53, distance: 9.5
click at [750, 44] on link "Notes" at bounding box center [754, 47] width 53 height 23
click at [670, 45] on link "Cart" at bounding box center [665, 47] width 39 height 23
click at [667, 79] on icon at bounding box center [665, 80] width 6 height 7
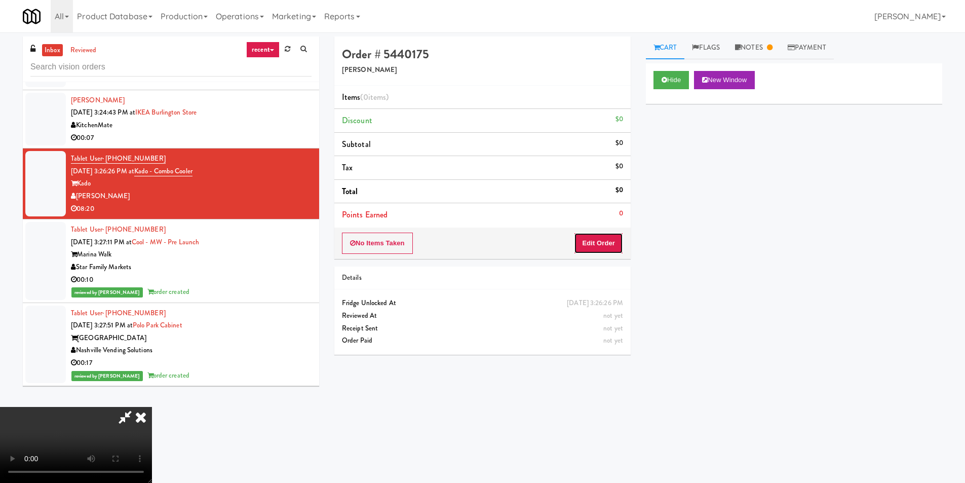
click at [605, 233] on button "Edit Order" at bounding box center [598, 243] width 49 height 21
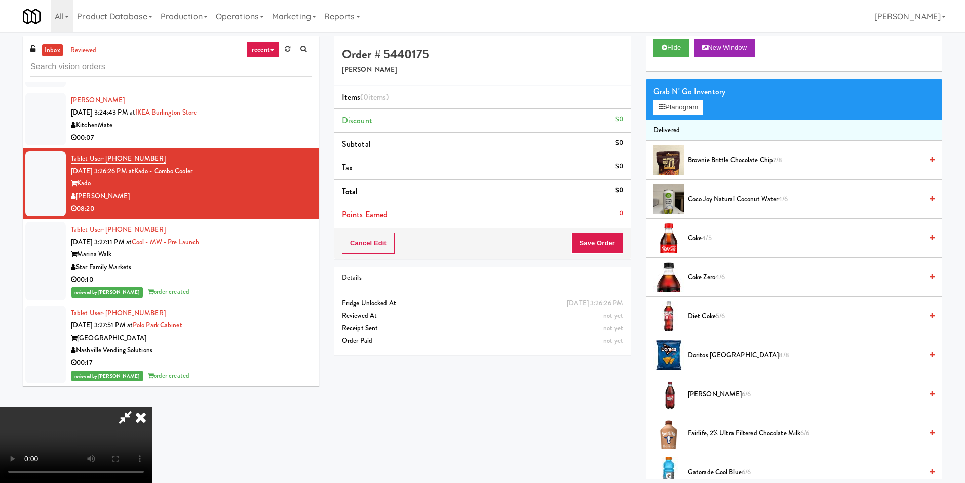
scroll to position [51, 0]
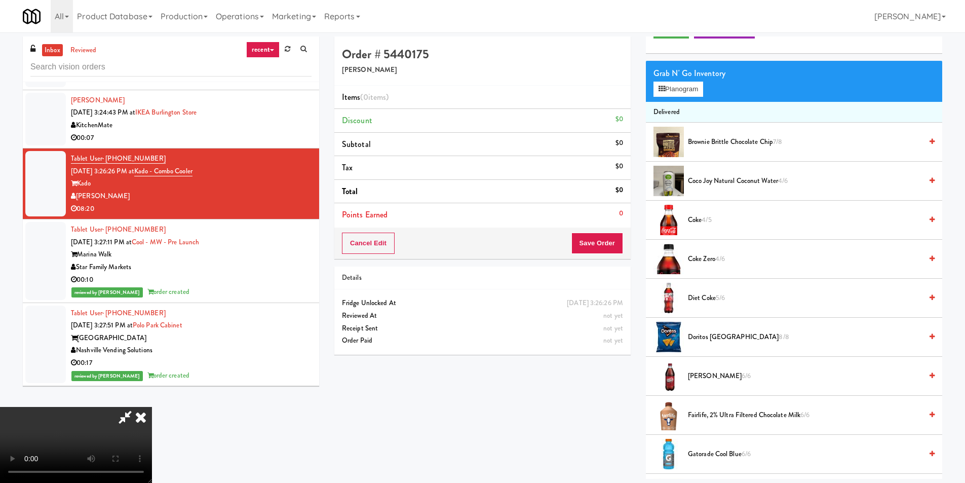
click at [708, 337] on span "Doritos Cool Ranch 8/8" at bounding box center [805, 337] width 234 height 13
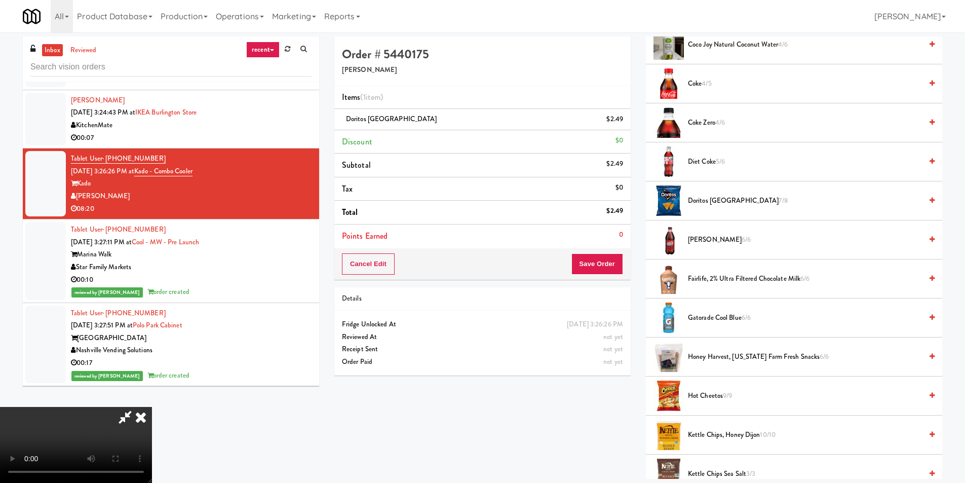
scroll to position [203, 0]
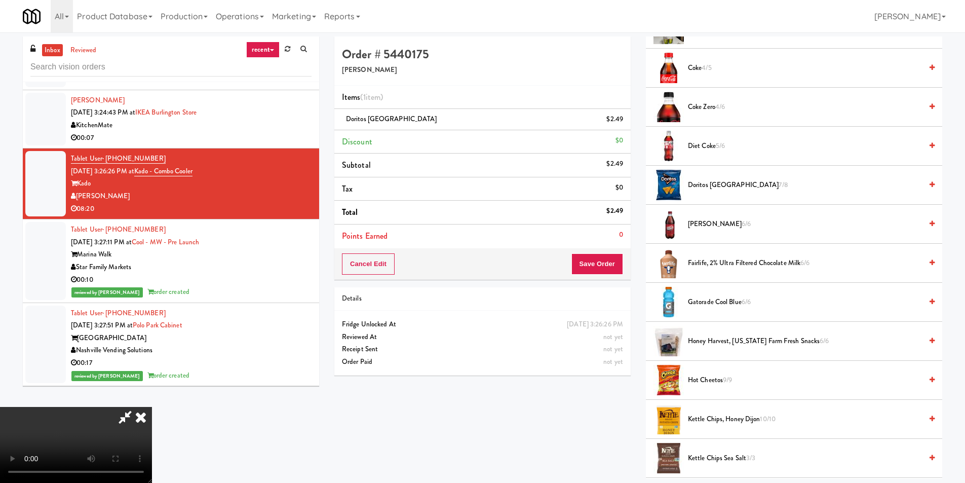
click at [713, 376] on span "Hot Cheetos 9/9" at bounding box center [805, 380] width 234 height 13
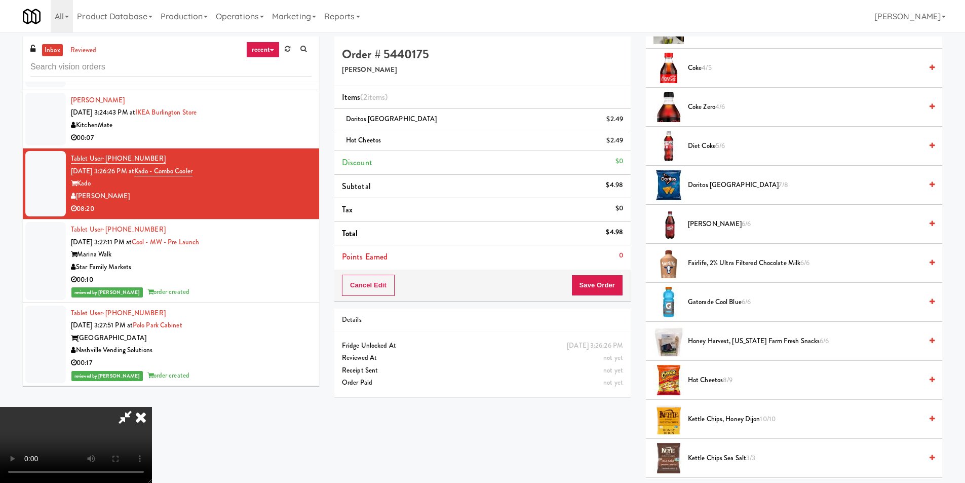
click at [152, 407] on video at bounding box center [76, 445] width 152 height 76
click at [152, 413] on video at bounding box center [76, 445] width 152 height 76
click at [612, 284] on button "Save Order" at bounding box center [598, 285] width 52 height 21
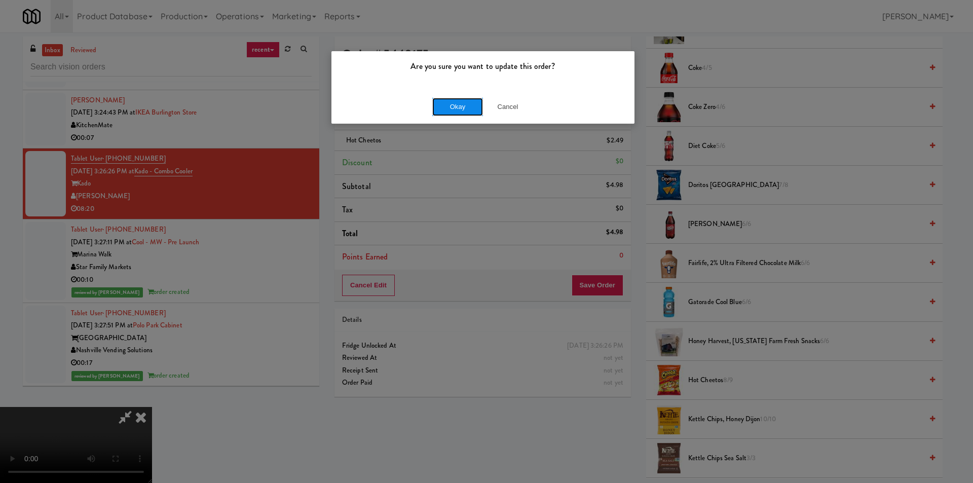
click at [463, 104] on button "Okay" at bounding box center [457, 107] width 51 height 18
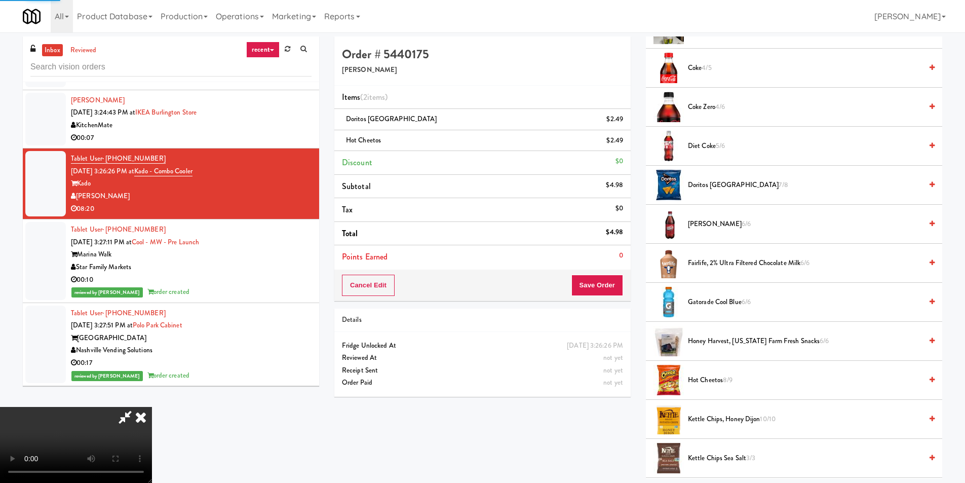
scroll to position [0, 0]
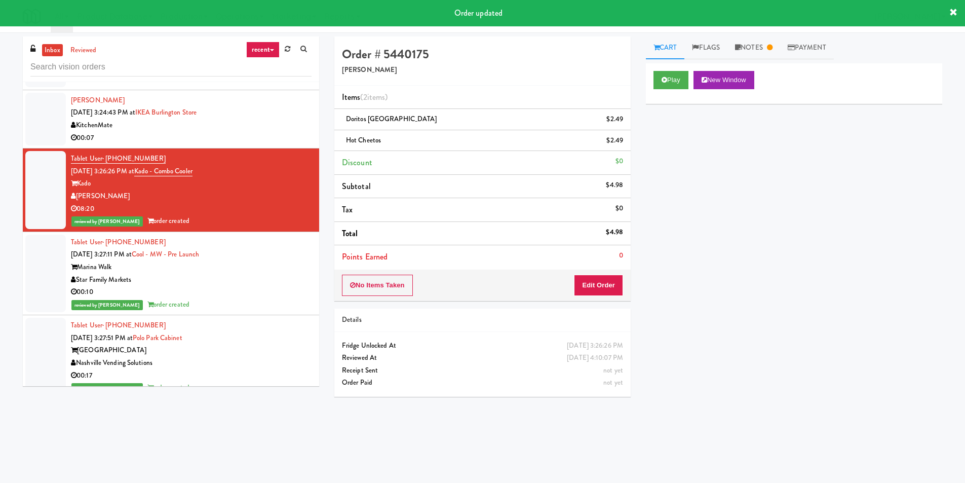
drag, startPoint x: 288, startPoint y: 136, endPoint x: 283, endPoint y: 144, distance: 9.1
click at [287, 136] on div "00:07" at bounding box center [191, 138] width 241 height 13
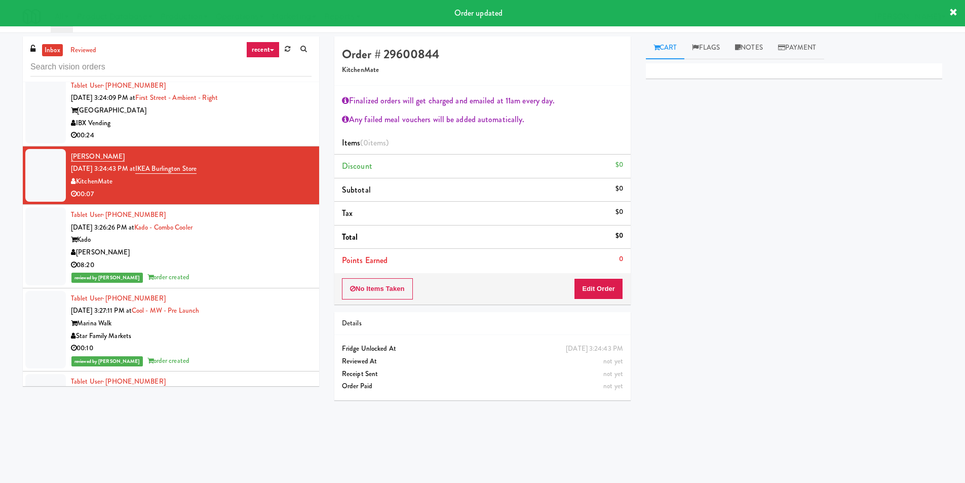
scroll to position [3054, 0]
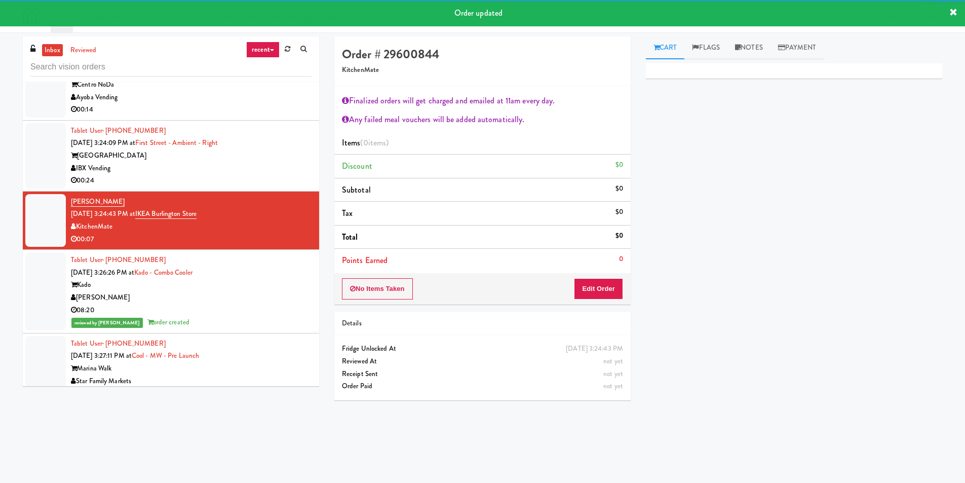
click at [259, 179] on div "00:24" at bounding box center [191, 180] width 241 height 13
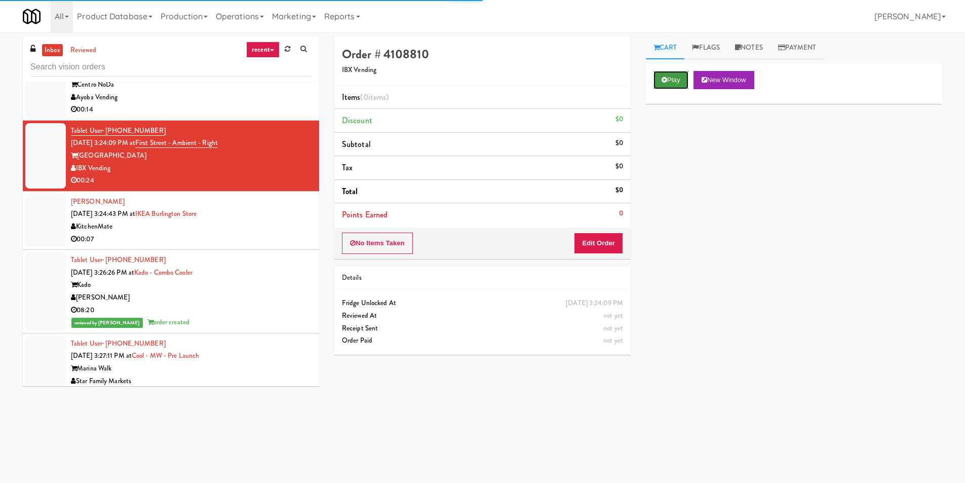
click at [666, 86] on button "Play" at bounding box center [671, 80] width 35 height 18
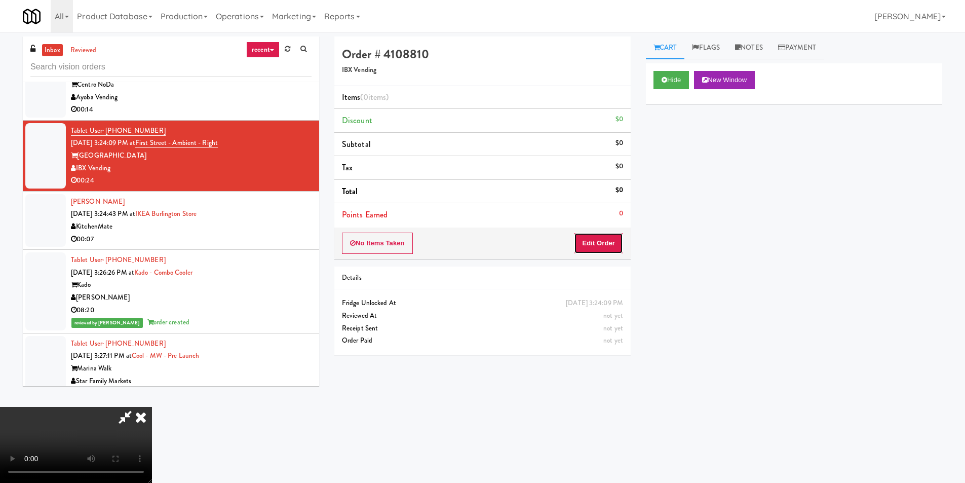
click at [599, 236] on button "Edit Order" at bounding box center [598, 243] width 49 height 21
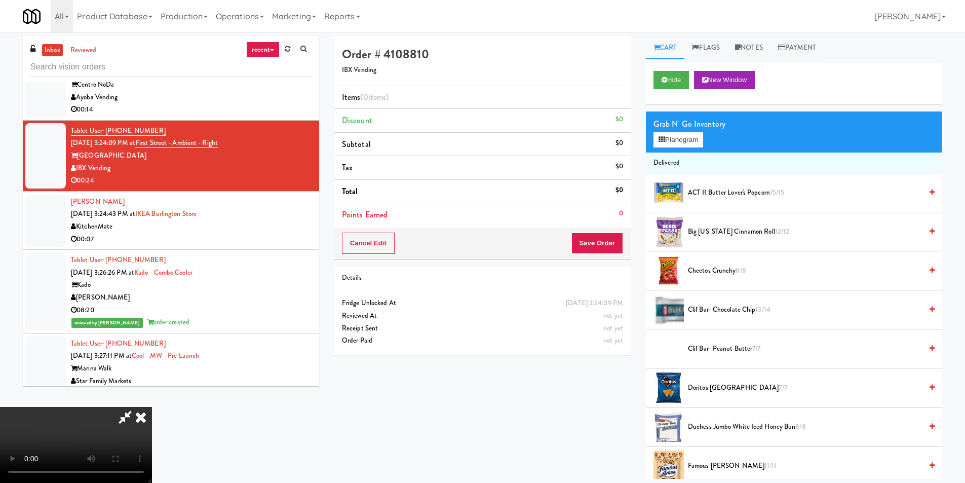
click at [152, 407] on video at bounding box center [76, 445] width 152 height 76
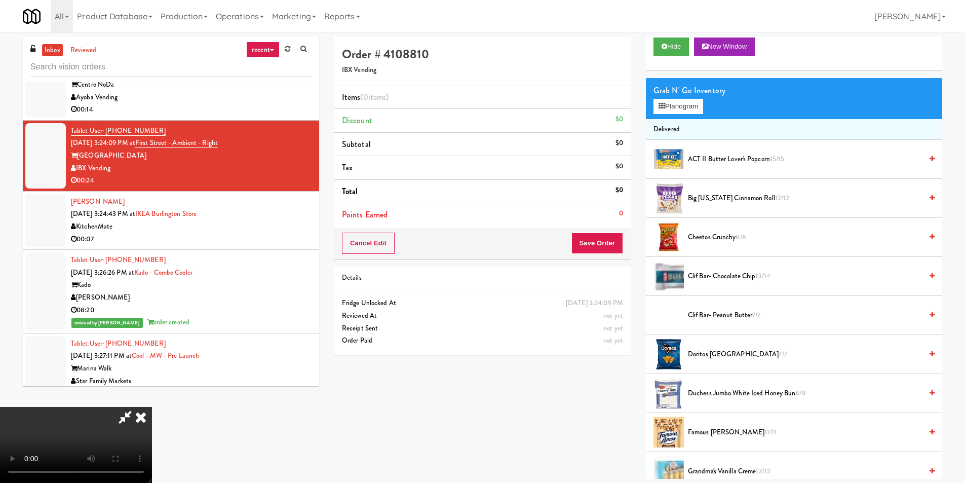
scroll to position [51, 0]
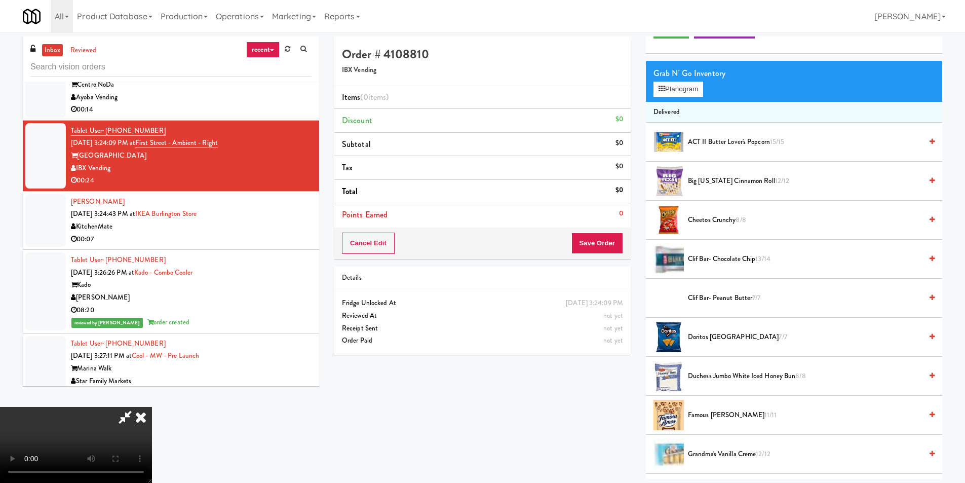
click at [724, 342] on span "Doritos Cool Ranch 7/7" at bounding box center [805, 337] width 234 height 13
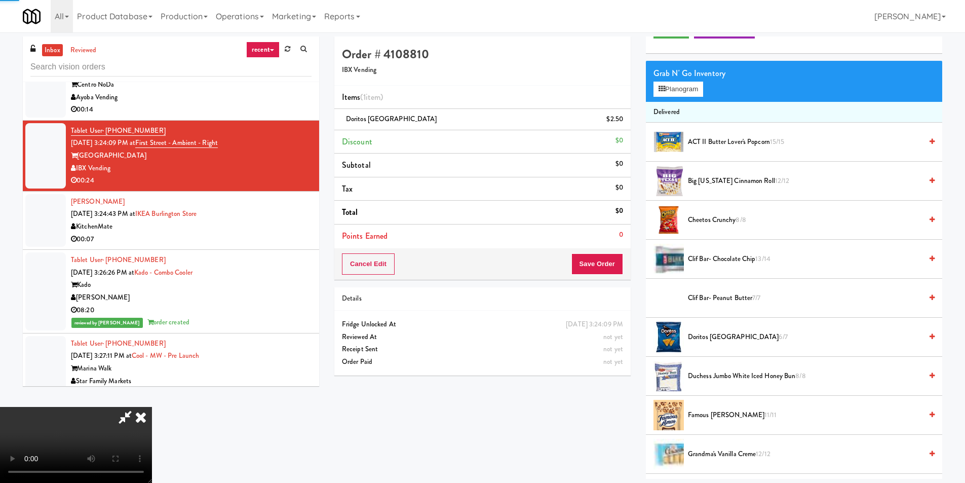
click at [152, 407] on video at bounding box center [76, 445] width 152 height 76
click at [587, 264] on button "Save Order" at bounding box center [598, 263] width 52 height 21
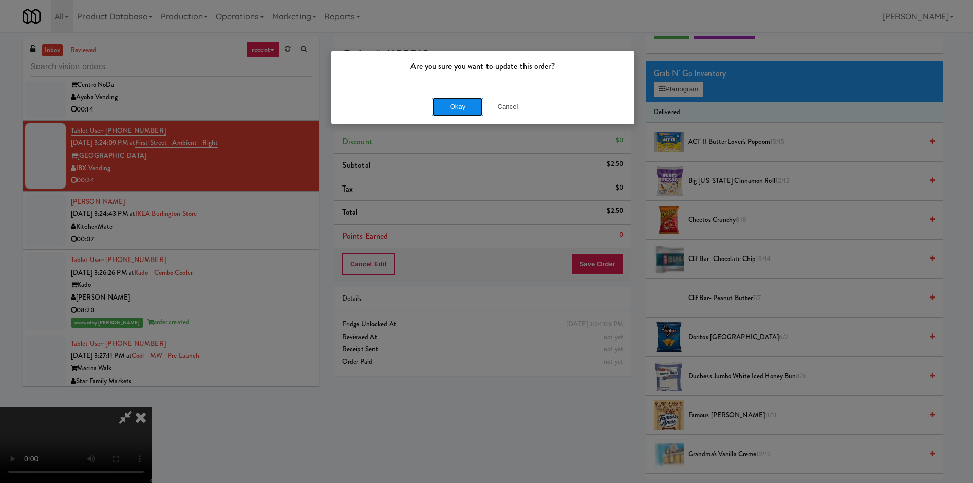
click at [469, 106] on button "Okay" at bounding box center [457, 107] width 51 height 18
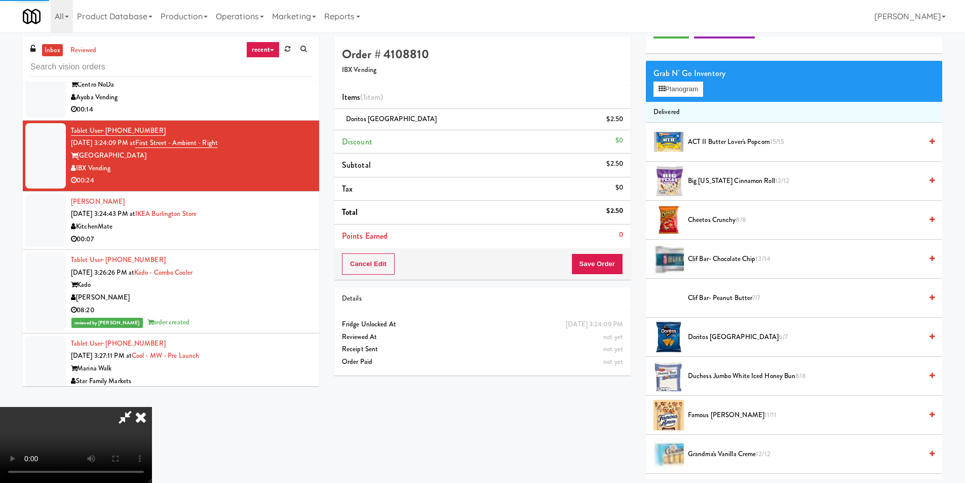
scroll to position [0, 0]
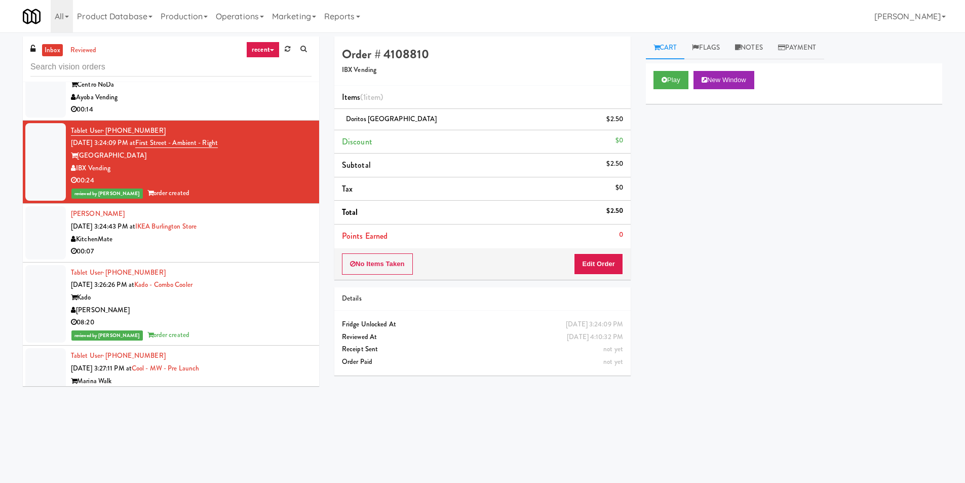
click at [245, 108] on div "00:14" at bounding box center [191, 109] width 241 height 13
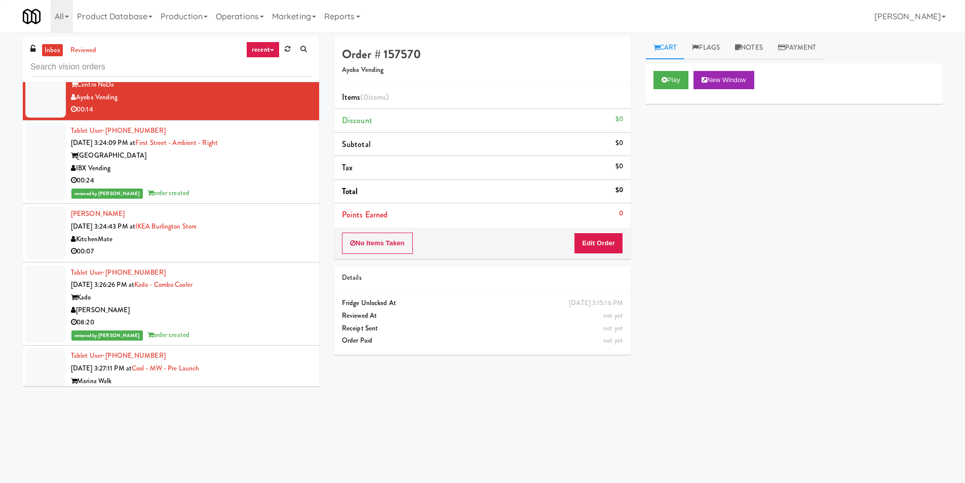
scroll to position [3003, 0]
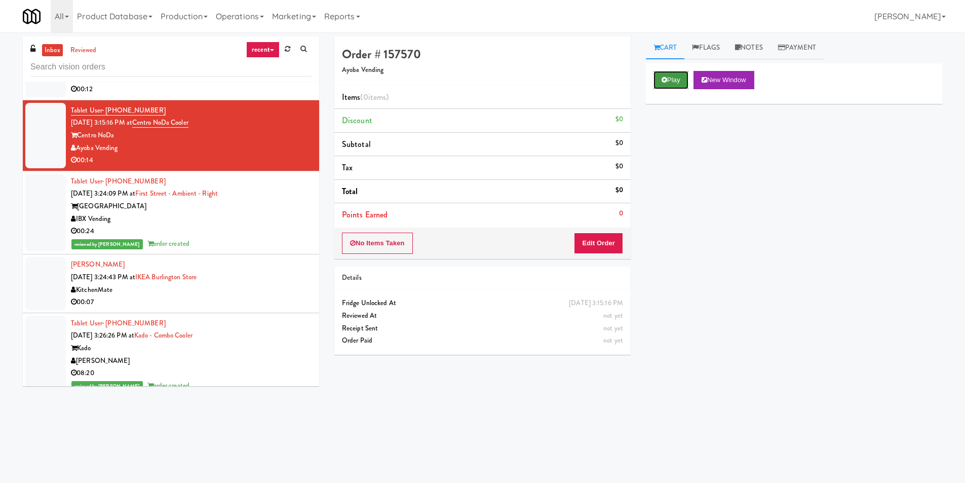
click at [660, 81] on button "Play" at bounding box center [671, 80] width 35 height 18
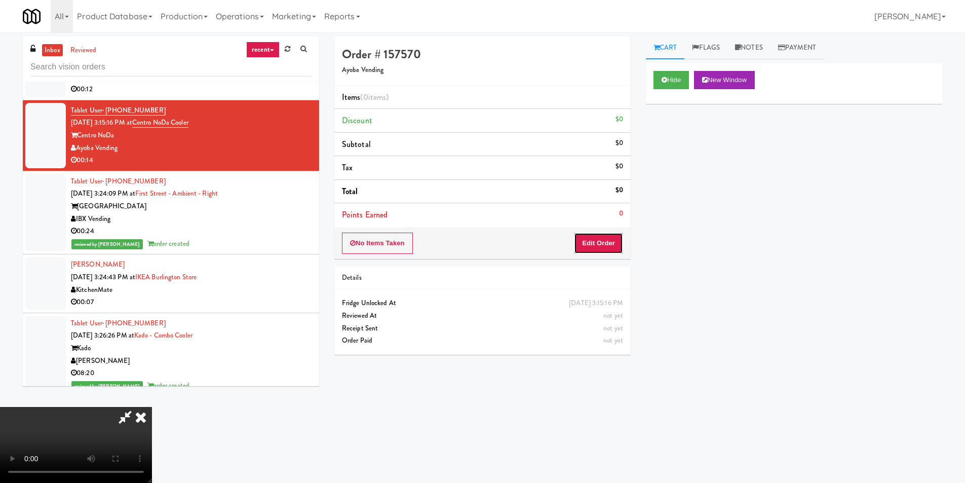
click at [602, 249] on button "Edit Order" at bounding box center [598, 243] width 49 height 21
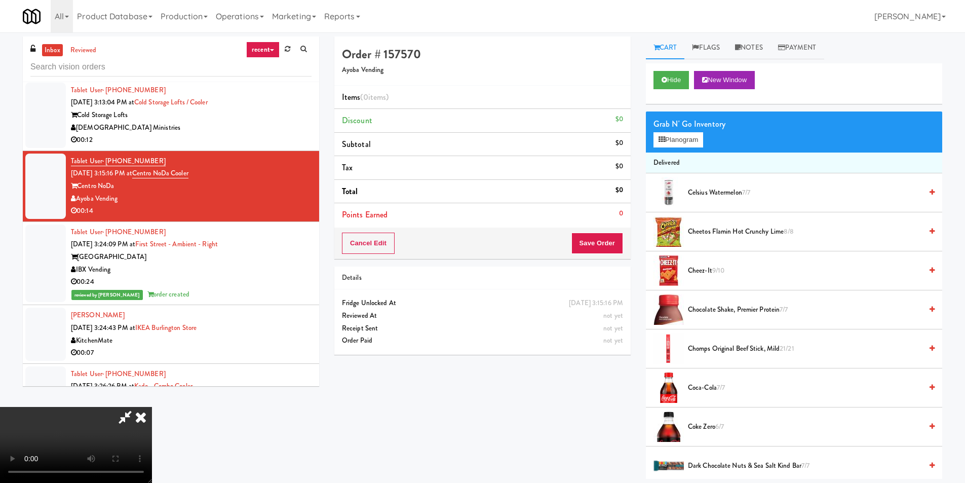
scroll to position [52, 0]
click at [152, 407] on video at bounding box center [76, 445] width 152 height 76
drag, startPoint x: 397, startPoint y: 307, endPoint x: 499, endPoint y: 296, distance: 102.4
click at [152, 407] on video at bounding box center [76, 445] width 152 height 76
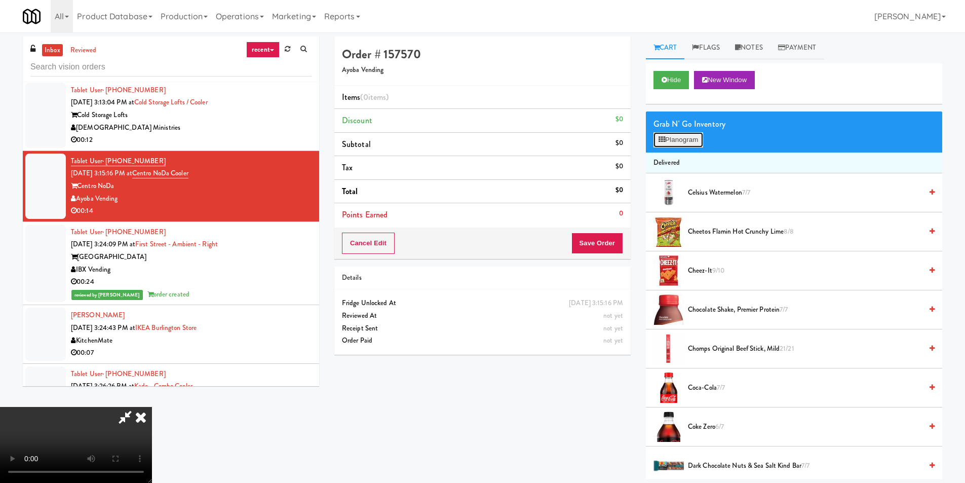
click at [692, 145] on button "Planogram" at bounding box center [679, 139] width 50 height 15
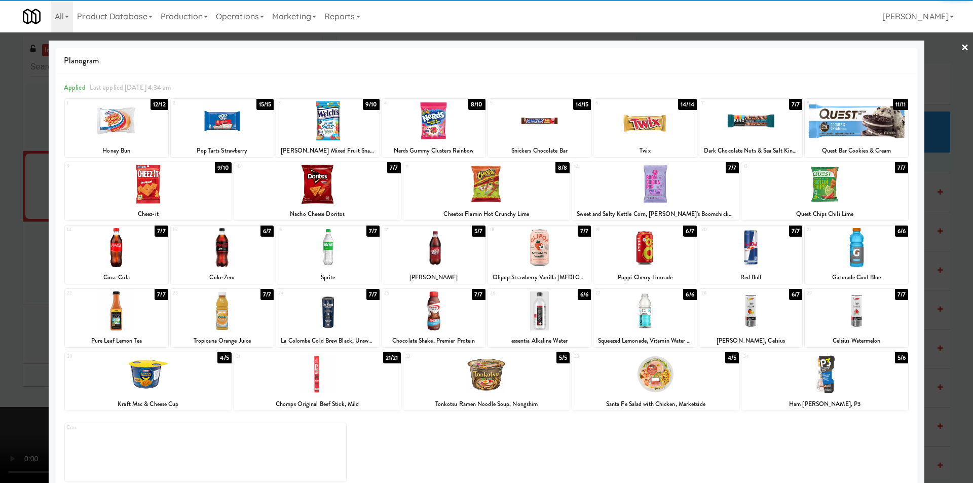
click at [642, 191] on div at bounding box center [655, 184] width 167 height 39
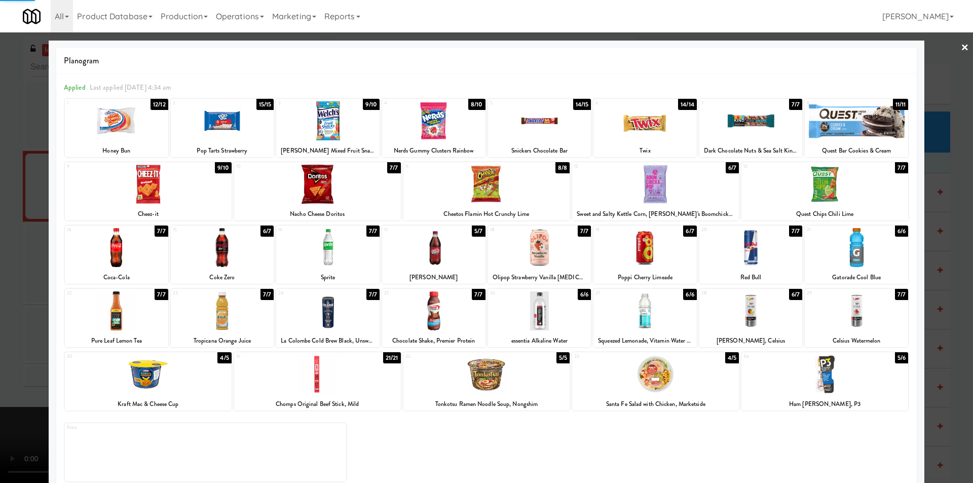
click at [492, 193] on div at bounding box center [486, 184] width 167 height 39
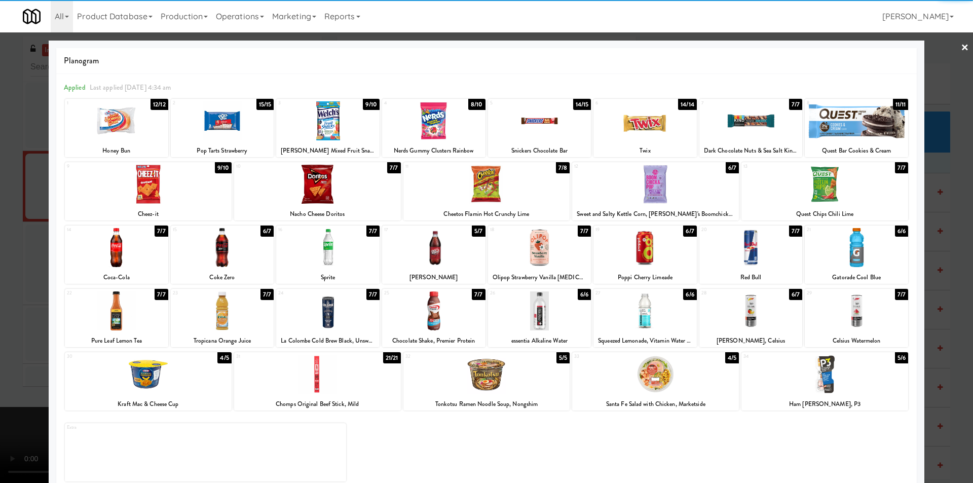
click at [934, 185] on div at bounding box center [486, 241] width 973 height 483
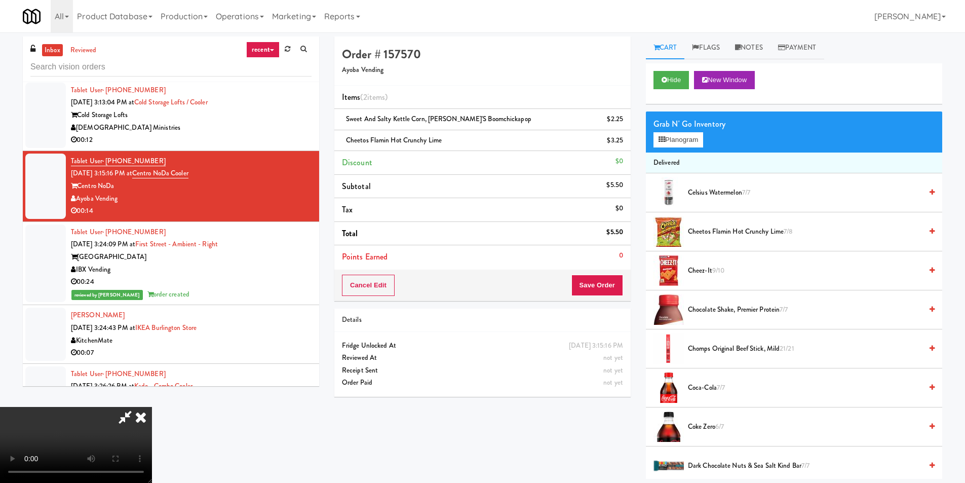
click at [152, 407] on video at bounding box center [76, 445] width 152 height 76
click at [606, 284] on button "Save Order" at bounding box center [598, 285] width 52 height 21
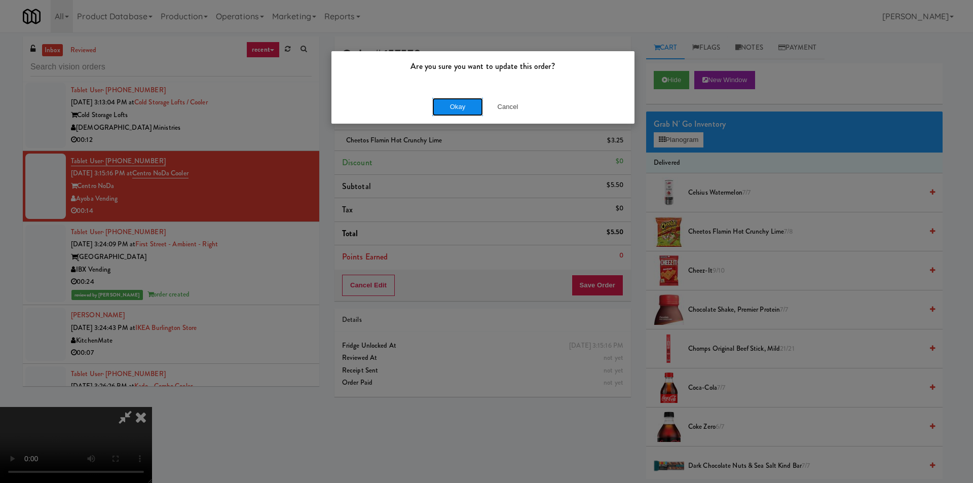
click at [463, 104] on button "Okay" at bounding box center [457, 107] width 51 height 18
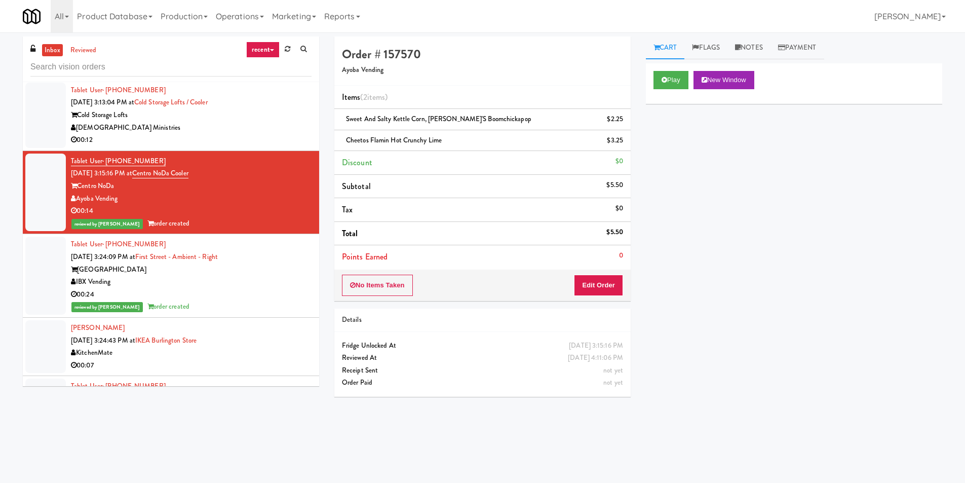
click at [262, 141] on div "00:12" at bounding box center [191, 140] width 241 height 13
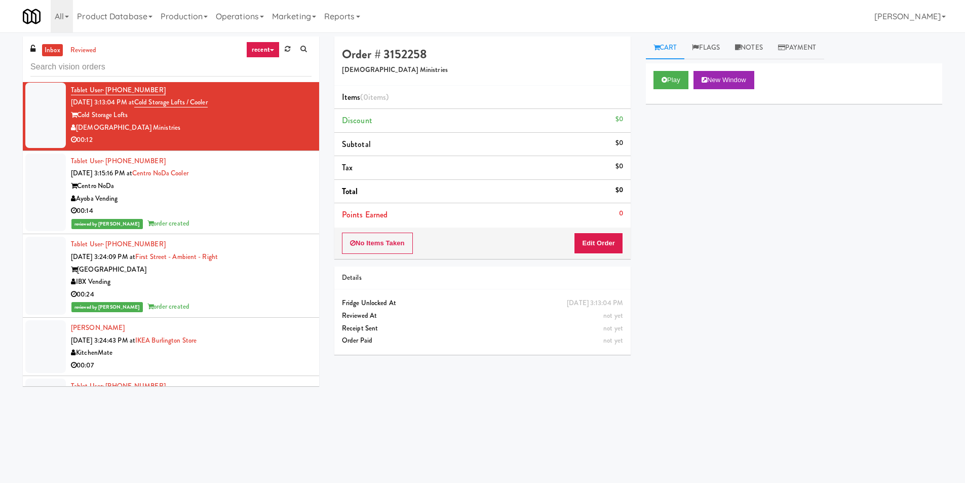
scroll to position [2851, 0]
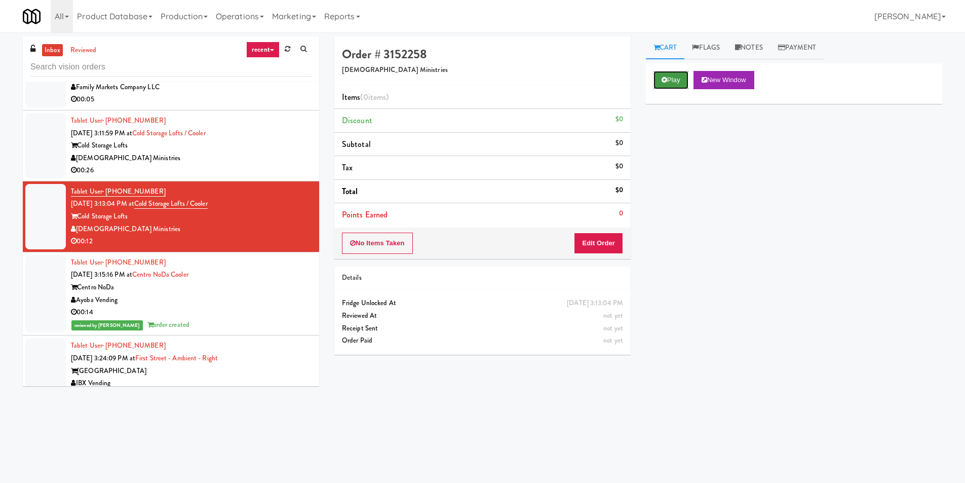
click at [673, 81] on button "Play" at bounding box center [671, 80] width 35 height 18
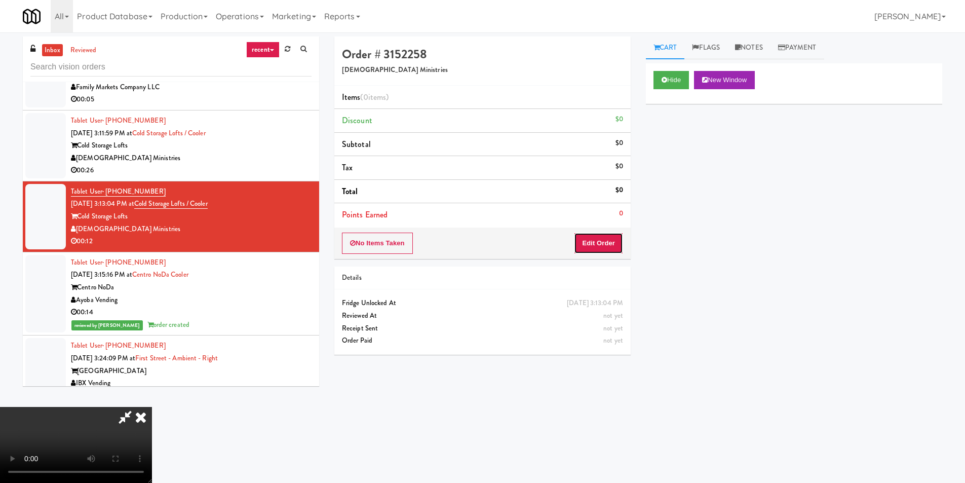
click at [605, 239] on button "Edit Order" at bounding box center [598, 243] width 49 height 21
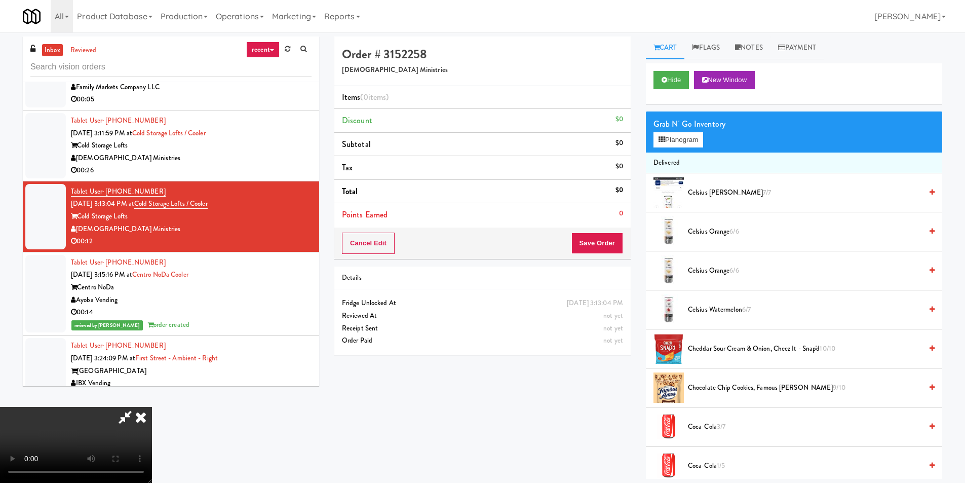
scroll to position [153, 0]
click at [152, 407] on video at bounding box center [76, 445] width 152 height 76
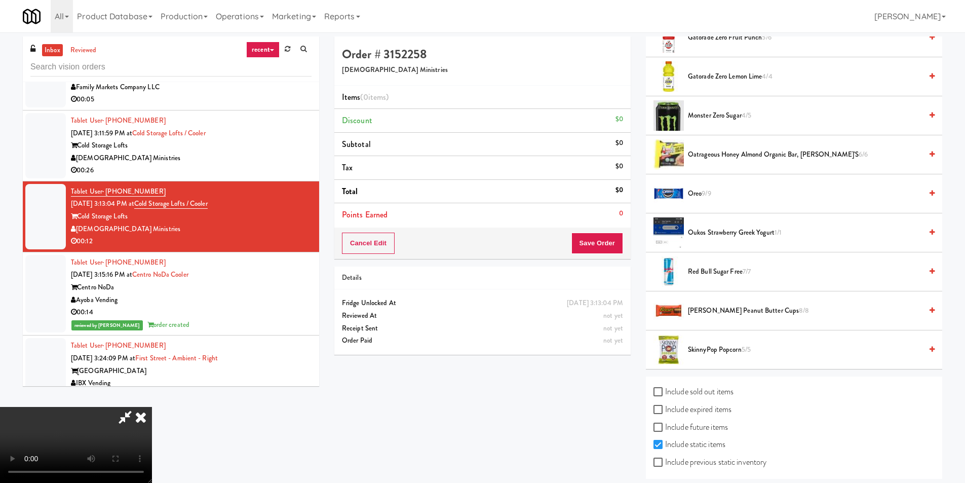
scroll to position [1022, 0]
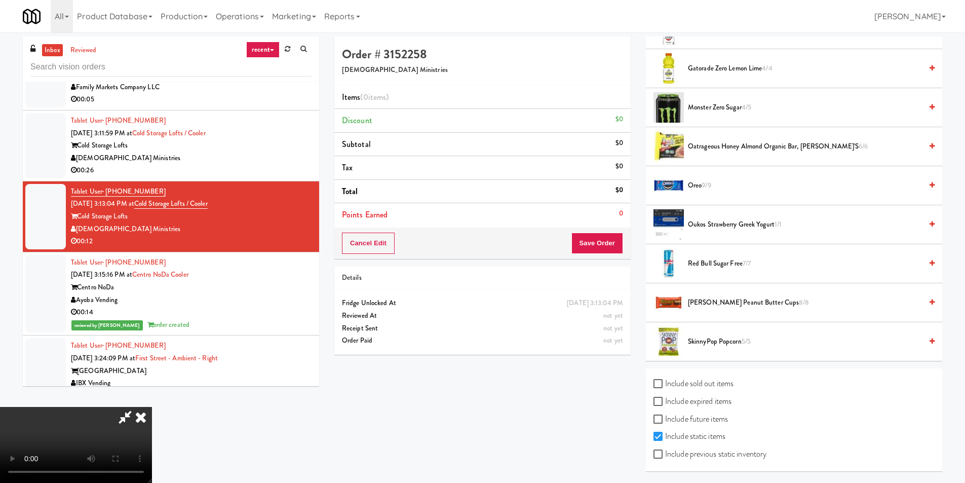
click at [697, 377] on label "Include sold out items" at bounding box center [694, 383] width 80 height 15
click at [666, 386] on label "Include sold out items" at bounding box center [694, 383] width 80 height 15
click at [665, 386] on input "Include sold out items" at bounding box center [660, 384] width 12 height 8
checkbox input "true"
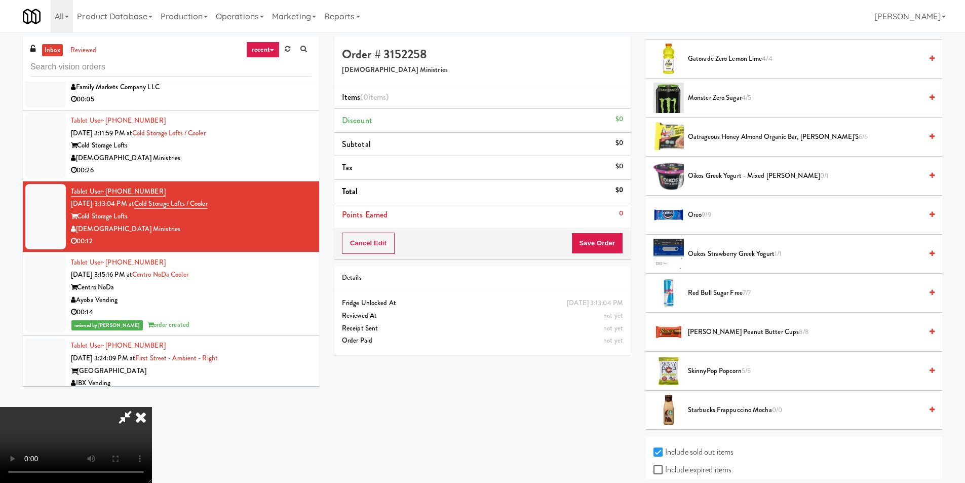
scroll to position [1139, 0]
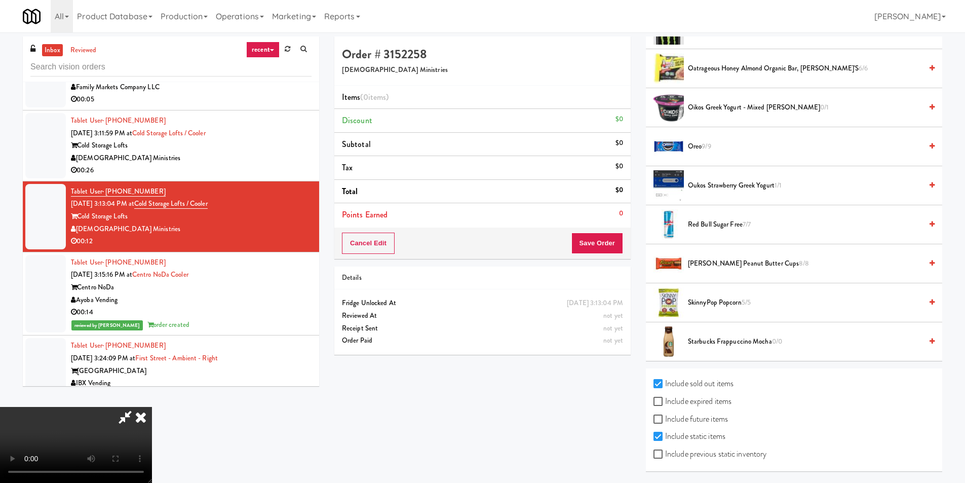
click at [720, 337] on span "Starbucks Frappuccino Mocha 0/0" at bounding box center [805, 342] width 234 height 13
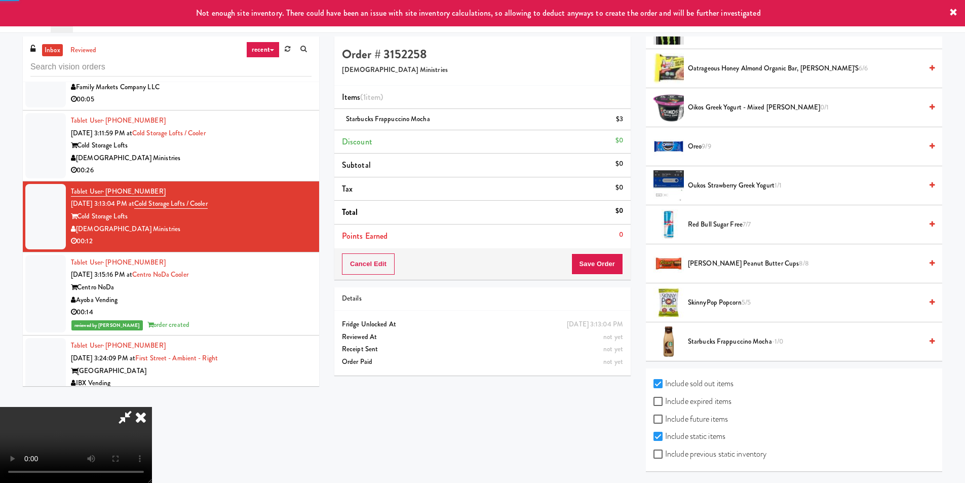
click at [728, 338] on span "Starbucks Frappuccino Mocha -1/0" at bounding box center [805, 342] width 234 height 13
click at [152, 407] on video at bounding box center [76, 445] width 152 height 76
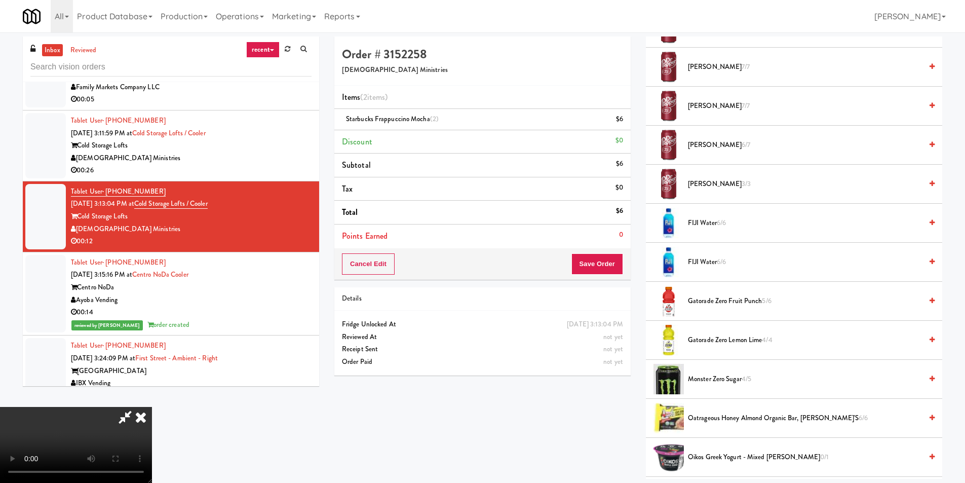
scroll to position [835, 0]
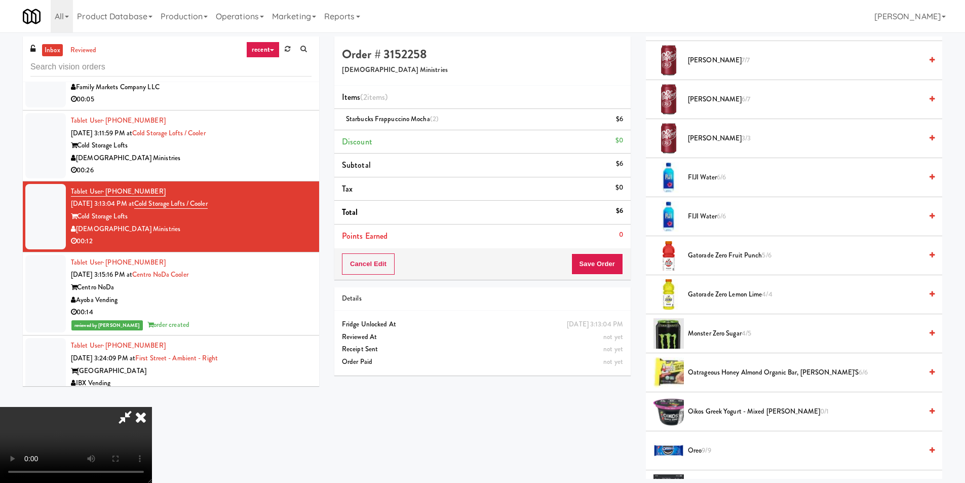
click at [727, 252] on span "Gatorade Zero Fruit Punch 5/6" at bounding box center [805, 255] width 234 height 13
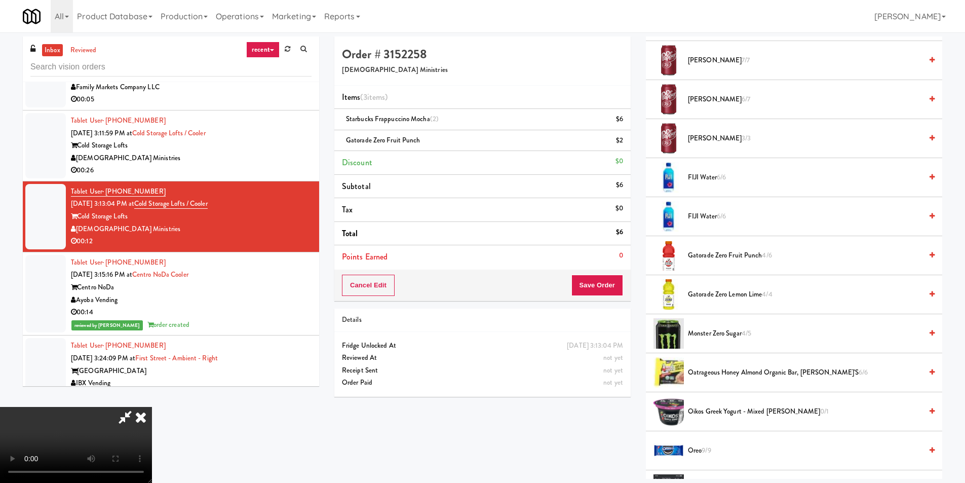
click at [152, 407] on video at bounding box center [76, 445] width 152 height 76
click at [611, 282] on button "Save Order" at bounding box center [598, 285] width 52 height 21
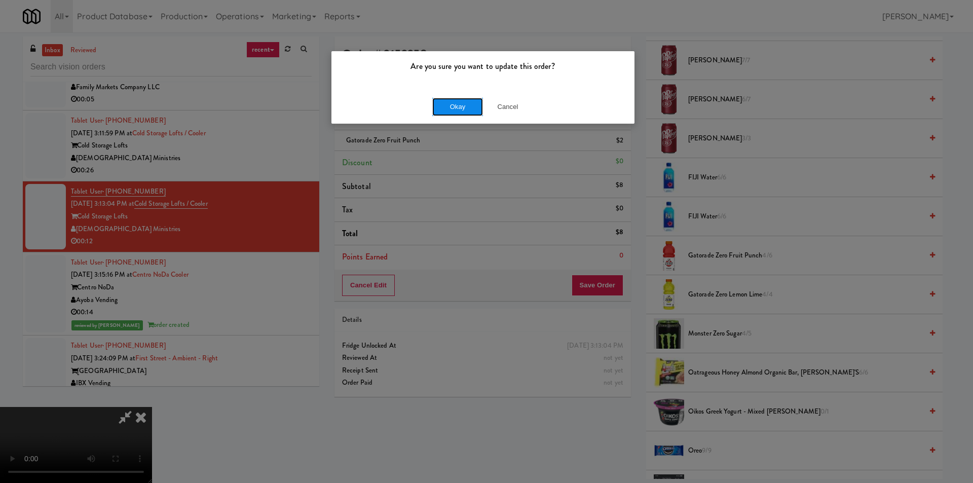
click at [470, 110] on button "Okay" at bounding box center [457, 107] width 51 height 18
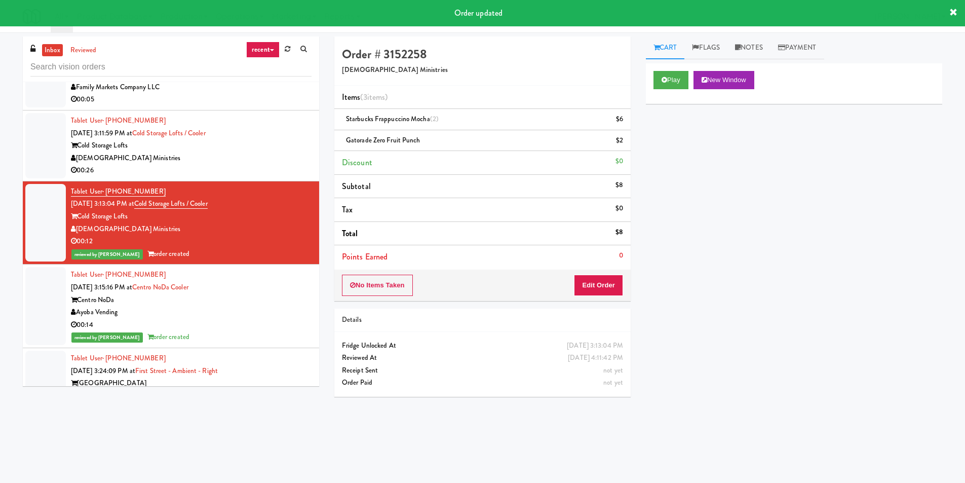
scroll to position [0, 0]
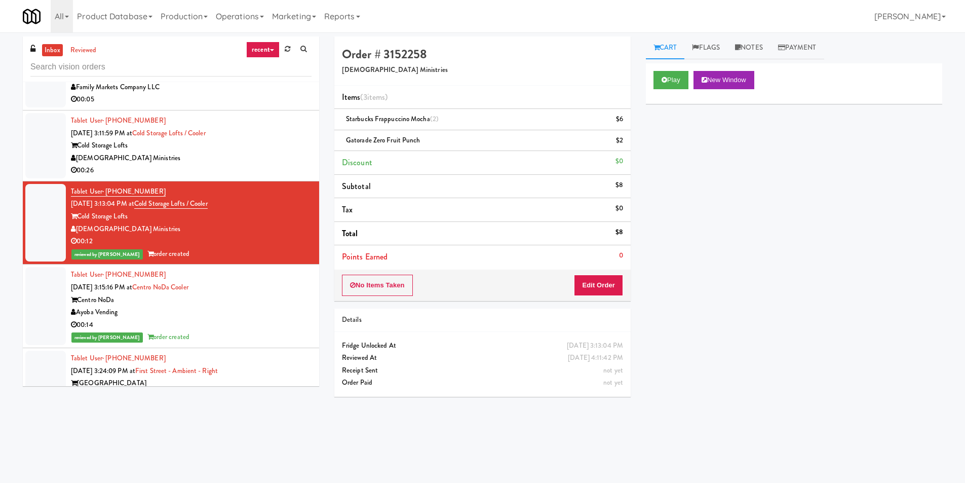
drag, startPoint x: 235, startPoint y: 164, endPoint x: 264, endPoint y: 164, distance: 28.4
click at [236, 164] on div "00:26" at bounding box center [191, 170] width 241 height 13
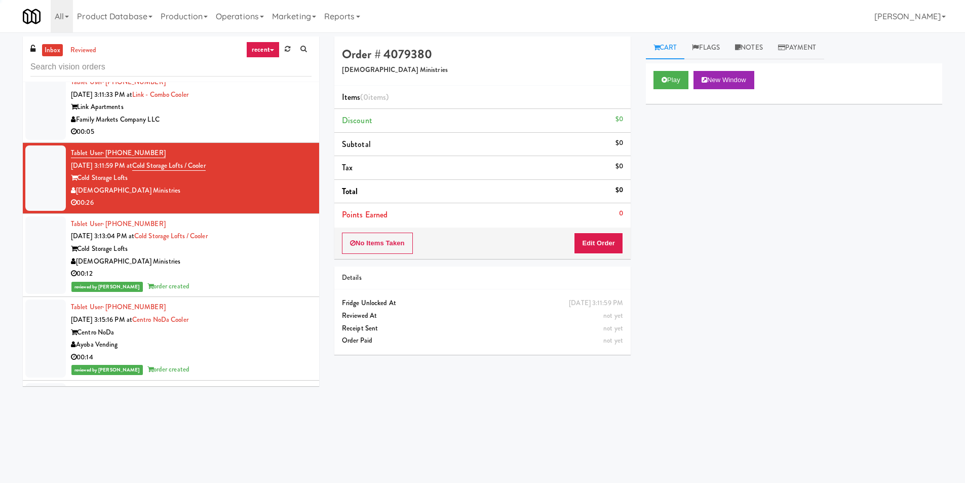
scroll to position [2801, 0]
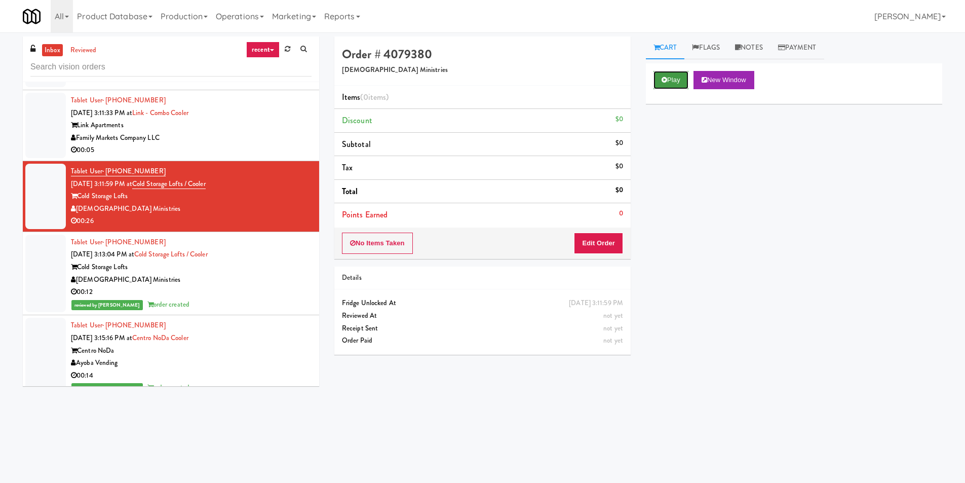
click at [684, 81] on button "Play" at bounding box center [671, 80] width 35 height 18
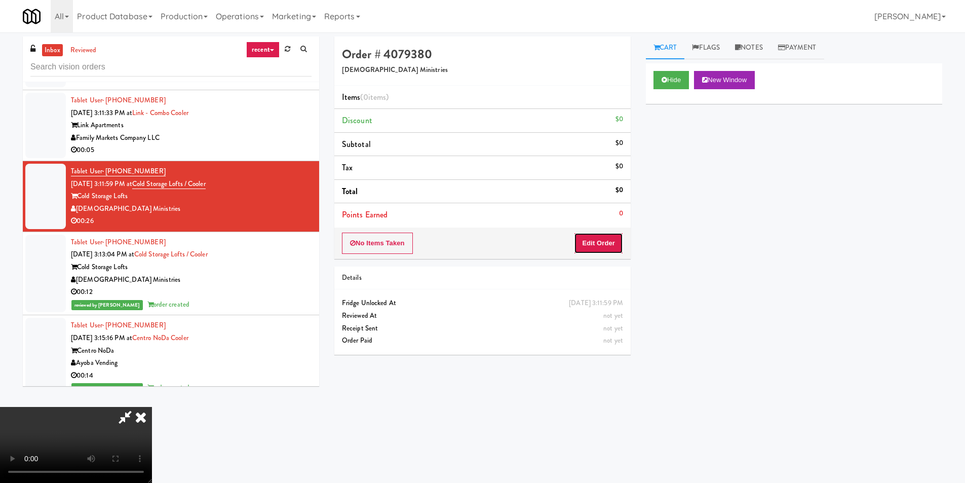
drag, startPoint x: 607, startPoint y: 235, endPoint x: 319, endPoint y: 236, distance: 287.9
click at [606, 235] on button "Edit Order" at bounding box center [598, 243] width 49 height 21
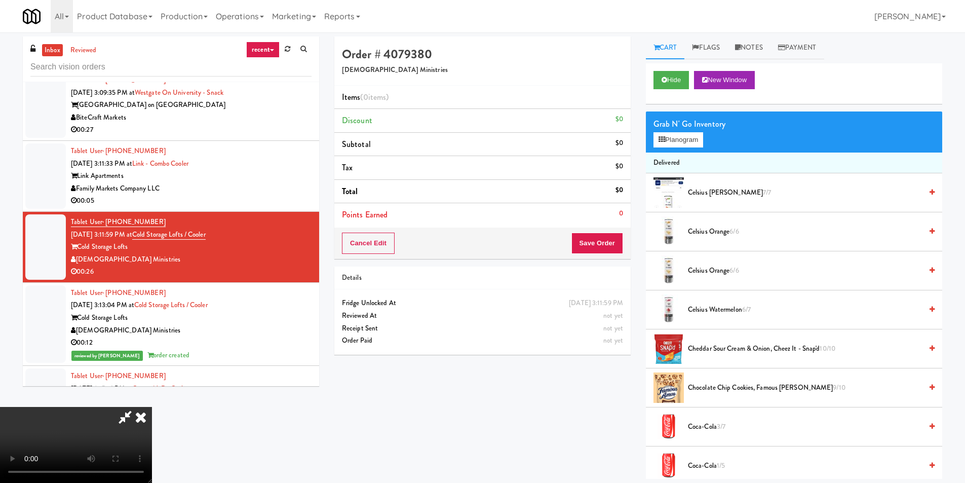
scroll to position [153, 0]
click at [152, 407] on video at bounding box center [76, 445] width 152 height 76
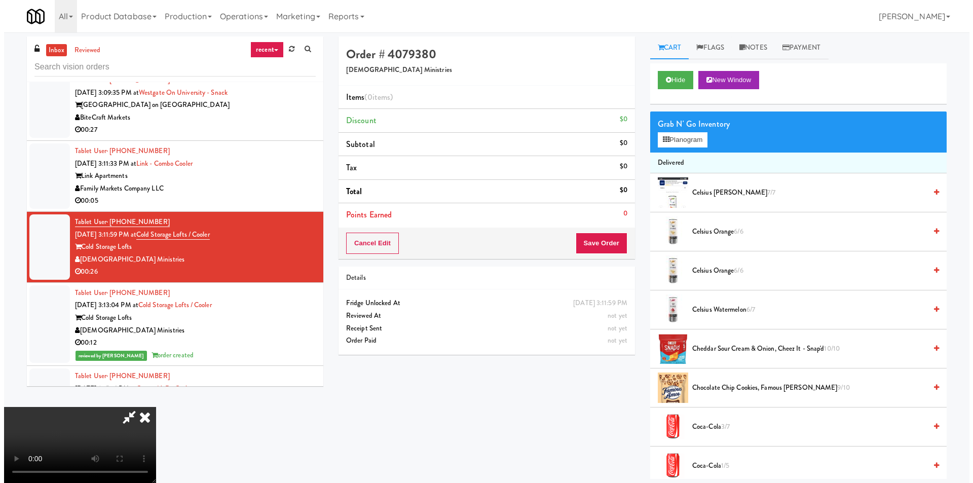
scroll to position [153, 0]
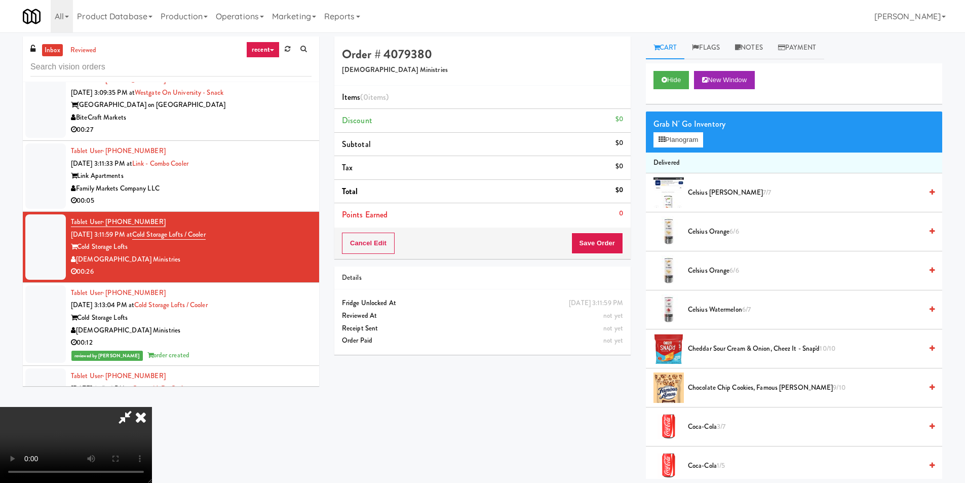
click at [152, 407] on video at bounding box center [76, 445] width 152 height 76
click at [681, 133] on button "Planogram" at bounding box center [679, 139] width 50 height 15
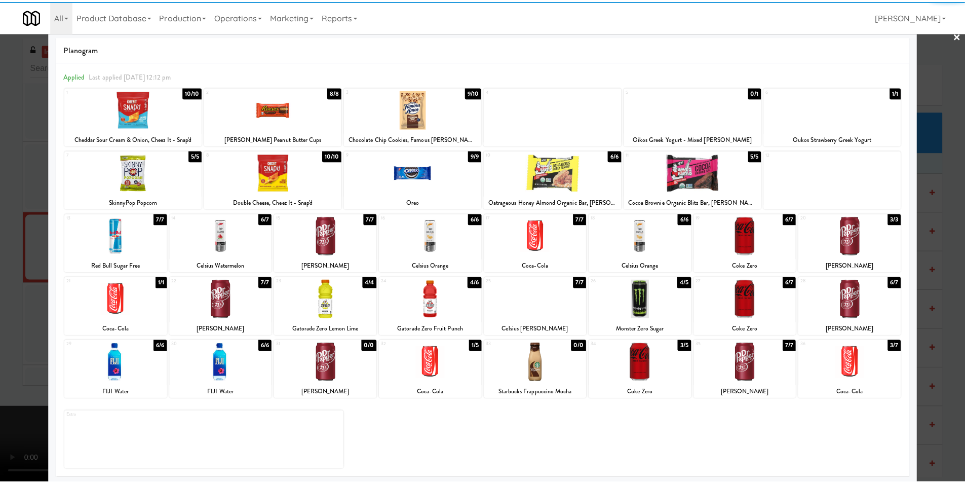
scroll to position [15, 0]
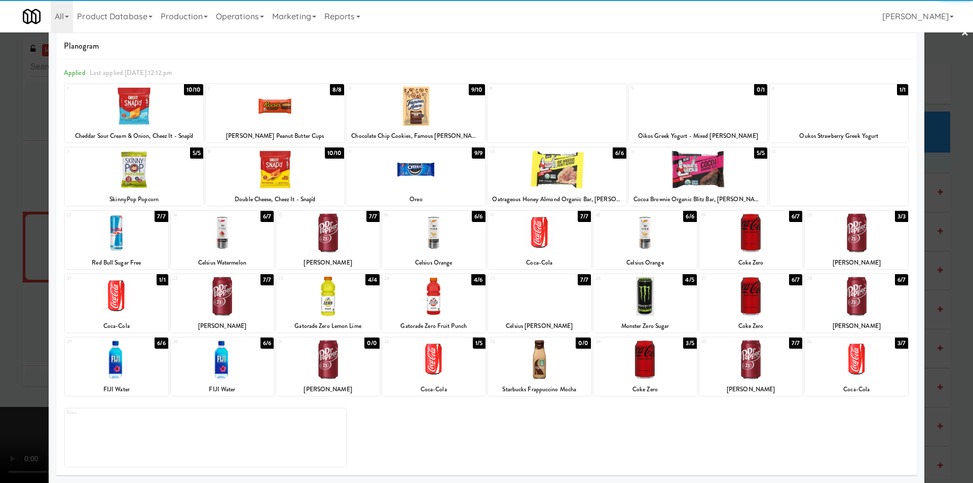
click at [866, 295] on div at bounding box center [856, 296] width 103 height 39
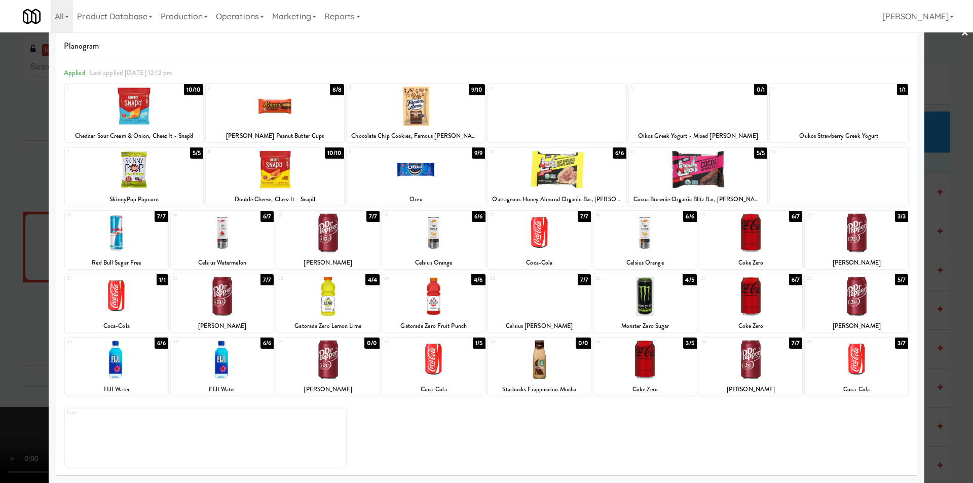
click at [938, 233] on div at bounding box center [486, 241] width 973 height 483
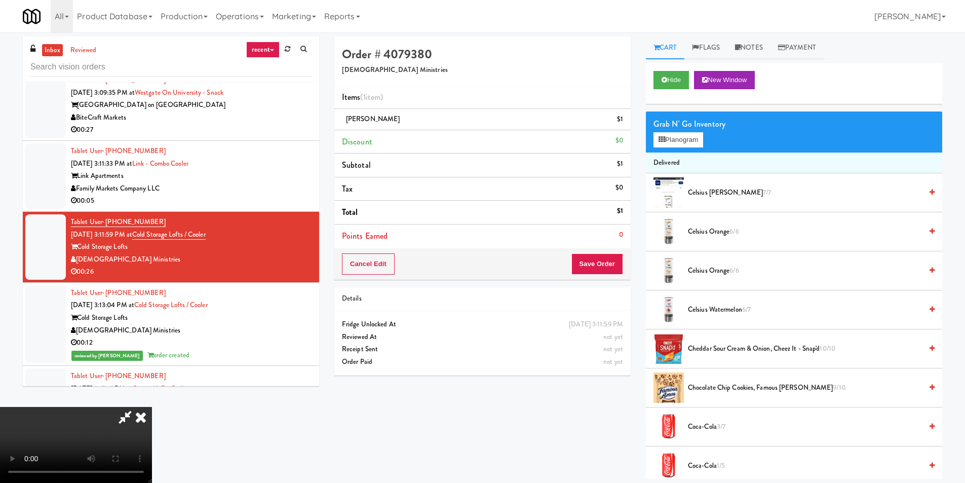
click at [152, 407] on video at bounding box center [76, 445] width 152 height 76
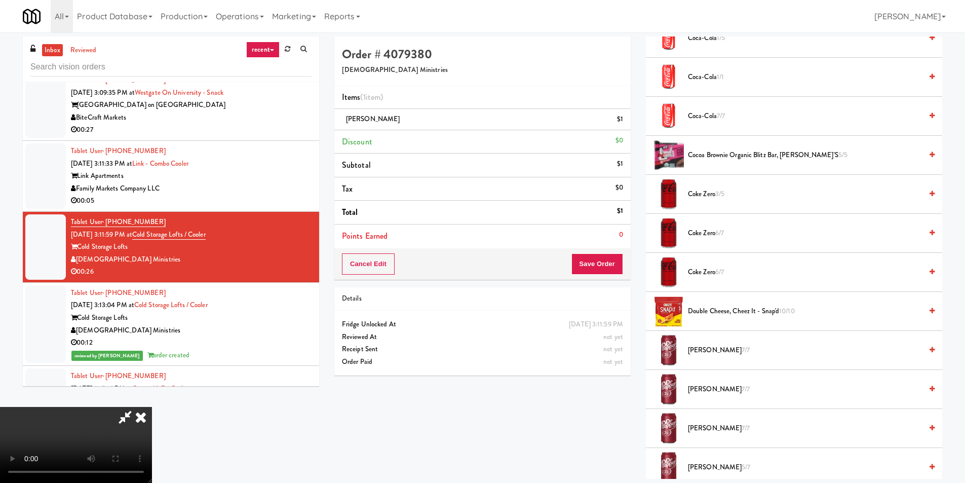
scroll to position [507, 0]
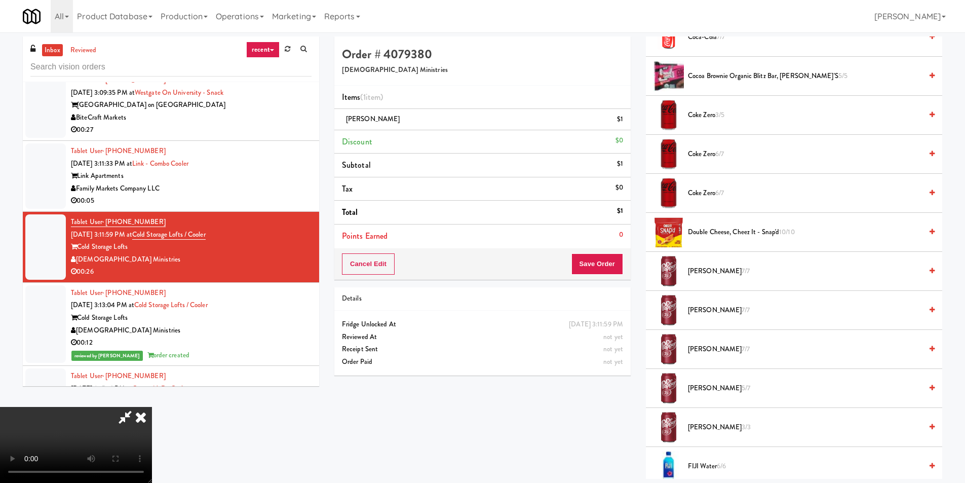
click at [733, 271] on span "[PERSON_NAME] 7/7" at bounding box center [805, 271] width 234 height 13
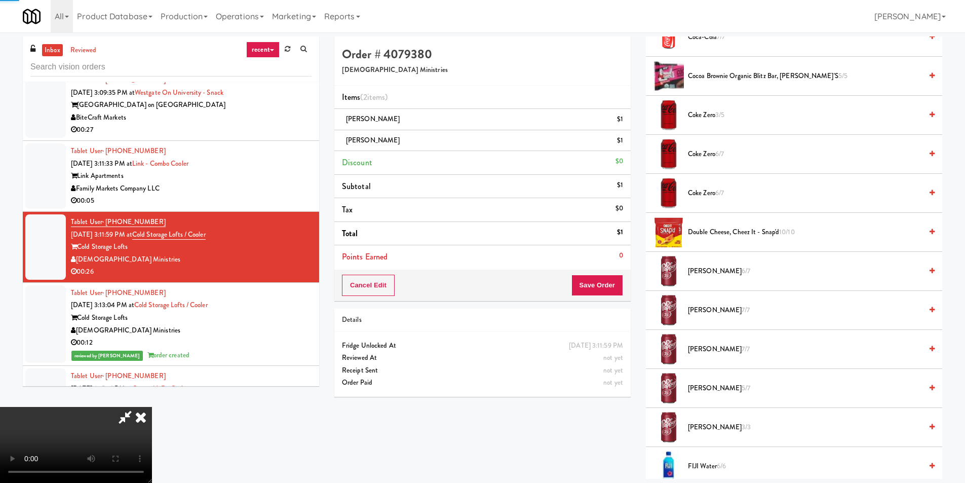
click at [152, 407] on video at bounding box center [76, 445] width 152 height 76
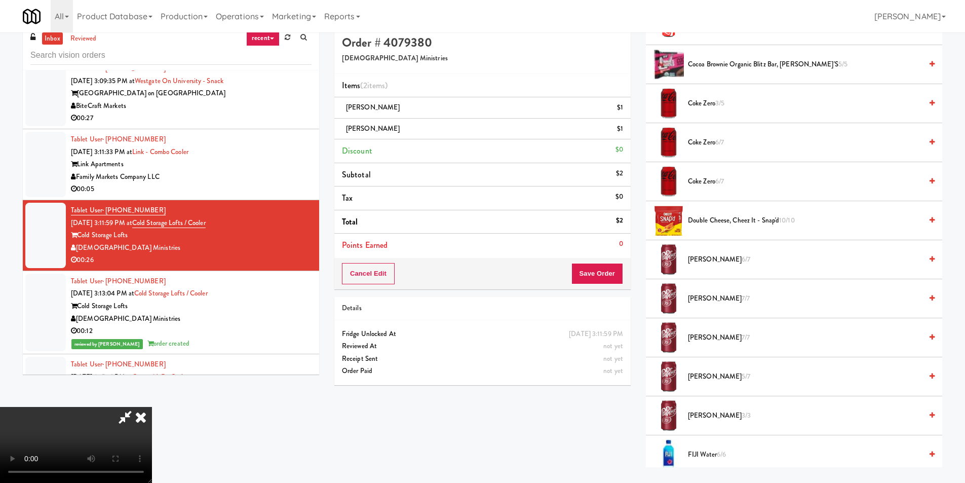
scroll to position [0, 0]
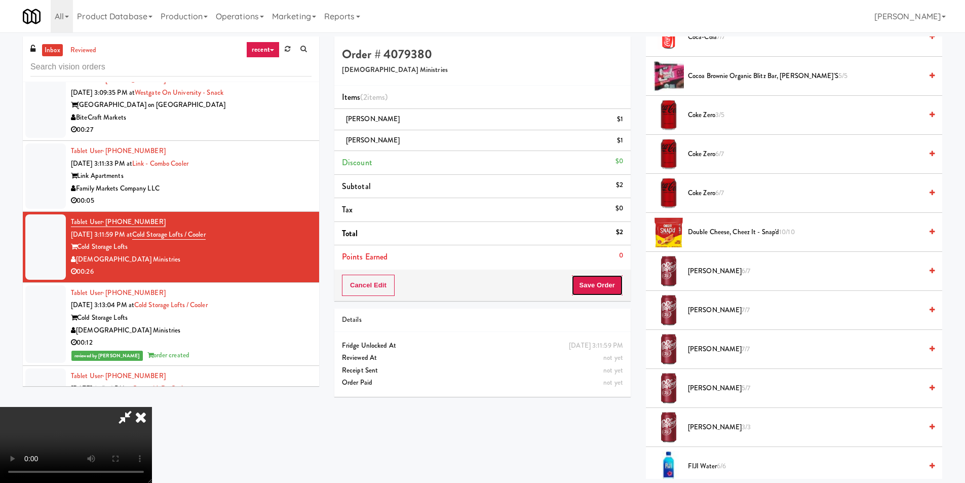
click at [591, 280] on button "Save Order" at bounding box center [598, 285] width 52 height 21
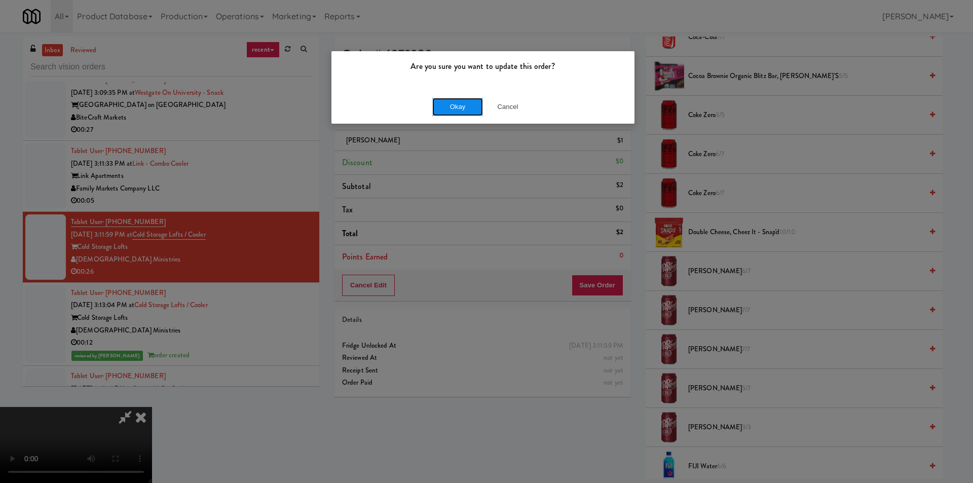
click at [458, 101] on button "Okay" at bounding box center [457, 107] width 51 height 18
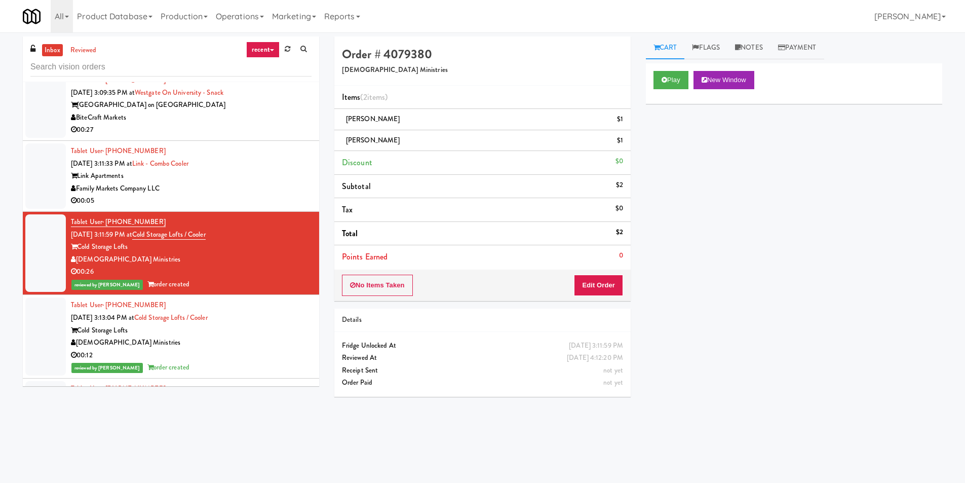
click at [280, 180] on div "Link Apartments" at bounding box center [191, 176] width 241 height 13
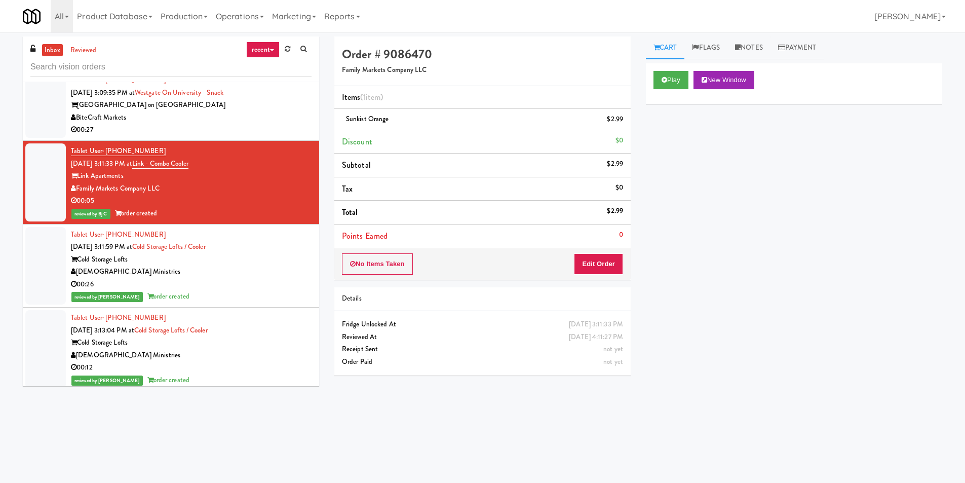
click at [300, 127] on div "00:27" at bounding box center [191, 130] width 241 height 13
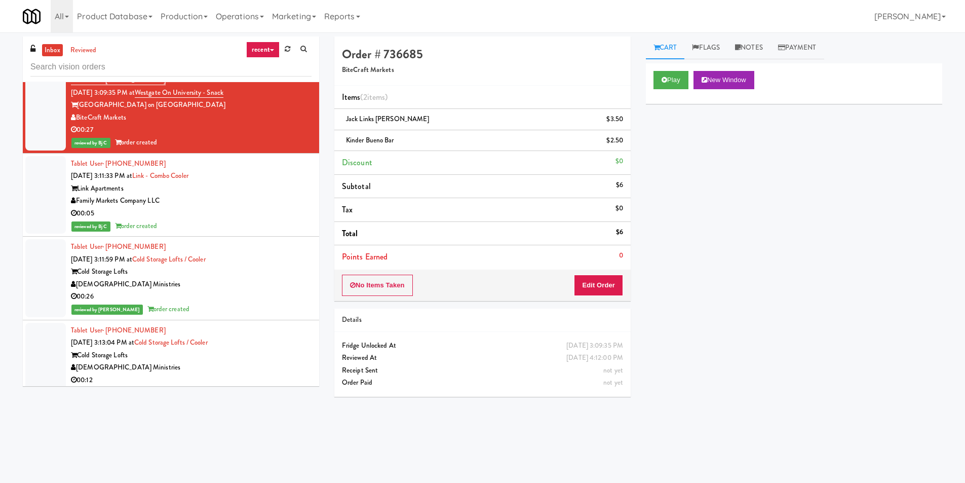
scroll to position [2649, 0]
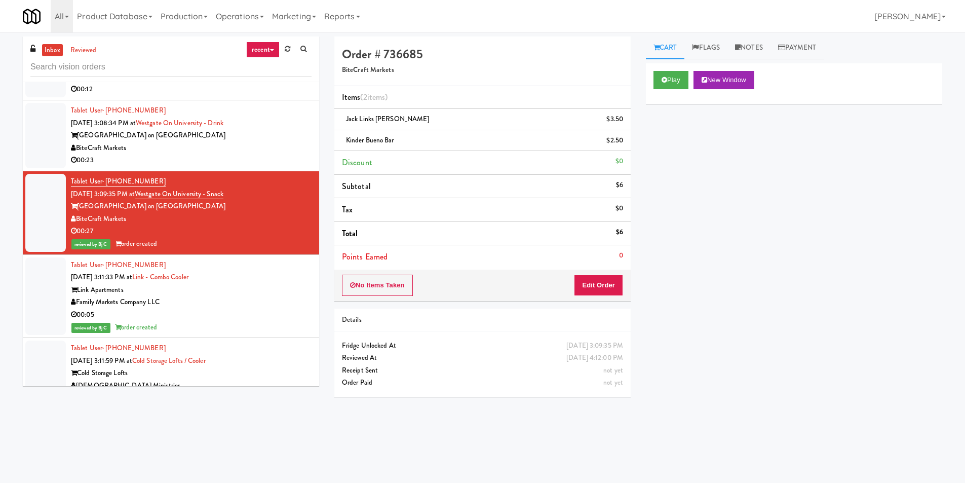
click at [280, 143] on div "BiteCraft Markets" at bounding box center [191, 148] width 241 height 13
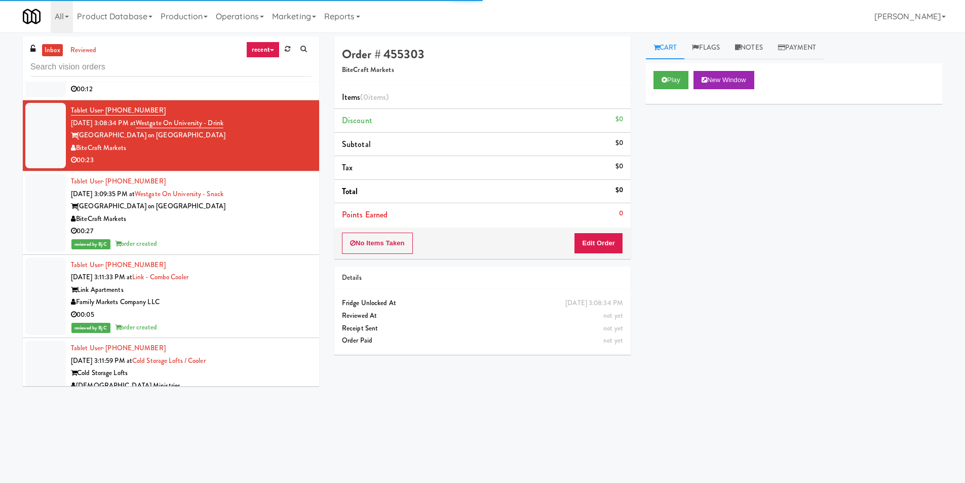
scroll to position [2598, 0]
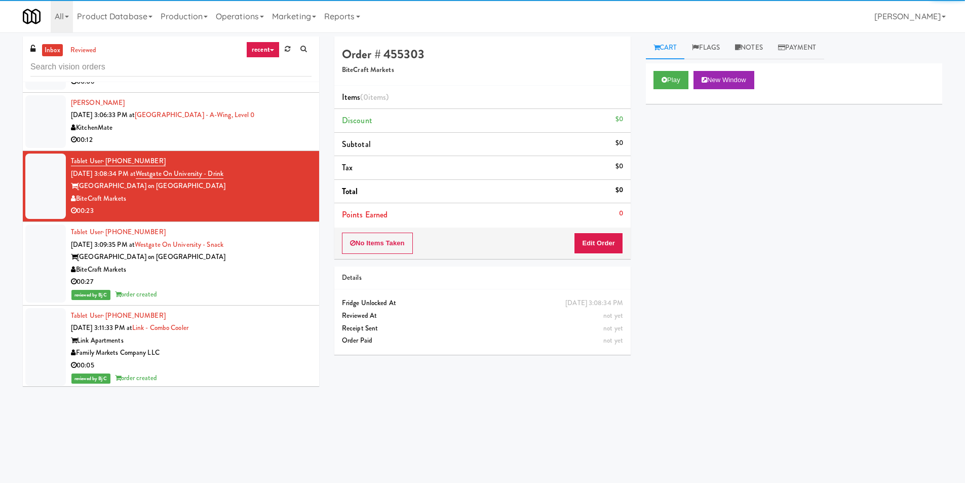
click at [271, 138] on div "00:12" at bounding box center [191, 140] width 241 height 13
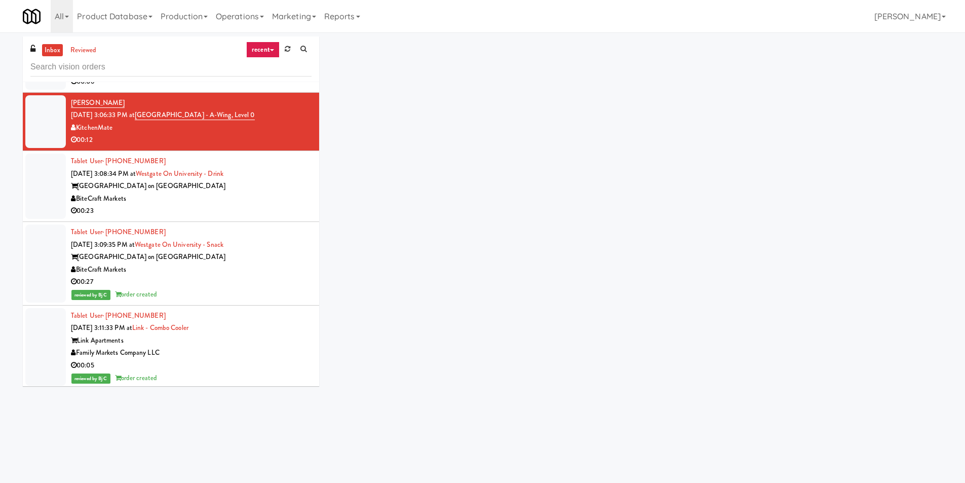
click at [279, 197] on div "BiteCraft Markets" at bounding box center [191, 199] width 241 height 13
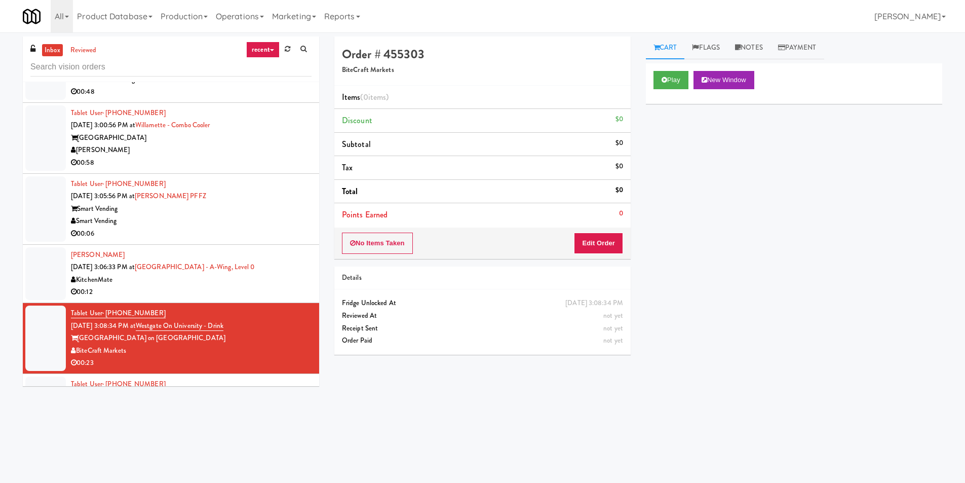
click at [270, 220] on div "Smart Vending" at bounding box center [191, 221] width 241 height 13
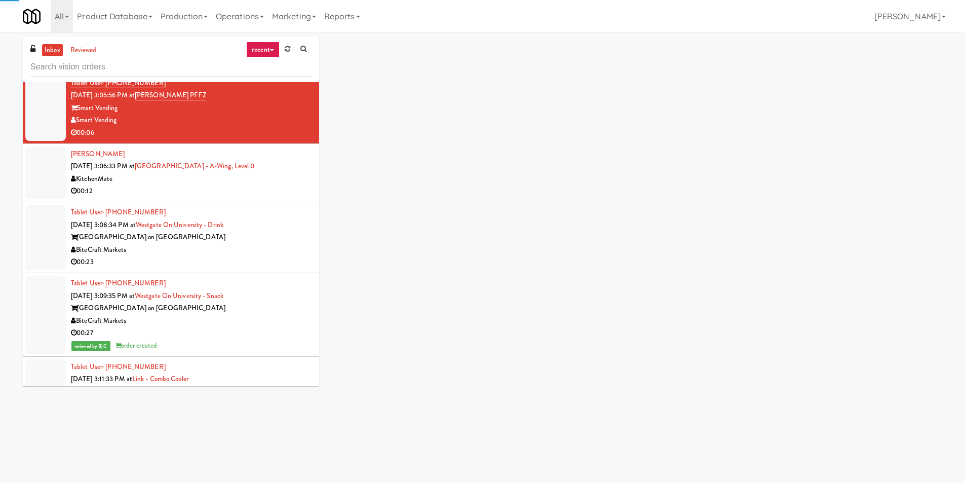
scroll to position [2547, 0]
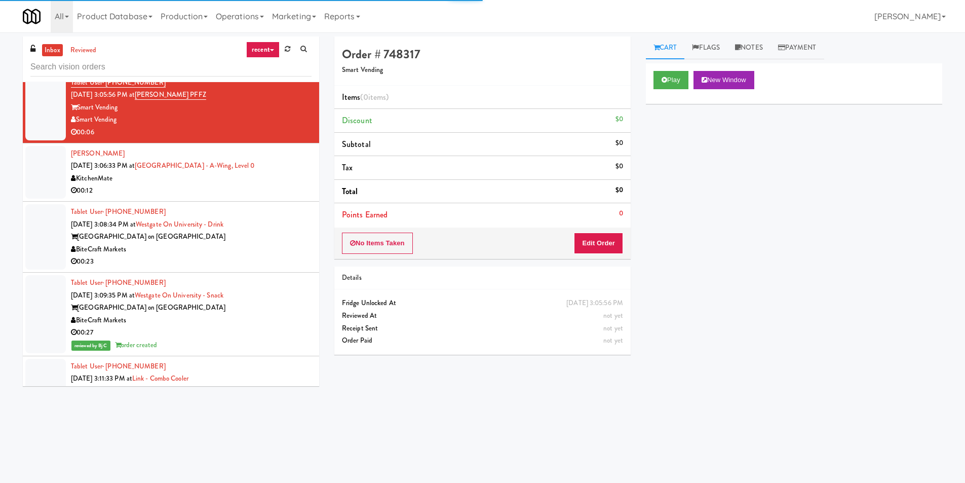
click at [270, 248] on div "BiteCraft Markets" at bounding box center [191, 249] width 241 height 13
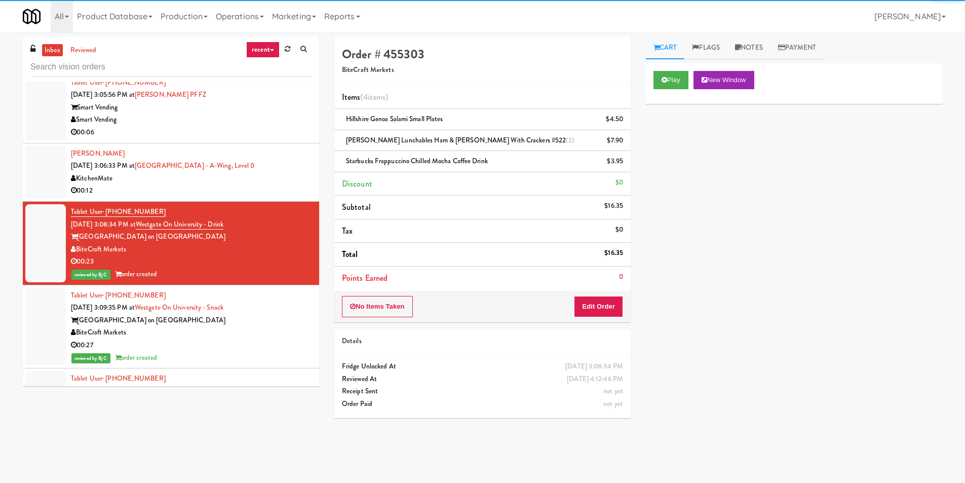
click at [291, 114] on div "Smart Vending" at bounding box center [191, 120] width 241 height 13
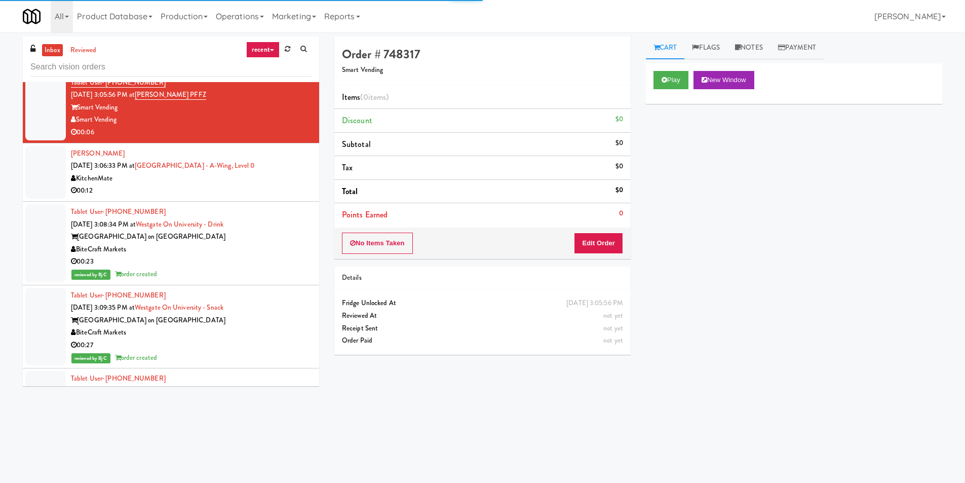
scroll to position [2497, 0]
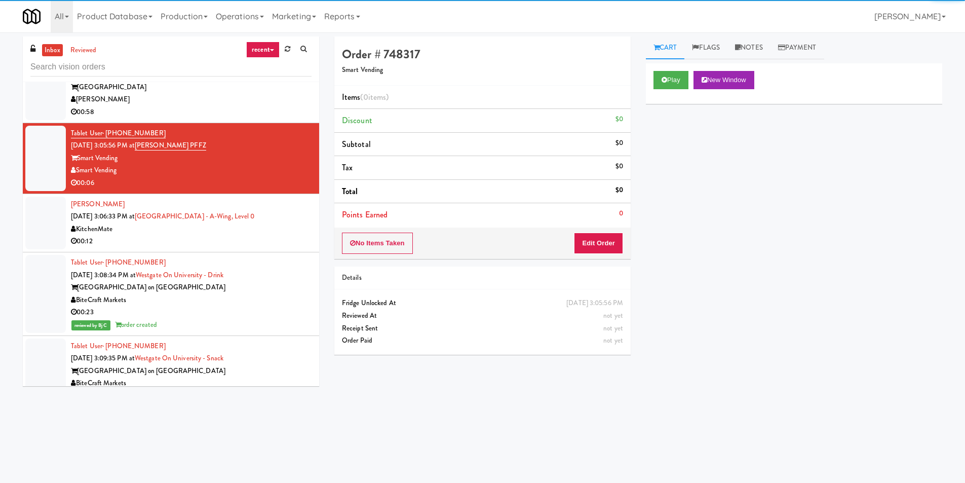
click at [281, 239] on div "00:12" at bounding box center [191, 241] width 241 height 13
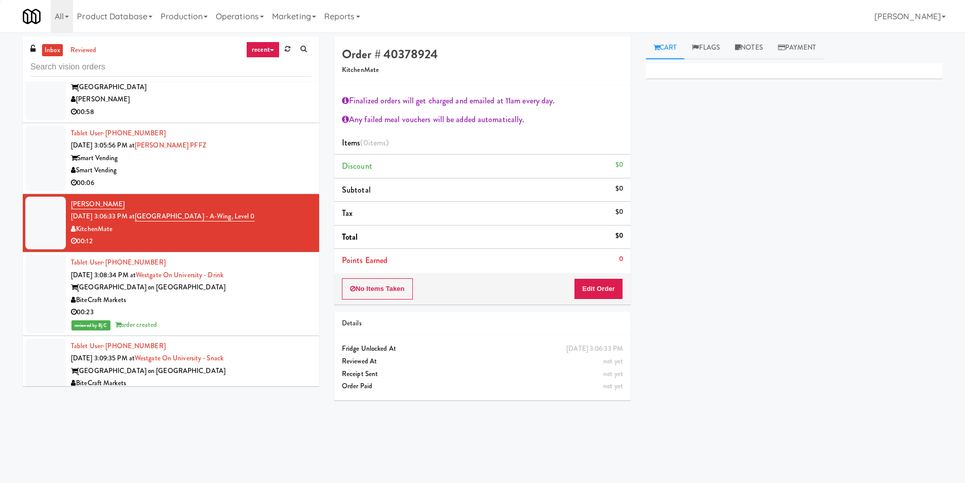
click at [278, 178] on div "00:06" at bounding box center [191, 183] width 241 height 13
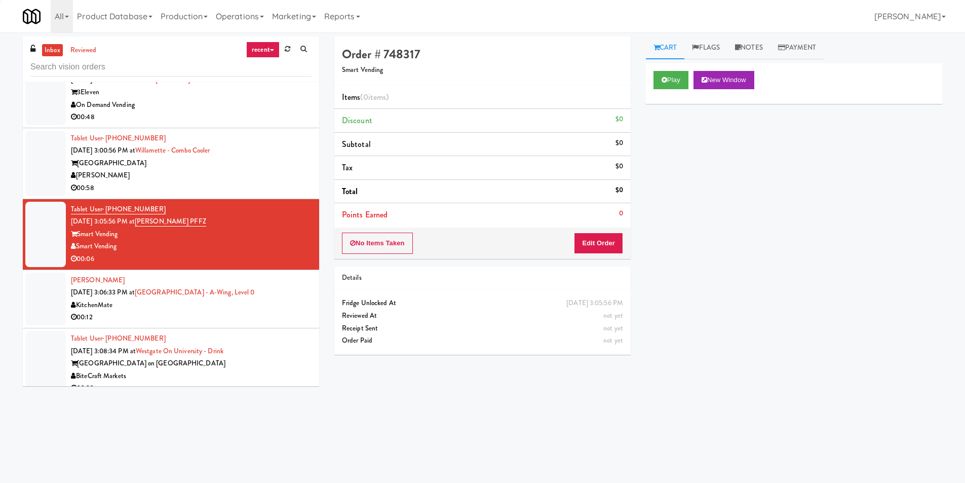
scroll to position [2395, 0]
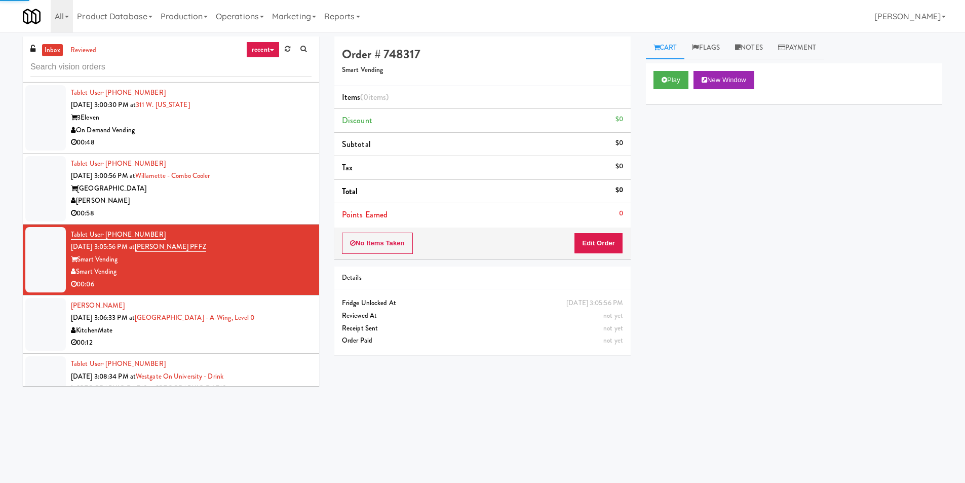
click at [286, 196] on div "[PERSON_NAME]" at bounding box center [191, 201] width 241 height 13
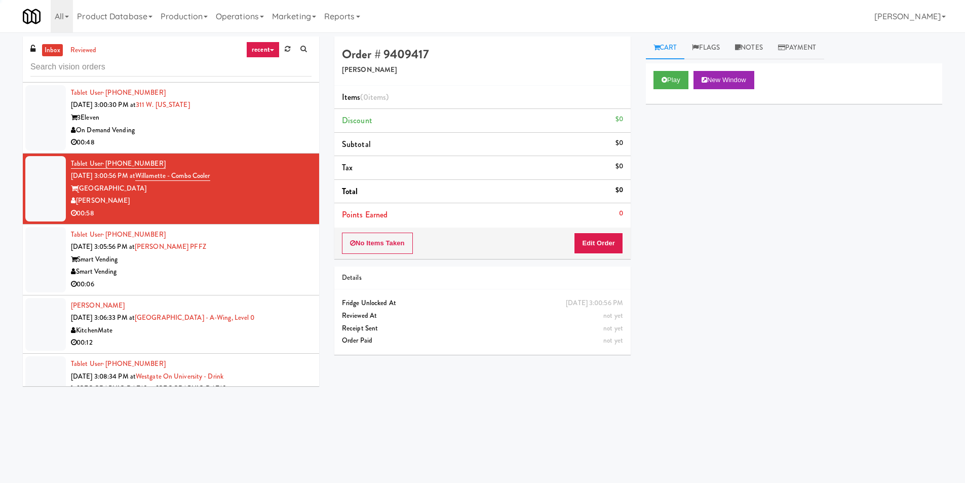
click at [278, 259] on div "Smart Vending" at bounding box center [191, 259] width 241 height 13
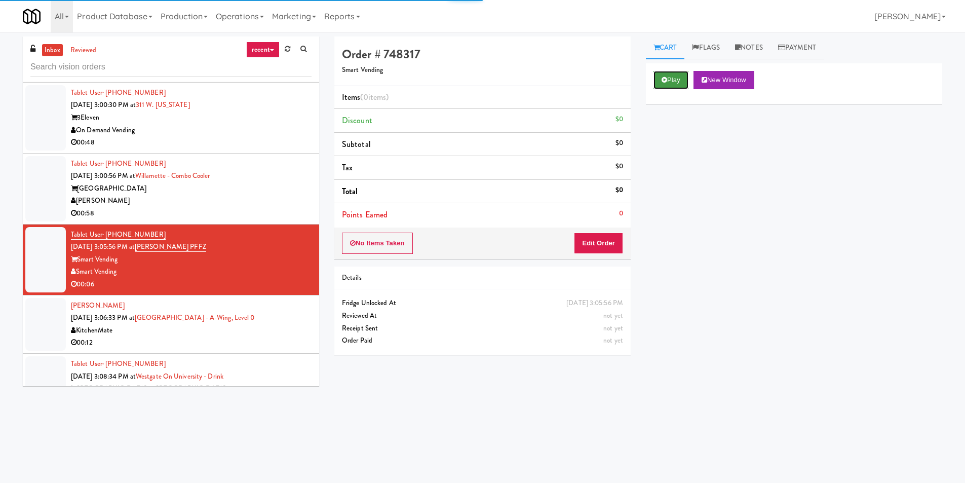
click at [665, 78] on icon at bounding box center [665, 80] width 6 height 7
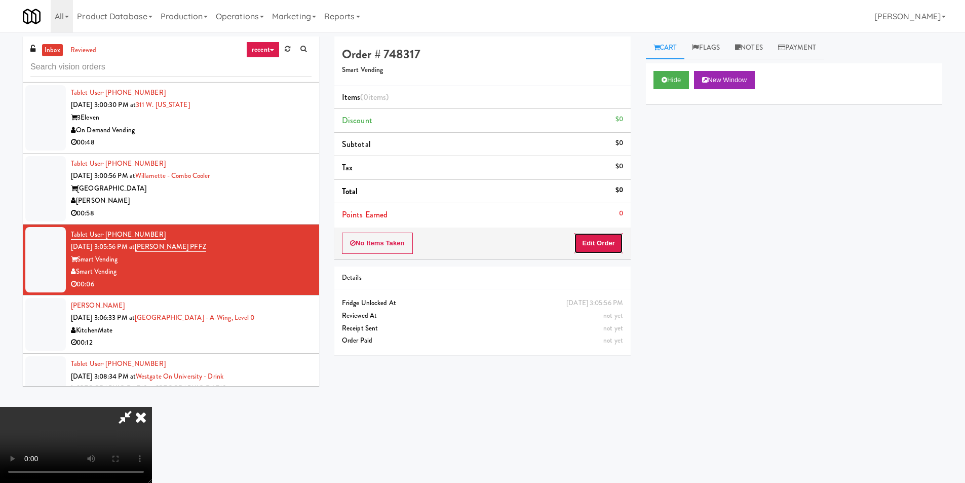
click at [607, 242] on button "Edit Order" at bounding box center [598, 243] width 49 height 21
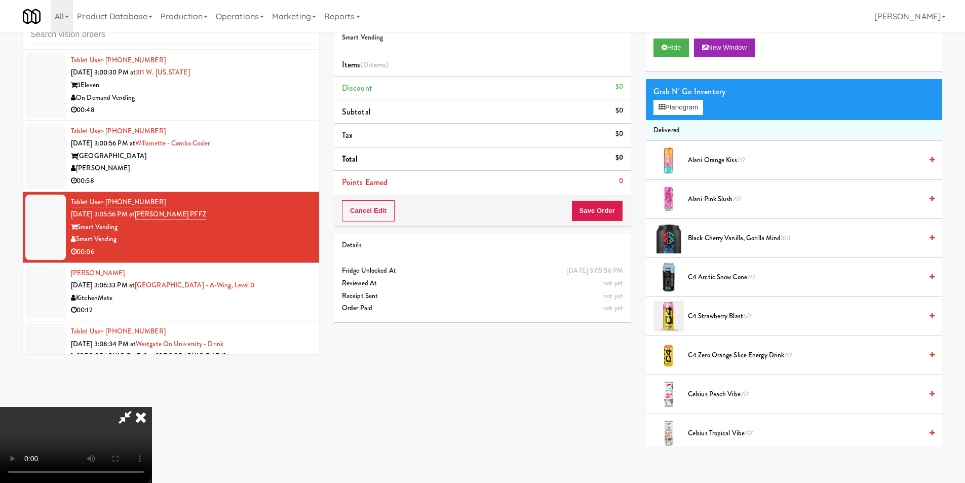
scroll to position [153, 0]
click at [152, 407] on video at bounding box center [76, 445] width 152 height 76
click at [662, 113] on button "Planogram" at bounding box center [679, 107] width 50 height 15
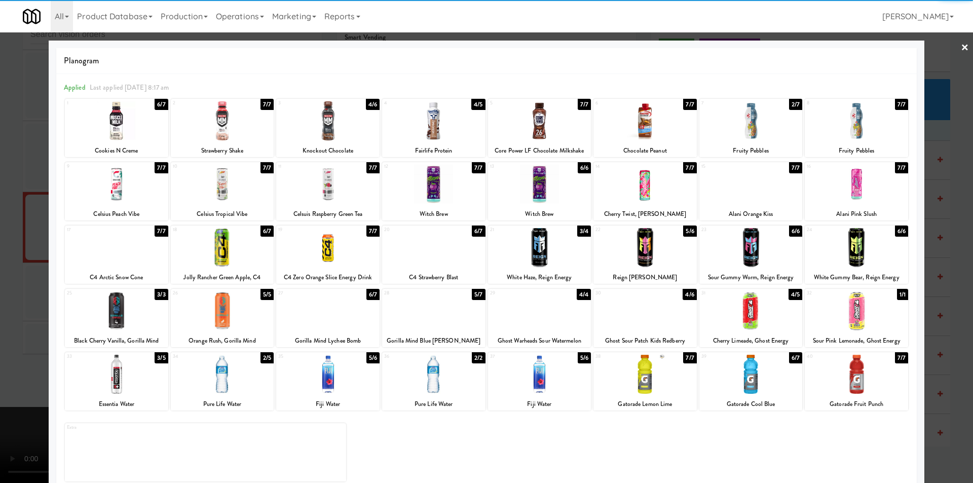
click at [763, 141] on div "7 2/7 Fruity Pebbles" at bounding box center [750, 128] width 103 height 58
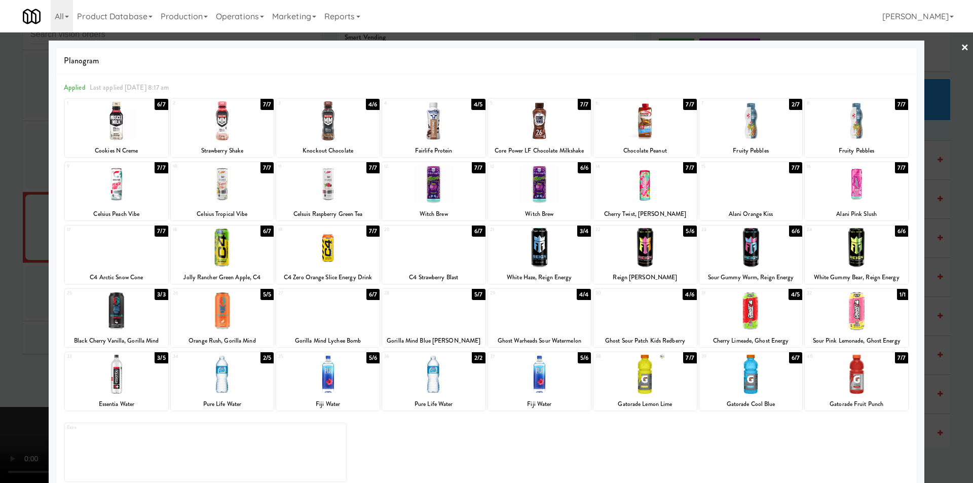
click at [753, 135] on div at bounding box center [750, 120] width 103 height 39
drag, startPoint x: 941, startPoint y: 131, endPoint x: 926, endPoint y: 137, distance: 15.9
click at [940, 131] on div at bounding box center [486, 241] width 973 height 483
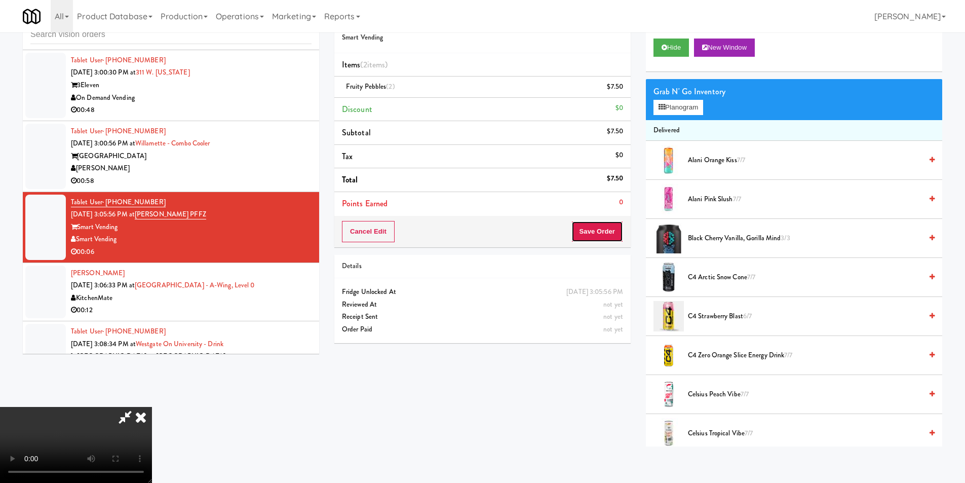
click at [611, 228] on button "Save Order" at bounding box center [598, 231] width 52 height 21
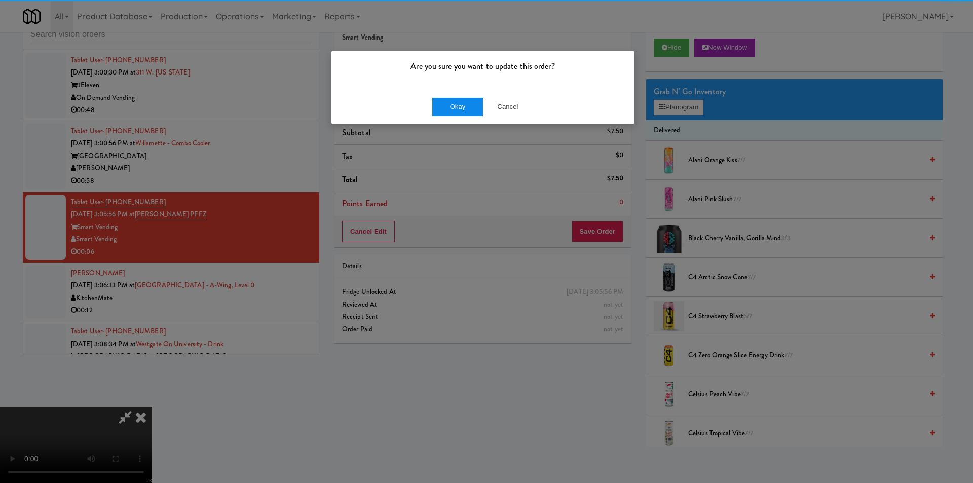
click at [440, 106] on div "Okay Cancel" at bounding box center [482, 107] width 303 height 34
click at [442, 107] on button "Okay" at bounding box center [457, 107] width 51 height 18
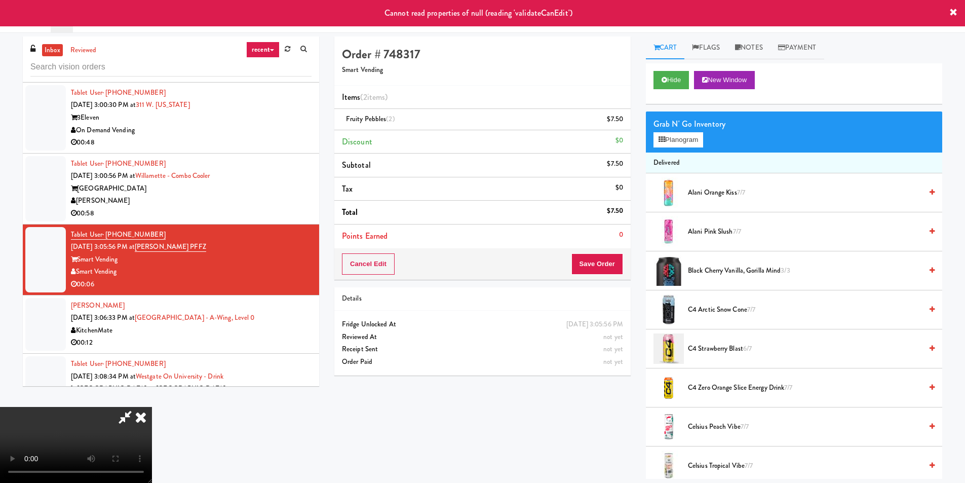
click at [152, 407] on icon at bounding box center [141, 417] width 22 height 20
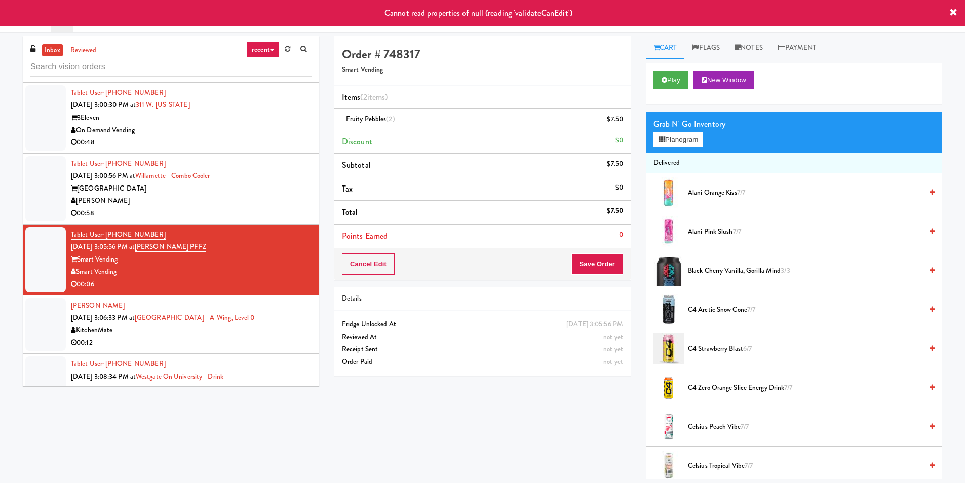
click at [280, 183] on div "[GEOGRAPHIC_DATA]" at bounding box center [191, 188] width 241 height 13
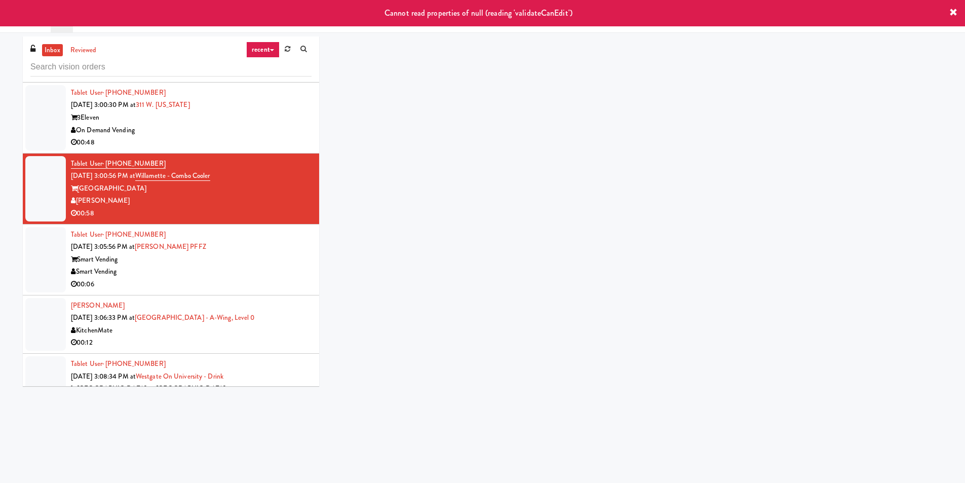
click at [284, 127] on div "On Demand Vending" at bounding box center [191, 130] width 241 height 13
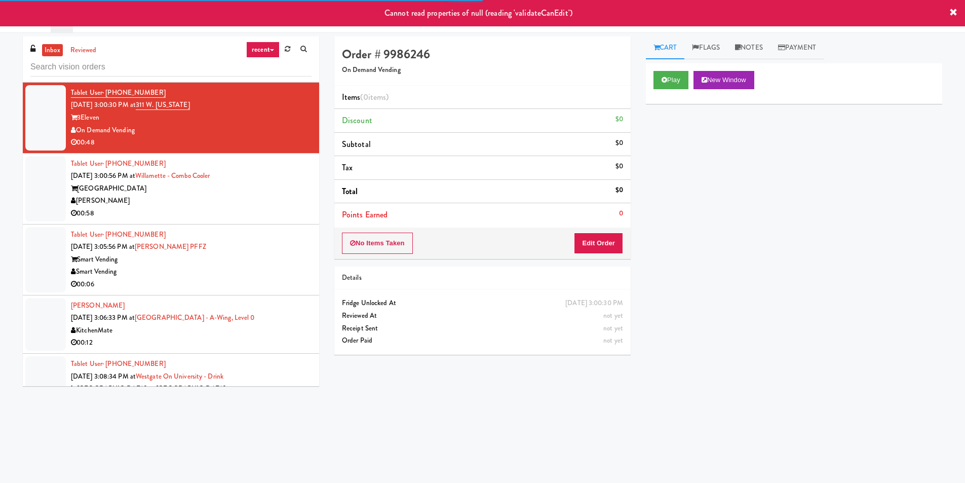
drag, startPoint x: 271, startPoint y: 276, endPoint x: 271, endPoint y: 270, distance: 5.6
click at [271, 275] on div "Smart Vending" at bounding box center [191, 272] width 241 height 13
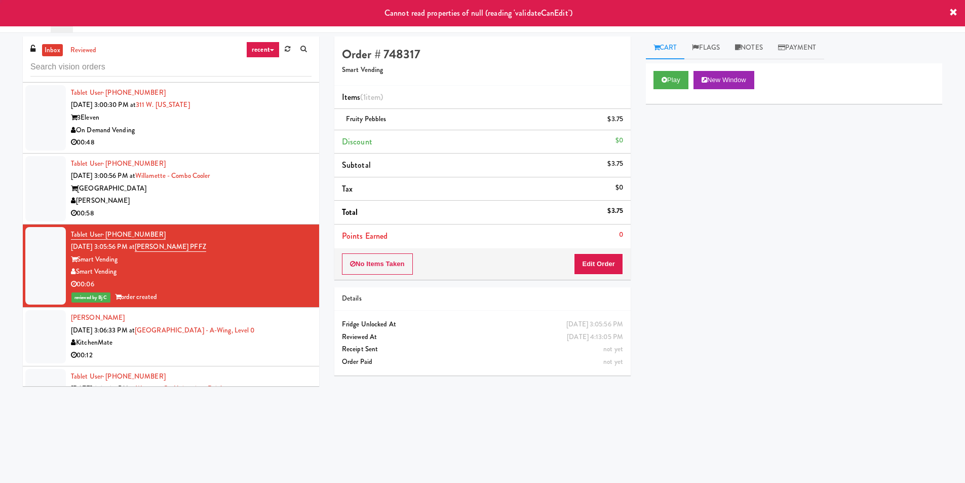
click at [273, 206] on div "[PERSON_NAME]" at bounding box center [191, 201] width 241 height 13
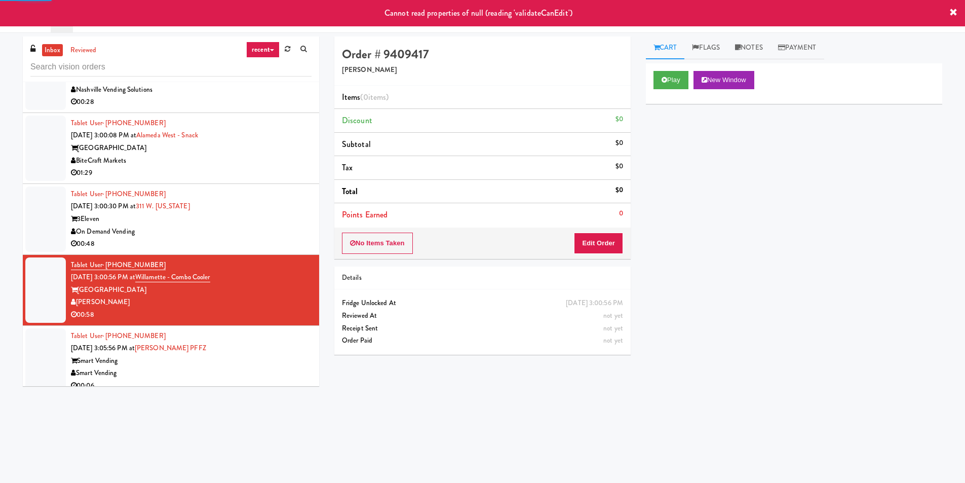
click at [273, 204] on div "Tablet User · (708) 305-1962 [DATE] 3:00:30 PM at [STREET_ADDRESS][US_STATE] On…" at bounding box center [191, 219] width 241 height 62
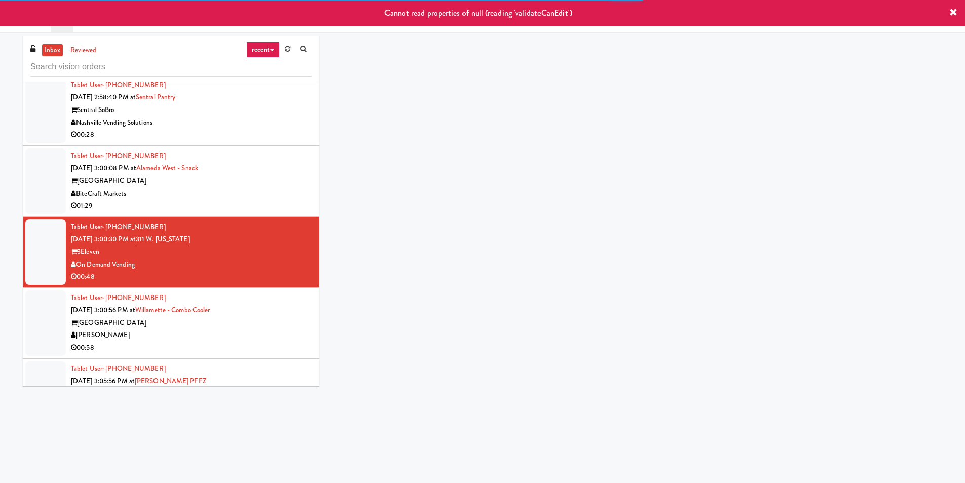
scroll to position [2243, 0]
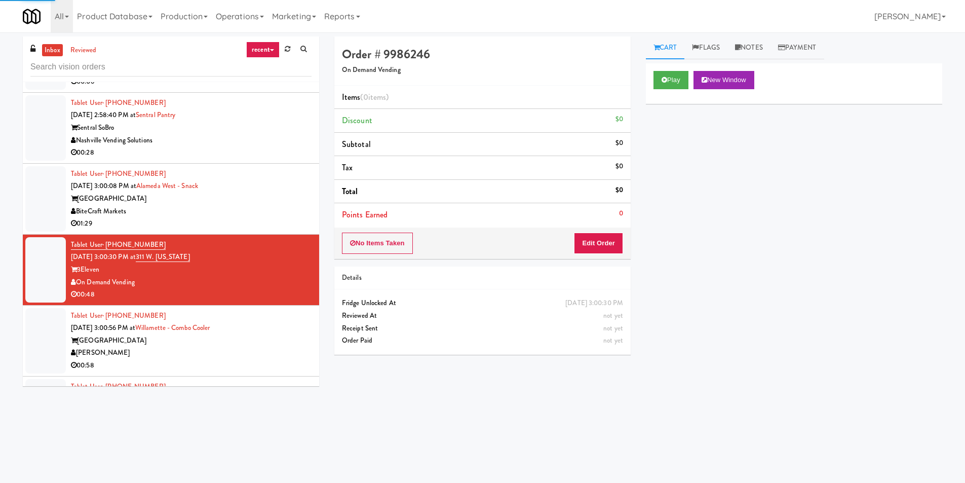
click at [272, 204] on div "[GEOGRAPHIC_DATA]" at bounding box center [191, 199] width 241 height 13
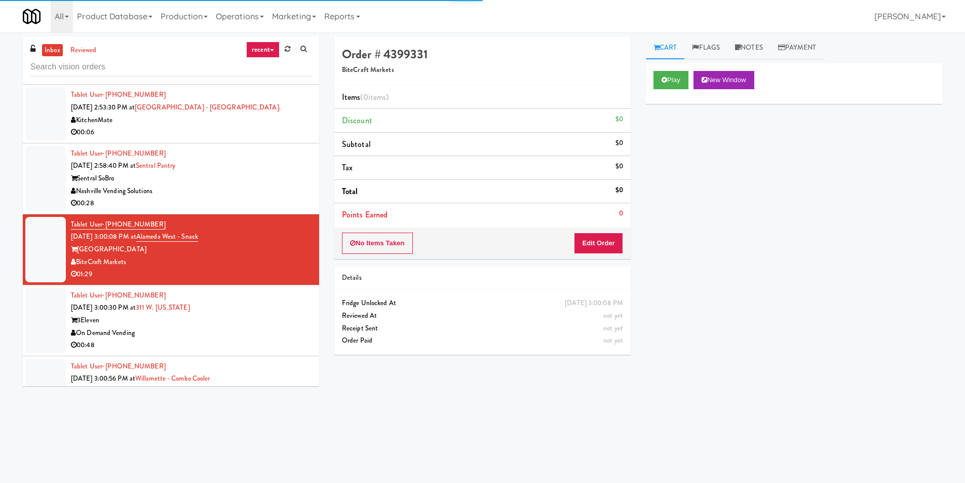
click at [278, 195] on div "Nashville Vending Solutions" at bounding box center [191, 191] width 241 height 13
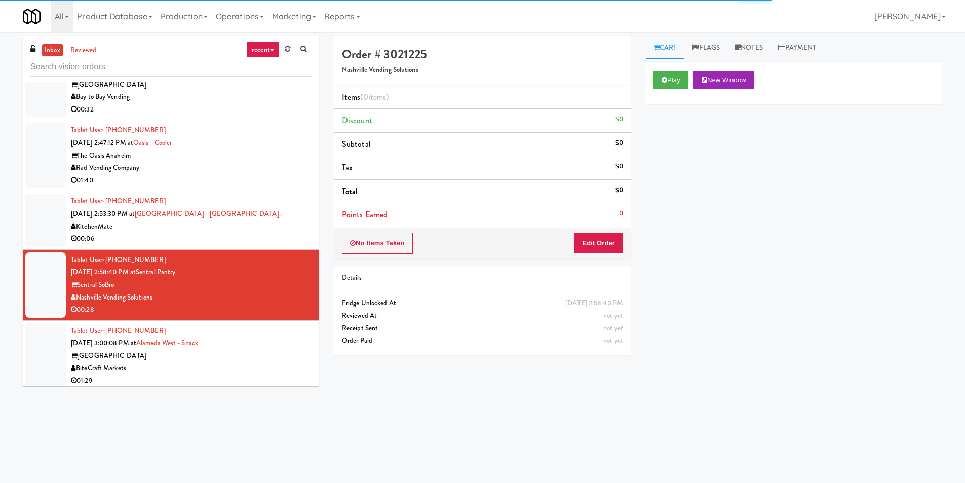
scroll to position [1990, 0]
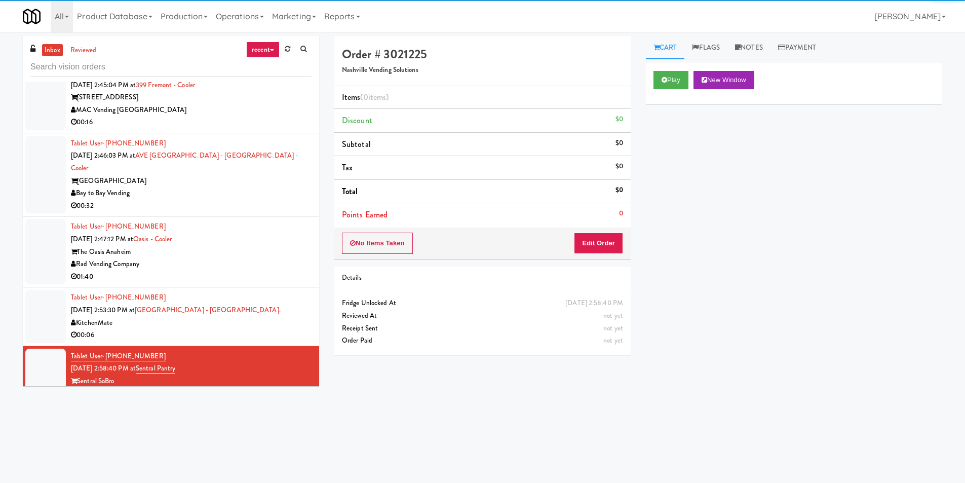
click at [283, 233] on div "Tablet User · (442) 264-5687 [DATE] 2:47:12 PM at [GEOGRAPHIC_DATA] The Oasis A…" at bounding box center [191, 251] width 241 height 62
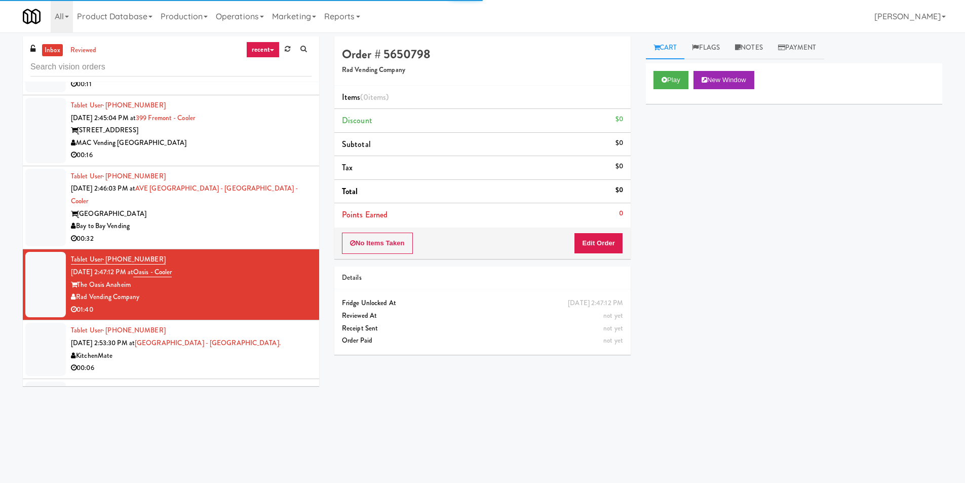
scroll to position [1939, 0]
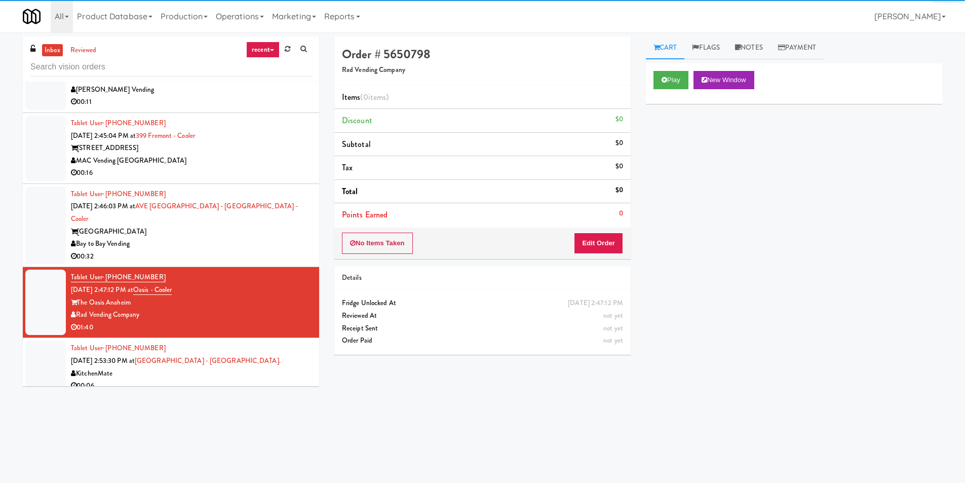
click at [286, 224] on div "Tablet User · (305) 316-3970 [DATE] 2:46:03 PM at [GEOGRAPHIC_DATA] - [GEOGRAPH…" at bounding box center [191, 225] width 241 height 75
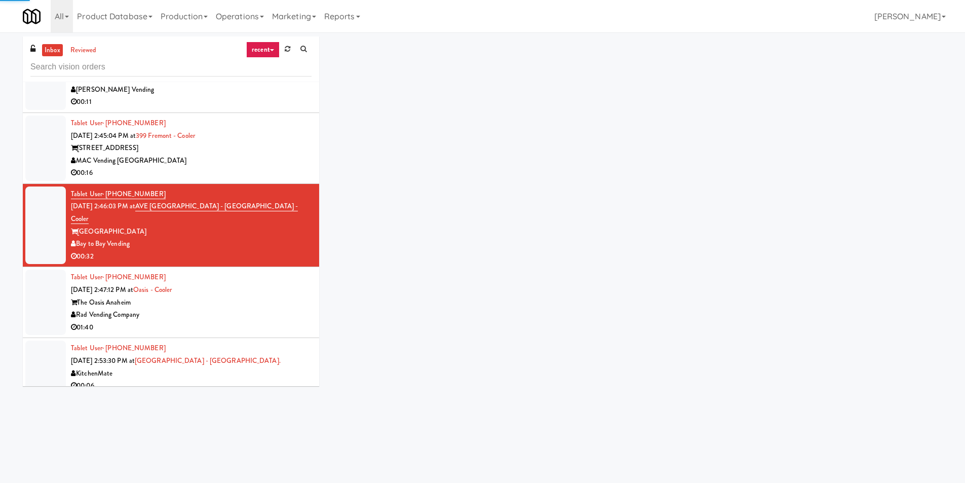
click at [286, 179] on div "00:16" at bounding box center [191, 173] width 241 height 13
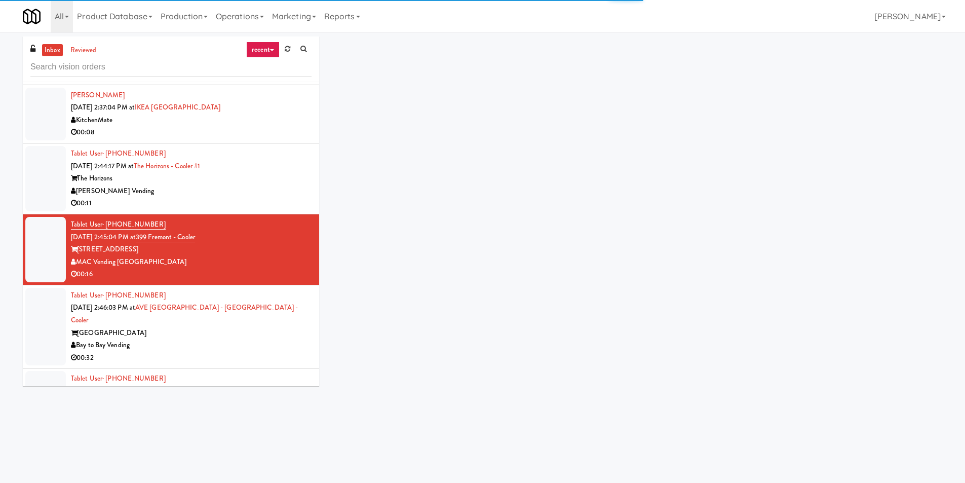
click at [285, 185] on div "The Horizons" at bounding box center [191, 178] width 241 height 13
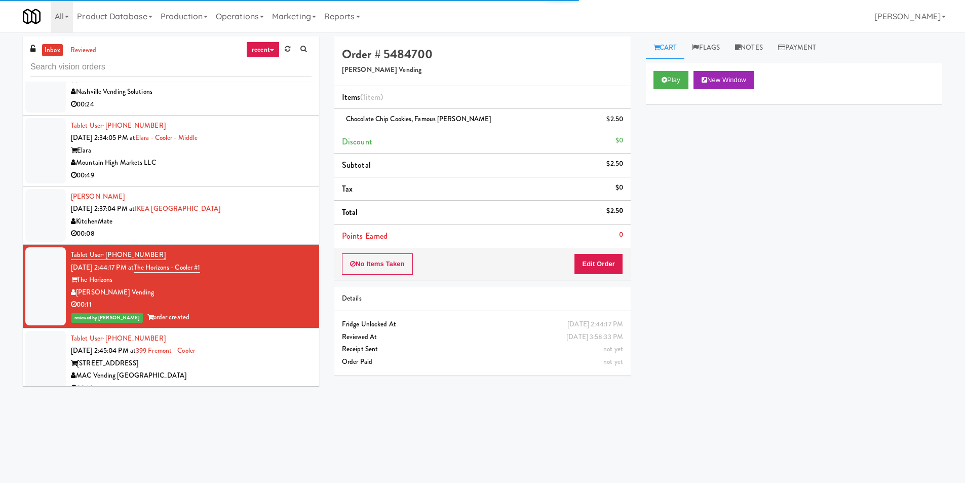
click at [281, 212] on div "[PERSON_NAME] [DATE] 2:37:04 PM at [GEOGRAPHIC_DATA] KitchenMate 00:08" at bounding box center [191, 216] width 241 height 50
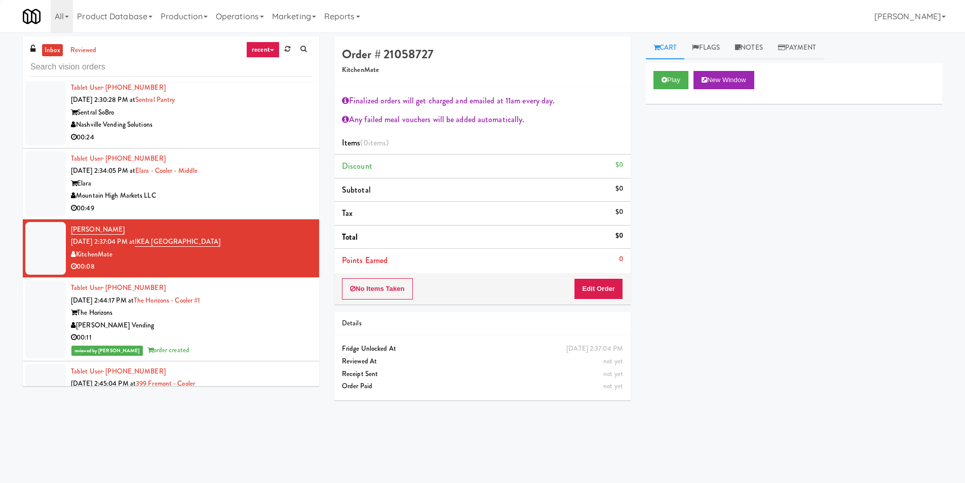
scroll to position [1686, 0]
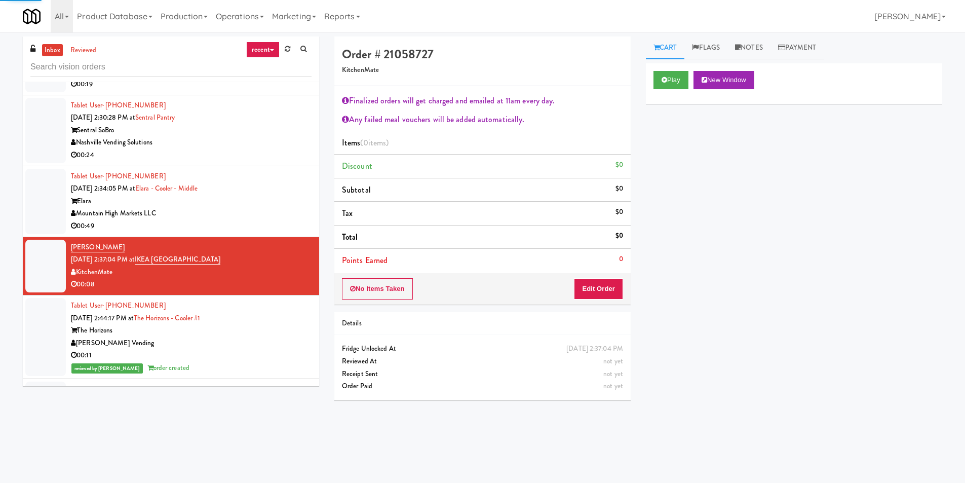
click at [280, 198] on div "Tablet User · (623) 320-5395 [DATE] 2:34:05 PM at [GEOGRAPHIC_DATA] - Cooler - …" at bounding box center [191, 201] width 241 height 62
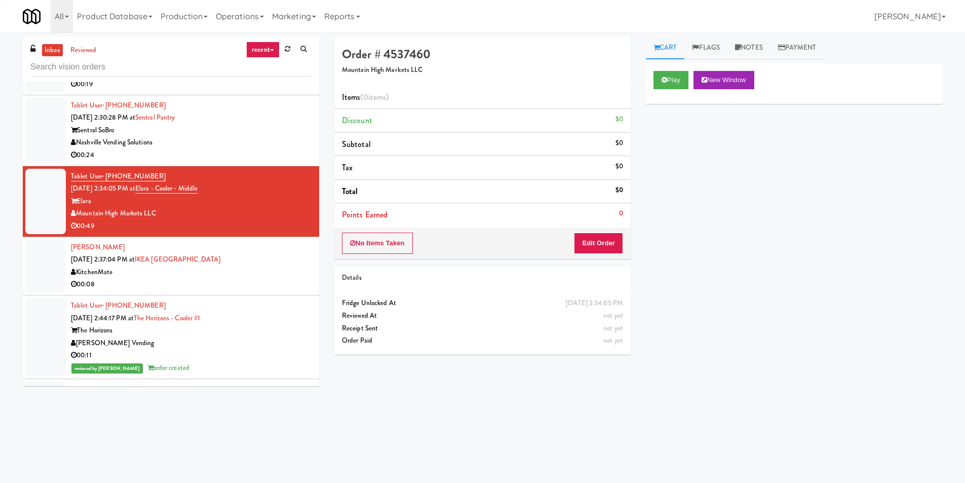
click at [279, 166] on li "Tablet User · (716) 704-2588 [DATE] 2:30:28 PM at [GEOGRAPHIC_DATA] Nashville V…" at bounding box center [171, 130] width 296 height 71
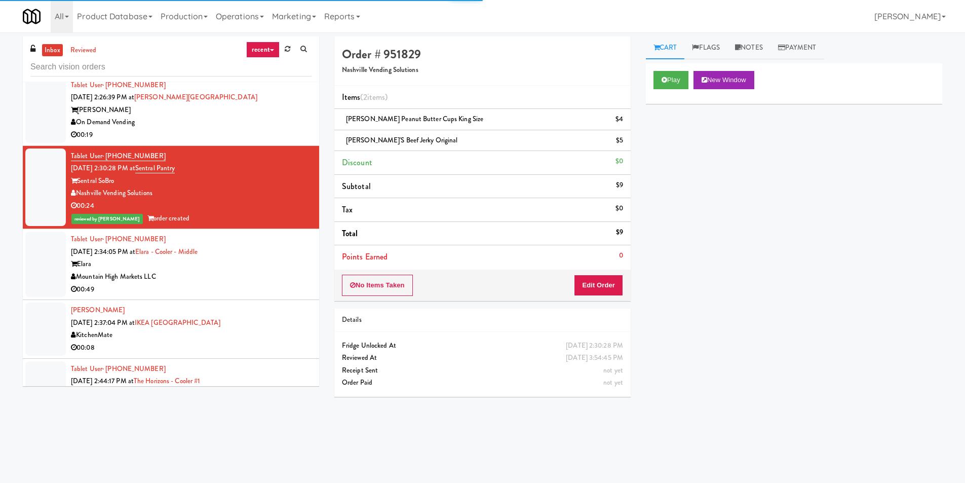
click at [278, 141] on div "00:19" at bounding box center [191, 135] width 241 height 13
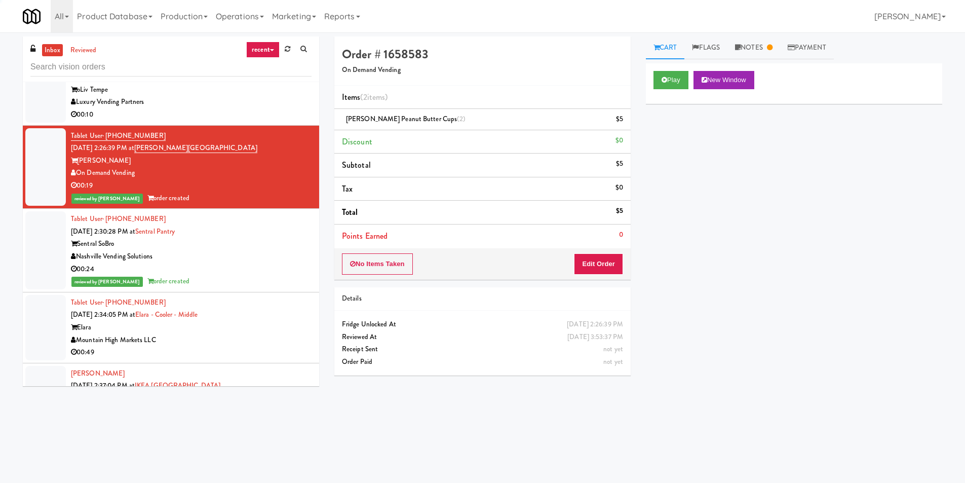
click at [279, 121] on div "00:10" at bounding box center [191, 114] width 241 height 13
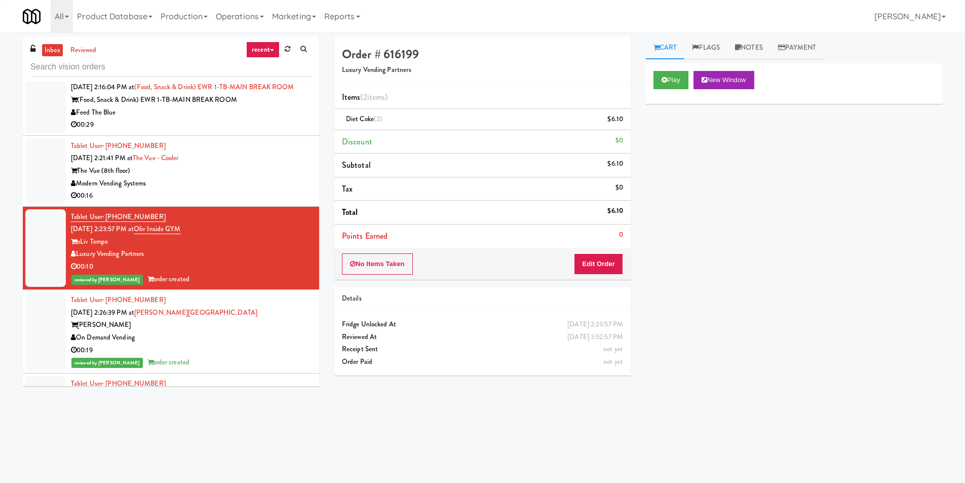
click at [264, 168] on div "Tablet User · (704) 293-3479 [DATE] 2:21:41 PM at The Vue - Cooler The Vue (8th…" at bounding box center [191, 171] width 241 height 62
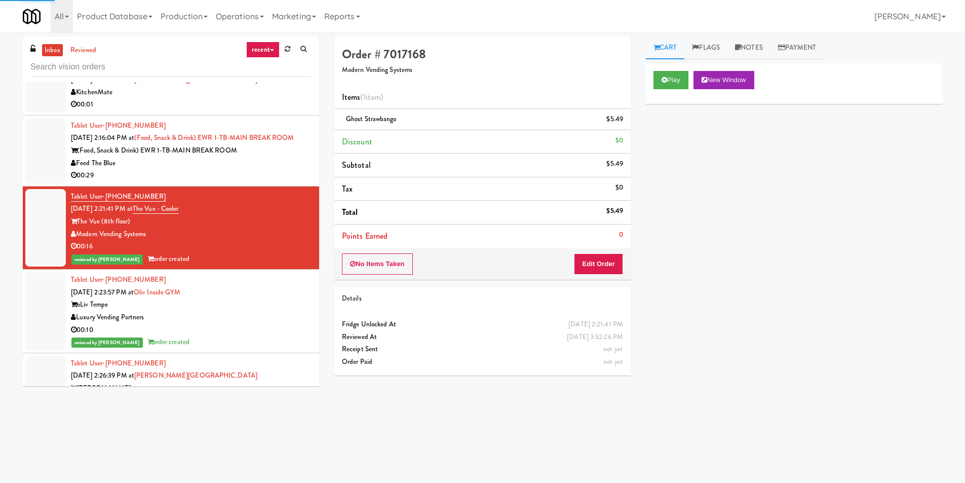
drag, startPoint x: 279, startPoint y: 182, endPoint x: 286, endPoint y: 181, distance: 7.2
click at [279, 182] on div "00:29" at bounding box center [191, 175] width 241 height 13
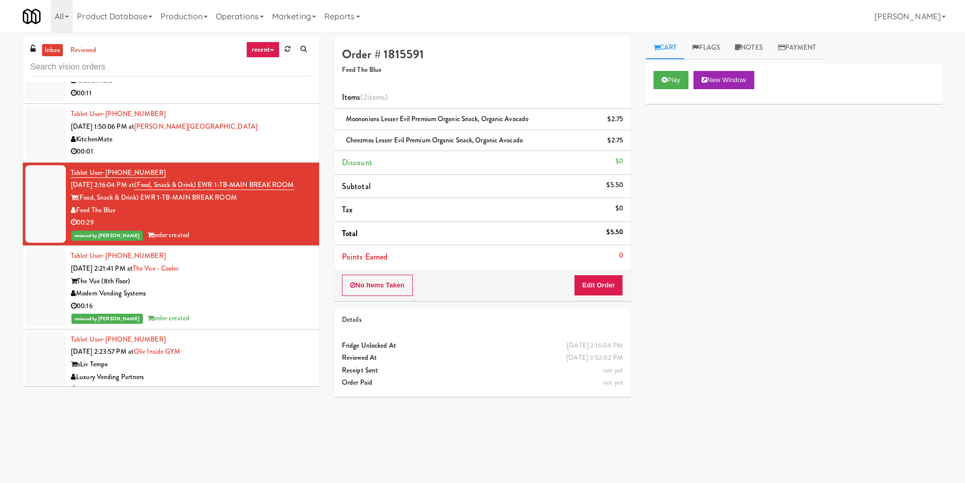
scroll to position [1280, 0]
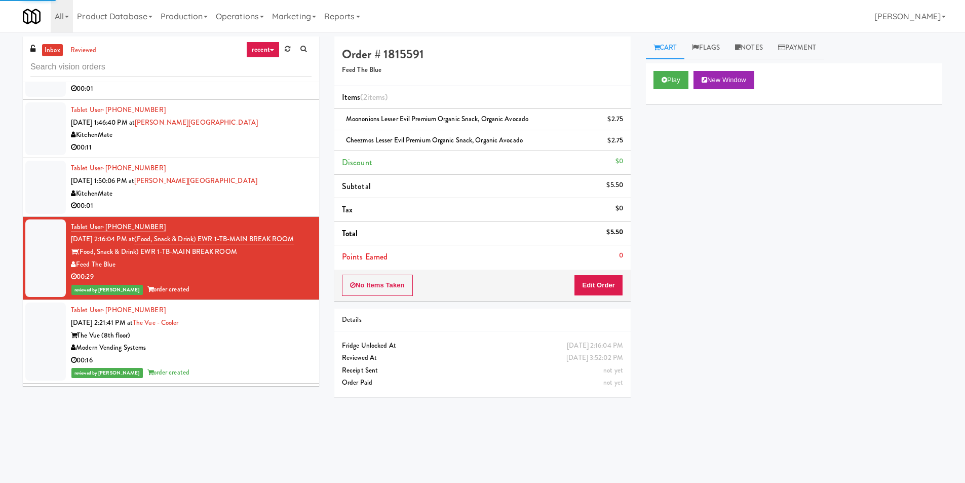
click at [281, 201] on div "00:01" at bounding box center [191, 206] width 241 height 13
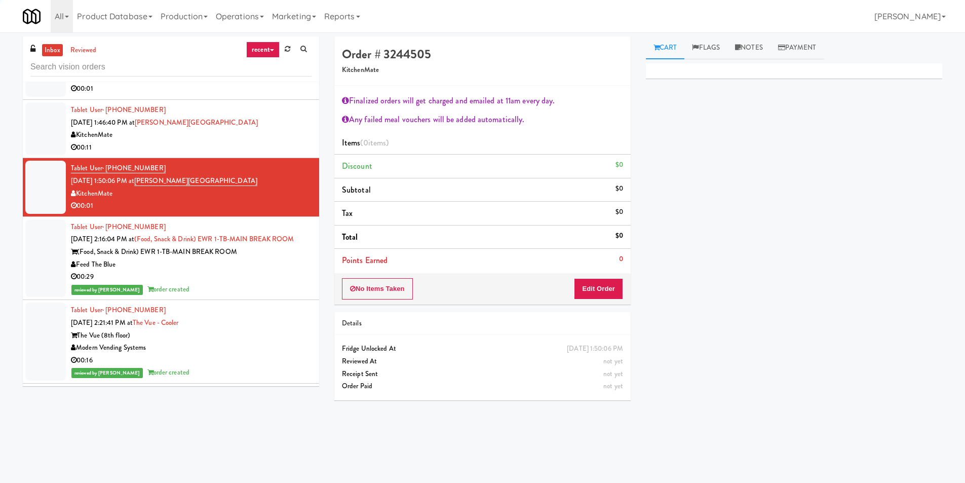
click at [282, 147] on div "00:11" at bounding box center [191, 147] width 241 height 13
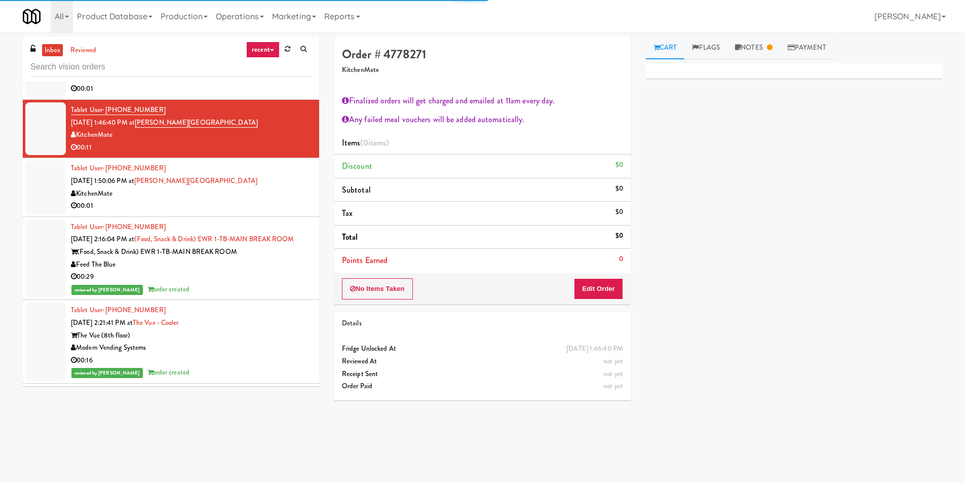
click at [289, 191] on div "KitchenMate" at bounding box center [191, 194] width 241 height 13
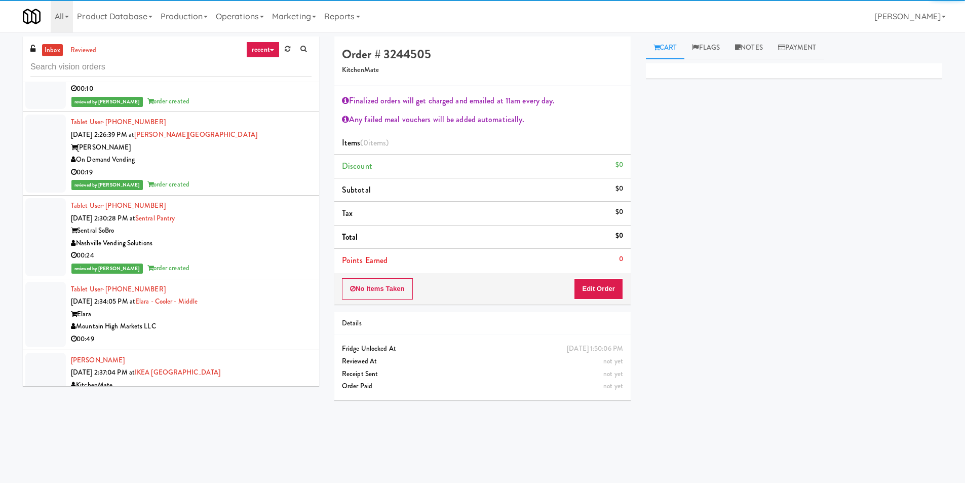
scroll to position [1736, 0]
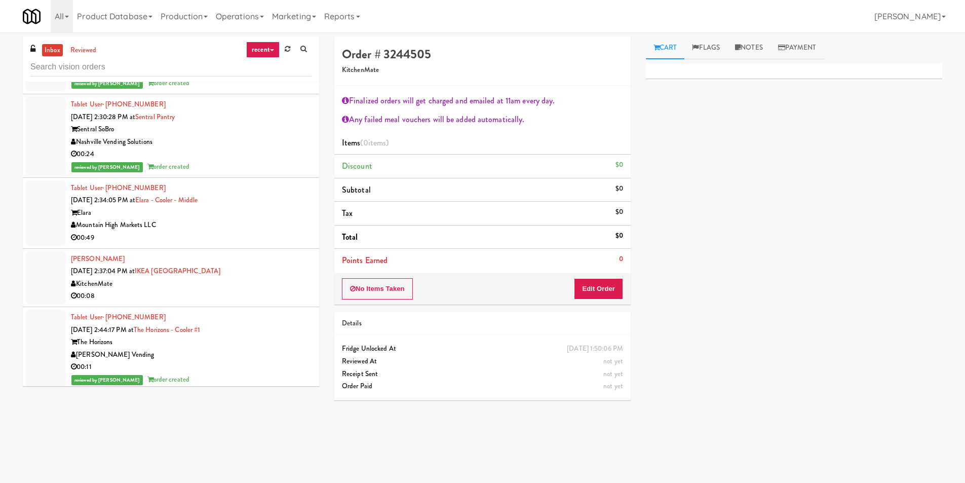
click at [280, 232] on div "Mountain High Markets LLC" at bounding box center [191, 225] width 241 height 13
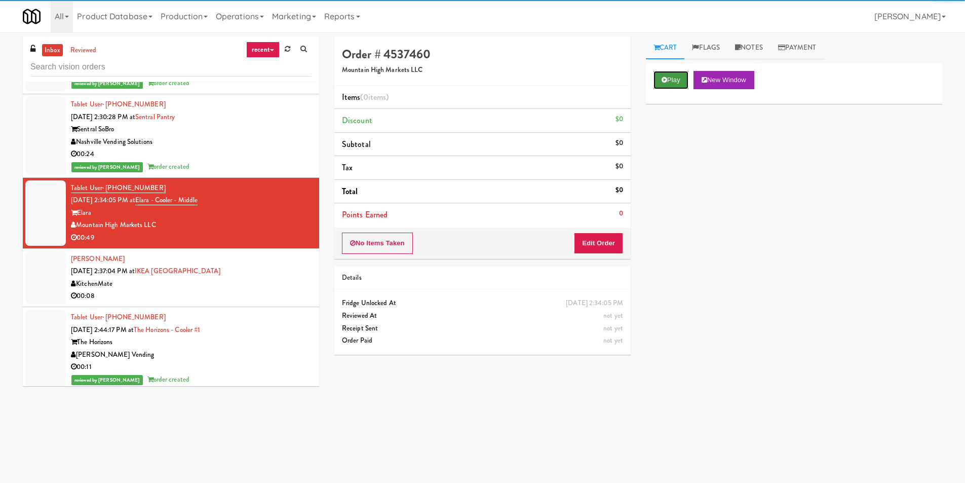
click at [673, 80] on button "Play" at bounding box center [671, 80] width 35 height 18
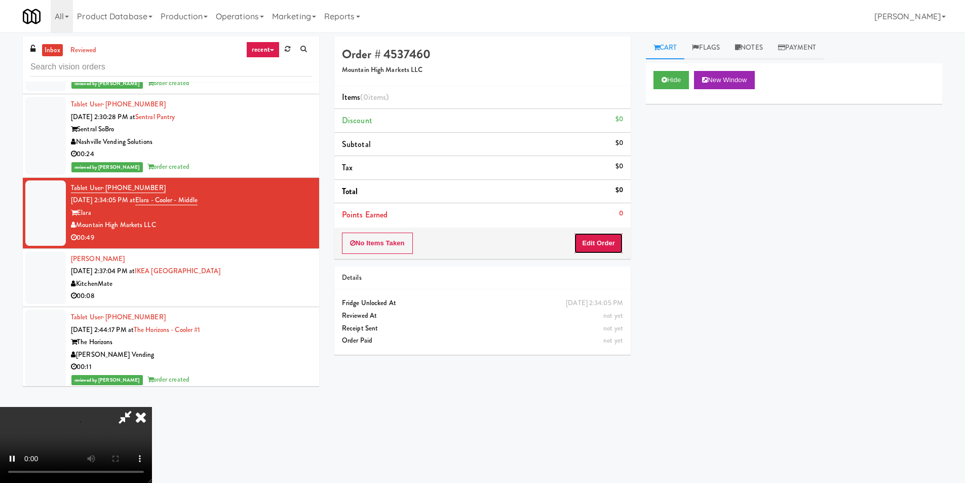
click at [606, 238] on button "Edit Order" at bounding box center [598, 243] width 49 height 21
